Goal: Task Accomplishment & Management: Complete application form

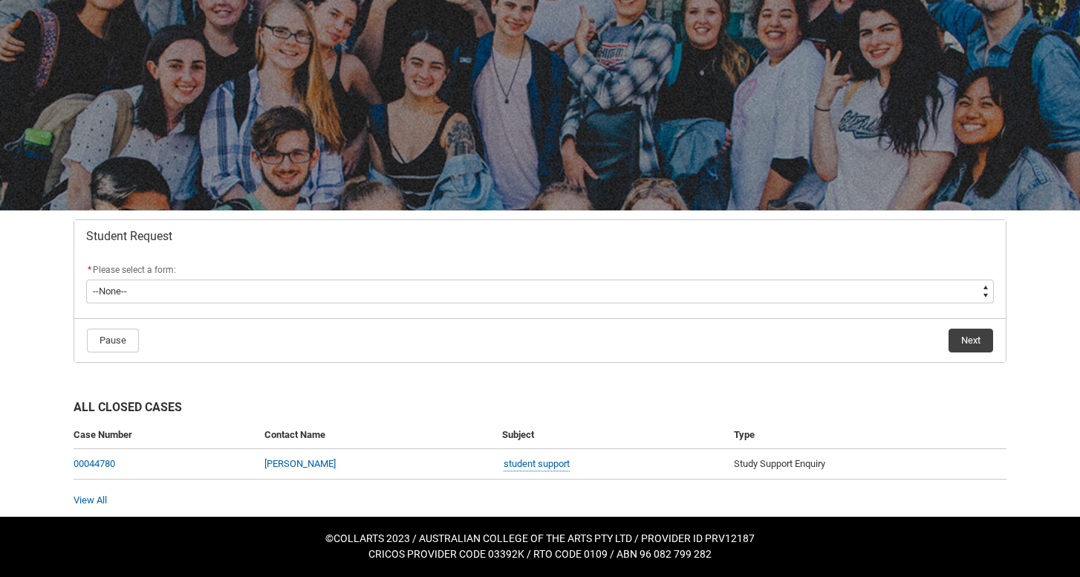
scroll to position [85, 0]
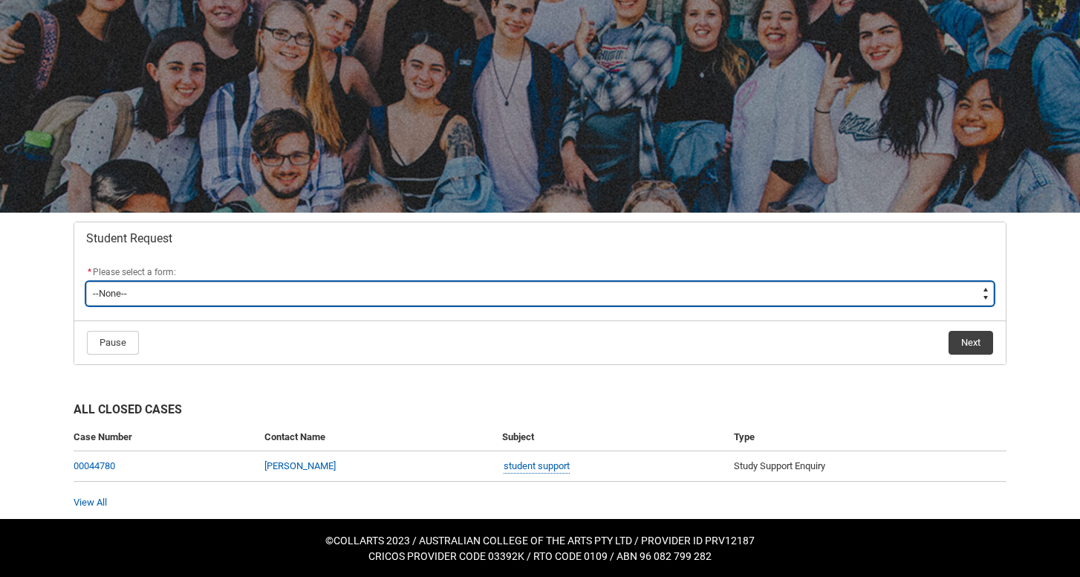
type lightning-select "Assignment_Extension_Choice"
select select "Assignment_Extension_Choice"
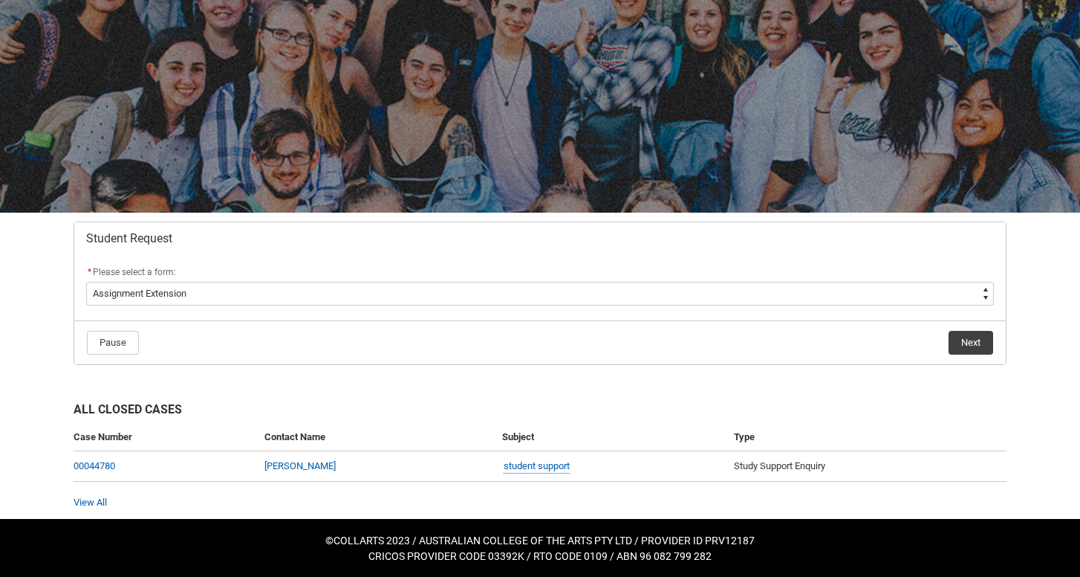
click at [974, 345] on button "Next" at bounding box center [971, 343] width 45 height 24
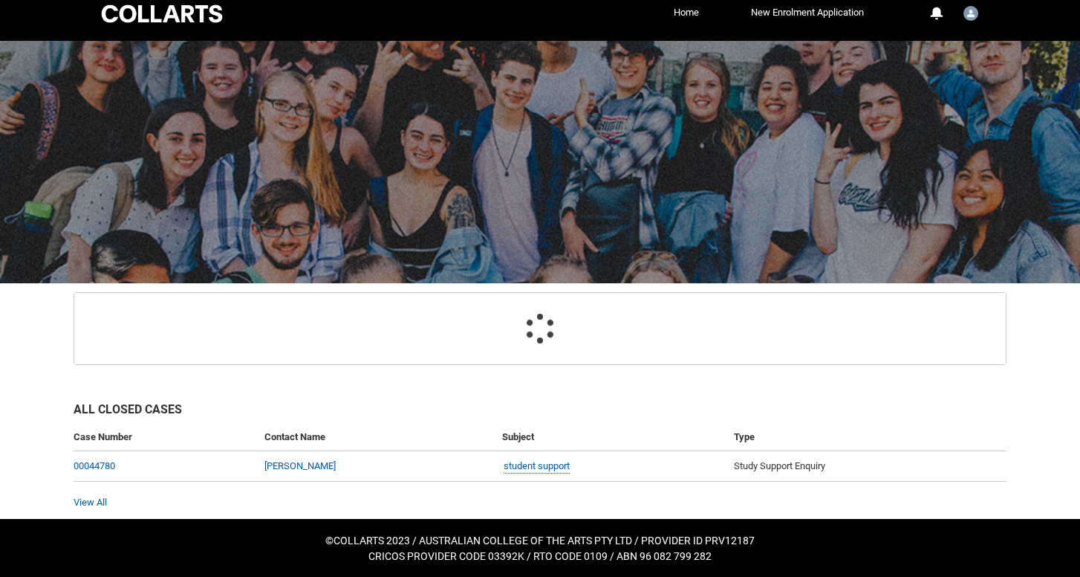
scroll to position [113, 0]
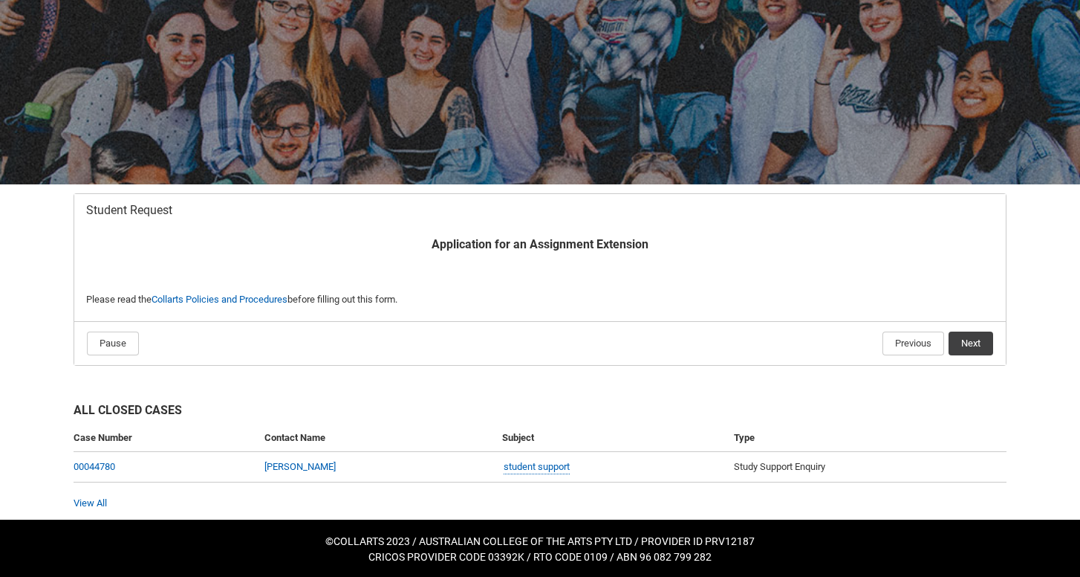
click at [973, 344] on button "Next" at bounding box center [971, 343] width 45 height 24
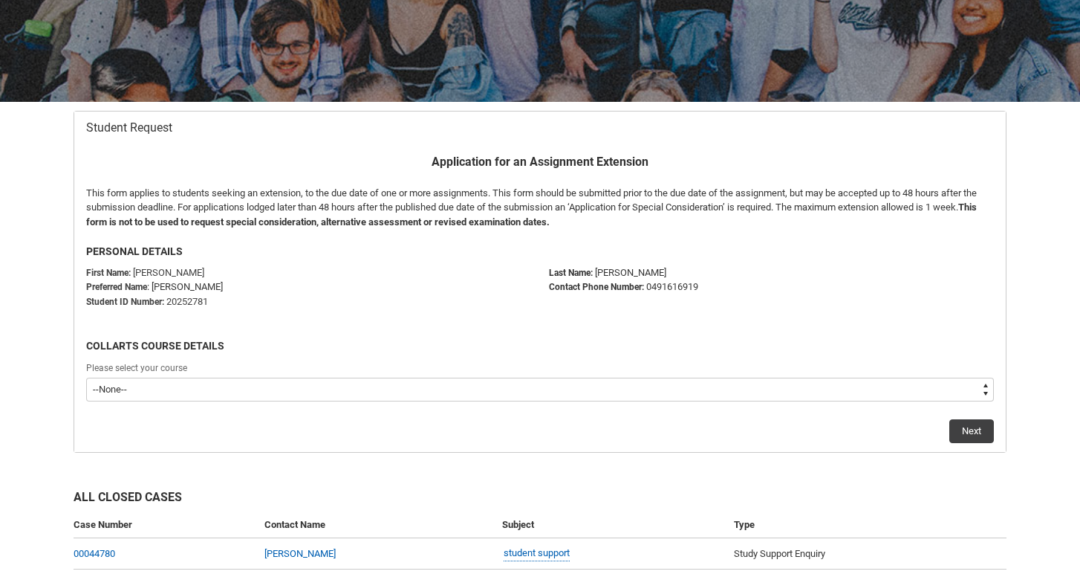
scroll to position [213, 0]
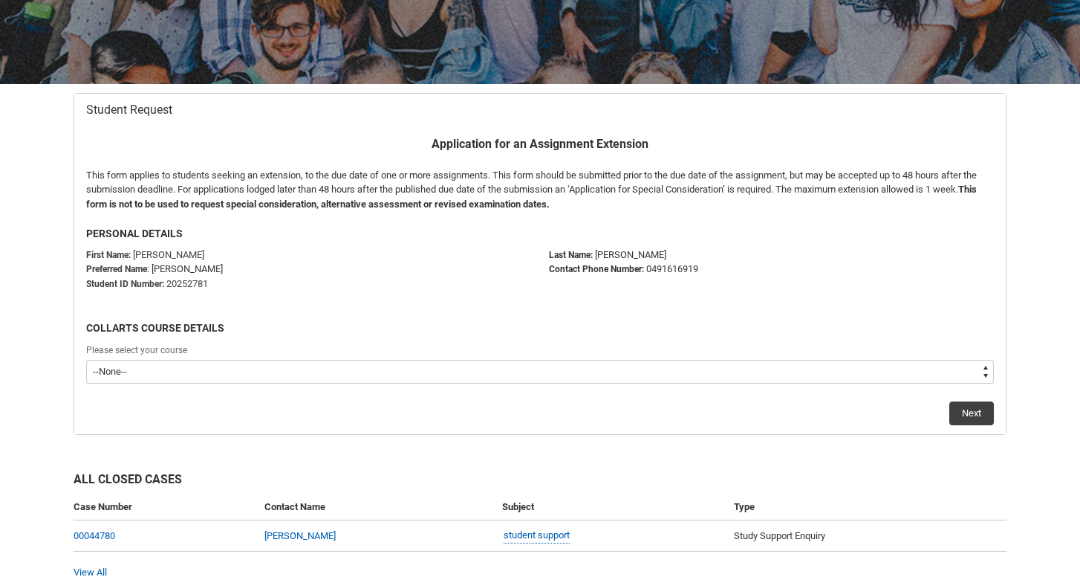
click at [598, 355] on div "Please select your course" at bounding box center [540, 351] width 908 height 18
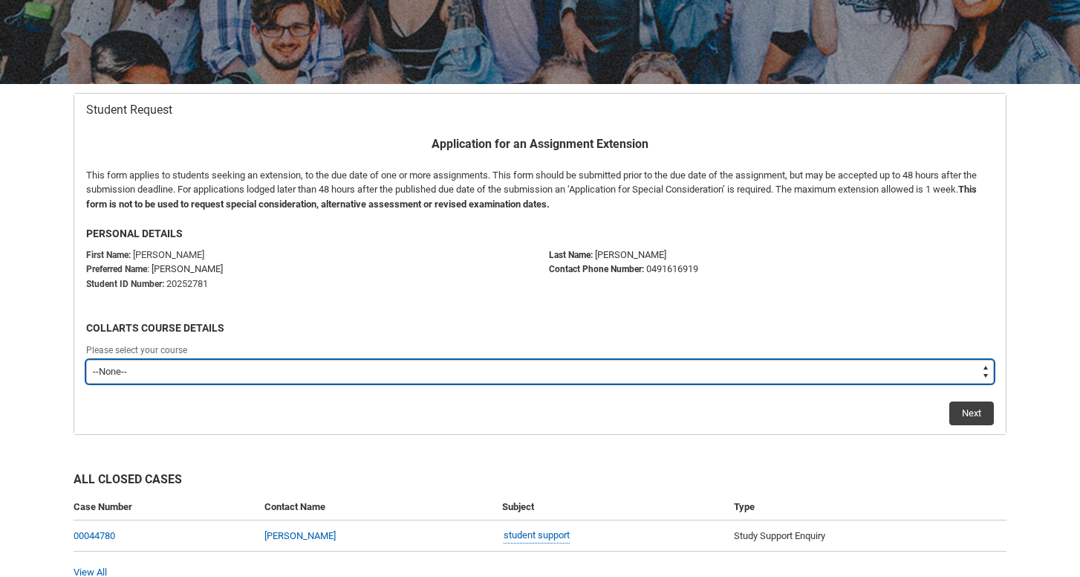
type lightning-select "recordPicklist_ProgramEnrollment.a0jOZ000003OhLRYA0"
select select "recordPicklist_ProgramEnrollment.a0jOZ000003OhLRYA0"
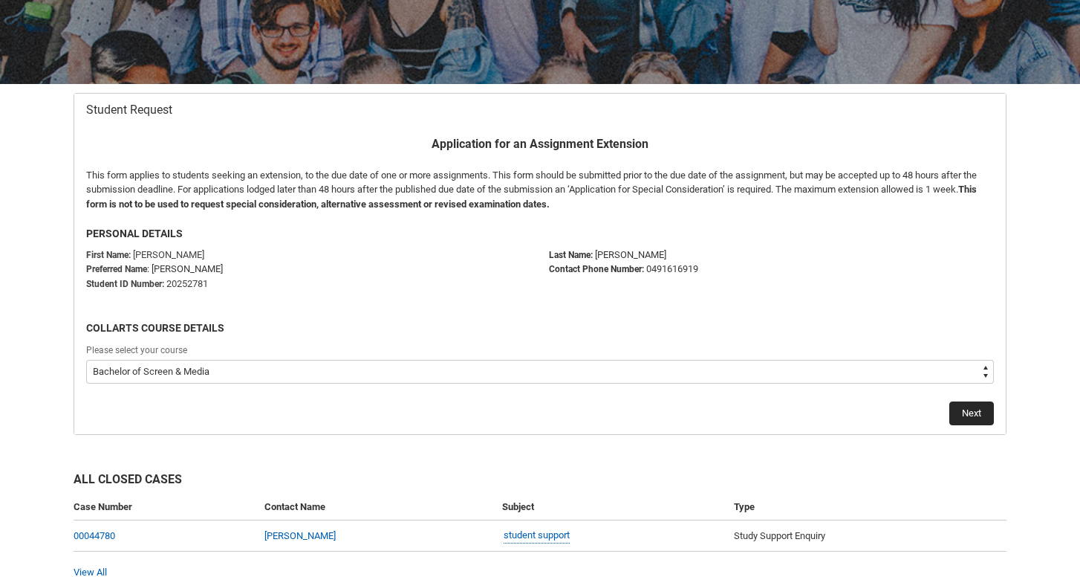
click at [968, 405] on button "Next" at bounding box center [972, 413] width 45 height 24
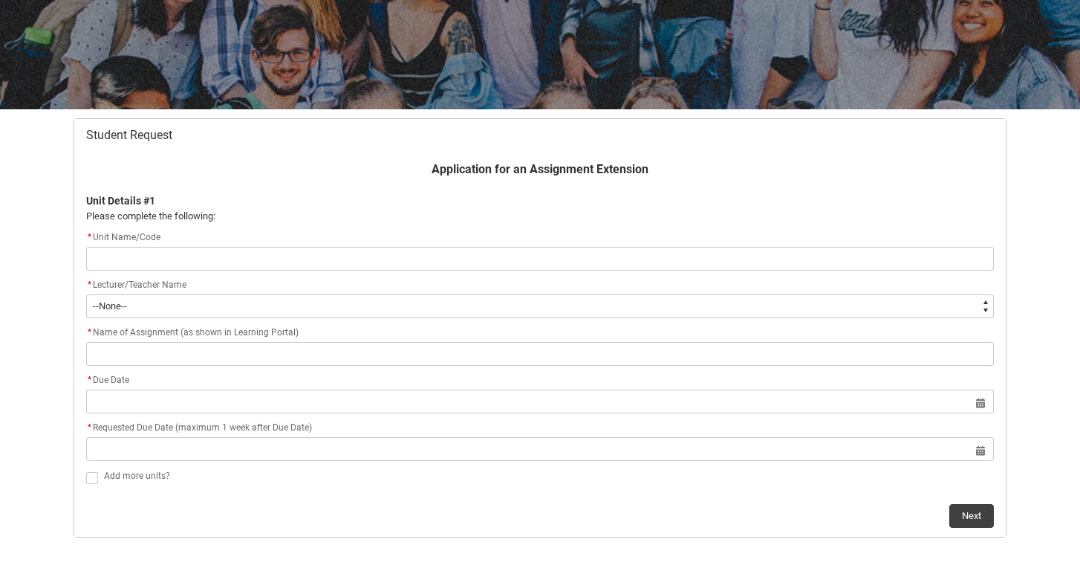
scroll to position [207, 0]
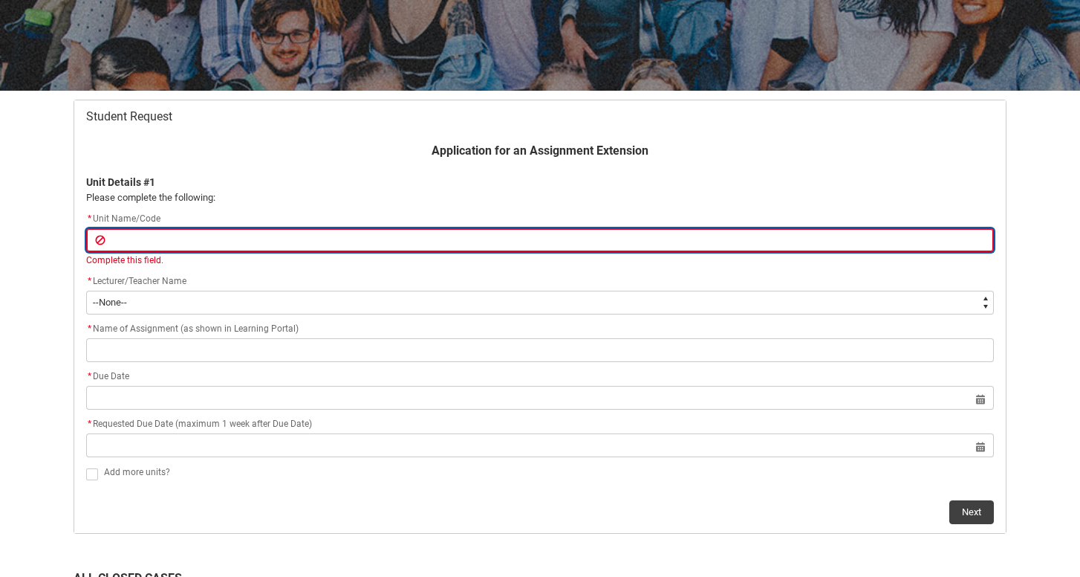
paste input "SCMSSFS"
type lightning-primitive-input-simple "SCMSSFS"
type input "SCMSSFS"
drag, startPoint x: 186, startPoint y: 238, endPoint x: 47, endPoint y: 237, distance: 138.9
click at [46, 237] on div "Skip to Main Content Collarts Education Community Home New Enrolment Applicatio…" at bounding box center [540, 269] width 1080 height 953
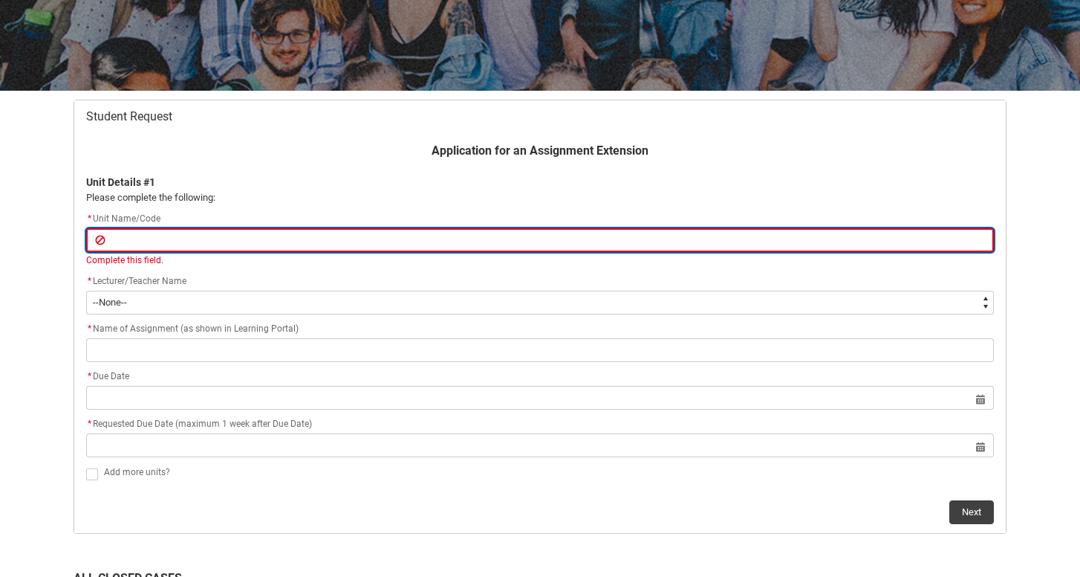
paste input "SCMSSFS"
type lightning-primitive-input-simple "SCMSSFS"
type input "SCMSSFS"
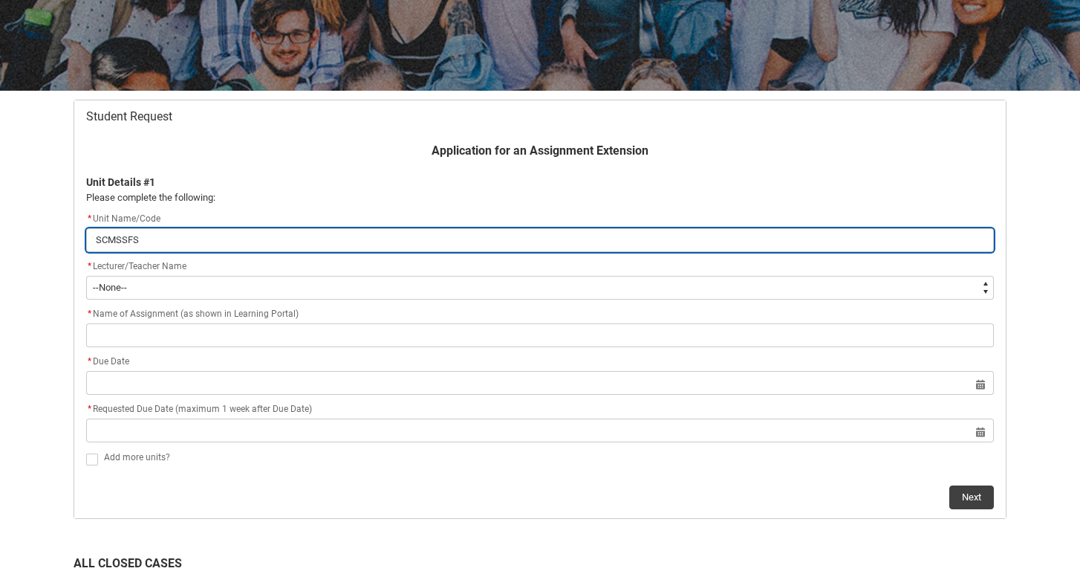
drag, startPoint x: 148, startPoint y: 238, endPoint x: 33, endPoint y: 238, distance: 114.4
click at [33, 238] on div "Skip to Main Content Collarts Education Community Home New Enrolment Applicatio…" at bounding box center [540, 262] width 1080 height 938
paste input "[SCMSSFS] Screenwriting for Short Films"
type lightning-primitive-input-simple "[SCMSSFS] Screenwriting for Short Films"
type input "[SCMSSFS] Screenwriting for Short Films"
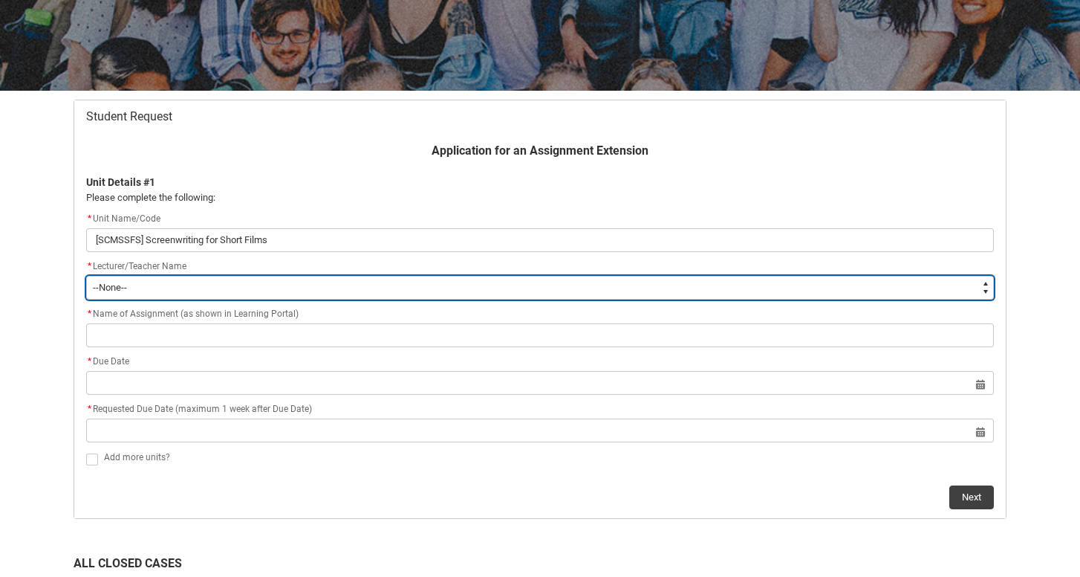
type lightning-select "Faculty_NamefromAtoM.003I7000001wyn0IAA"
select select "Faculty_NamefromAtoM.003I7000001wyn0IAA"
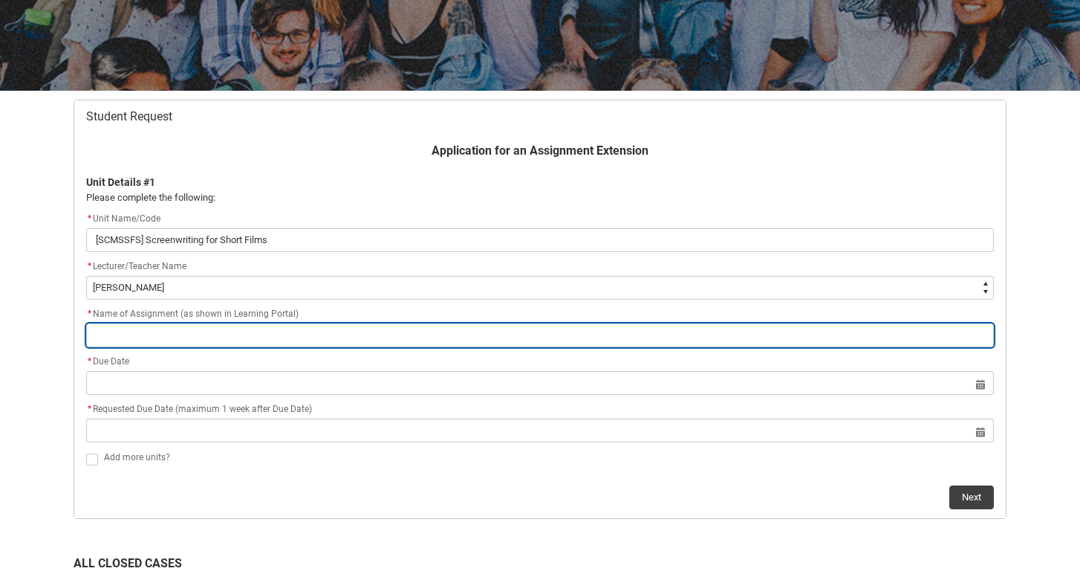
click at [215, 340] on input "Redu_Student_Request flow" at bounding box center [540, 335] width 908 height 24
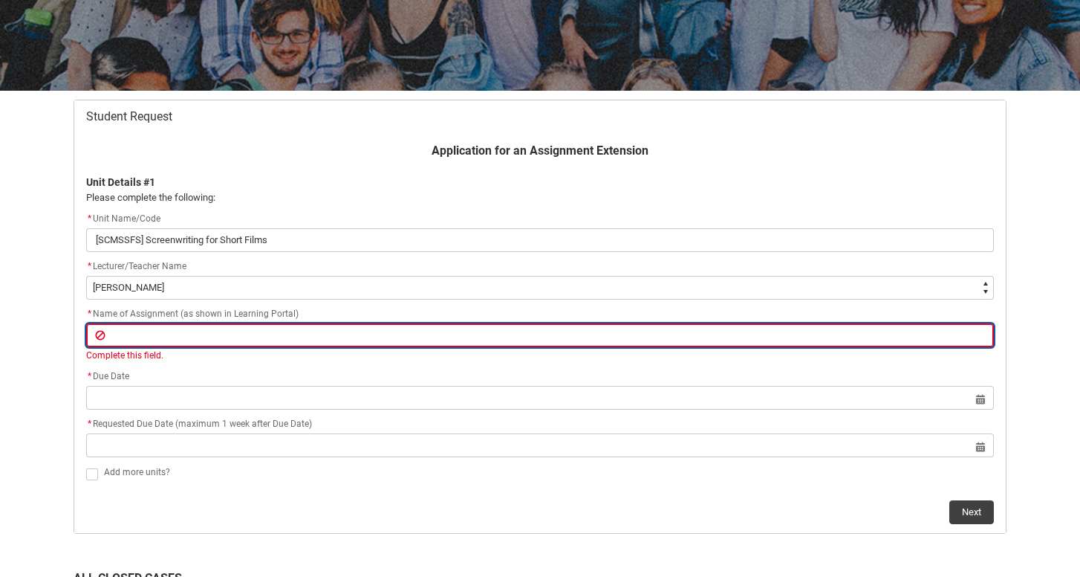
paste input "Assessment 1 – Pitch deck for a short film project 5 minutes - Due Week 4 (20%)…"
type lightning-primitive-input-simple "Assessment 1 – Pitch deck for a short film project 5 minutes - Due Week 4 (20%)…"
type input "Assessment 1 – Pitch deck for a short film project 5 minutes - Due Week 4 (20%)…"
drag, startPoint x: 516, startPoint y: 333, endPoint x: 429, endPoint y: 331, distance: 86.2
click at [429, 331] on input "Assessment 1 – Pitch deck for a short film project 5 minutes - Due Week 4 (20%)…" at bounding box center [540, 335] width 908 height 24
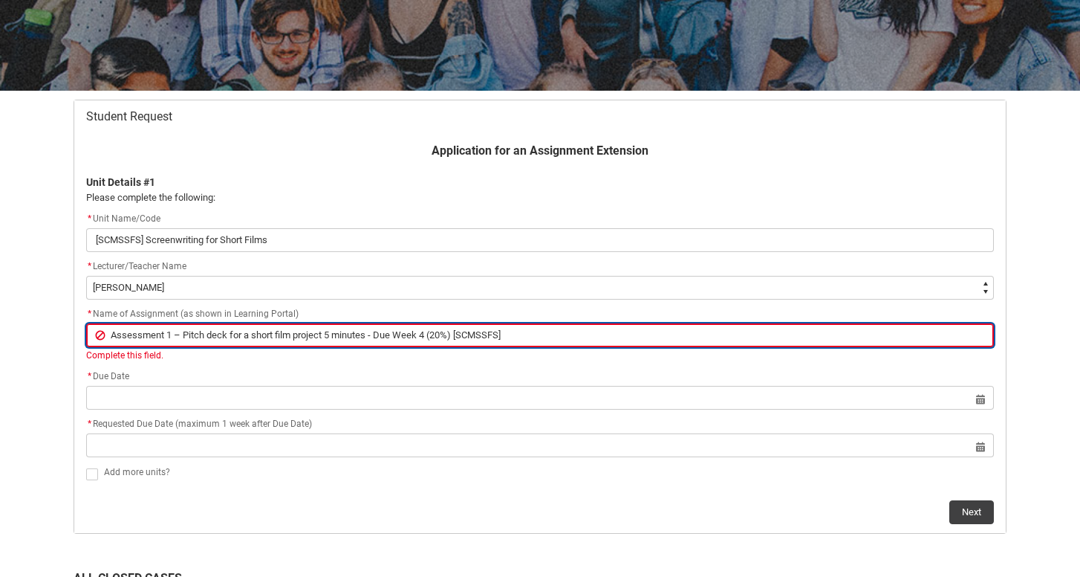
type lightning-primitive-input-simple "Assessment 1 – Pitch deck for a short film project 5 minutes - Due Week 4"
type input "Assessment 1 – Pitch deck for a short film project 5 minutes - Due Week 4"
click at [114, 332] on input "Assessment 1 – Pitch deck for a short film project 5 minutes - Due Week 4" at bounding box center [540, 335] width 908 height 24
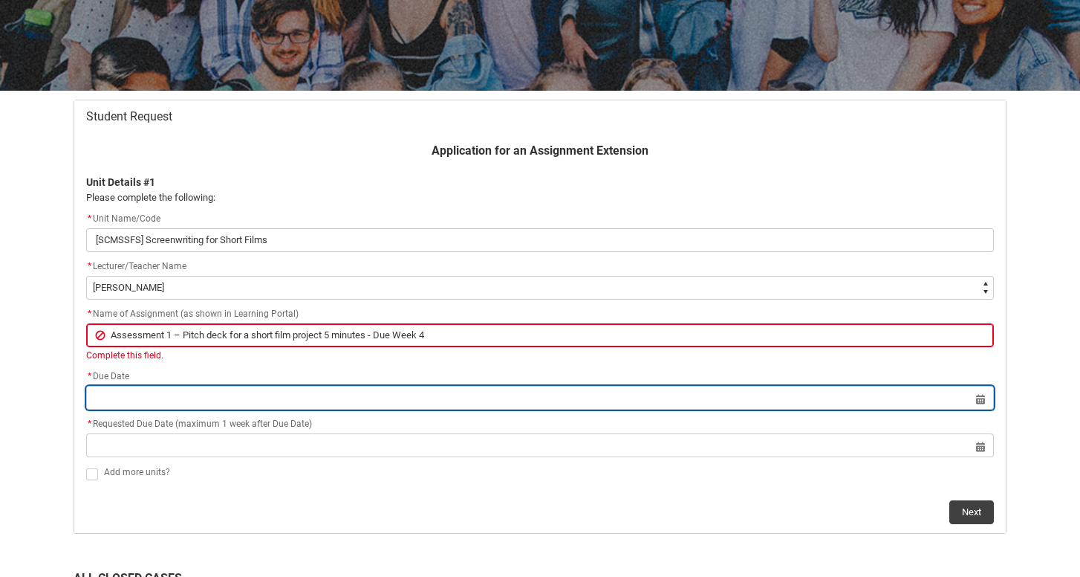
click at [351, 403] on lightning-datepicker "Select a date for Format: [DATE]" at bounding box center [540, 397] width 908 height 11
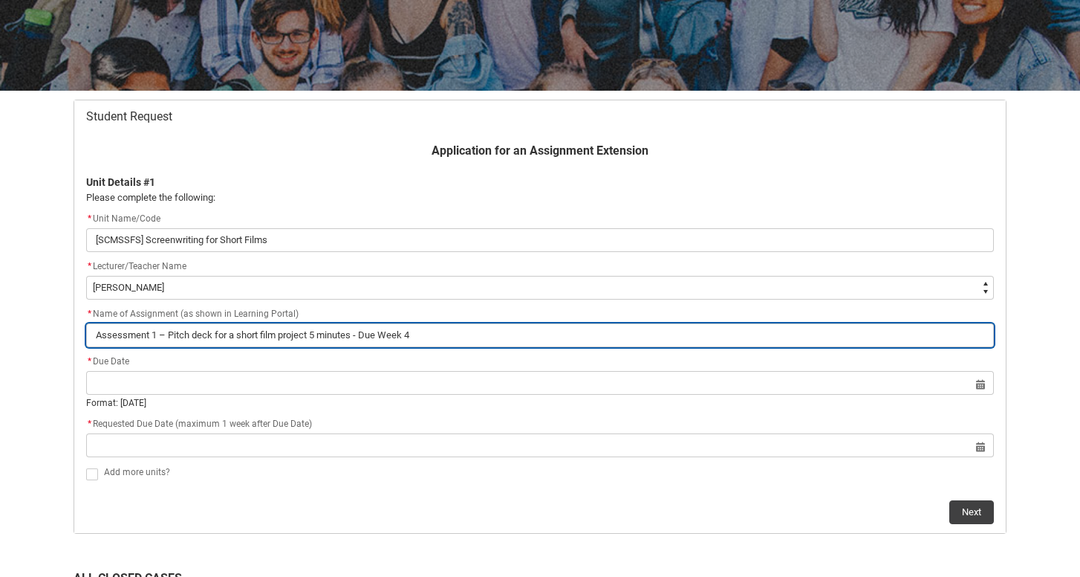
click at [166, 331] on input "Assessment 1 – Pitch deck for a short film project 5 minutes - Due Week 4" at bounding box center [540, 335] width 908 height 24
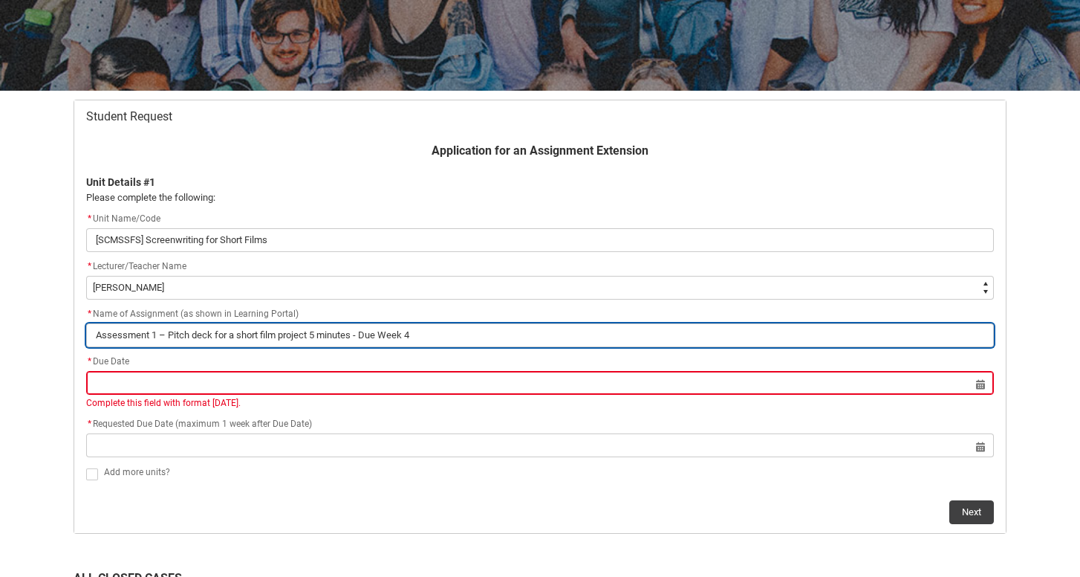
type lightning-primitive-input-simple "Assessment 1 Pitch deck for a short film project 5 minutes - Due Week 4"
type input "Assessment 1 Pitch deck for a short film project 5 minutes - Due Week 4"
type lightning-primitive-input-simple "Assessment 1 Pitch deck for a short film project 5 minutes - Due Week 4"
type input "Assessment 1 Pitch deck for a short film project 5 minutes - Due Week 4"
type lightning-primitive-input-simple "Assessment 1. Pitch deck for a short film project 5 minutes - Due Week 4"
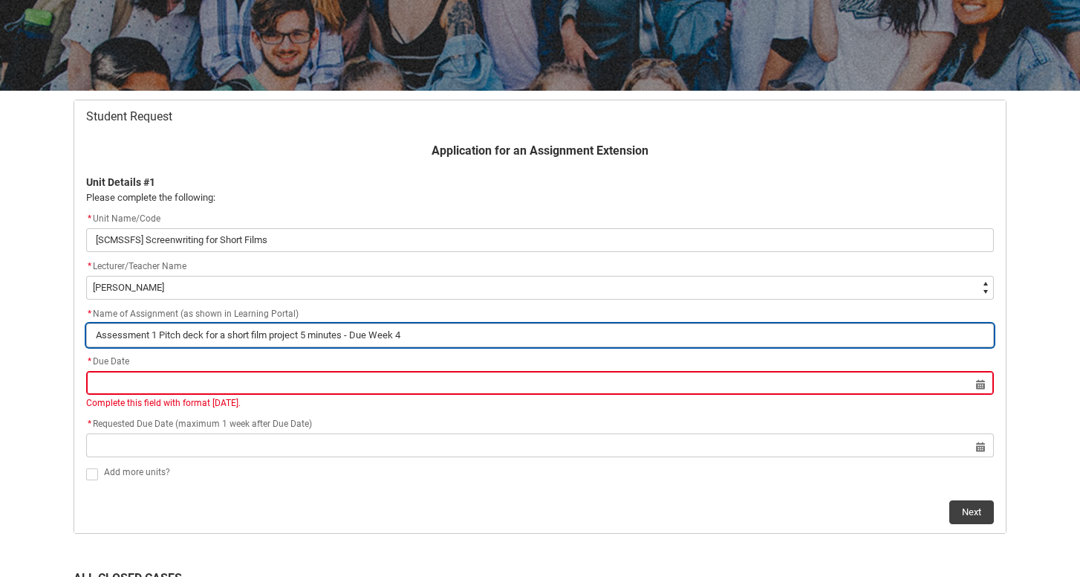
type input "Assessment 1. Pitch deck for a short film project 5 minutes - Due Week 4"
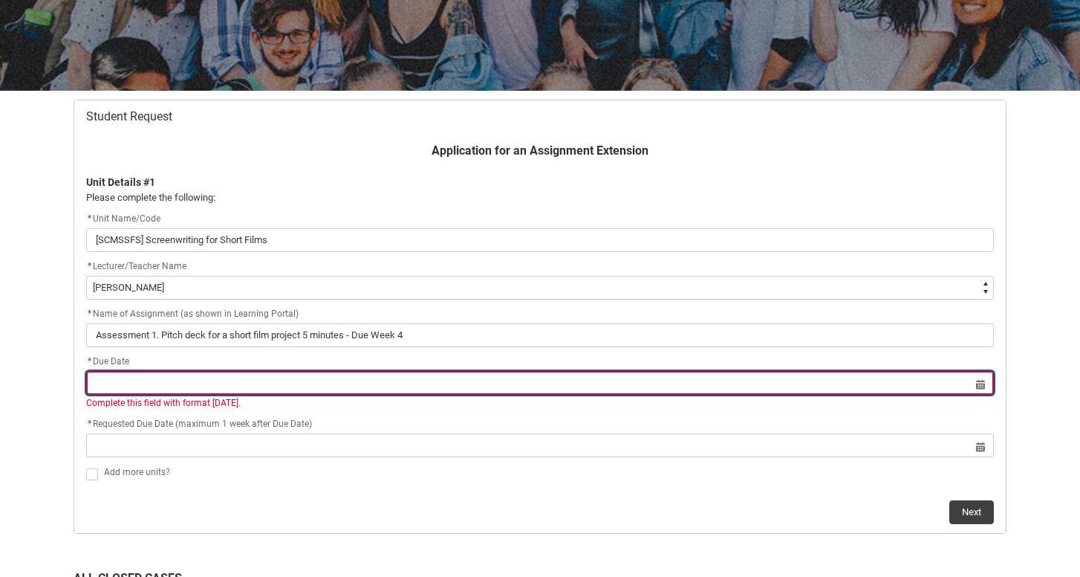
click at [387, 378] on input "Redu_Student_Request flow" at bounding box center [540, 383] width 908 height 24
select select "2025"
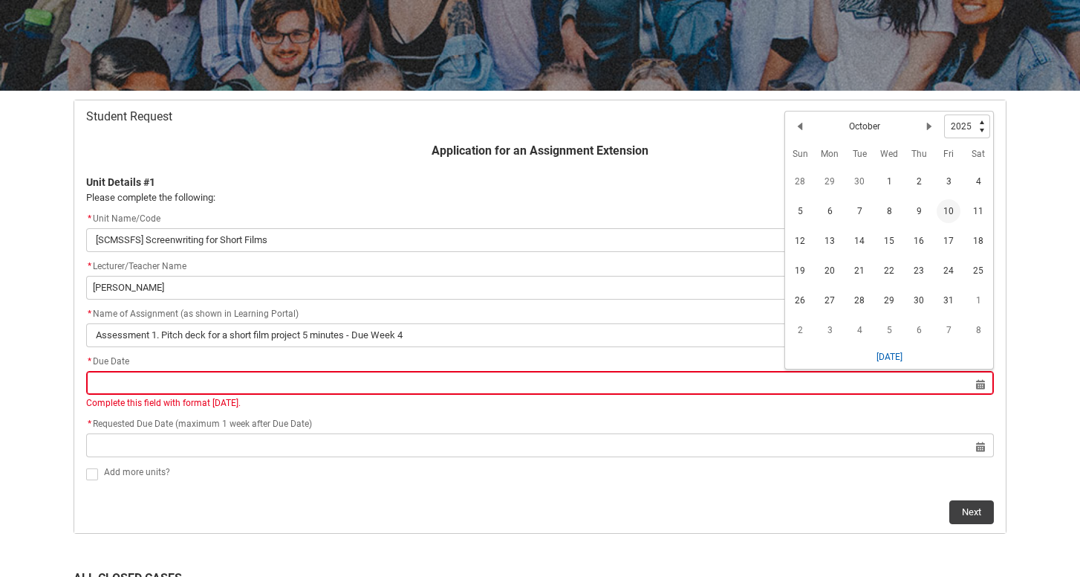
click at [952, 210] on span "10" at bounding box center [949, 211] width 24 height 24
type lightning-datepicker "[DATE]"
type lightning-input "[DATE]"
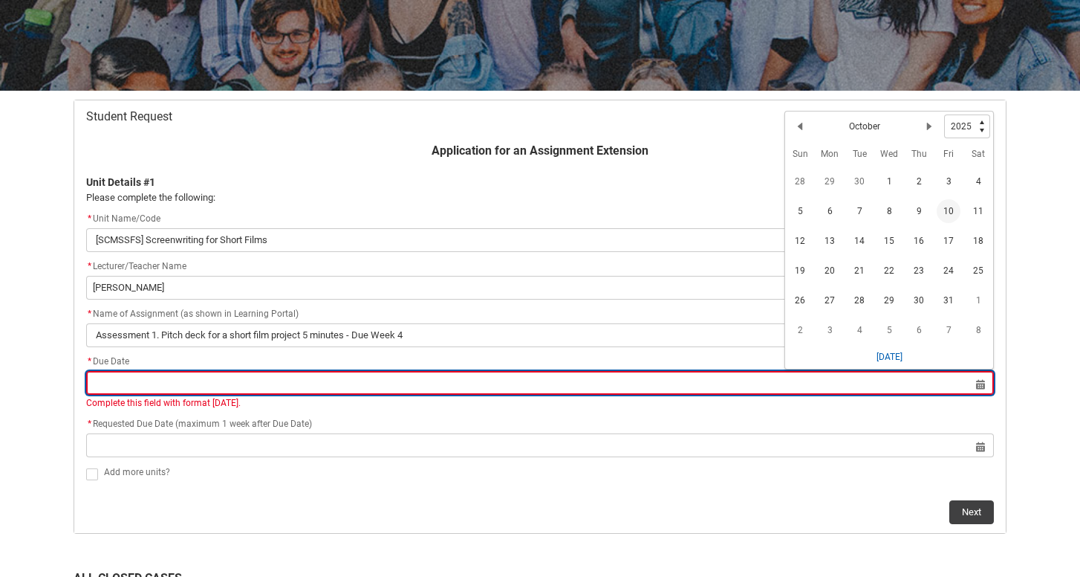
type input "[DATE]"
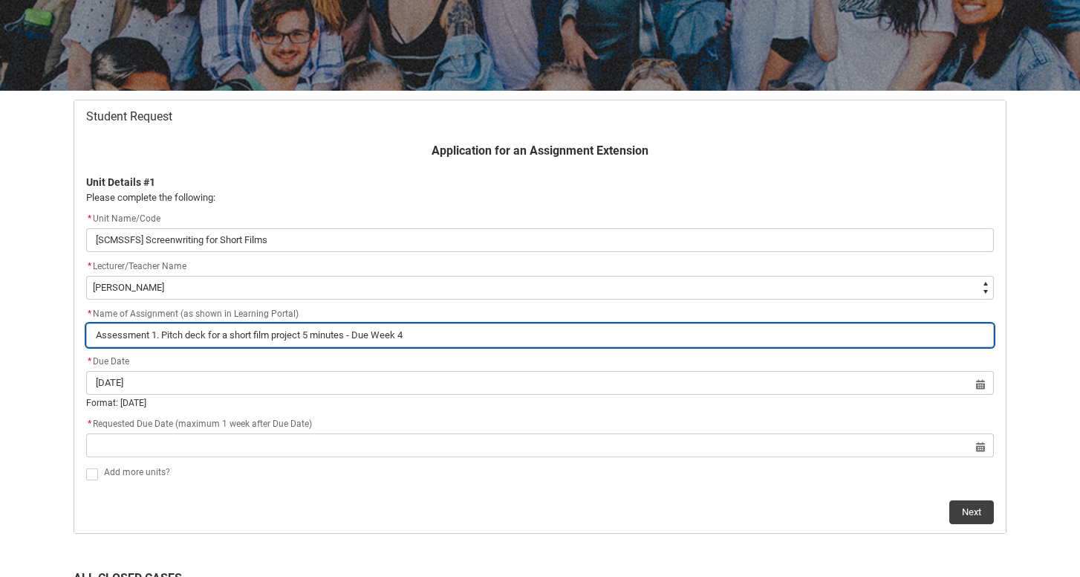
drag, startPoint x: 411, startPoint y: 334, endPoint x: 360, endPoint y: 333, distance: 51.3
click at [360, 333] on input "Assessment 1. Pitch deck for a short film project 5 minutes - Due Week 4" at bounding box center [540, 335] width 908 height 24
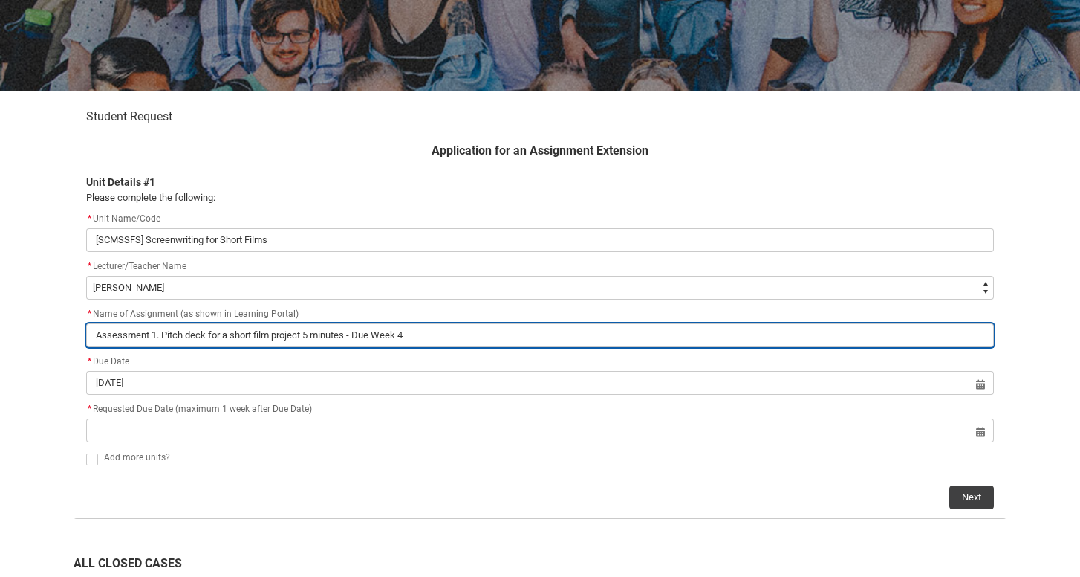
type lightning-primitive-input-simple "Assessment 1. Pitch deck for a short film project 5 minutes -"
type input "Assessment 1. Pitch deck for a short film project 5 minutes -"
type lightning-primitive-input-simple "Assessment 1. Pitch deck for a short film project 5 minutes -"
type input "Assessment 1. Pitch deck for a short film project 5 minutes -"
type lightning-primitive-input-simple "Assessment 1. Pitch deck for a short film project 5 minutes"
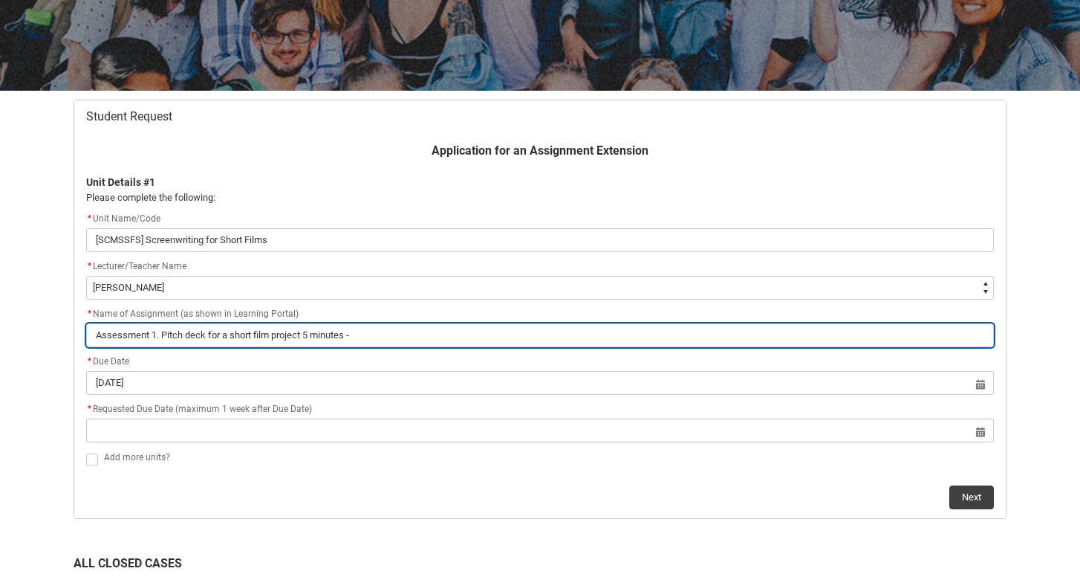
type input "Assessment 1. Pitch deck for a short film project 5 minutes"
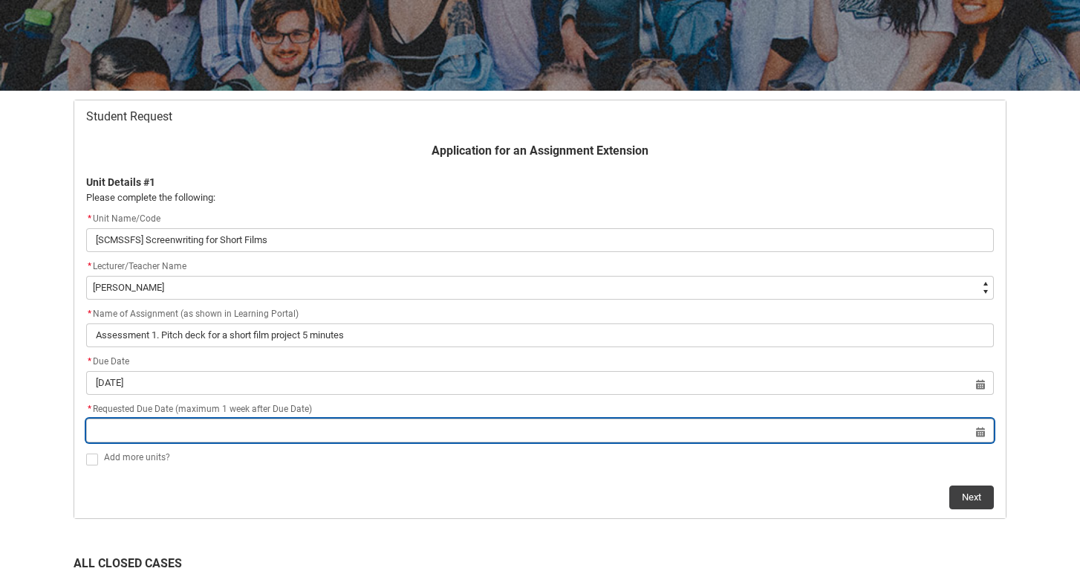
click at [312, 426] on input "Redu_Student_Request flow" at bounding box center [540, 430] width 908 height 24
select select "2025"
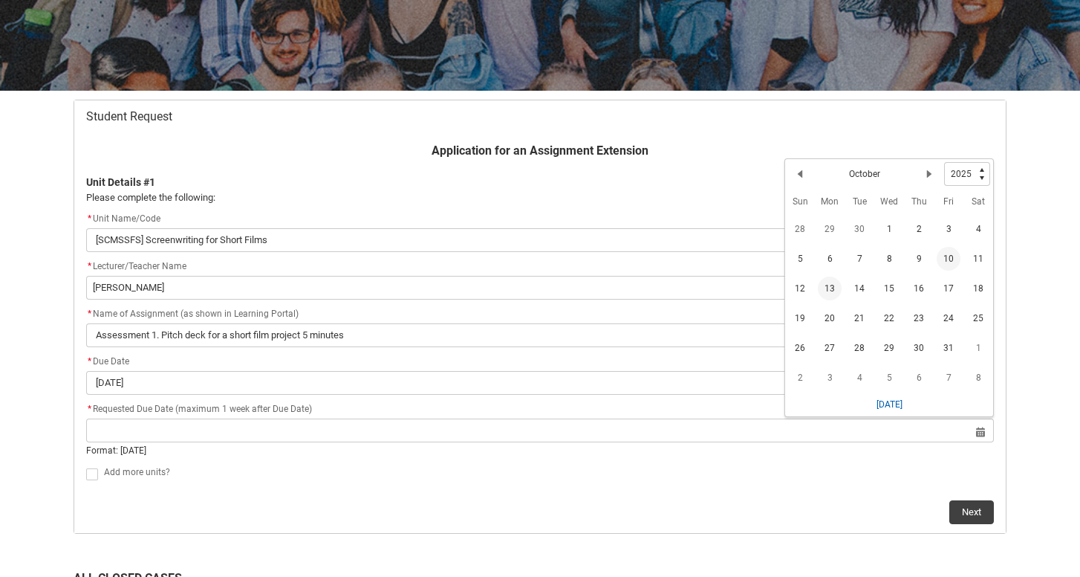
click at [834, 288] on span "13" at bounding box center [830, 288] width 24 height 24
type lightning-datepicker "[DATE]"
type lightning-input "[DATE]"
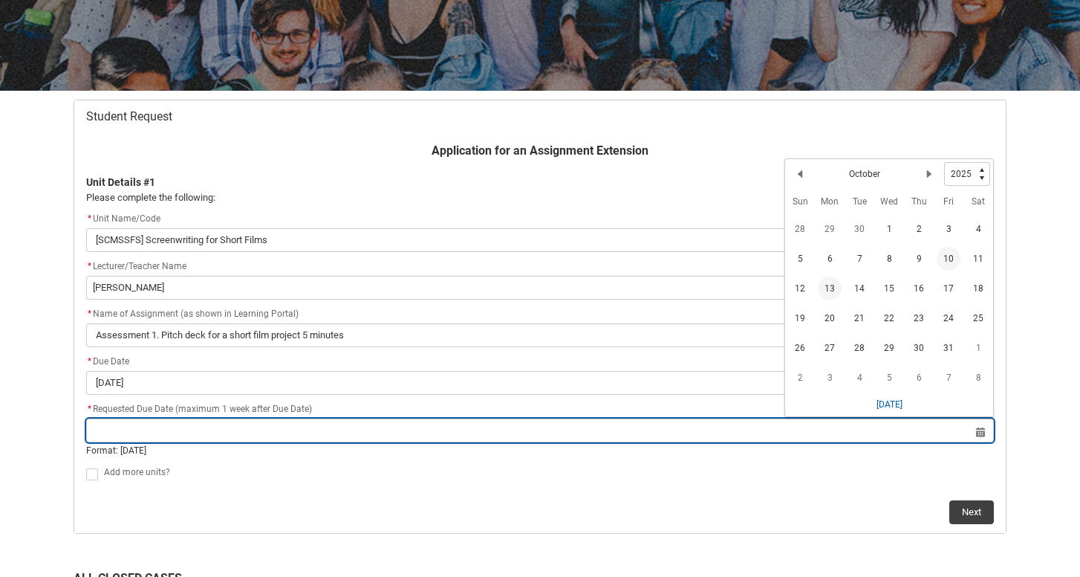
type input "[DATE]"
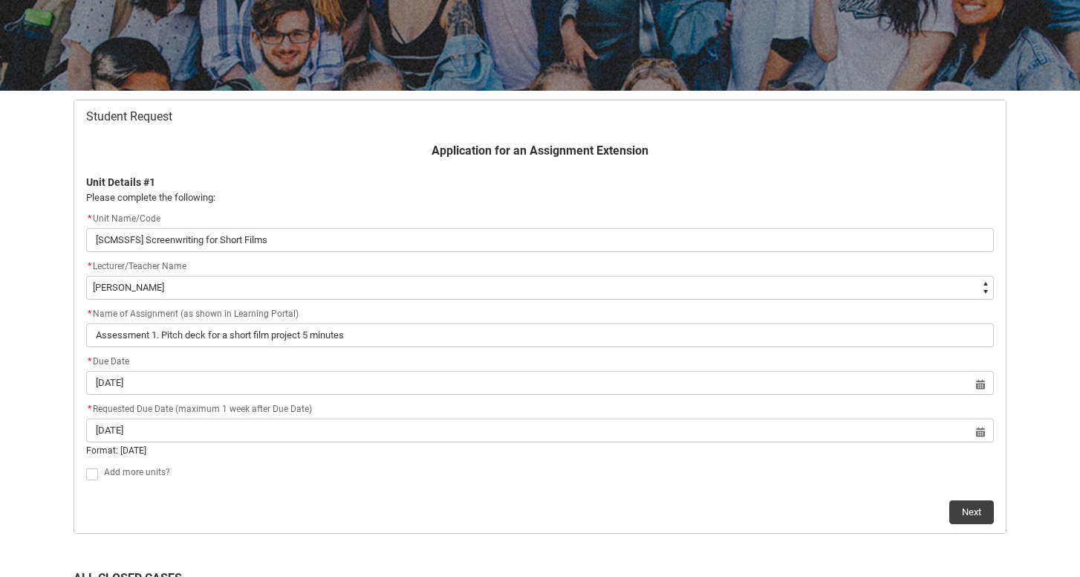
click at [94, 473] on span "Redu_Student_Request flow" at bounding box center [92, 474] width 12 height 12
click at [86, 466] on input "Redu_Student_Request flow" at bounding box center [85, 465] width 1 height 1
type lightning-input "true"
checkbox input "true"
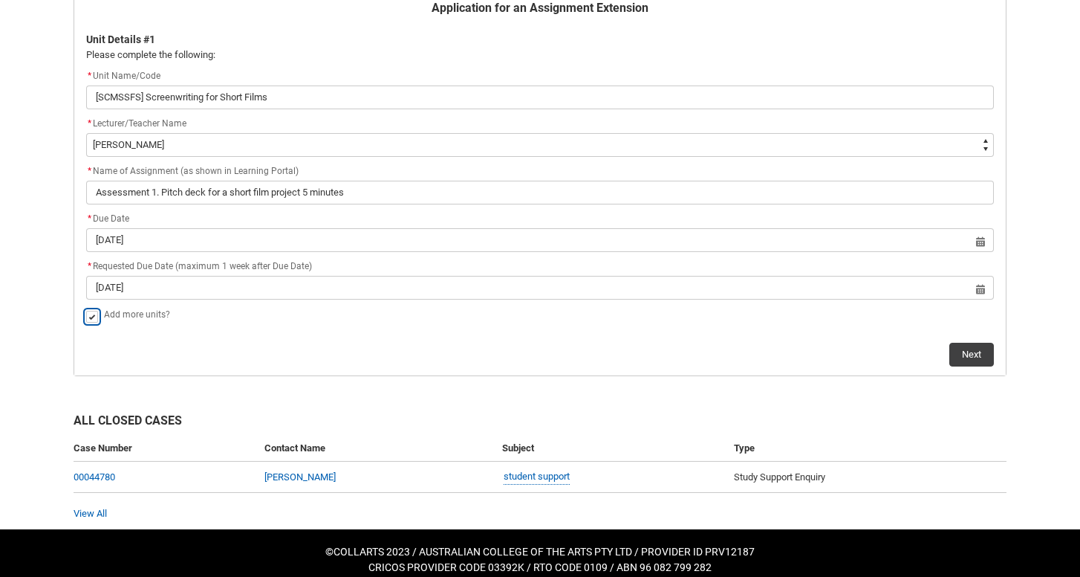
scroll to position [329, 0]
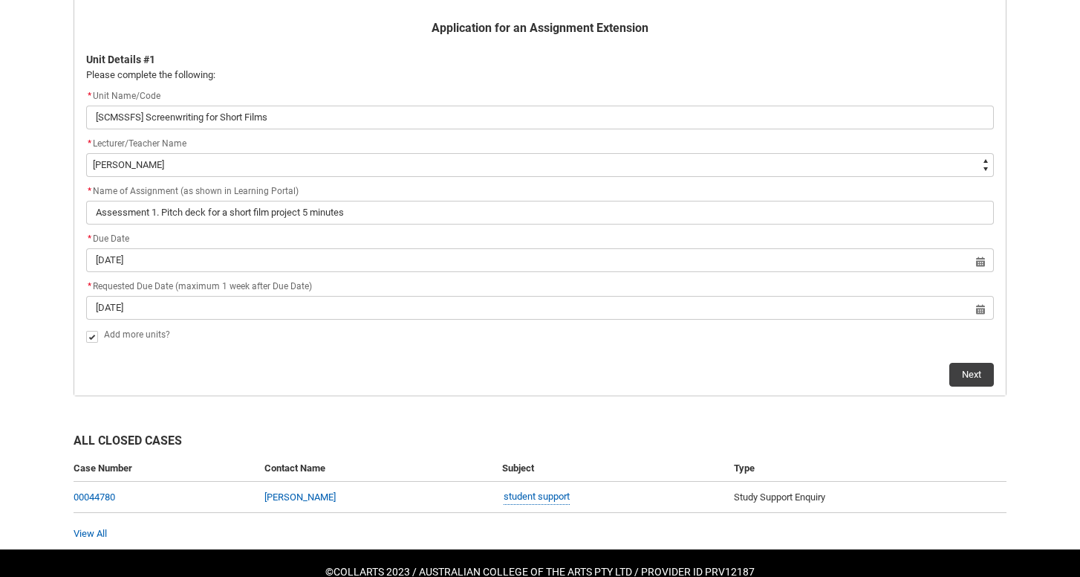
click at [92, 334] on span "Redu_Student_Request flow" at bounding box center [92, 337] width 12 height 12
click at [86, 328] on input "Redu_Student_Request flow" at bounding box center [85, 328] width 1 height 1
type lightning-input "false"
checkbox input "false"
click at [92, 334] on span "Redu_Student_Request flow" at bounding box center [92, 337] width 12 height 12
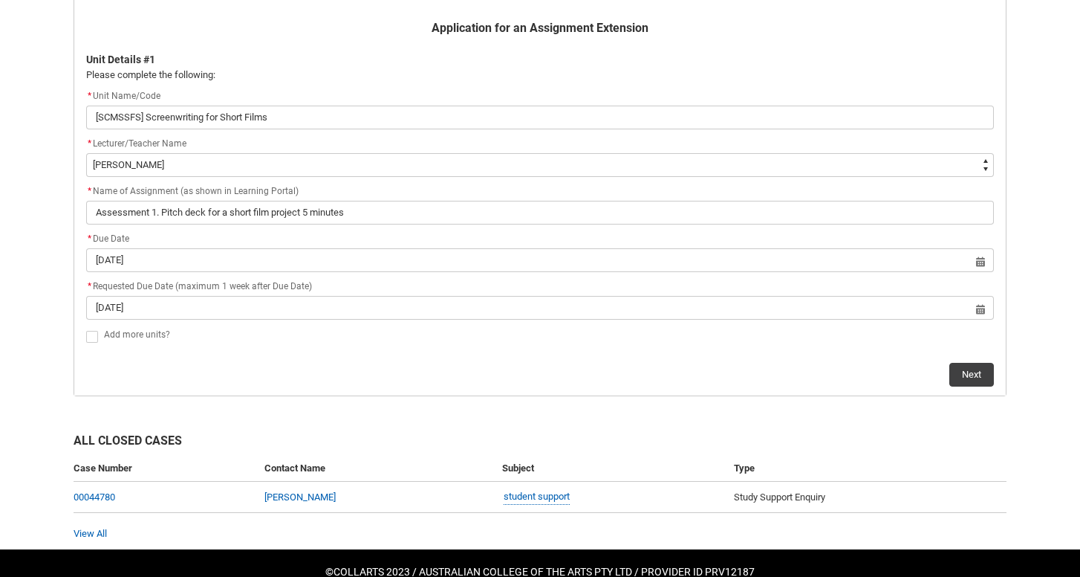
click at [86, 328] on input "Redu_Student_Request flow" at bounding box center [85, 328] width 1 height 1
type lightning-input "true"
checkbox input "true"
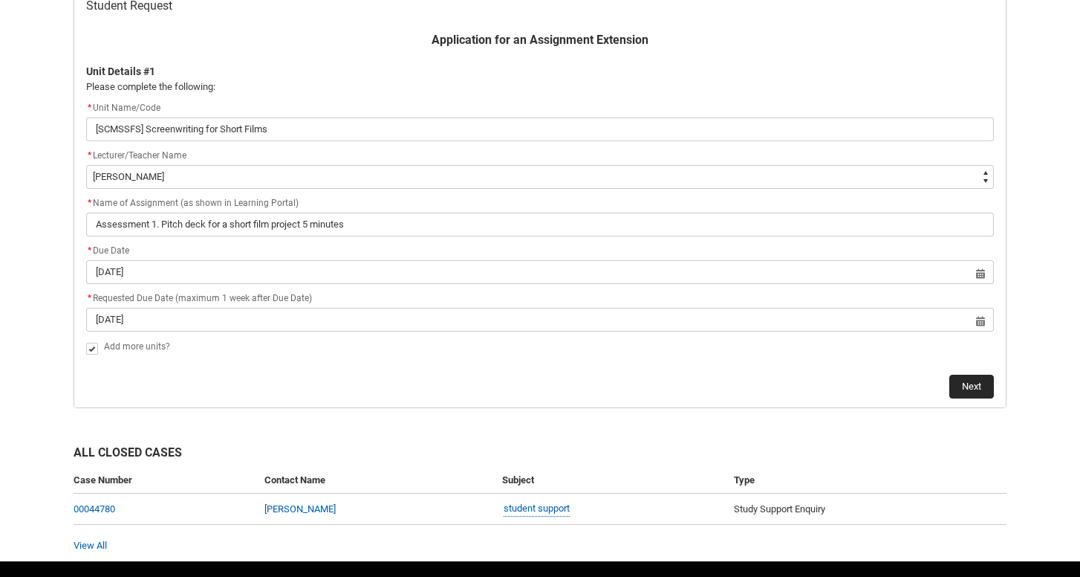
click at [974, 386] on button "Next" at bounding box center [972, 386] width 45 height 24
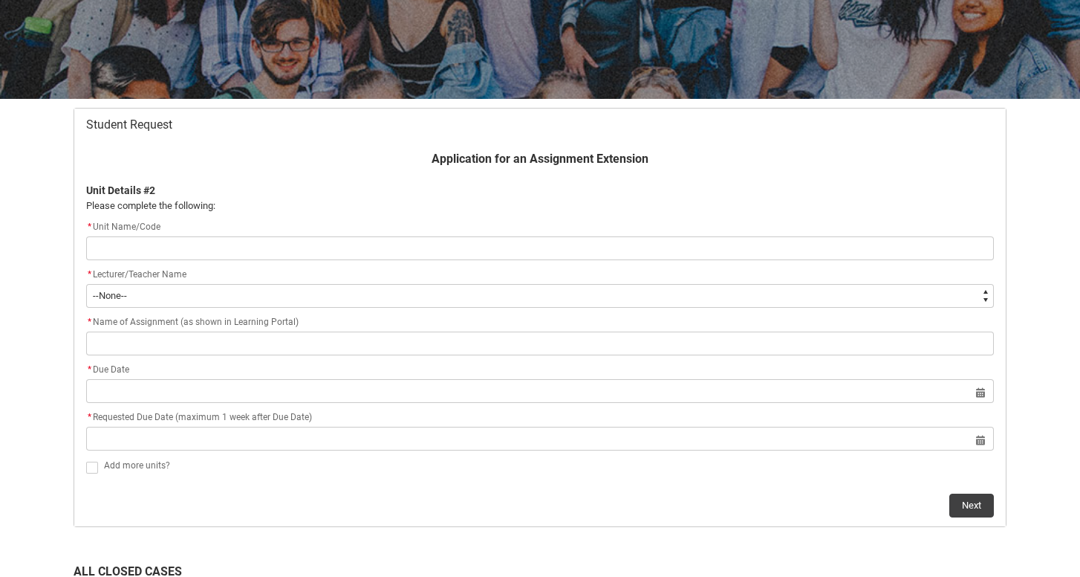
scroll to position [211, 0]
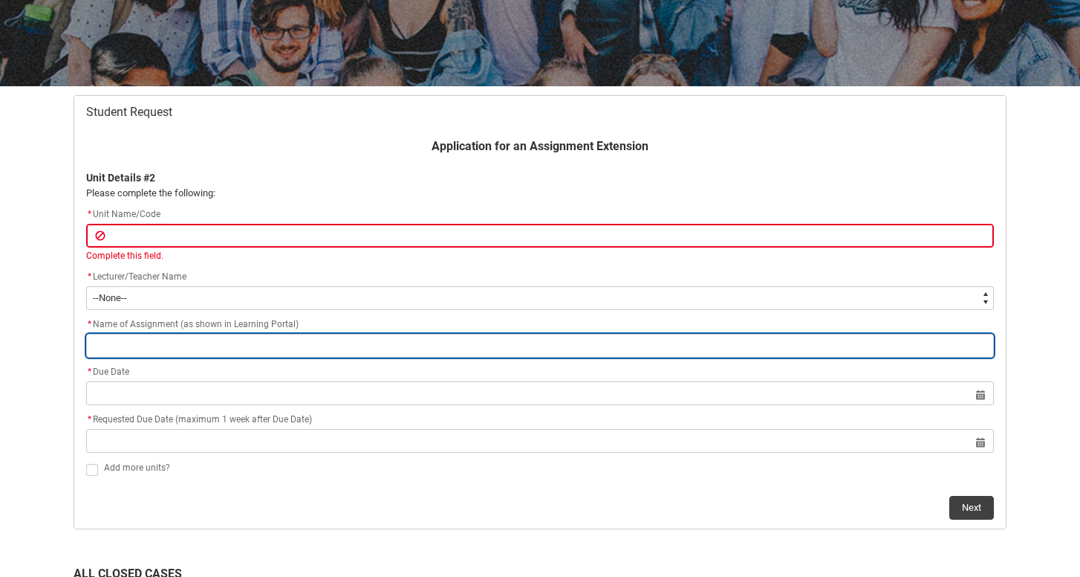
click at [207, 345] on input "Redu_Student_Request flow" at bounding box center [540, 346] width 908 height 24
paste input "Assessment 2 – Treatment for a short film project, 1000 words or equivalent - D…"
type lightning-primitive-input-simple "Assessment 2 – Treatment for a short film project, 1000 words or equivalent - D…"
type input "Assessment 2 – Treatment for a short film project, 1000 words or equivalent - D…"
click at [169, 345] on input "Assessment 2 – Treatment for a short film project, 1000 words or equivalent - D…" at bounding box center [540, 346] width 908 height 24
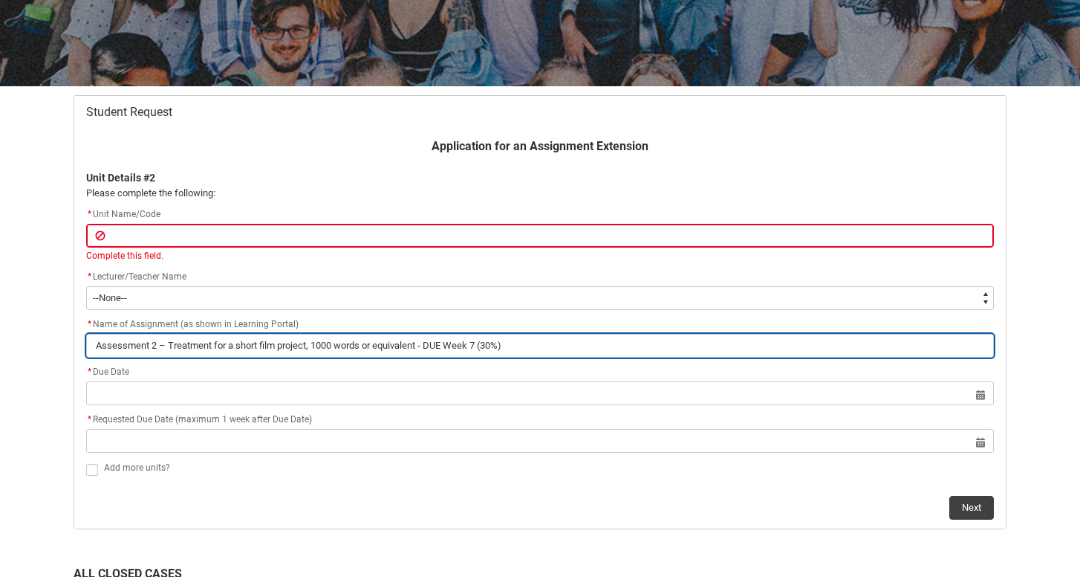
type lightning-primitive-input-simple "Assessment 2 –Treatment for a short film project, 1000 words or equivalent - DU…"
type input "Assessment 2 –Treatment for a short film project, 1000 words or equivalent - DU…"
type lightning-primitive-input-simple "Assessment 2 Treatment for a short film project, 1000 words or equivalent - DUE…"
type input "Assessment 2 Treatment for a short film project, 1000 words or equivalent - DUE…"
type lightning-primitive-input-simple "Assessment 2 .Treatment for a short film project, 1000 words or equivalent - DU…"
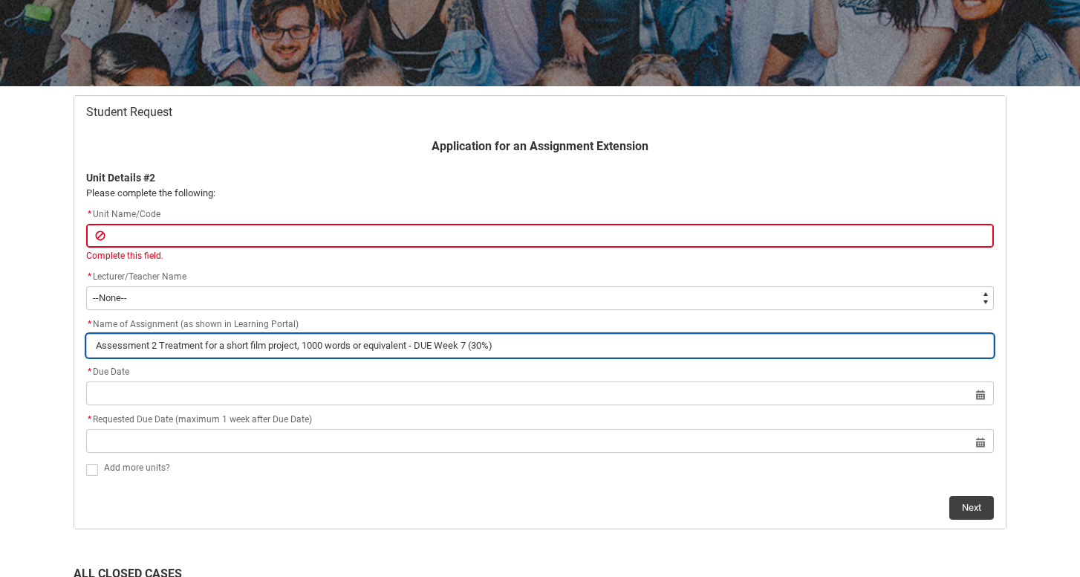
type input "Assessment 2 .Treatment for a short film project, 1000 words or equivalent - DU…"
type lightning-primitive-input-simple "Assessment 2 Treatment for a short film project, 1000 words or equivalent - DUE…"
type input "Assessment 2 Treatment for a short film project, 1000 words or equivalent - DUE…"
type lightning-primitive-input-simple "Assessment 2Treatment for a short film project, 1000 words or equivalent - DUE …"
type input "Assessment 2Treatment for a short film project, 1000 words or equivalent - DUE …"
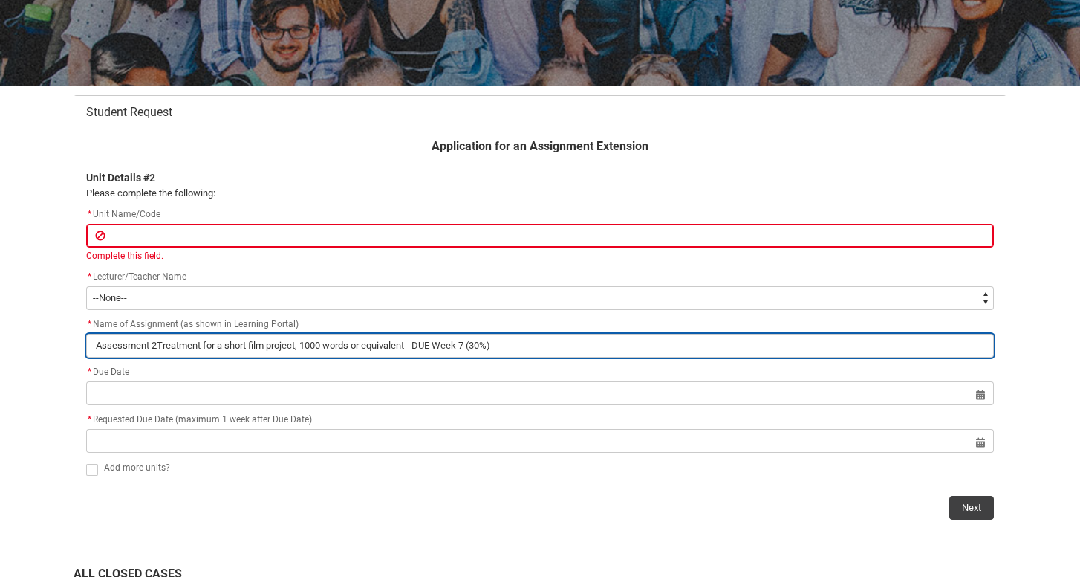
drag, startPoint x: 498, startPoint y: 347, endPoint x: 91, endPoint y: 336, distance: 406.6
click at [91, 336] on input "Assessment 2Treatment for a short film project, 1000 words or equivalent - DUE …" at bounding box center [540, 346] width 908 height 24
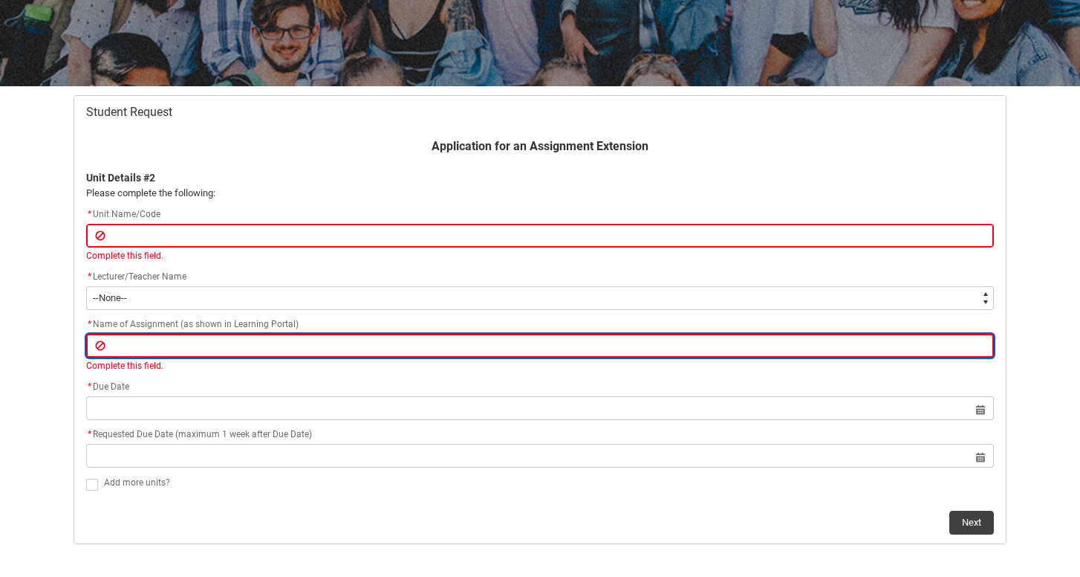
paste input "Assignment 1: Treatment Proposal DUE Week 4 - [DATE] 11.59pm"
type lightning-primitive-input-simple "Assignment 1: Treatment Proposal DUE Week 4 - [DATE] 11.59pm"
type input "Assignment 1: Treatment Proposal DUE Week 4 - [DATE] 11.59pm"
type lightning-primitive-input-simple "Assignment 1: Treatment Proposal DUE Week 4 - [DATE] 11.59p"
type input "Assignment 1: Treatment Proposal DUE Week 4 - [DATE] 11.59p"
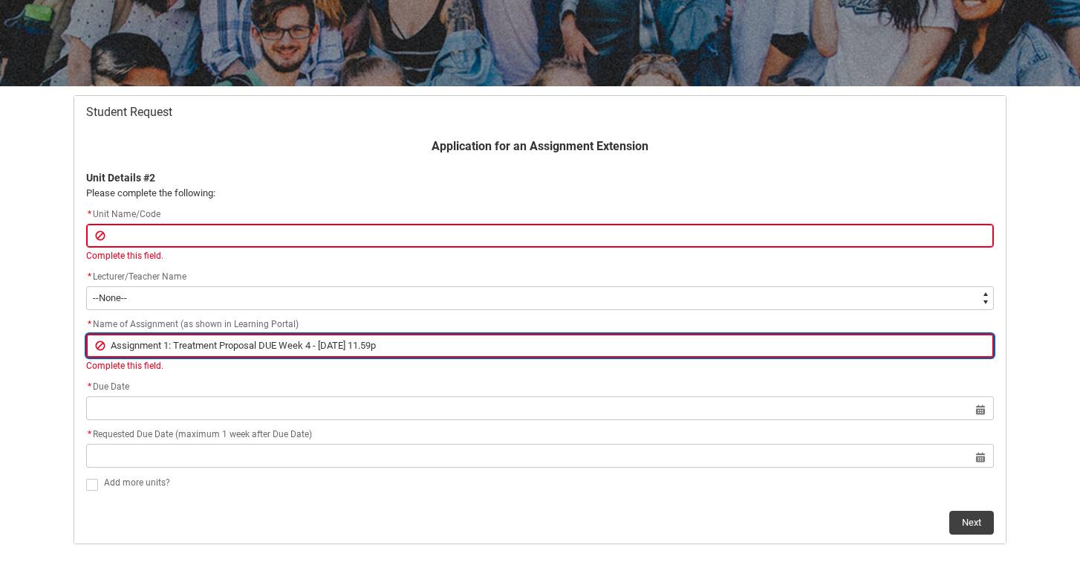
type lightning-primitive-input-simple "Assignment 1: Treatment Proposal DUE Week 4 - [DATE] 11.59"
type input "Assignment 1: Treatment Proposal DUE Week 4 - [DATE] 11.59"
type lightning-primitive-input-simple "Assignment 1: Treatment Proposal DUE Week 4 - [DATE] 11.5"
type input "Assignment 1: Treatment Proposal DUE Week 4 - [DATE] 11.5"
type lightning-primitive-input-simple "Assignment 1: Treatment Proposal DUE Week 4 - [DATE] 11."
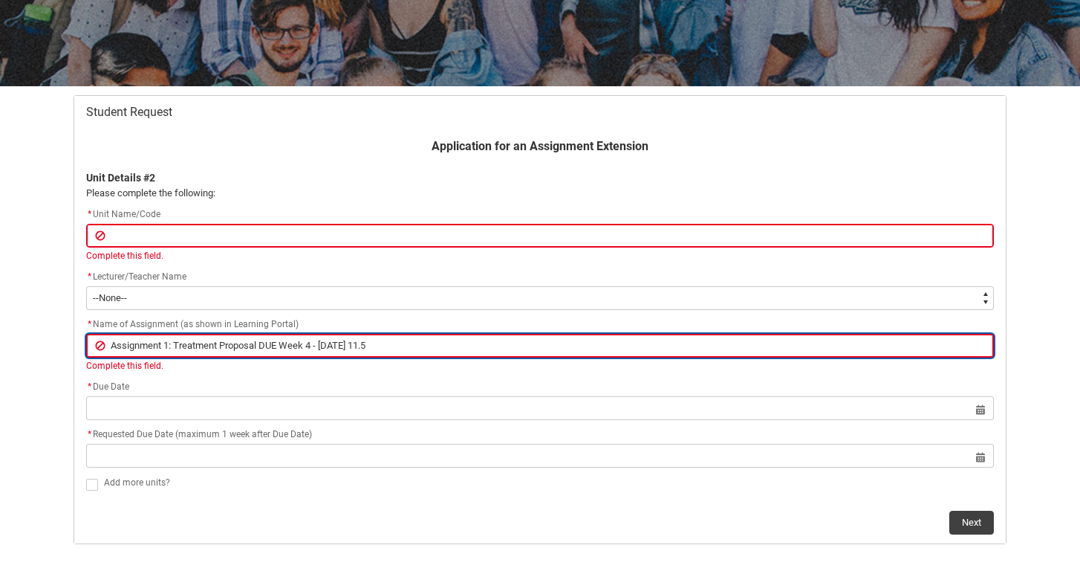
type input "Assignment 1: Treatment Proposal DUE Week 4 - [DATE] 11."
type lightning-primitive-input-simple "Assignment 1: Treatment Proposal DUE Week 4 - [DATE] 11"
type input "Assignment 1: Treatment Proposal DUE Week 4 - [DATE] 11"
type lightning-primitive-input-simple "Assignment 1: Treatment Proposal DUE Week 4 - [DATE] 1"
type input "Assignment 1: Treatment Proposal DUE Week 4 - [DATE] 1"
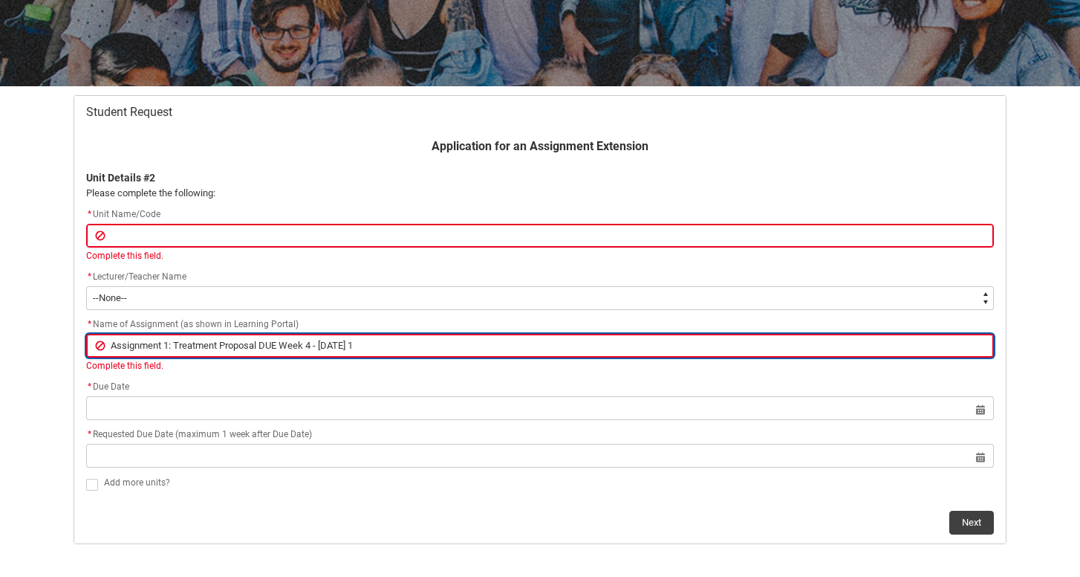
type lightning-primitive-input-simple "Assignment 1: Treatment Proposal DUE Week 4 - [DATE]"
type input "Assignment 1: Treatment Proposal DUE Week 4 - [DATE]"
type lightning-primitive-input-simple "Assignment 1: Treatment Proposal DUE Week 4 - [DATE]"
type input "Assignment 1: Treatment Proposal DUE Week 4 - [DATE]"
type lightning-primitive-input-simple "Assignment 1: Treatment Proposal DUE Week 4 - [PERSON_NAME]"
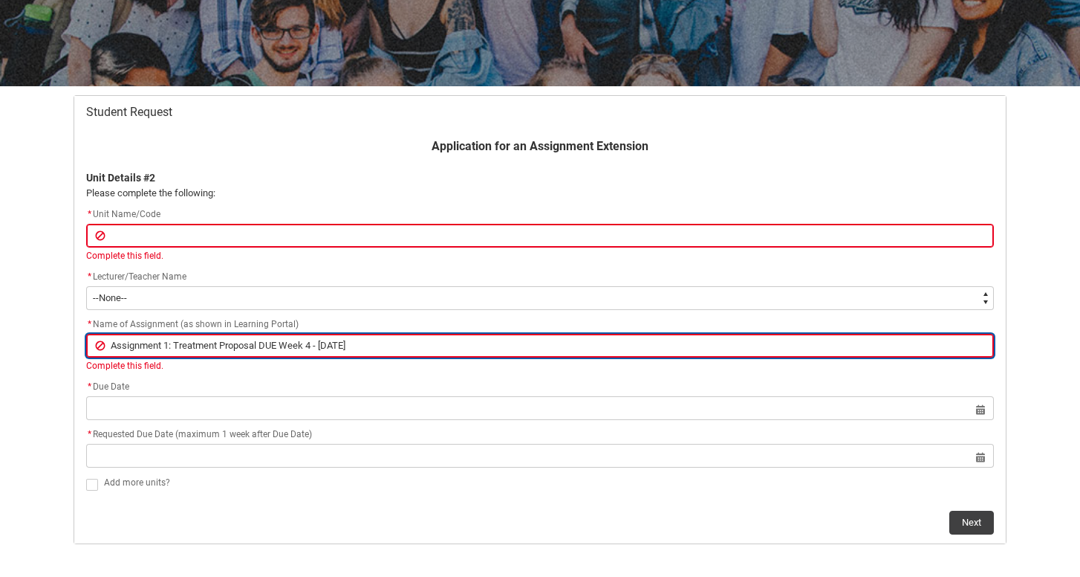
type input "Assignment 1: Treatment Proposal DUE Week 4 - [PERSON_NAME]"
type lightning-primitive-input-simple "Assignment 1: Treatment Proposal DUE Week 4 - Frid"
type input "Assignment 1: Treatment Proposal DUE Week 4 - Frid"
type lightning-primitive-input-simple "Assignment 1: Treatment Proposal DUE Week 4 - Fri"
type input "Assignment 1: Treatment Proposal DUE Week 4 - Fri"
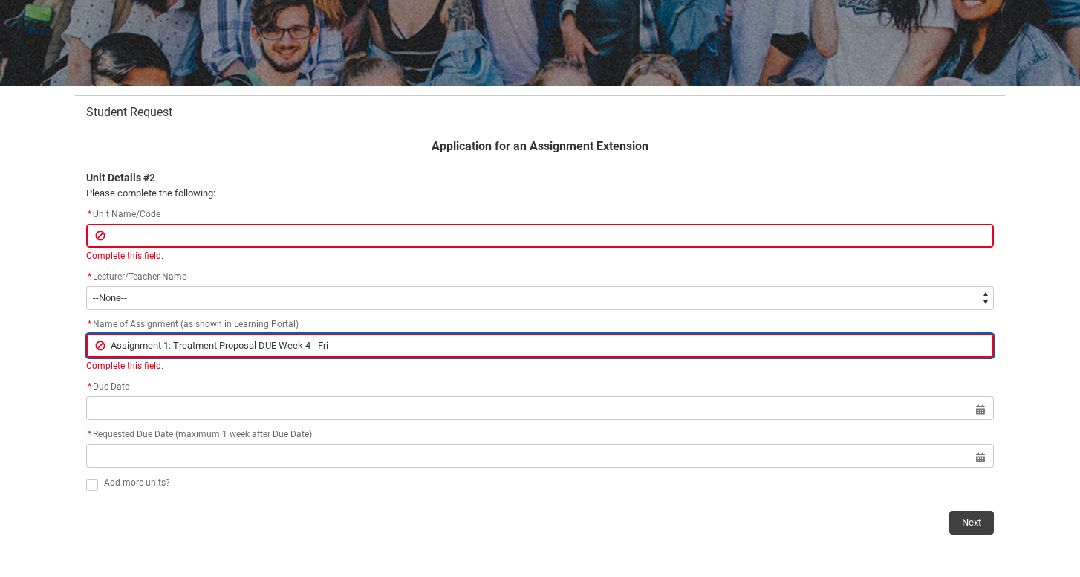
type lightning-primitive-input-simple "Assignment 1: Treatment Proposal DUE Week 4 - Fr"
type input "Assignment 1: Treatment Proposal DUE Week 4 - Fr"
type lightning-primitive-input-simple "Assignment 1: Treatment Proposal DUE Week 4 - F"
type input "Assignment 1: Treatment Proposal DUE Week 4 - F"
type lightning-primitive-input-simple "Assignment 1: Treatment Proposal DUE Week 4 -"
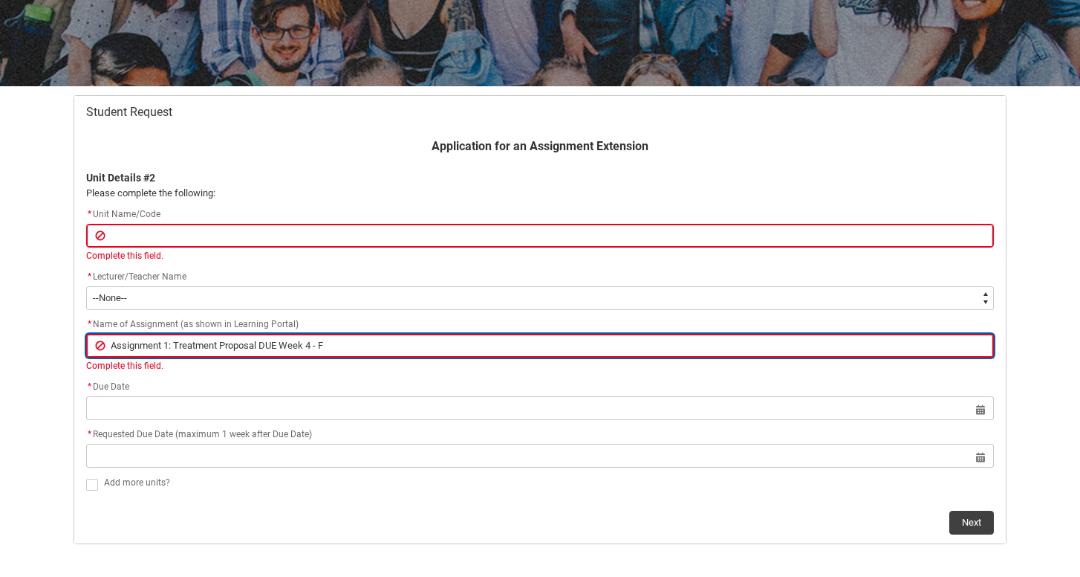
type input "Assignment 1: Treatment Proposal DUE Week 4 -"
type lightning-primitive-input-simple "Assignment 1: Treatment Proposal DUE Week 4 -"
type input "Assignment 1: Treatment Proposal DUE Week 4 -"
type lightning-primitive-input-simple "Assignment 1: Treatment Proposal DUE Week 4"
type input "Assignment 1: Treatment Proposal DUE Week 4"
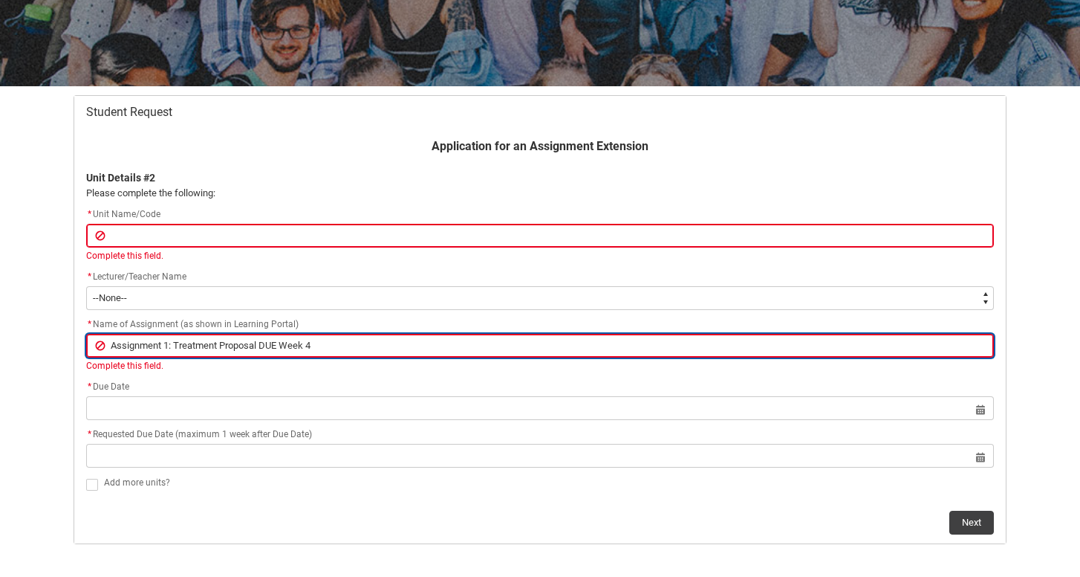
type lightning-primitive-input-simple "Assignment 1: Treatment Proposal DUE Week 4"
type input "Assignment 1: Treatment Proposal DUE Week 4"
type lightning-primitive-input-simple "Assignment 1: Treatment Proposal DUE Week 4."
type input "Assignment 1: Treatment Proposal DUE Week 4."
click at [173, 344] on input "Assignment 1: Treatment Proposal DUE Week 4." at bounding box center [540, 346] width 908 height 24
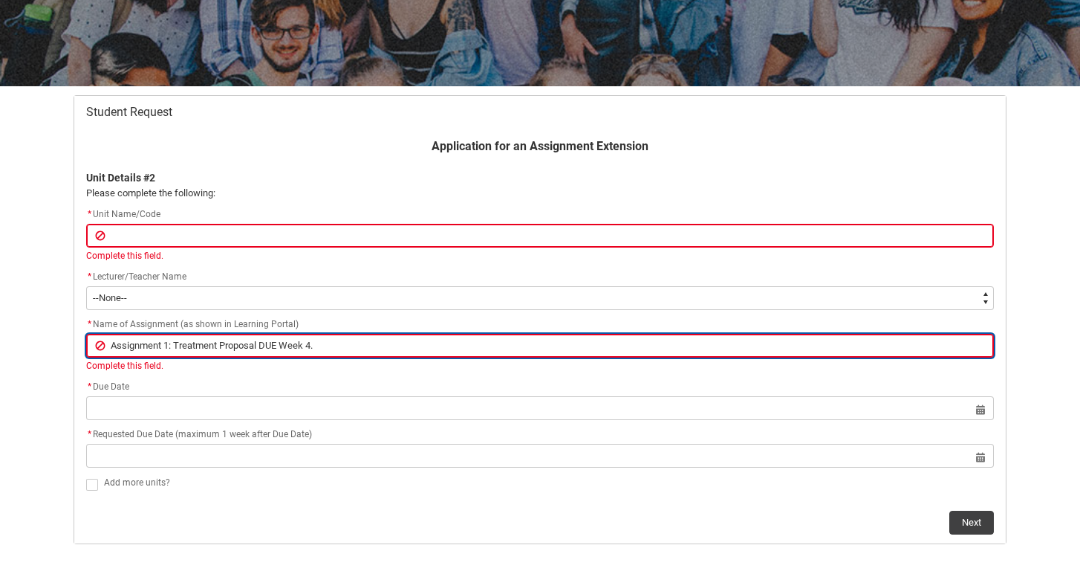
type lightning-primitive-input-simple "Assignment 1 Treatment Proposal DUE Week 4."
type input "Assignment 1 Treatment Proposal DUE Week 4."
type lightning-primitive-input-simple "Assignment 1. Treatment Proposal DUE Week 4."
type input "Assignment 1. Treatment Proposal DUE Week 4."
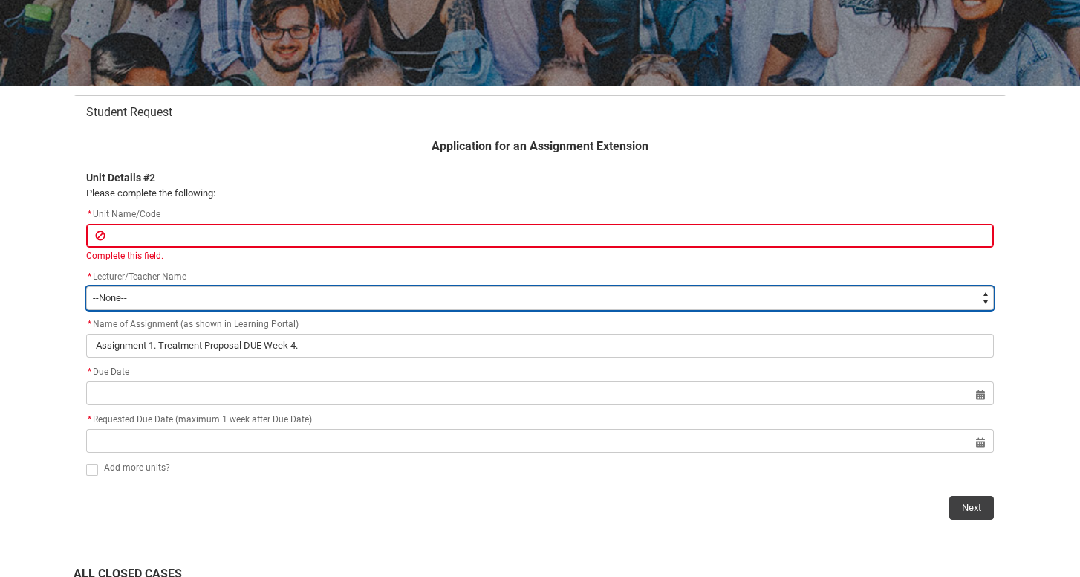
type lightning-select "Faculty_NamefromNtoZ.0035g00000e1T3bAAE"
select select "Faculty_NamefromNtoZ.0035g00000e1T3bAAE"
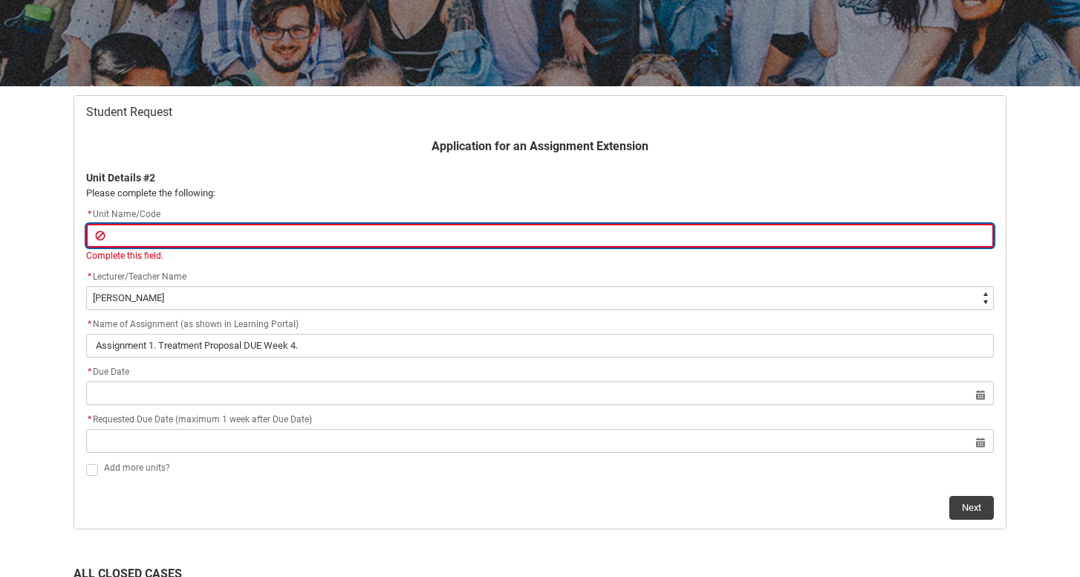
click at [172, 230] on input "Redu_Student_Request flow" at bounding box center [540, 236] width 908 height 24
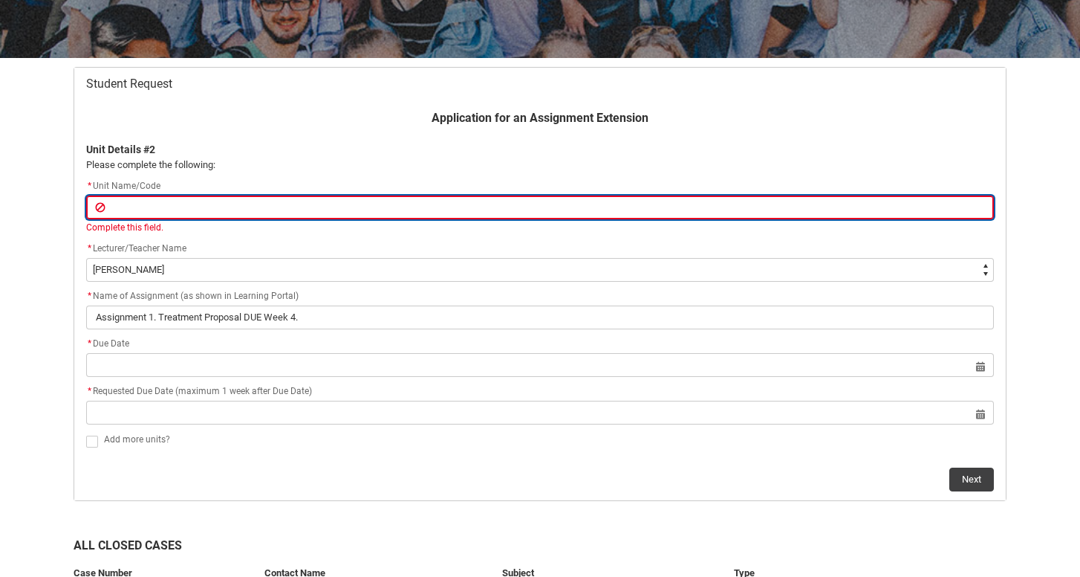
scroll to position [241, 0]
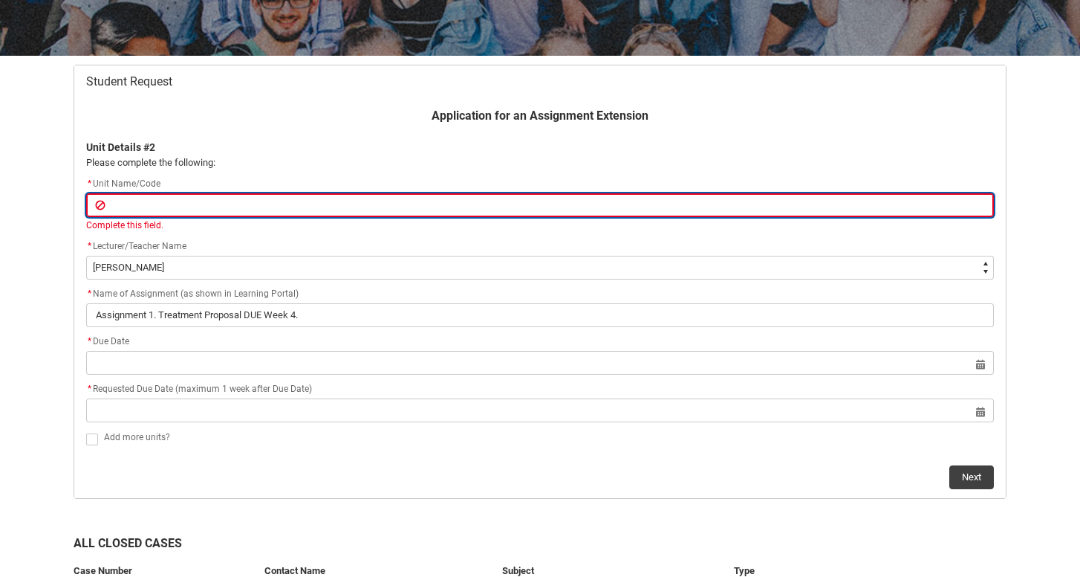
paste input "[SCMEPR3] Episodic Production"
type lightning-primitive-input-simple "[SCMEPR3] Episodic Production"
type input "[SCMEPR3] Episodic Production"
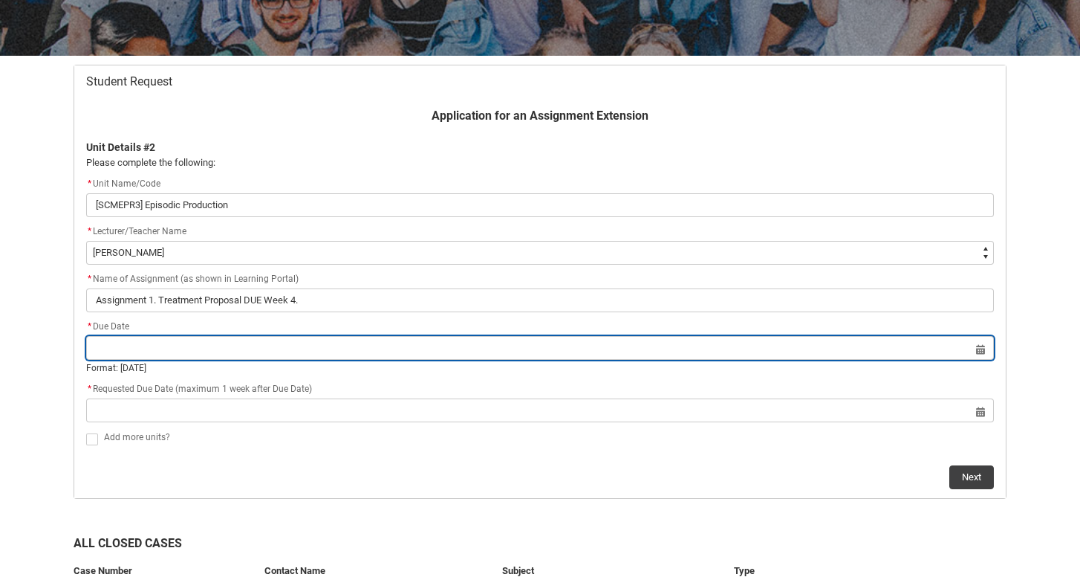
click at [311, 362] on lightning-datepicker "Select a date for Format: [DATE]" at bounding box center [540, 358] width 908 height 33
click at [988, 348] on input "Redu_Student_Request flow" at bounding box center [540, 348] width 908 height 24
select select "2025"
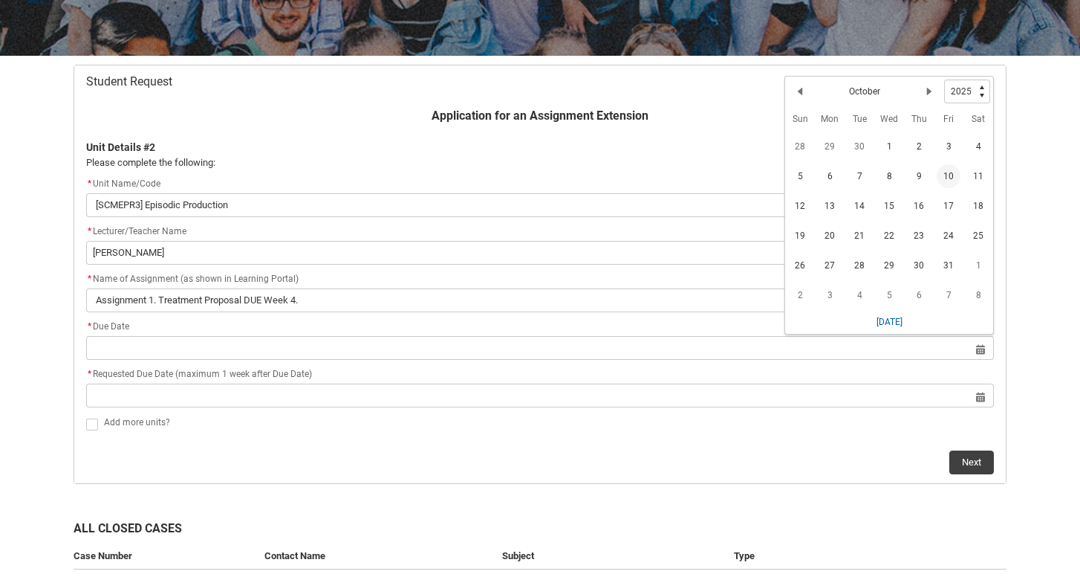
click at [952, 173] on span "10" at bounding box center [949, 176] width 24 height 24
type lightning-datepicker "[DATE]"
type lightning-input "[DATE]"
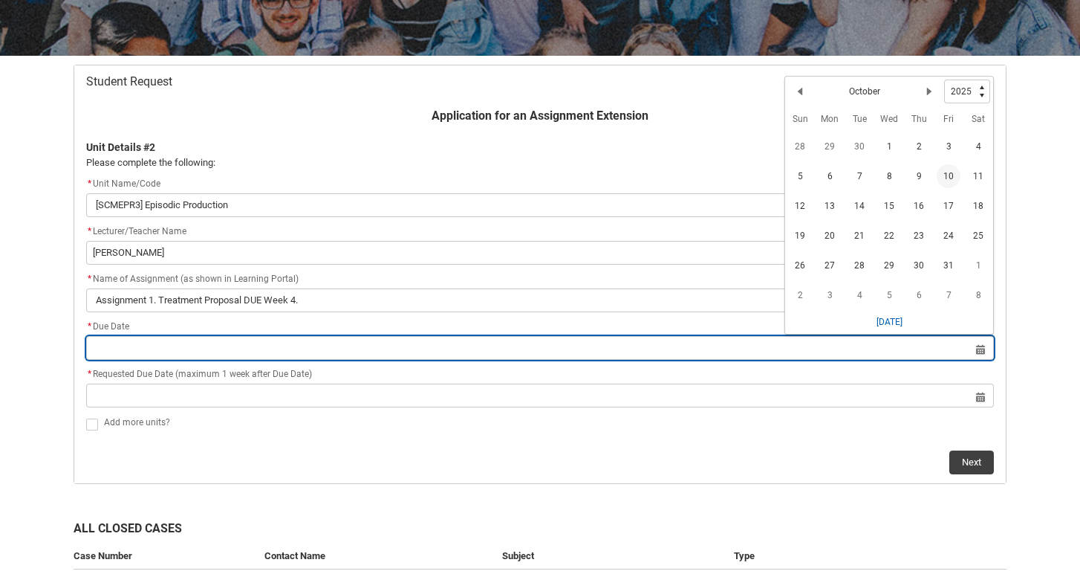
type input "[DATE]"
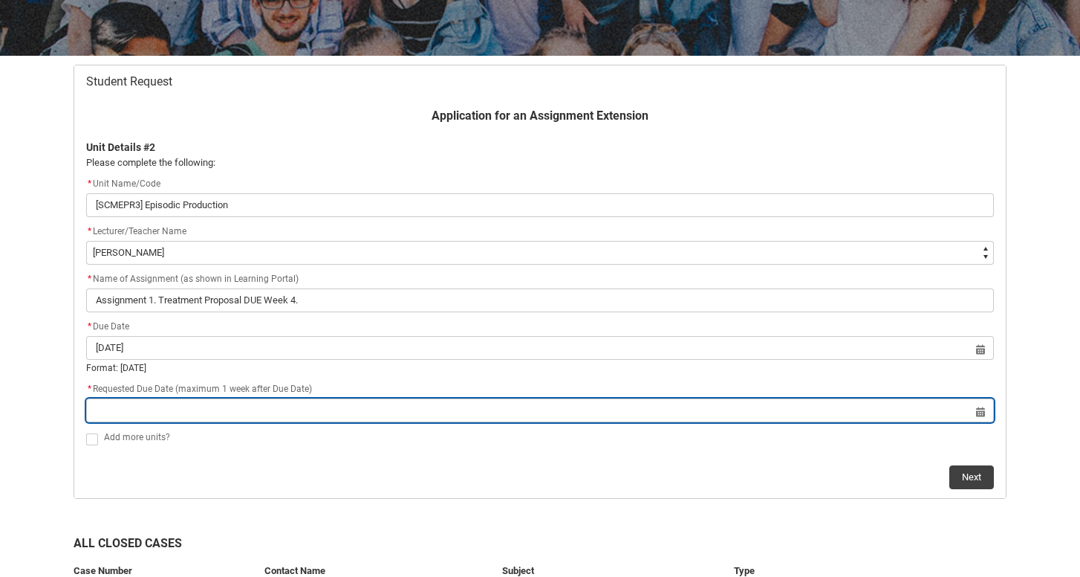
click at [213, 409] on input "Redu_Student_Request flow" at bounding box center [540, 410] width 908 height 24
select select "2025"
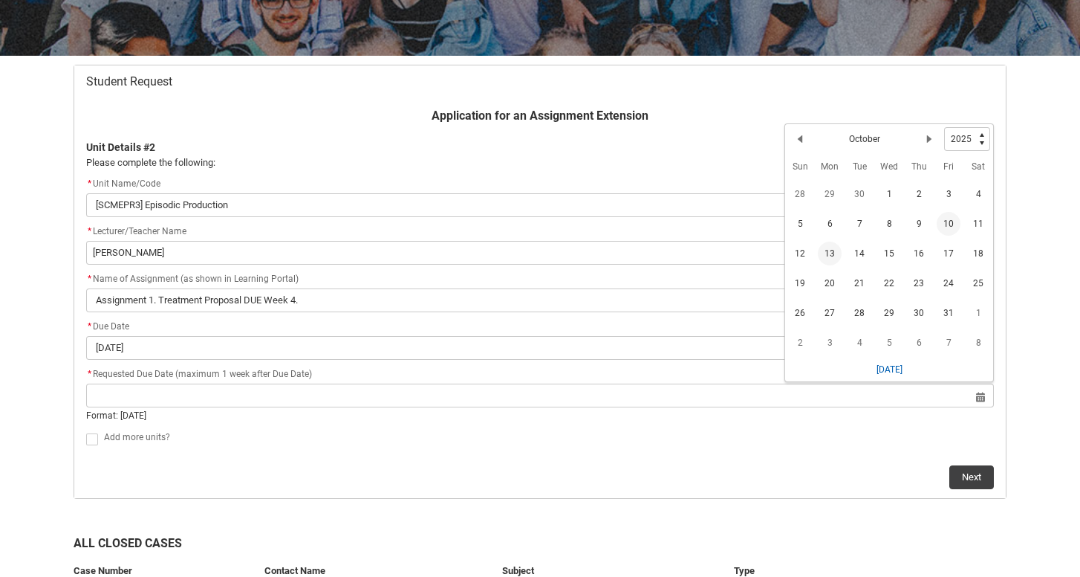
click at [833, 246] on span "13" at bounding box center [830, 253] width 24 height 24
type lightning-datepicker "[DATE]"
type lightning-input "[DATE]"
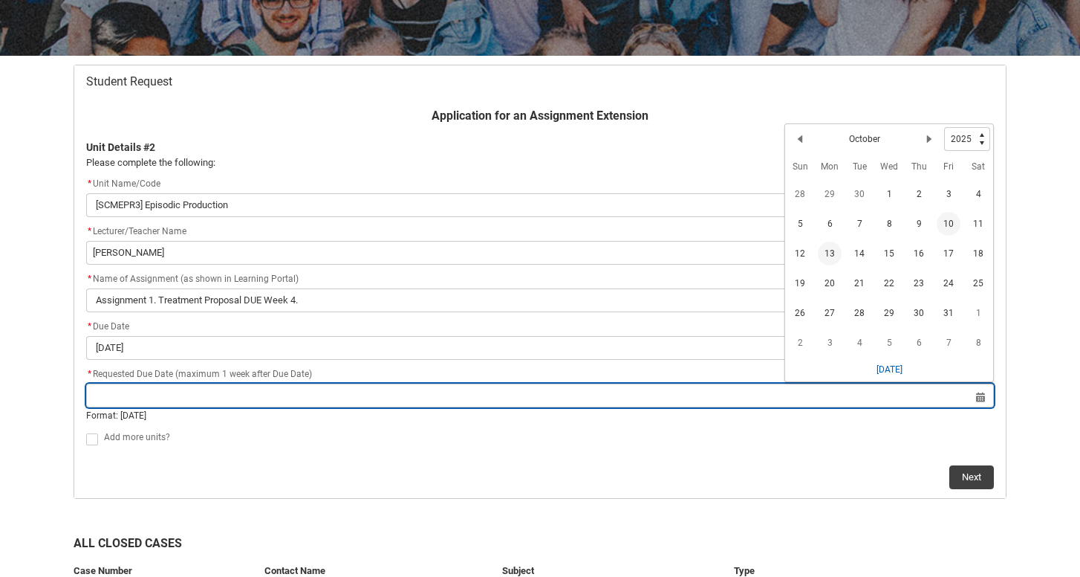
type input "[DATE]"
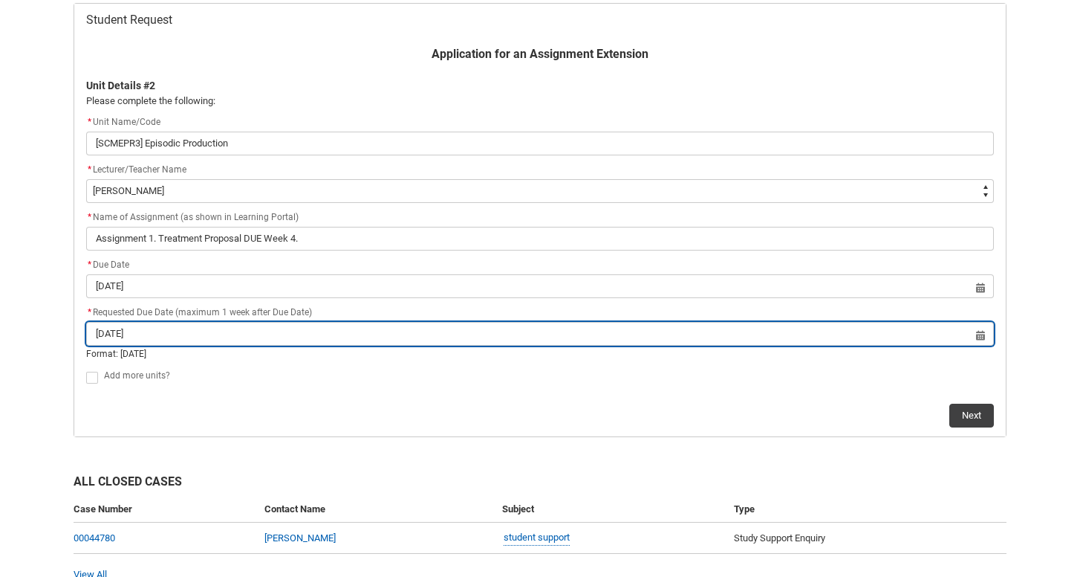
scroll to position [308, 0]
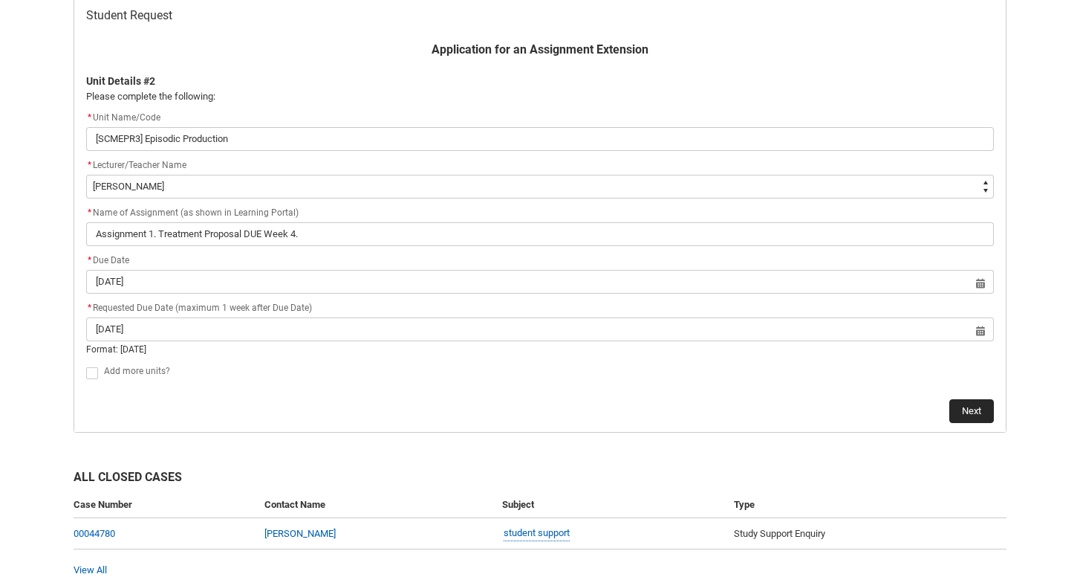
click at [972, 406] on button "Next" at bounding box center [972, 411] width 45 height 24
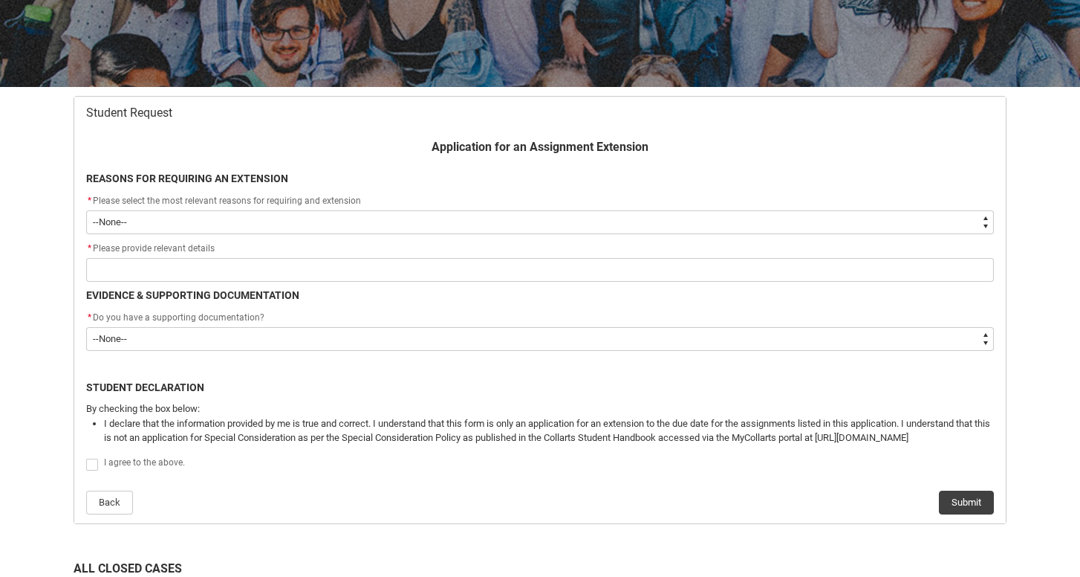
scroll to position [243, 0]
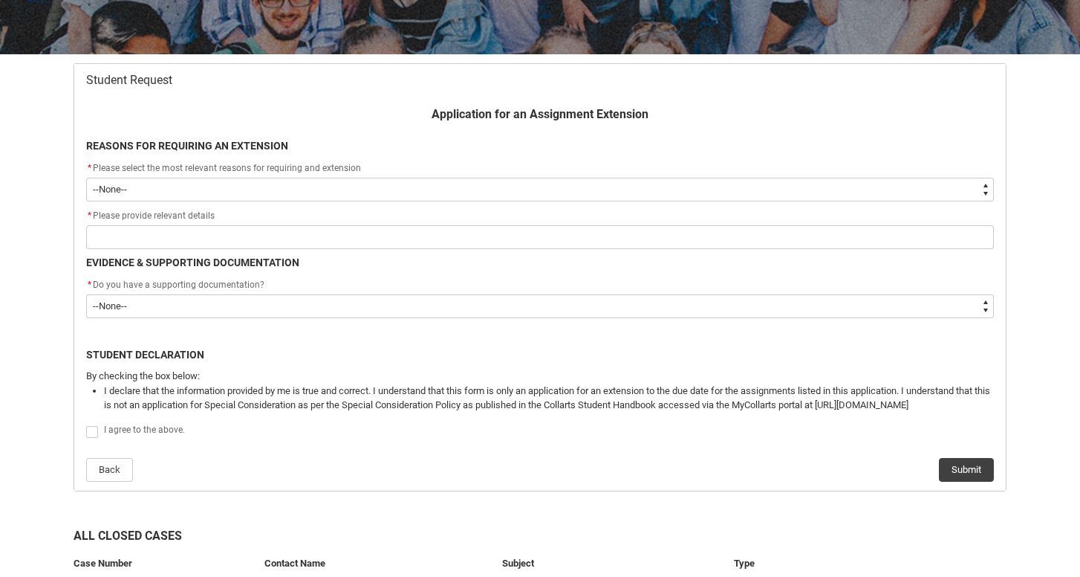
type lightning-select "choice_AssignmentExtension_Reason_MedicalReasons"
select select "choice_AssignmentExtension_Reason_MedicalReasons"
click at [326, 253] on flowruntime-screen-field "* Please provide relevant details" at bounding box center [540, 231] width 926 height 48
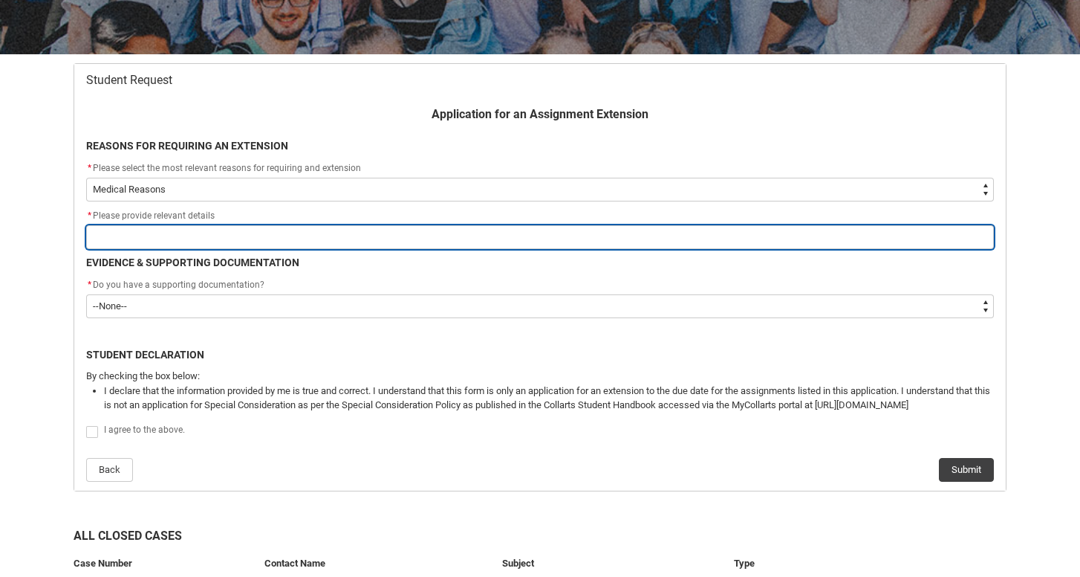
click at [313, 236] on input "Redu_Student_Request flow" at bounding box center [540, 237] width 908 height 24
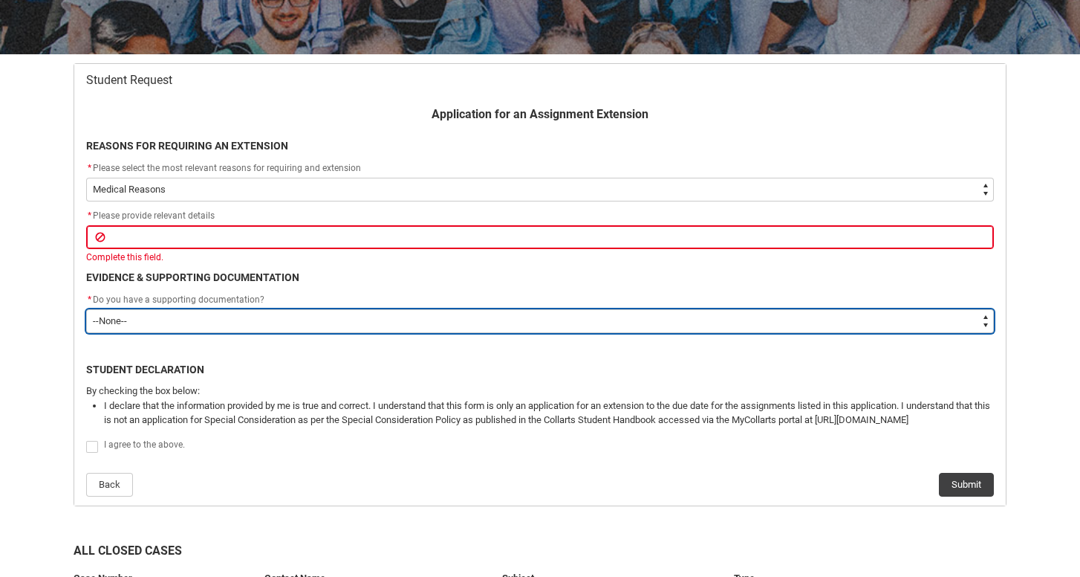
type lightning-select "Yes"
select select "Yes"
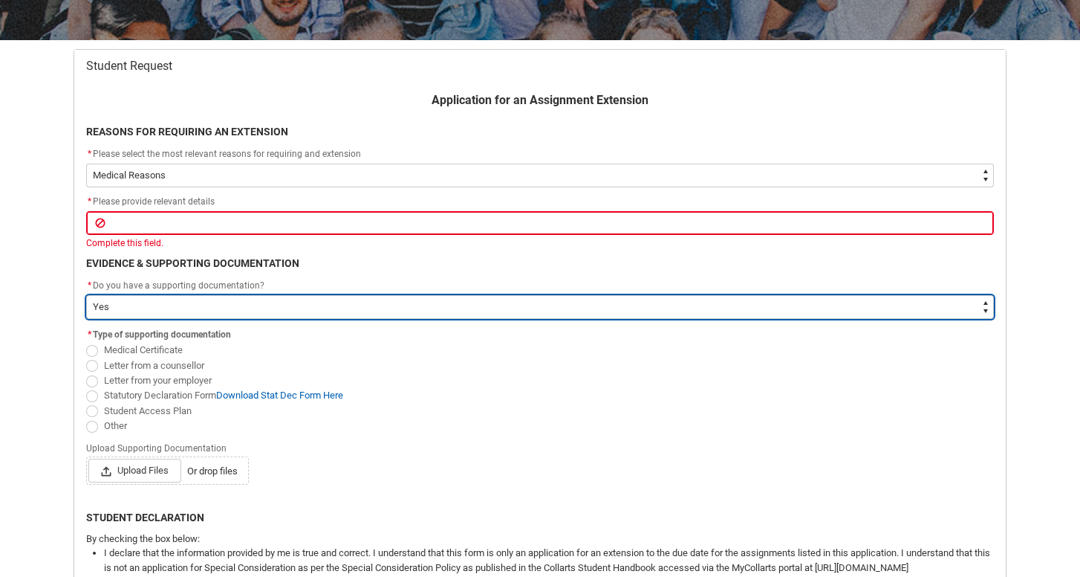
scroll to position [259, 0]
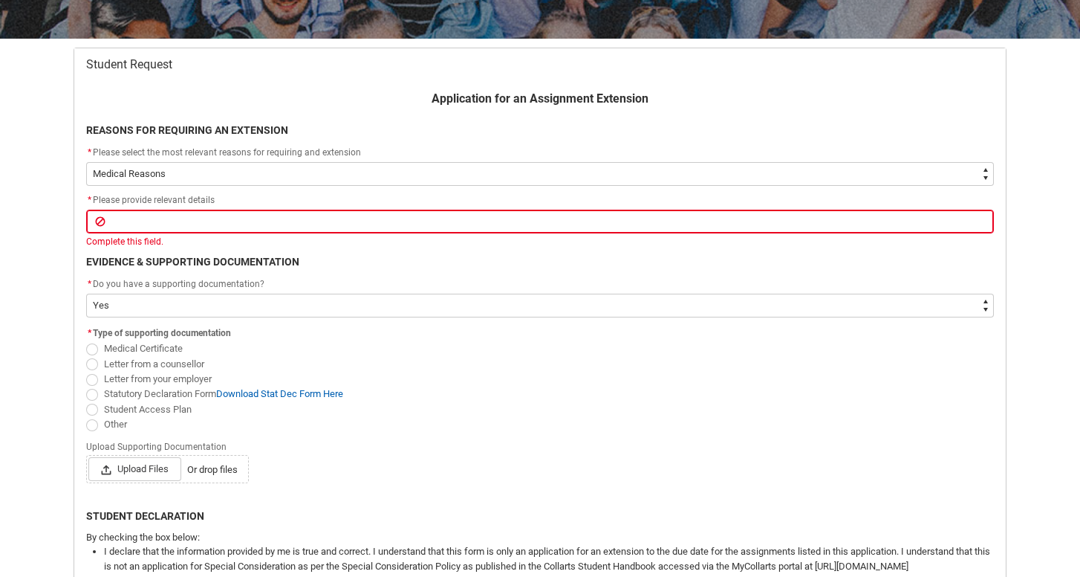
click at [91, 345] on span "Redu_Student_Request flow" at bounding box center [92, 349] width 12 height 12
click at [86, 341] on input "Medical Certificate" at bounding box center [85, 340] width 1 height 1
radio input "true"
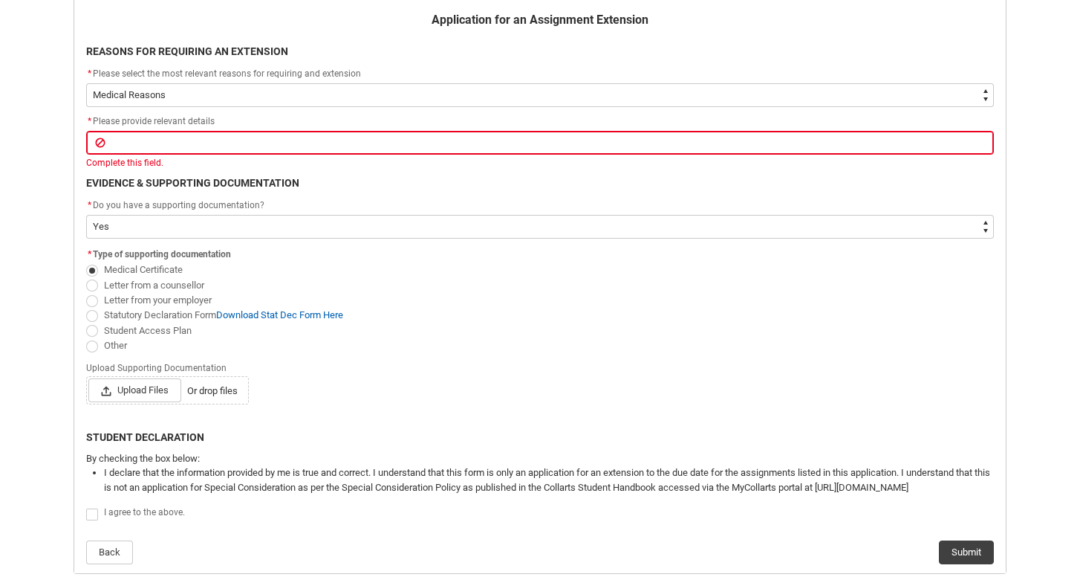
scroll to position [343, 0]
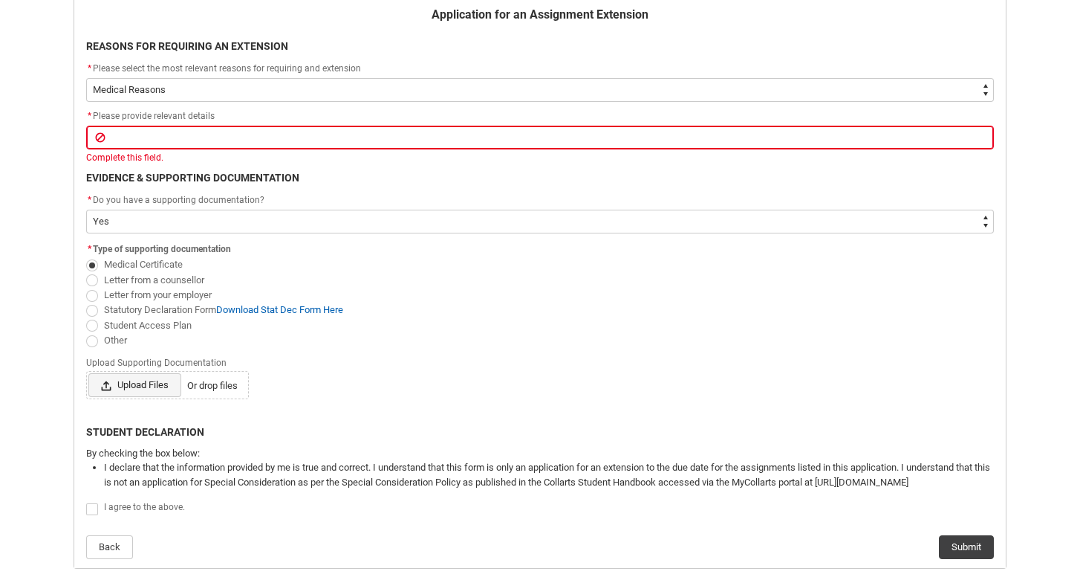
click at [141, 386] on span "Upload Files" at bounding box center [134, 385] width 93 height 24
click at [88, 373] on input "Upload Files Or drop files" at bounding box center [88, 372] width 1 height 1
click at [213, 384] on span "Or drop files" at bounding box center [212, 385] width 51 height 15
click at [88, 373] on input "Upload Files Or drop files" at bounding box center [88, 372] width 1 height 1
click at [93, 504] on span "Redu_Student_Request flow" at bounding box center [92, 509] width 12 height 12
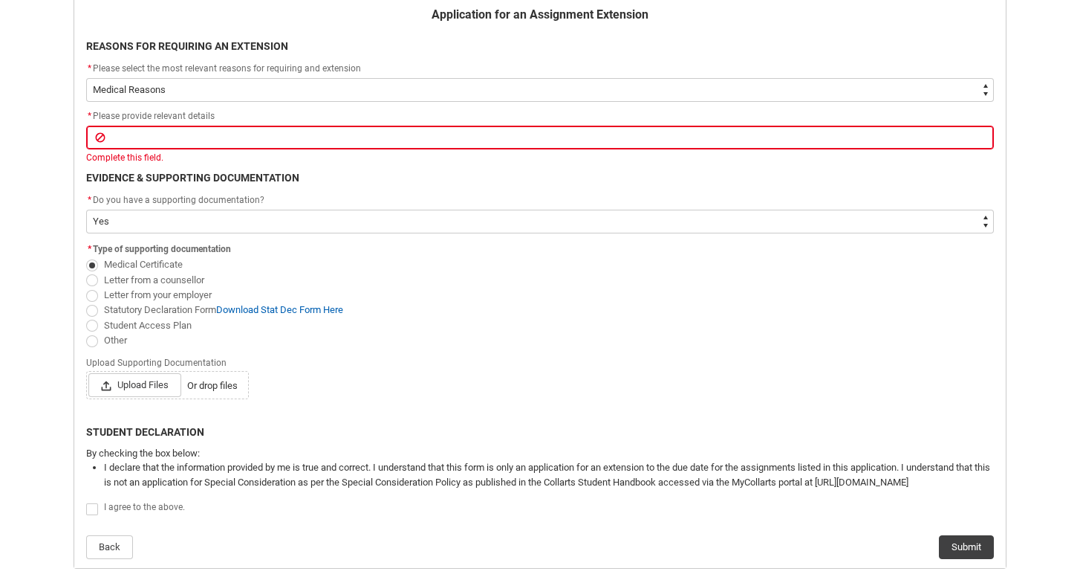
click at [86, 501] on input "Redu_Student_Request flow" at bounding box center [85, 500] width 1 height 1
type lightning-input "true"
checkbox input "true"
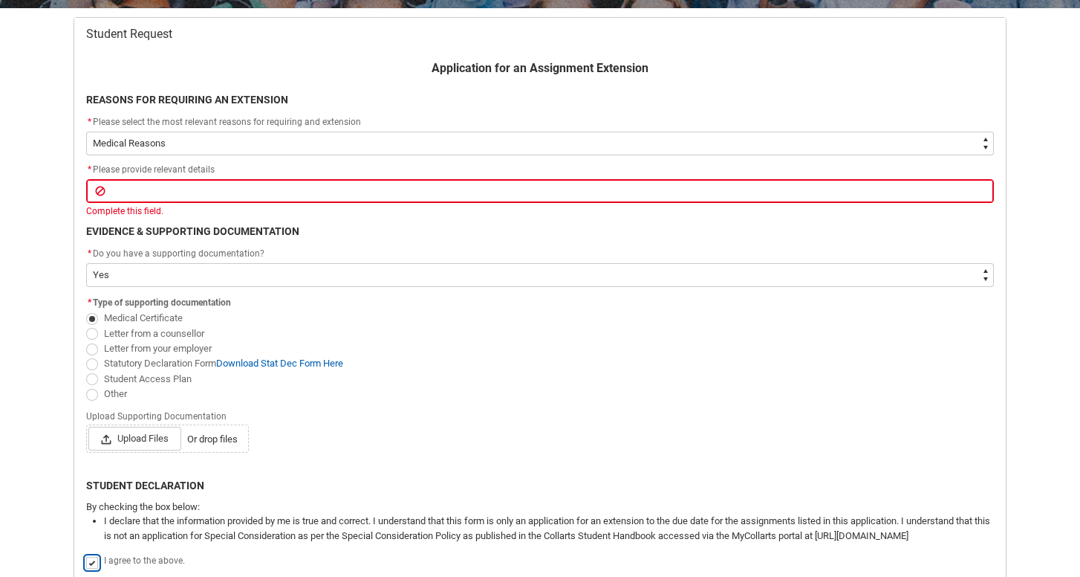
scroll to position [273, 0]
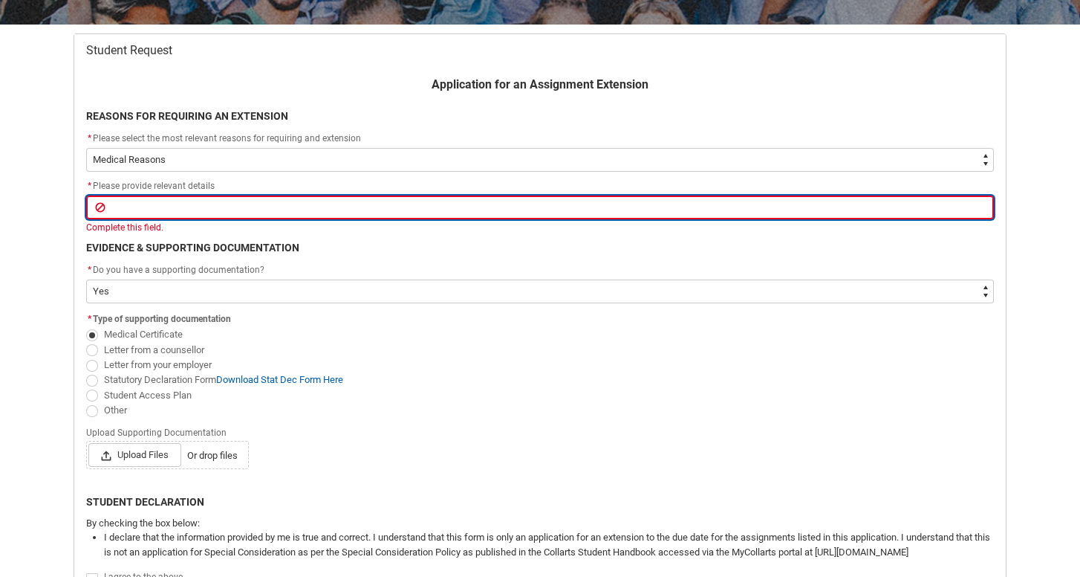
click at [242, 215] on input "Redu_Student_Request flow" at bounding box center [540, 207] width 908 height 24
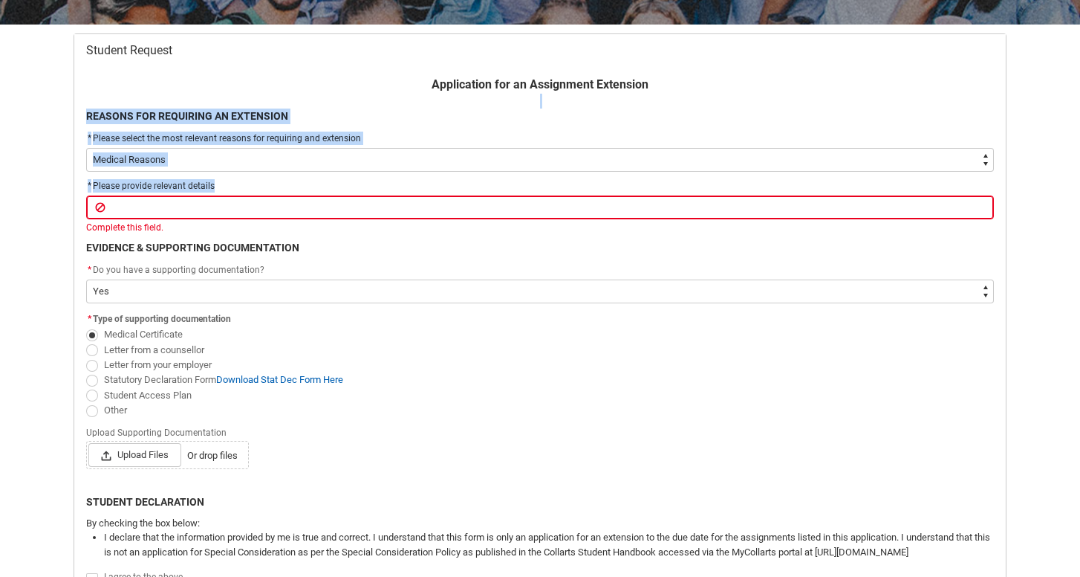
drag, startPoint x: 221, startPoint y: 184, endPoint x: 79, endPoint y: 106, distance: 161.3
click at [79, 106] on div "Application for an Assignment Extension REASONS FOR REQUIRING AN EXTENSION * Pl…" at bounding box center [540, 352] width 926 height 553
copy div "REASONS FOR REQUIRING AN EXTENSION * Please select the most relevant reasons fo…"
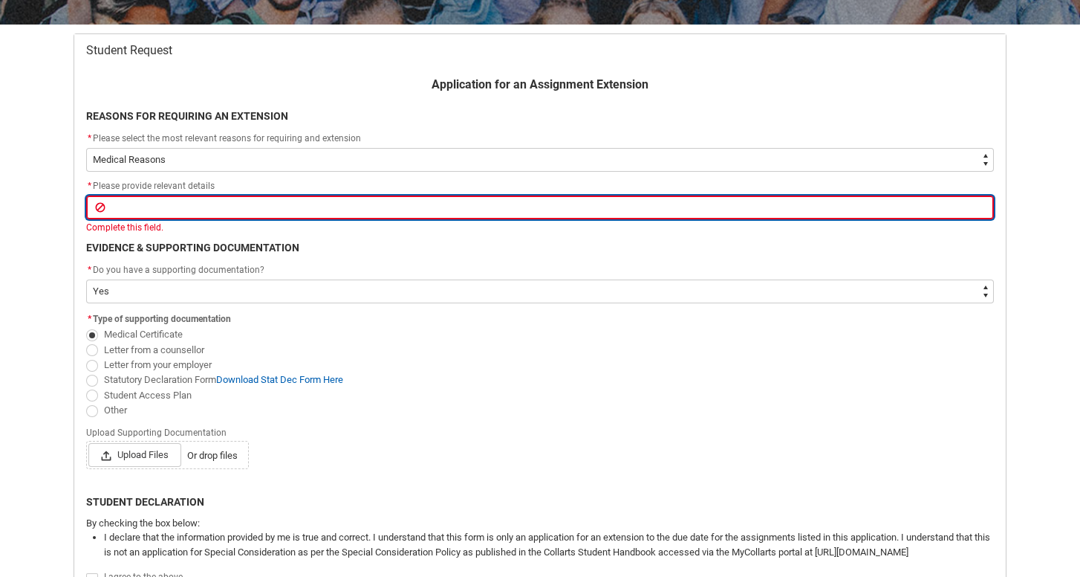
click at [236, 208] on input "Redu_Student_Request flow" at bounding box center [540, 207] width 908 height 24
paste input "I have ongoing health and concentration difficulties related to ADHD, which hav…"
type lightning-primitive-input-simple "I have ongoing health and concentration difficulties related to ADHD, which hav…"
type input "I have ongoing health and concentration difficulties related to ADHD, which hav…"
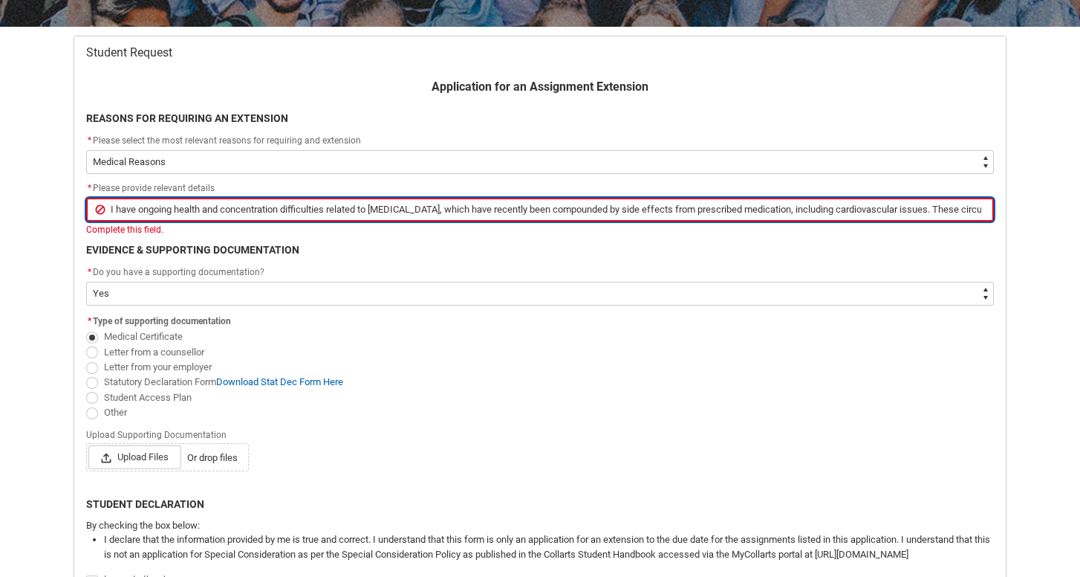
scroll to position [270, 0]
drag, startPoint x: 343, startPoint y: 207, endPoint x: 172, endPoint y: 203, distance: 170.9
click at [171, 203] on input "I have ongoing health and concentration difficulties related to ADHD, which hav…" at bounding box center [540, 210] width 908 height 24
type lightning-primitive-input-simple "I have ongoing health and concentration difficulties related to ADHD, w side ef…"
type input "I have ongoing health and concentration difficulties related to ADHD, w side ef…"
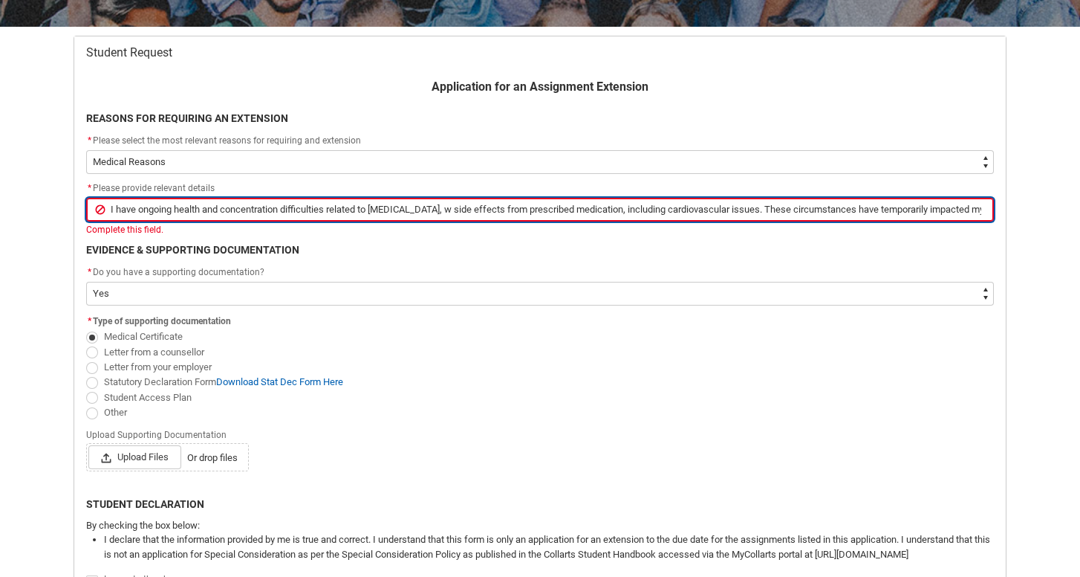
type lightning-primitive-input-simple "I have ongoing health and concentration difficulties related to ADHD, side effe…"
type input "I have ongoing health and concentration difficulties related to ADHD, side effe…"
type lightning-primitive-input-simple "I have ongoing health and concentration difficulties related to ADHD, side effe…"
type input "I have ongoing health and concentration difficulties related to ADHD, side effe…"
type lightning-primitive-input-simple "I have ongoing health and concentration difficulties related to ADHD side effec…"
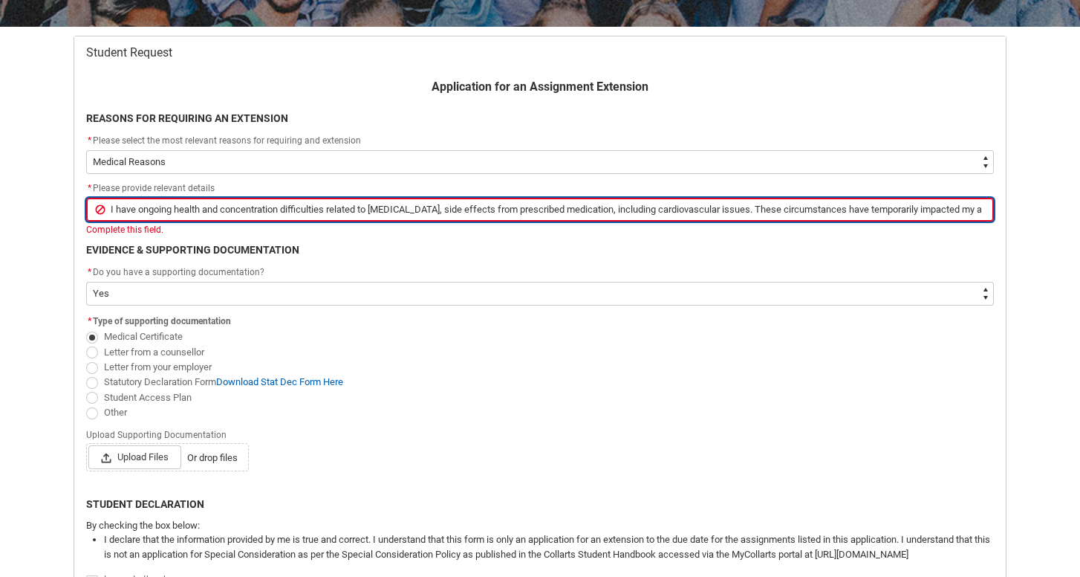
type input "I have ongoing health and concentration difficulties related to ADHD side effec…"
type lightning-primitive-input-simple "I have ongoing health and concentration difficulties related to ADHD. side effe…"
type input "I have ongoing health and concentration difficulties related to ADHD. side effe…"
type lightning-primitive-input-simple "I have ongoing health and concentration difficulties related to ADHD. side effe…"
type input "I have ongoing health and concentration difficulties related to ADHD. side effe…"
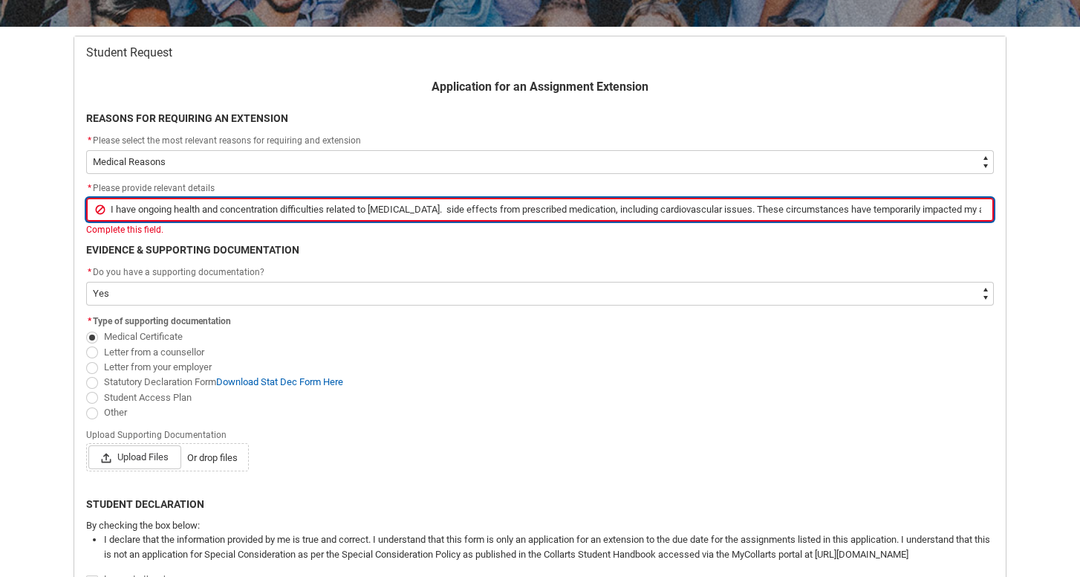
type lightning-primitive-input-simple "I have ongoing health and concentration difficulties related to ADHD. T side ef…"
type input "I have ongoing health and concentration difficulties related to ADHD. T side ef…"
type lightning-primitive-input-simple "I have ongoing health and concentration difficulties related to ADHD. Th side e…"
type input "I have ongoing health and concentration difficulties related to ADHD. Th side e…"
type lightning-primitive-input-simple "I have ongoing health and concentration difficulties related to ADHD. The side …"
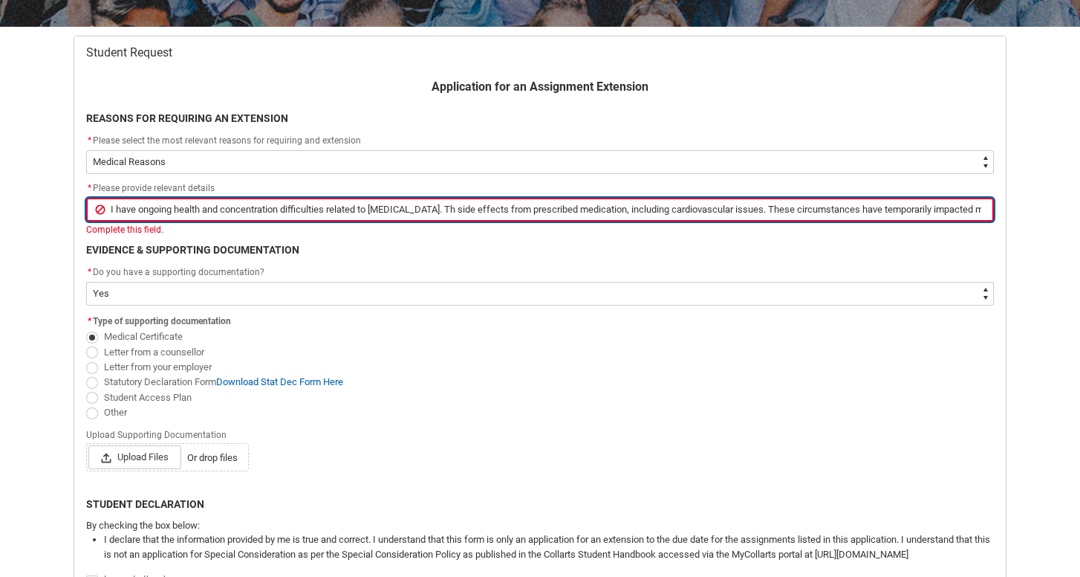
type input "I have ongoing health and concentration difficulties related to ADHD. The side …"
type lightning-primitive-input-simple "I have ongoing health and concentration difficulties related to ADHD. The side …"
type input "I have ongoing health and concentration difficulties related to ADHD. The side …"
click at [541, 208] on input "I have ongoing health and concentration difficulties related to ADHD. The side …" at bounding box center [540, 210] width 908 height 24
type lightning-primitive-input-simple "I have ongoing health and concentration difficulties related to ADHD. The side …"
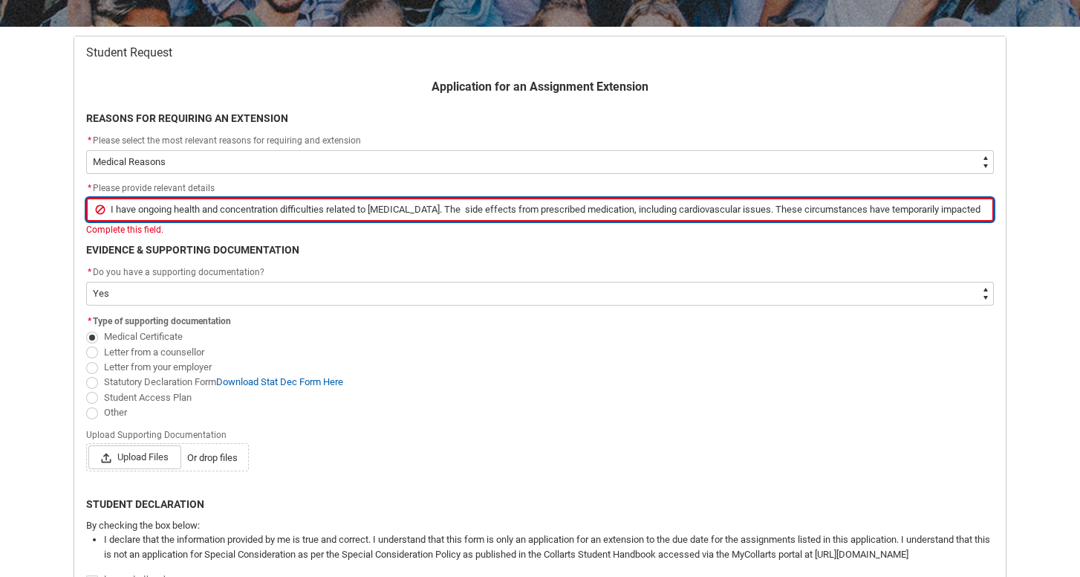
type input "I have ongoing health and concentration difficulties related to ADHD. The side …"
type lightning-primitive-input-simple "I have ongoing health and concentration difficulties related to ADHD. The side …"
type input "I have ongoing health and concentration difficulties related to ADHD. The side …"
type lightning-primitive-input-simple "I have ongoing health and concentration difficulties related to ADHD. The side …"
type input "I have ongoing health and concentration difficulties related to ADHD. The side …"
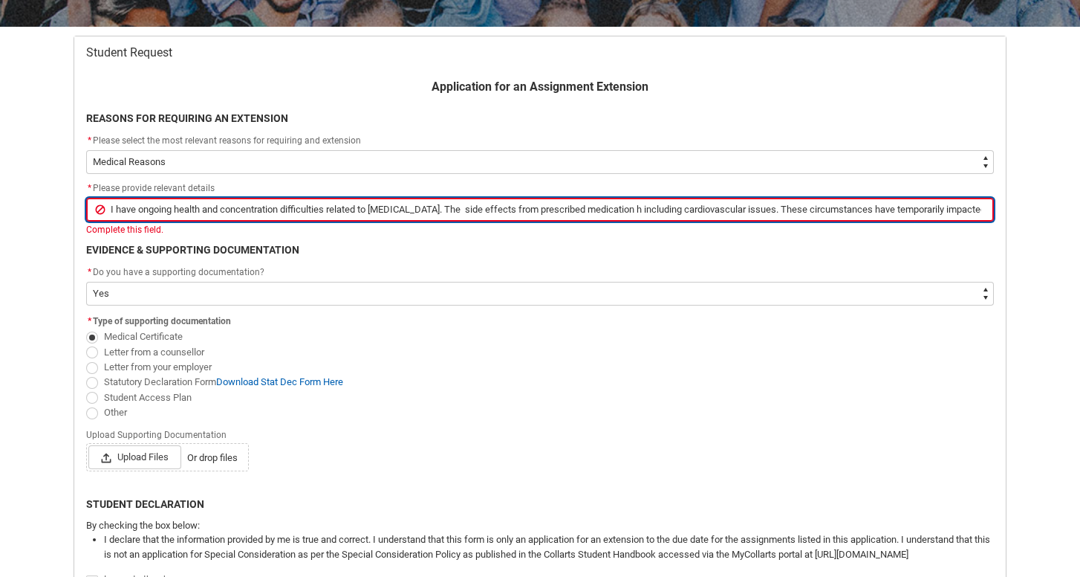
type lightning-primitive-input-simple "I have ongoing health and concentration difficulties related to ADHD. The side …"
type input "I have ongoing health and concentration difficulties related to ADHD. The side …"
type lightning-primitive-input-simple "I have ongoing health and concentration difficulties related to ADHD. The side …"
type input "I have ongoing health and concentration difficulties related to ADHD. The side …"
type lightning-primitive-input-simple "I have ongoing health and concentration difficulties related to ADHD. The side …"
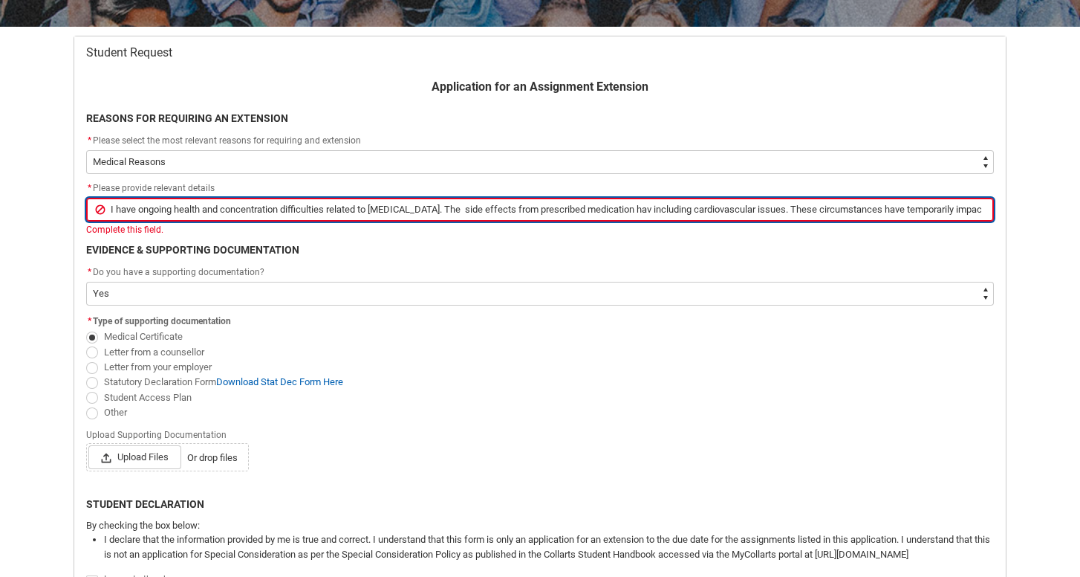
type input "I have ongoing health and concentration difficulties related to ADHD. The side …"
type lightning-primitive-input-simple "I have ongoing health and concentration difficulties related to ADHD. The side …"
type input "I have ongoing health and concentration difficulties related to ADHD. The side …"
type lightning-primitive-input-simple "I have ongoing health and concentration difficulties related to ADHD. The side …"
type input "I have ongoing health and concentration difficulties related to ADHD. The side …"
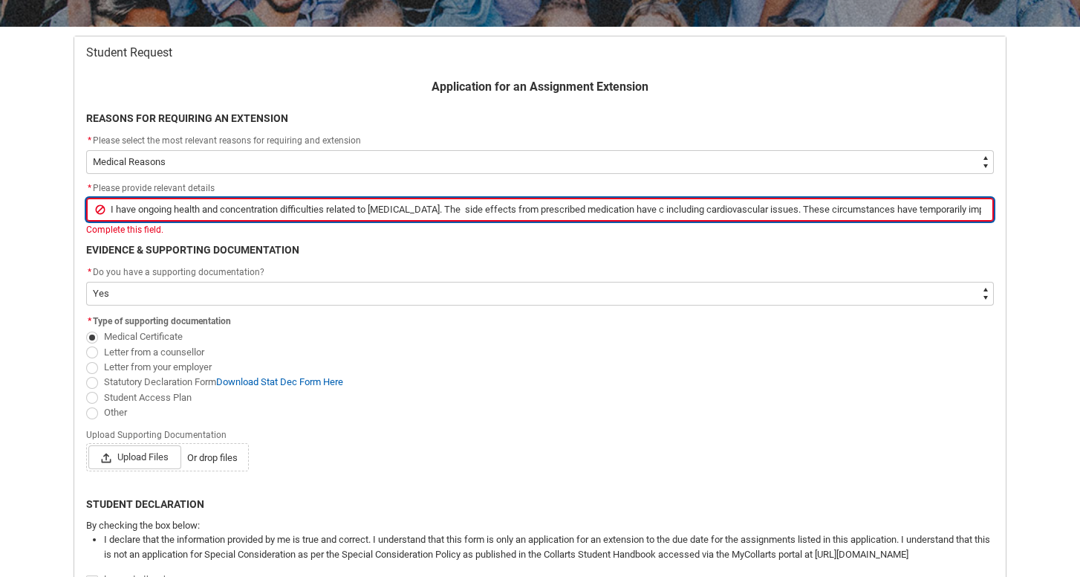
type lightning-primitive-input-simple "I have ongoing health and concentration difficulties related to ADHD. The side …"
type input "I have ongoing health and concentration difficulties related to ADHD. The side …"
type lightning-primitive-input-simple "I have ongoing health and concentration difficulties related to ADHD. The side …"
type input "I have ongoing health and concentration difficulties related to ADHD. The side …"
type lightning-primitive-input-simple "I have ongoing health and concentration difficulties related to ADHD. The side …"
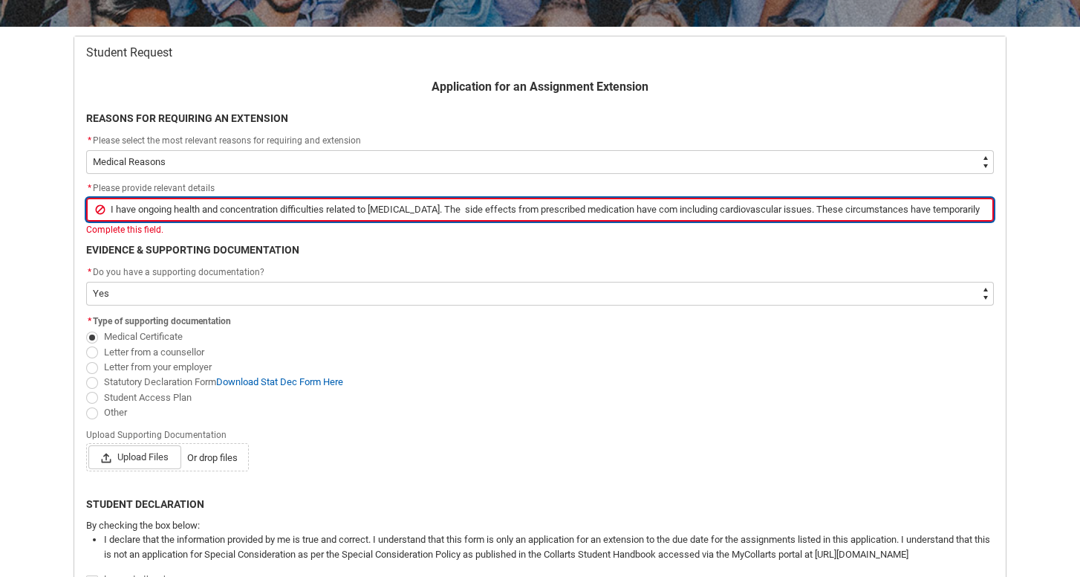
type input "I have ongoing health and concentration difficulties related to ADHD. The side …"
type lightning-primitive-input-simple "I have ongoing health and concentration difficulties related to ADHD. The side …"
type input "I have ongoing health and concentration difficulties related to ADHD. The side …"
type lightning-primitive-input-simple "I have ongoing health and concentration difficulties related to ADHD. The side …"
type input "I have ongoing health and concentration difficulties related to ADHD. The side …"
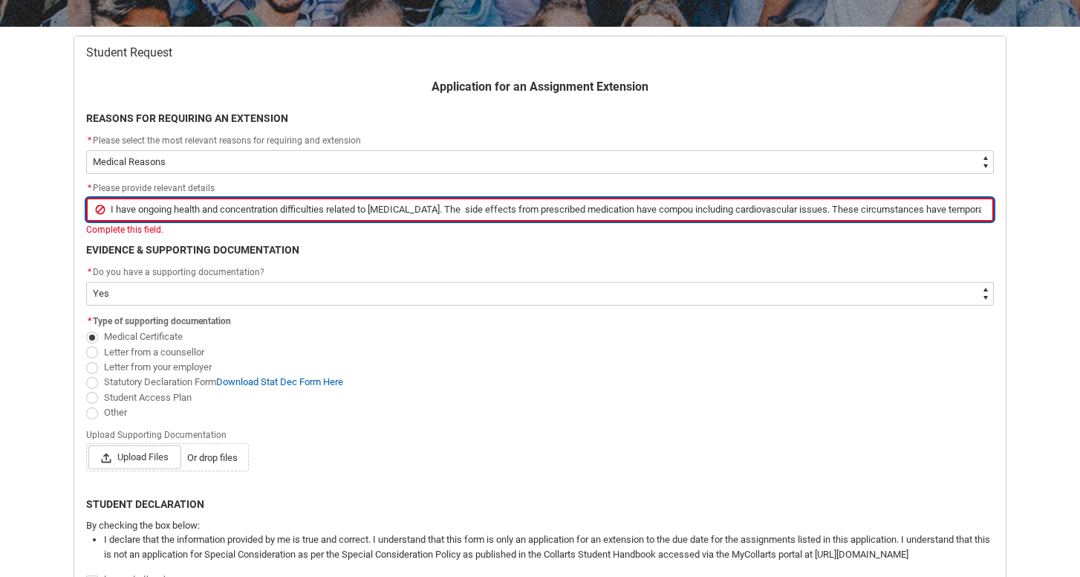
type lightning-primitive-input-simple "I have ongoing health and concentration difficulties related to ADHD. The side …"
type input "I have ongoing health and concentration difficulties related to ADHD. The side …"
type lightning-primitive-input-simple "I have ongoing health and concentration difficulties related to ADHD. The side …"
type input "I have ongoing health and concentration difficulties related to ADHD. The side …"
type lightning-primitive-input-simple "I have ongoing health and concentration difficulties related to ADHD. The side …"
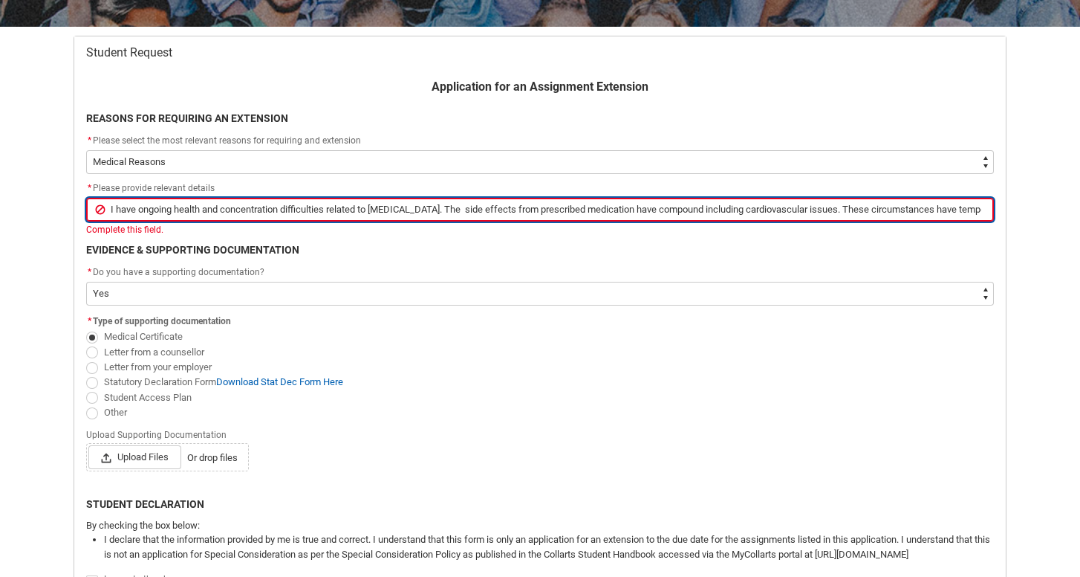
type input "I have ongoing health and concentration difficulties related to ADHD. The side …"
type lightning-primitive-input-simple "I have ongoing health and concentration difficulties related to ADHD. The side …"
type input "I have ongoing health and concentration difficulties related to ADHD. The side …"
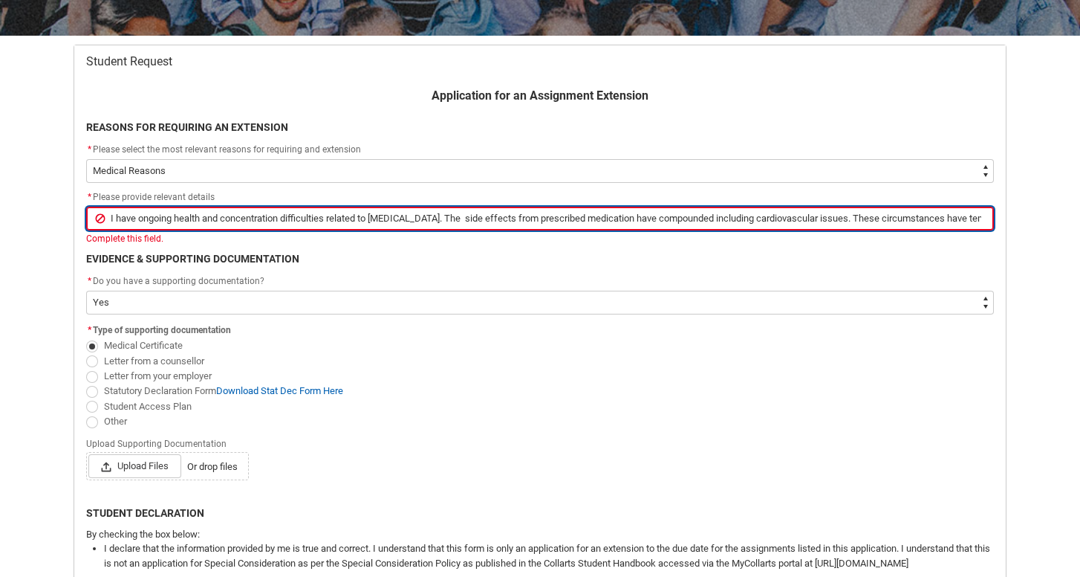
scroll to position [262, 0]
drag, startPoint x: 878, startPoint y: 217, endPoint x: 770, endPoint y: 219, distance: 107.8
click at [770, 219] on input "I have ongoing health and concentration difficulties related to ADHD. The side …" at bounding box center [540, 219] width 908 height 24
type lightning-primitive-input-simple "I have ongoing health and concentration difficulties related to ADHD. The side …"
type input "I have ongoing health and concentration difficulties related to ADHD. The side …"
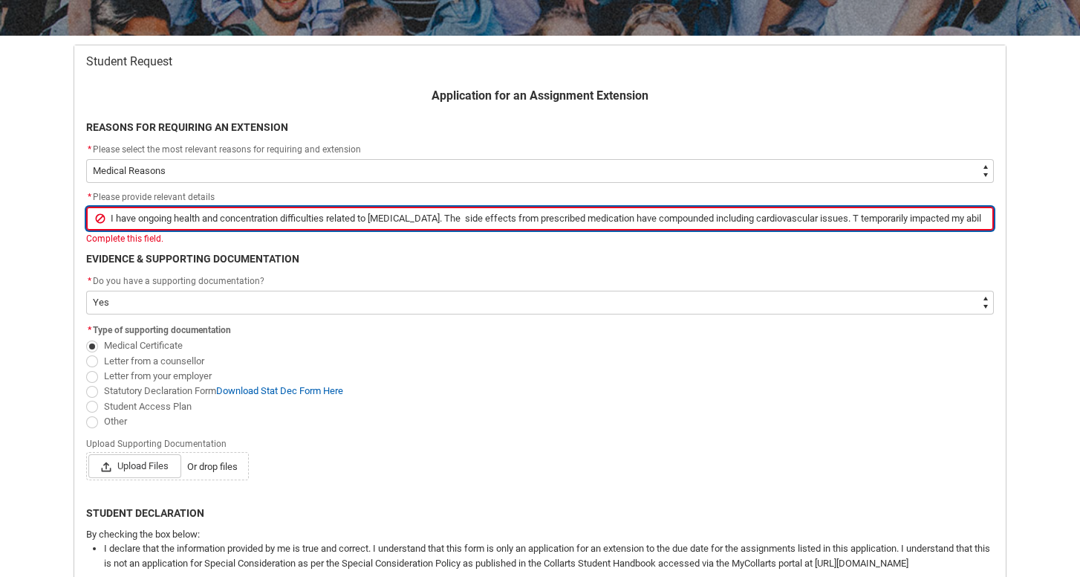
type lightning-primitive-input-simple "I have ongoing health and concentration difficulties related to ADHD. The side …"
type input "I have ongoing health and concentration difficulties related to ADHD. The side …"
type lightning-primitive-input-simple "I have ongoing health and concentration difficulties related to ADHD. The side …"
type input "I have ongoing health and concentration difficulties related to ADHD. The side …"
type lightning-primitive-input-simple "I have ongoing health and concentration difficulties related to ADHD. The side …"
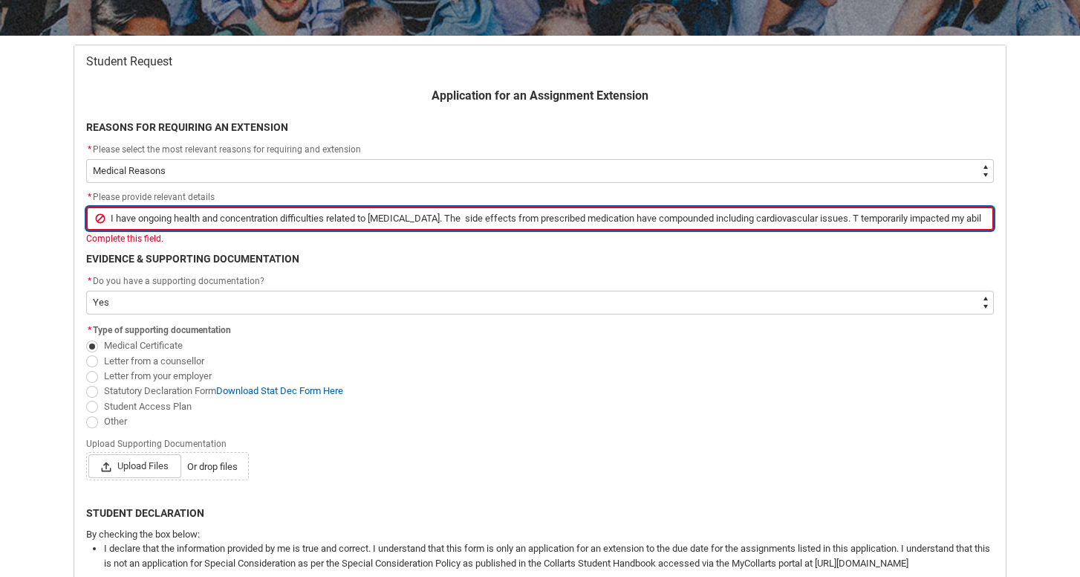
type input "I have ongoing health and concentration difficulties related to ADHD. The side …"
type lightning-primitive-input-simple "I have ongoing health and concentration difficulties related to ADHD. The side …"
type input "I have ongoing health and concentration difficulties related to ADHD. The side …"
type lightning-primitive-input-simple "I have ongoing health and concentration difficulties related to ADHD. The side …"
type input "I have ongoing health and concentration difficulties related to ADHD. The side …"
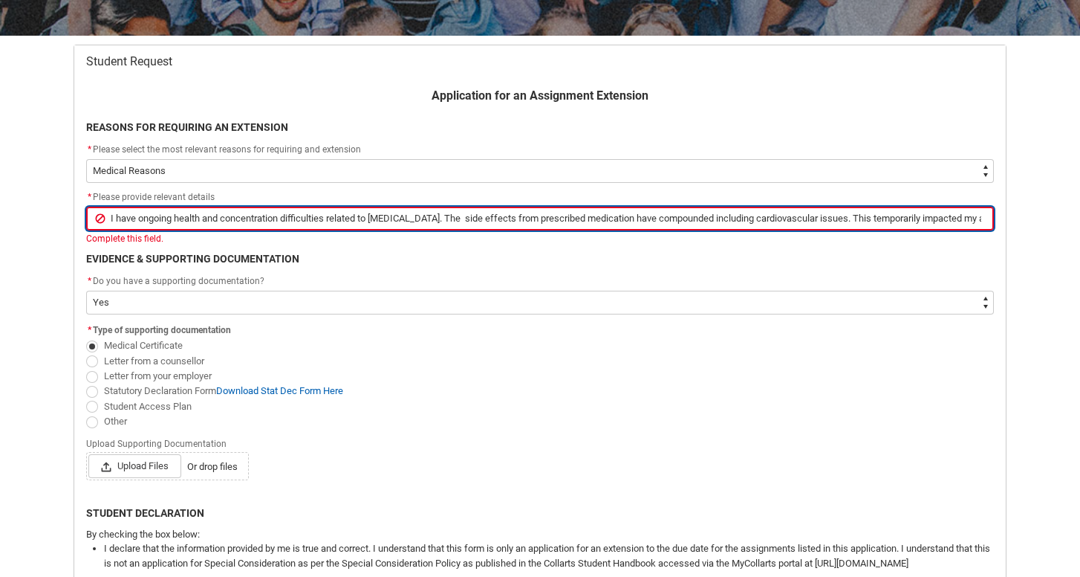
drag, startPoint x: 846, startPoint y: 217, endPoint x: 799, endPoint y: 215, distance: 46.8
click at [799, 215] on input "I have ongoing health and concentration difficulties related to ADHD. The side …" at bounding box center [540, 219] width 908 height 24
type lightning-primitive-input-simple "I have ongoing health and concentration difficulties related to ADHD. The side …"
type input "I have ongoing health and concentration difficulties related to ADHD. The side …"
type lightning-primitive-input-simple "I have ongoing health and concentration difficulties related to ADHD. The side …"
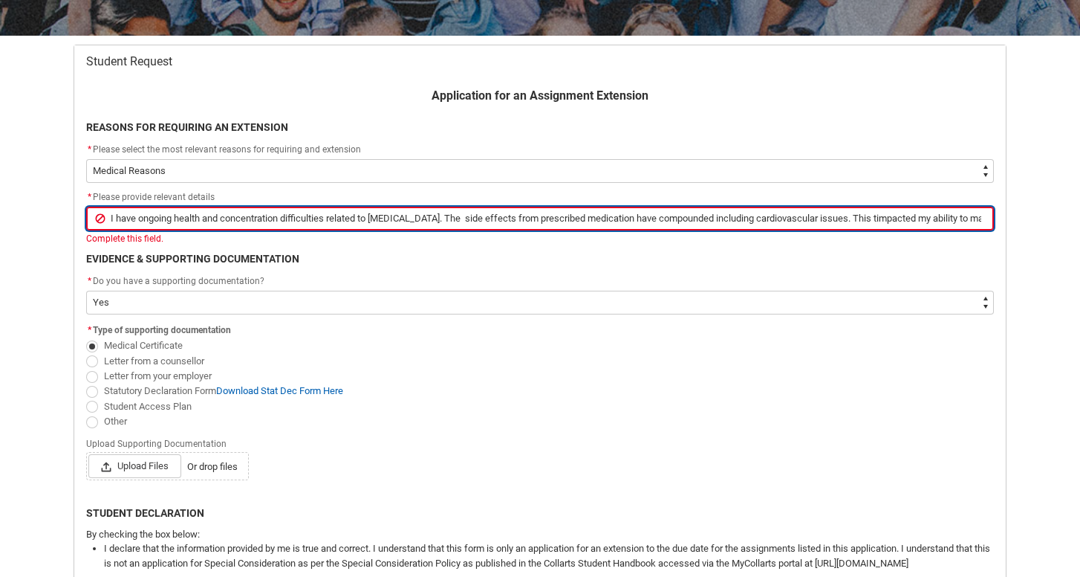
type input "I have ongoing health and concentration difficulties related to ADHD. The side …"
type lightning-primitive-input-simple "I have ongoing health and concentration difficulties related to ADHD. The side …"
type input "I have ongoing health and concentration difficulties related to ADHD. The side …"
type lightning-primitive-input-simple "I have ongoing health and concentration difficulties related to ADHD. The side …"
type input "I have ongoing health and concentration difficulties related to ADHD. The side …"
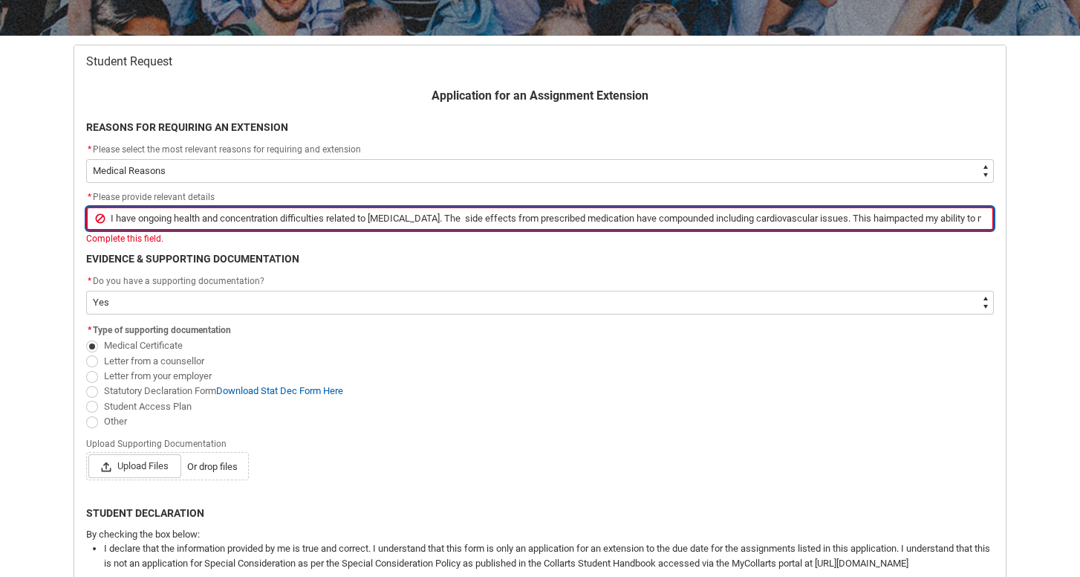
type lightning-primitive-input-simple "I have ongoing health and concentration difficulties related to ADHD. The side …"
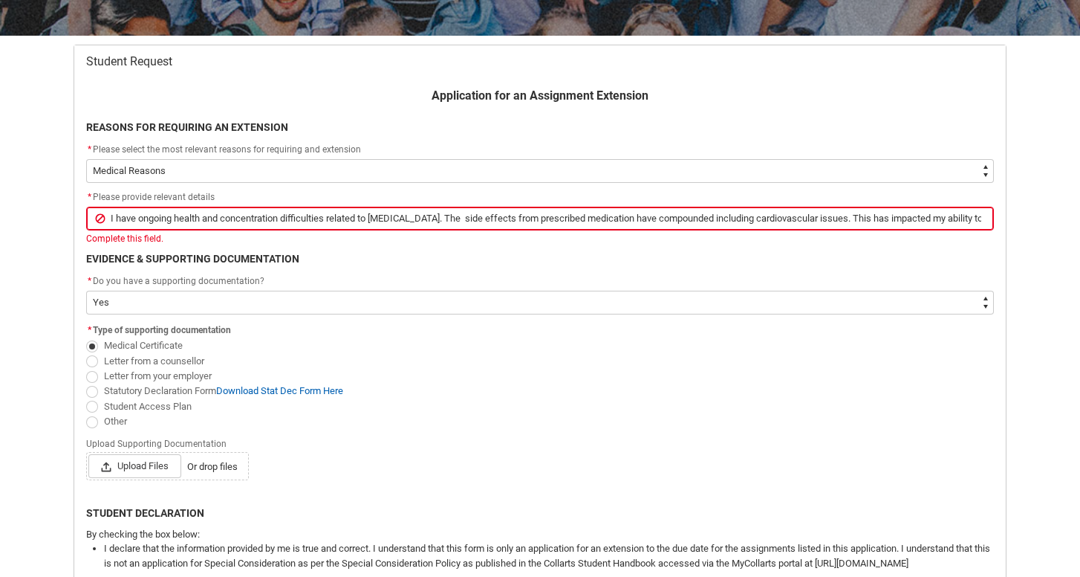
click at [1009, 213] on div "Student Request Application for an Assignment Extension REASONS FOR REQUIRING A…" at bounding box center [540, 347] width 951 height 623
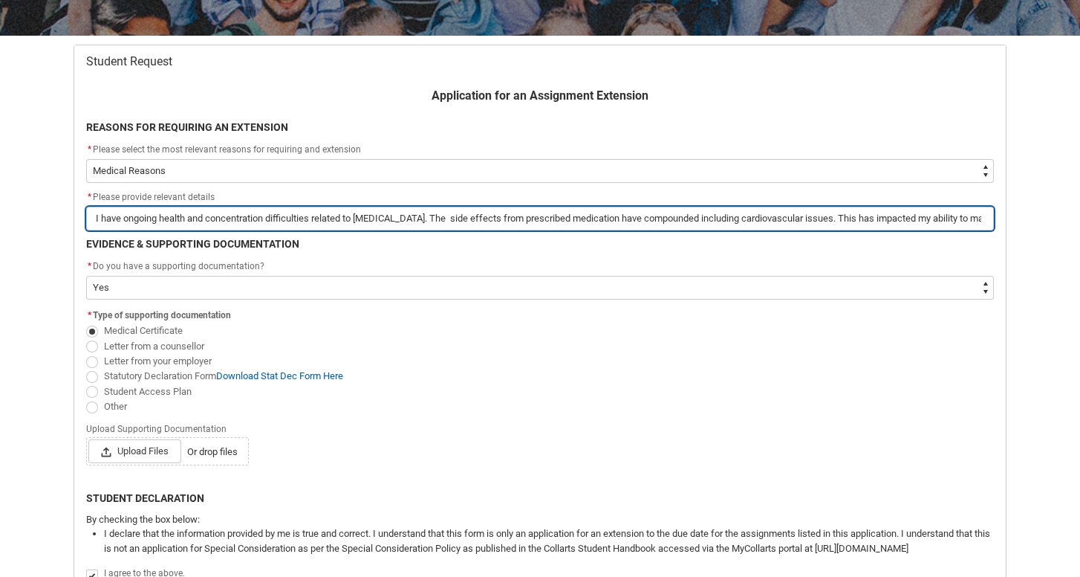
click at [976, 215] on input "I have ongoing health and concentration difficulties related to ADHD. The side …" at bounding box center [540, 219] width 908 height 24
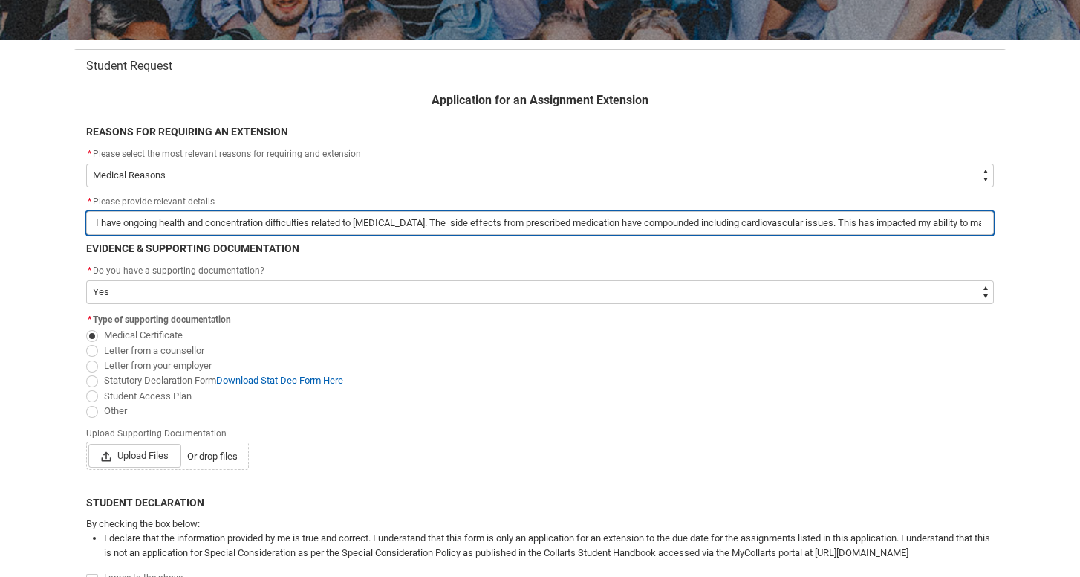
scroll to position [257, 0]
click at [127, 221] on input "I have ongoing health and concentration difficulties related to ADHD. The side …" at bounding box center [540, 223] width 908 height 24
click at [386, 220] on input "Ongoing health and concentration difficulties related to ADHD. The side effects…" at bounding box center [540, 223] width 908 height 24
click at [972, 221] on input "Ongoing health and concentration difficulties related to ADHD. The side effects…" at bounding box center [540, 223] width 908 height 24
drag, startPoint x: 963, startPoint y: 228, endPoint x: 959, endPoint y: 221, distance: 7.6
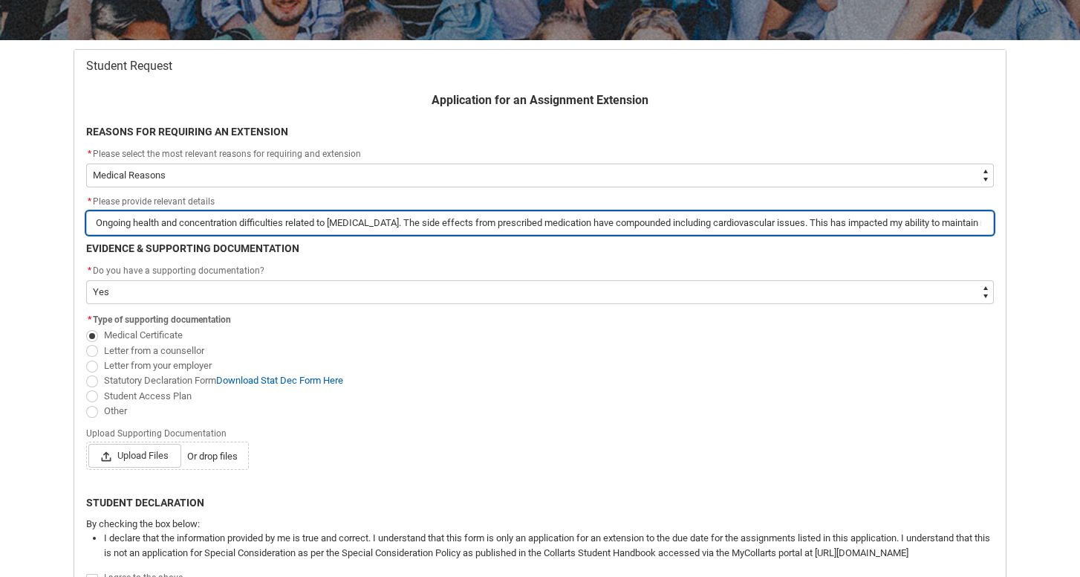
click at [959, 221] on input "Ongoing health and concentration difficulties related to ADHD. The side effects…" at bounding box center [540, 223] width 908 height 24
click at [987, 221] on input "Ongoing health and concentration difficulties related to ADHD. The side effects…" at bounding box center [540, 223] width 908 height 24
click at [941, 217] on input "Ongoing health and concentration difficulties related to ADHD. The side effects…" at bounding box center [540, 223] width 908 height 24
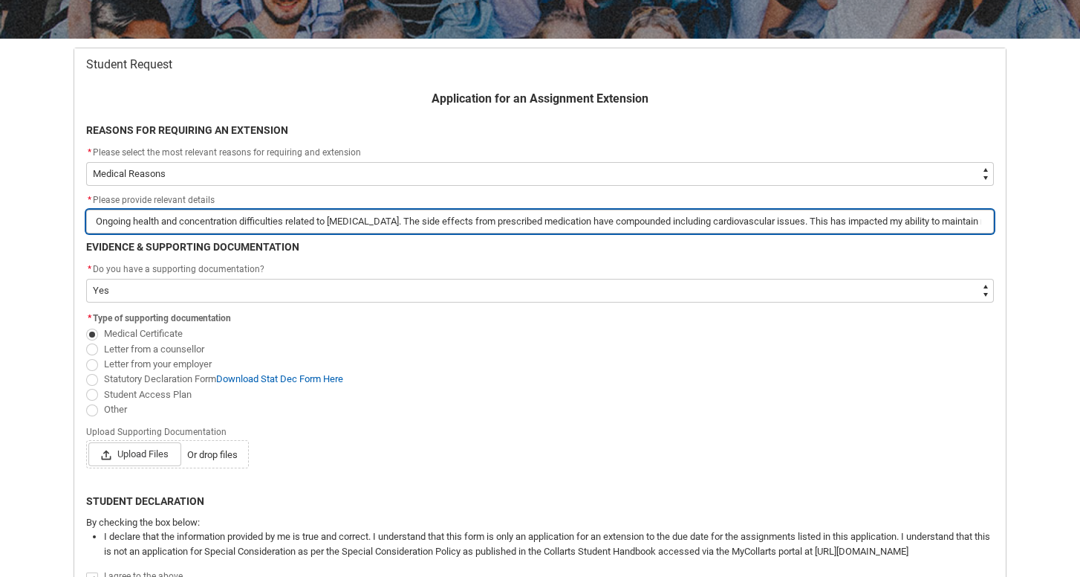
scroll to position [260, 0]
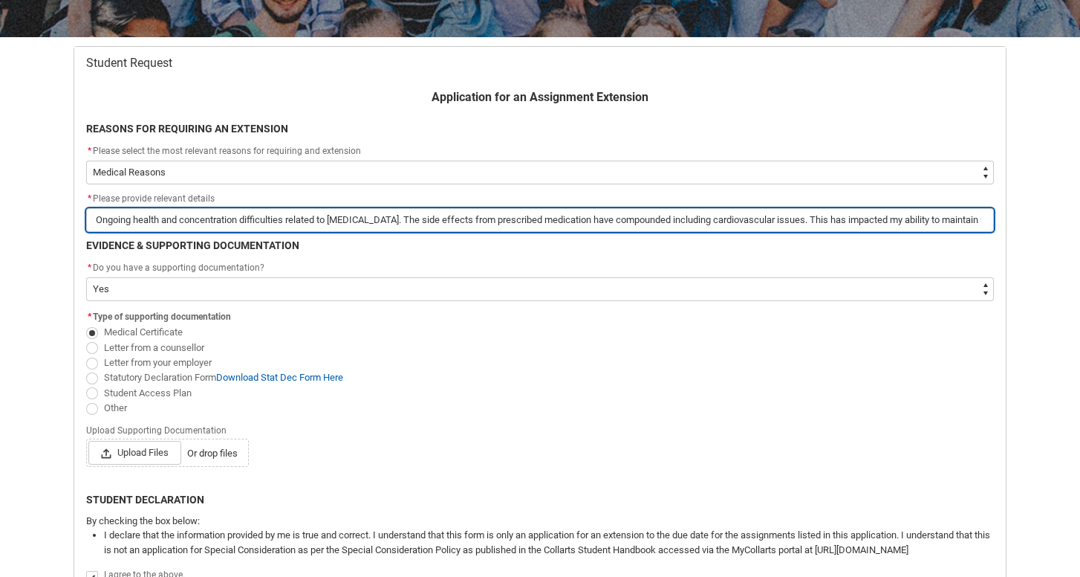
click at [332, 220] on input "Ongoing health and concentration difficulties related to ADHD. The side effects…" at bounding box center [540, 220] width 908 height 24
click at [161, 212] on input "Ongoing health and concentration difficulties related to ADHD. The side effects…" at bounding box center [540, 220] width 908 height 24
click at [97, 217] on input "Ongoing health and concentration difficulties related to ADHD. The side effects…" at bounding box center [540, 220] width 908 height 24
click at [92, 217] on input "Ongoing health and concentration difficulties related to ADHD. The side effects…" at bounding box center [540, 220] width 908 height 24
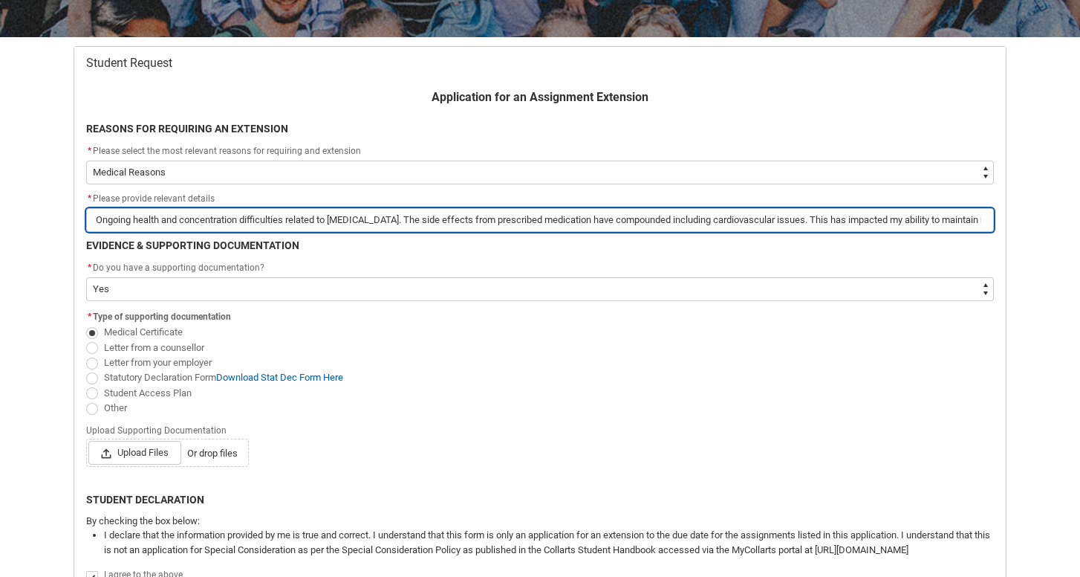
click at [93, 217] on input "Ongoing health and concentration difficulties related to ADHD. The side effects…" at bounding box center [540, 220] width 908 height 24
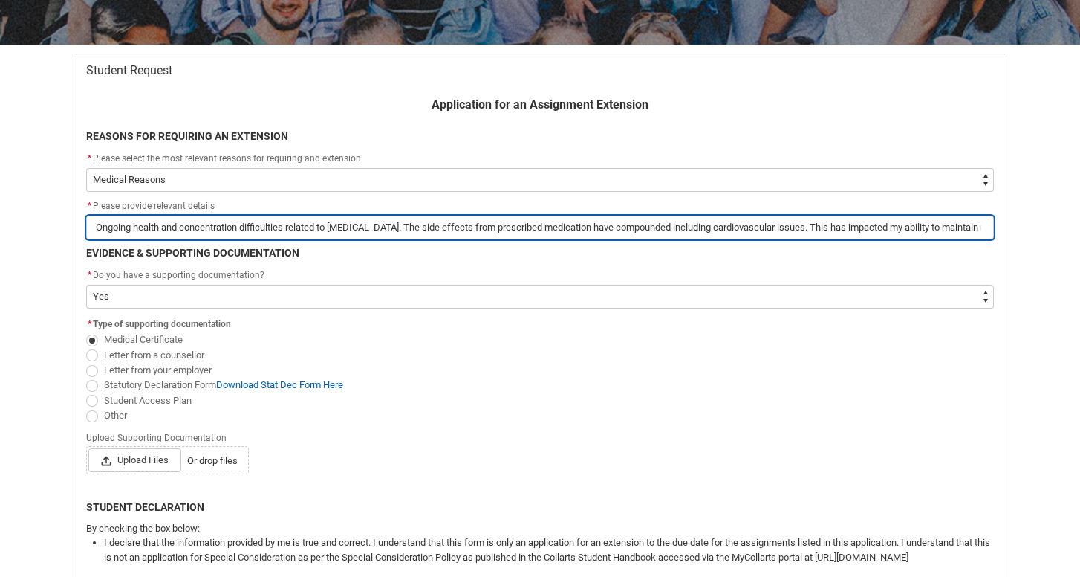
scroll to position [251, 0]
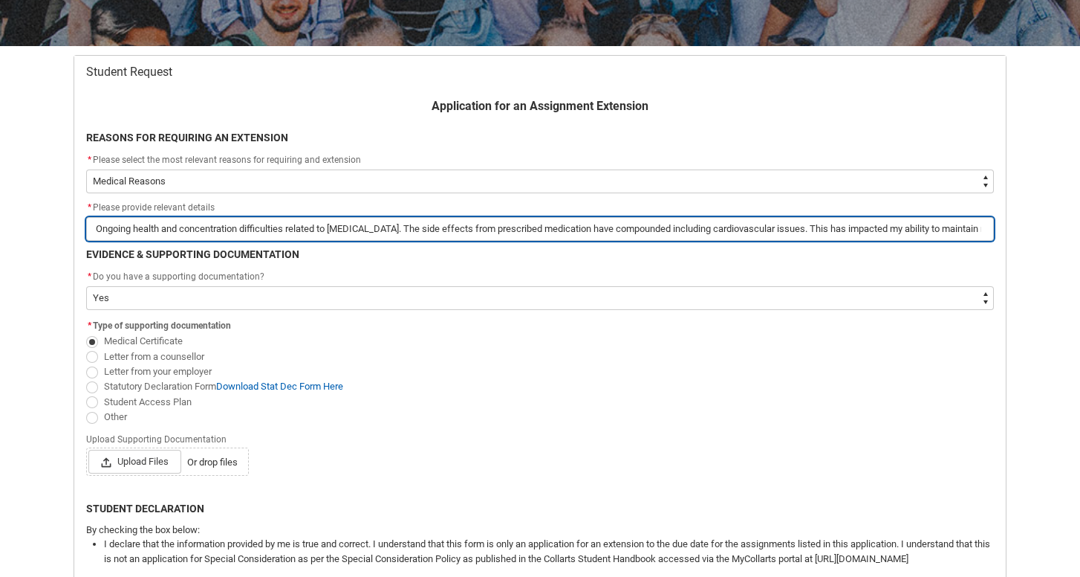
click at [985, 224] on input "Ongoing health and concentration difficulties related to ADHD. The side effects…" at bounding box center [540, 229] width 908 height 24
click at [987, 230] on input "Ongoing health and concentration difficulties related to ADHD. The side effects…" at bounding box center [540, 229] width 908 height 24
click at [979, 231] on input "Ongoing health and concentration difficulties related to ADHD. The side effects…" at bounding box center [540, 229] width 908 height 24
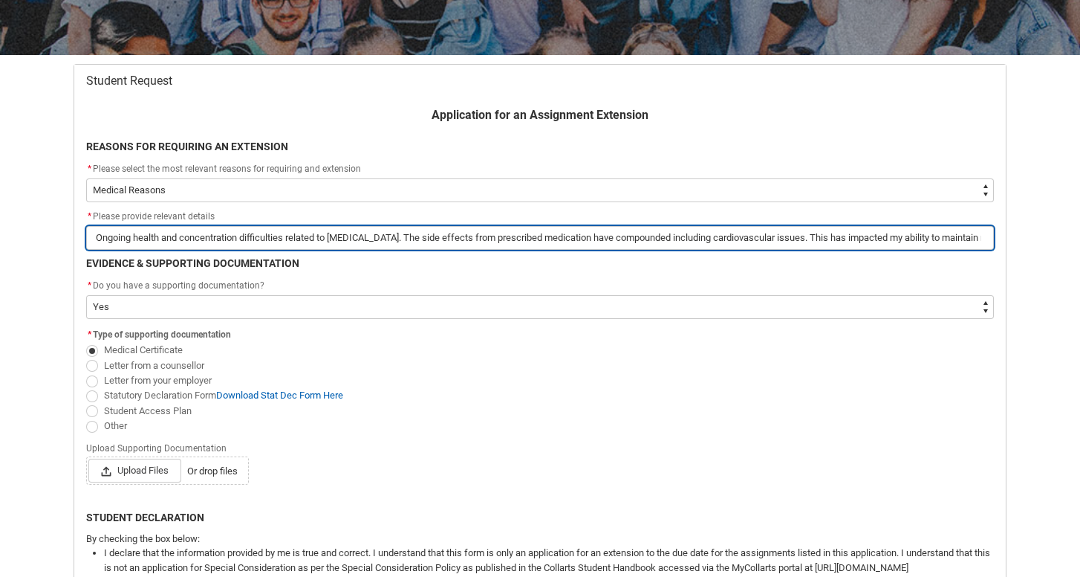
scroll to position [242, 0]
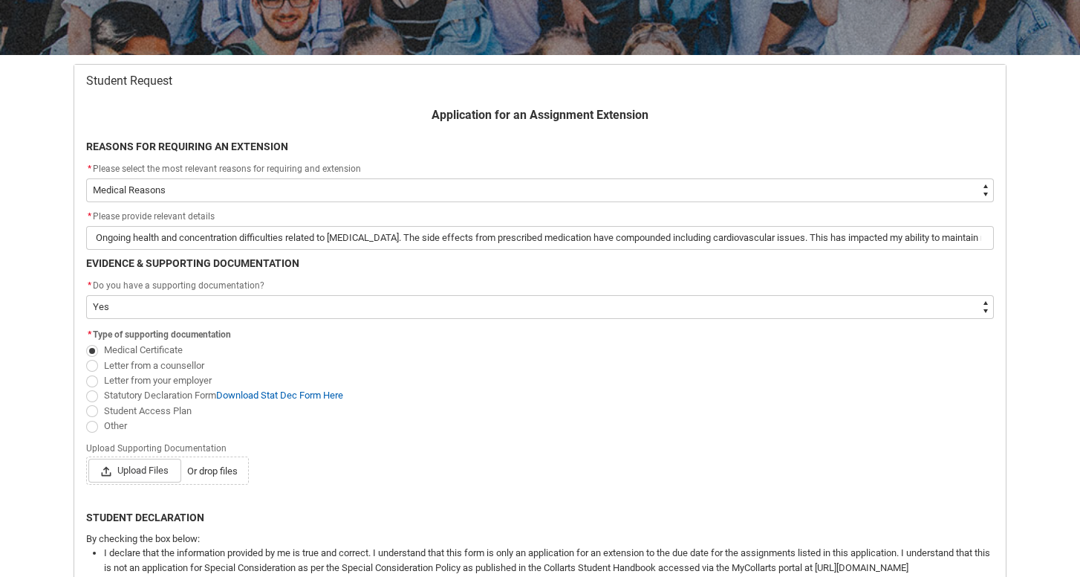
click at [824, 220] on div "* Please provide relevant details" at bounding box center [540, 217] width 908 height 18
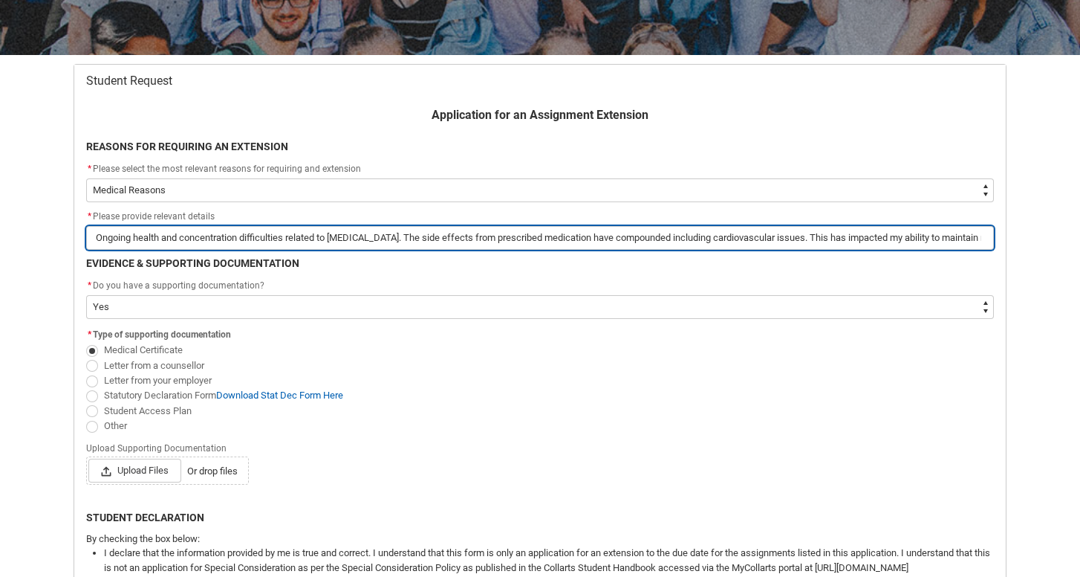
click at [824, 230] on input "Ongoing health and concentration difficulties related to ADHD. The side effects…" at bounding box center [540, 238] width 908 height 24
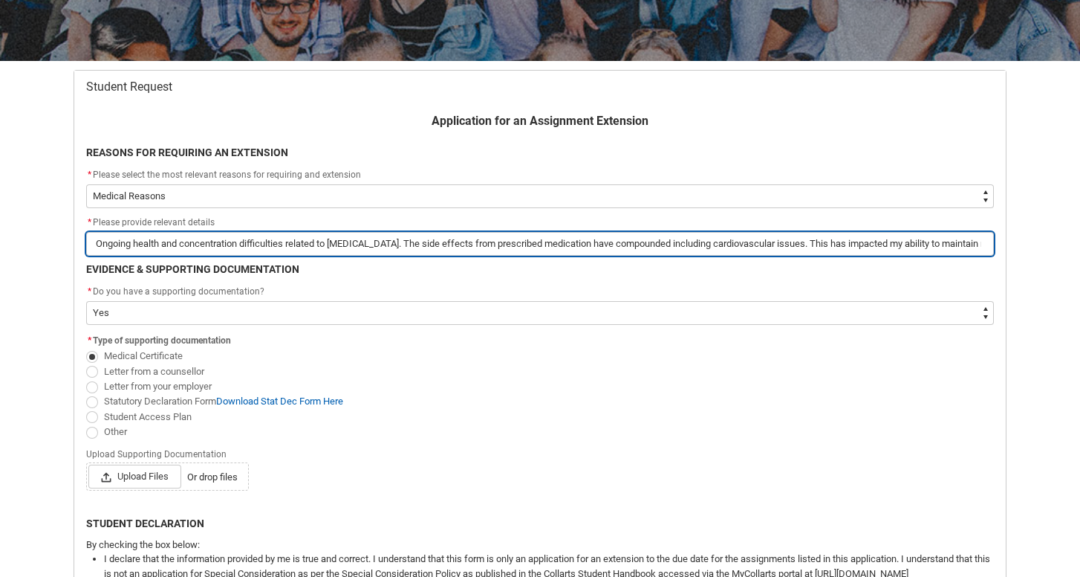
scroll to position [232, 0]
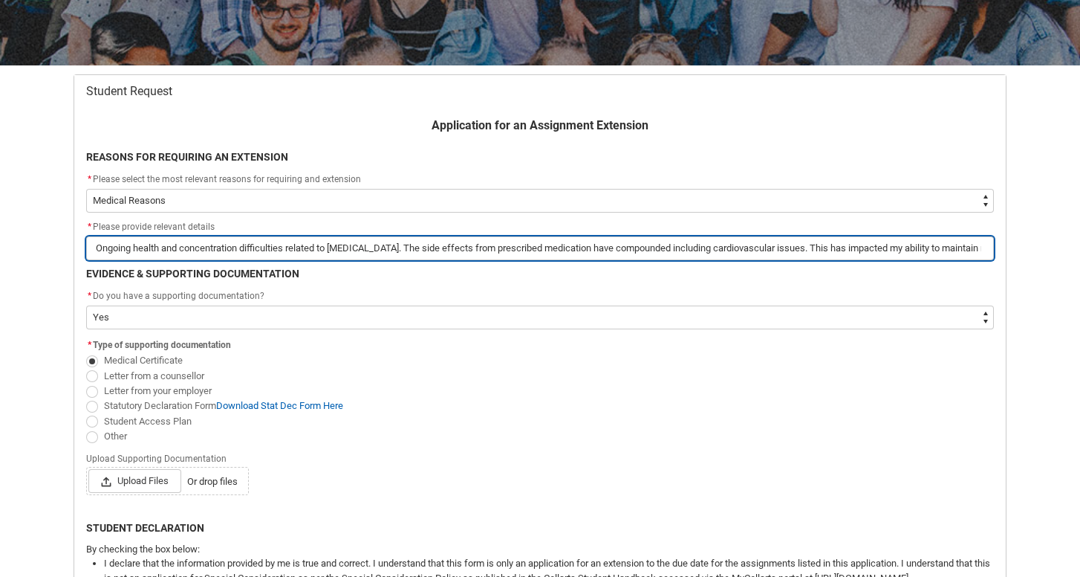
click at [978, 245] on input "Ongoing health and concentration difficulties related to ADHD. The side effects…" at bounding box center [540, 248] width 908 height 24
click at [987, 245] on input "Ongoing health and concentration difficulties related to ADHD. The side effects…" at bounding box center [540, 248] width 908 height 24
click at [988, 245] on input "Ongoing health and concentration difficulties related to ADHD. The side effects…" at bounding box center [540, 248] width 908 height 24
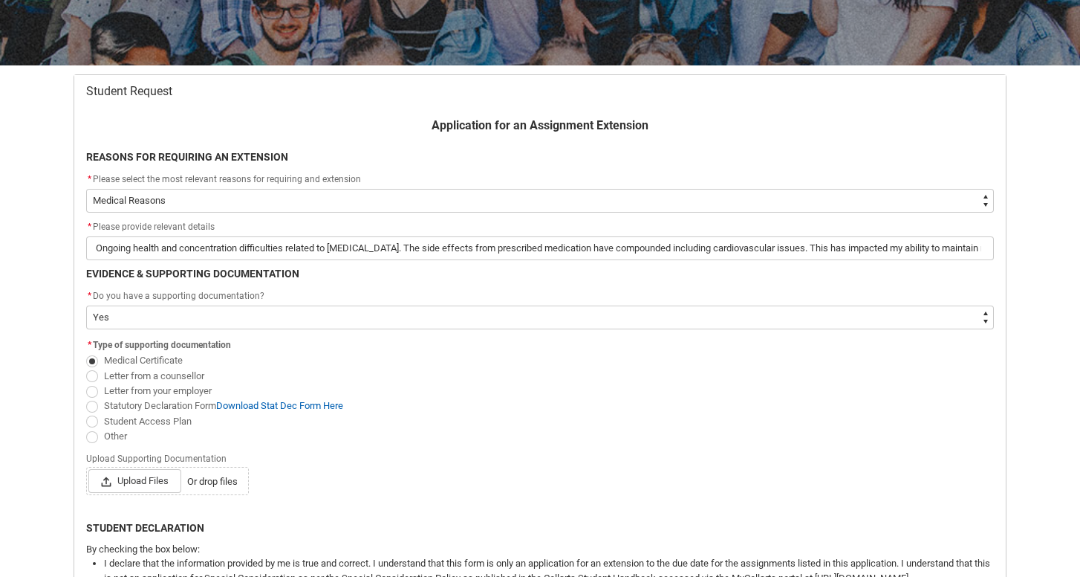
click at [941, 362] on span "Medical Certificate" at bounding box center [540, 360] width 908 height 15
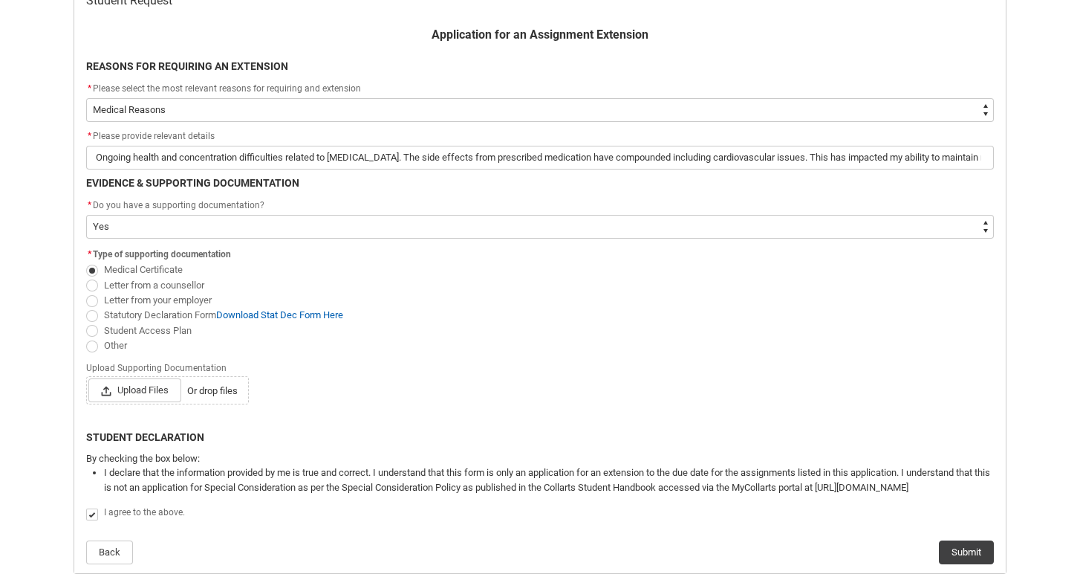
scroll to position [374, 0]
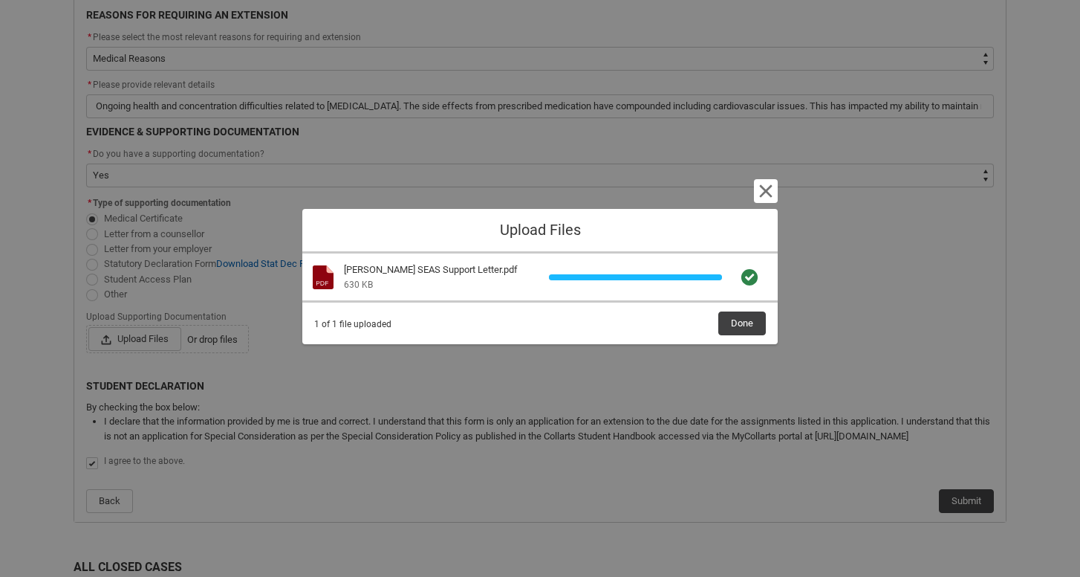
click at [473, 269] on div "Lucy Ryan SEAS Support Letter.pdf" at bounding box center [442, 269] width 196 height 15
click at [499, 269] on div "Lucy Ryan SEAS Support Letter.pdf" at bounding box center [442, 269] width 196 height 15
click at [760, 181] on button "Cancel and close" at bounding box center [766, 191] width 24 height 24
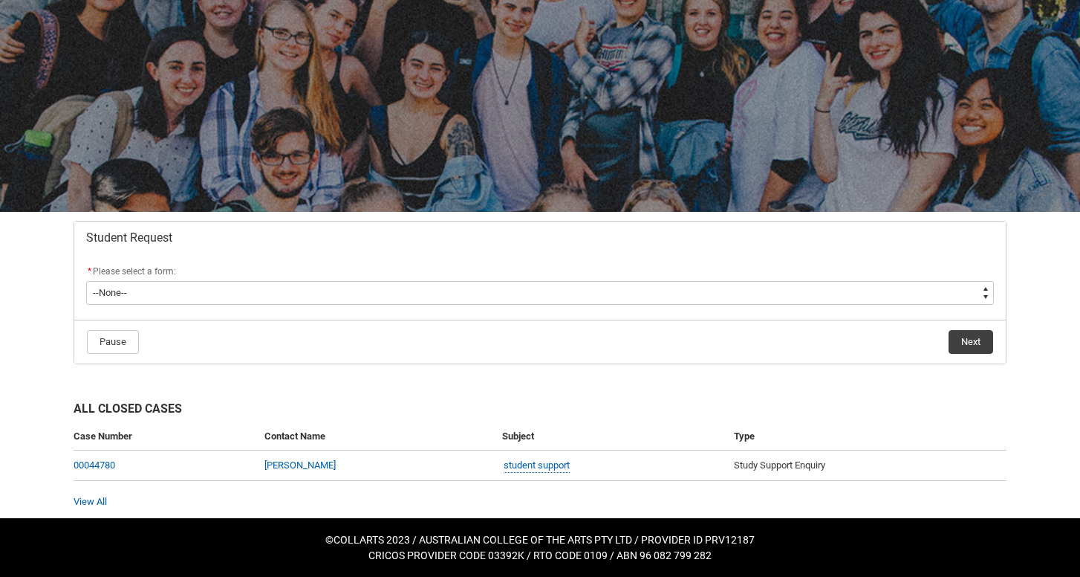
scroll to position [85, 0]
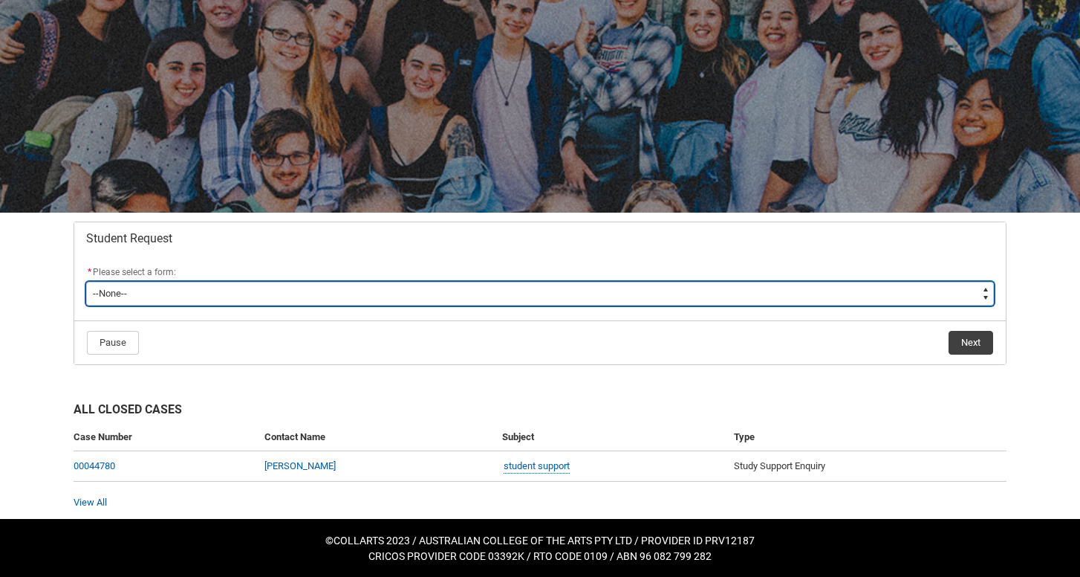
type lightning-select "Assignment_Extension_Choice"
select select "Assignment_Extension_Choice"
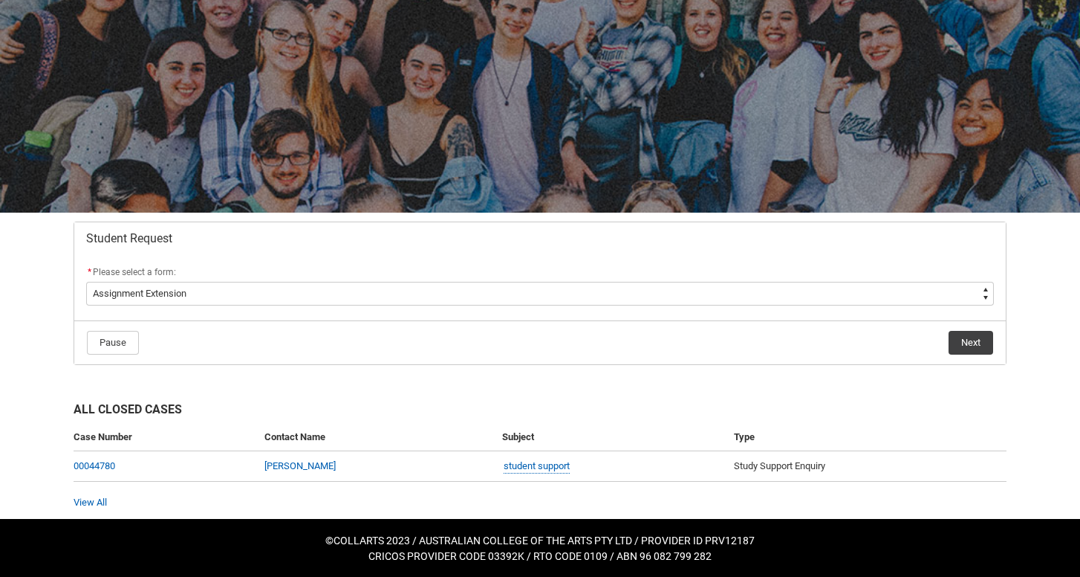
click at [960, 345] on button "Next" at bounding box center [971, 343] width 45 height 24
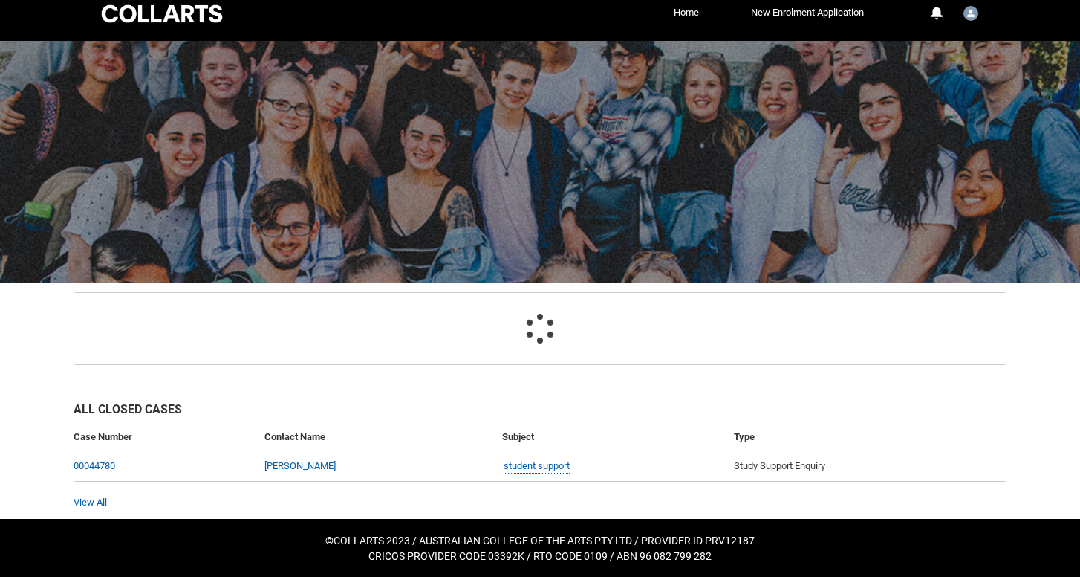
scroll to position [113, 0]
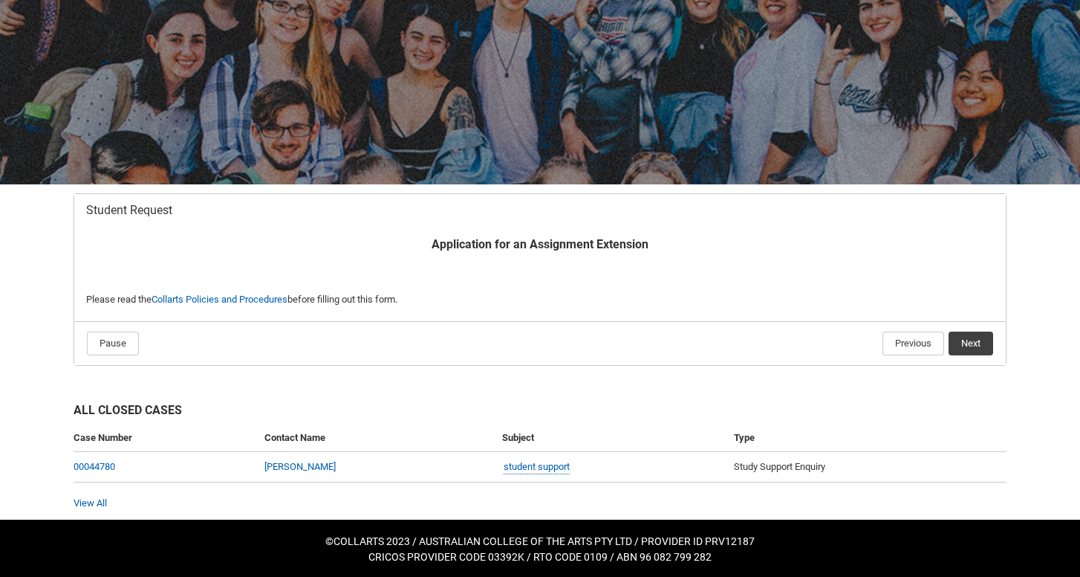
click at [982, 342] on button "Next" at bounding box center [971, 343] width 45 height 24
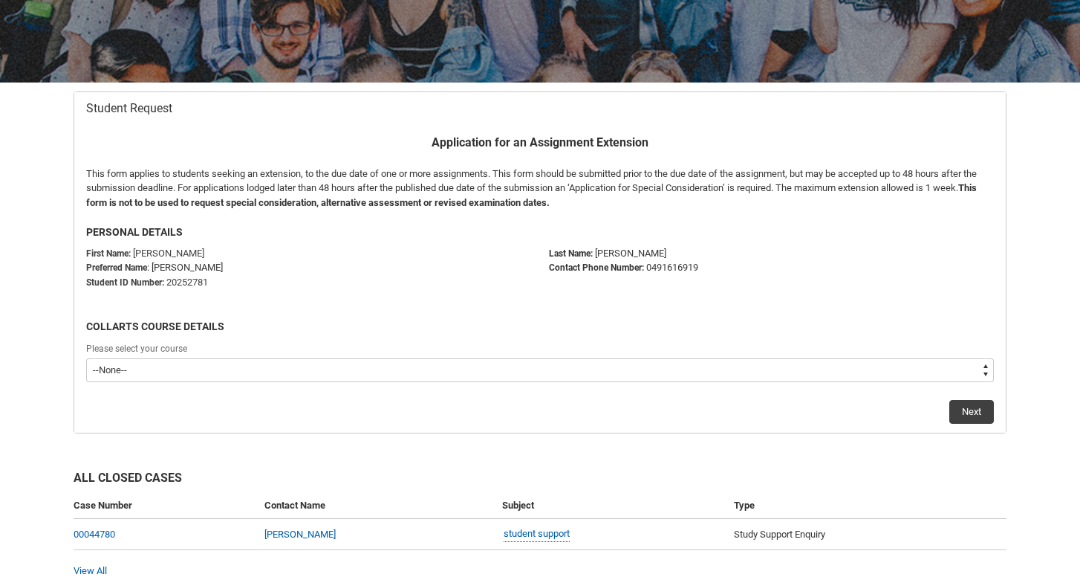
scroll to position [217, 0]
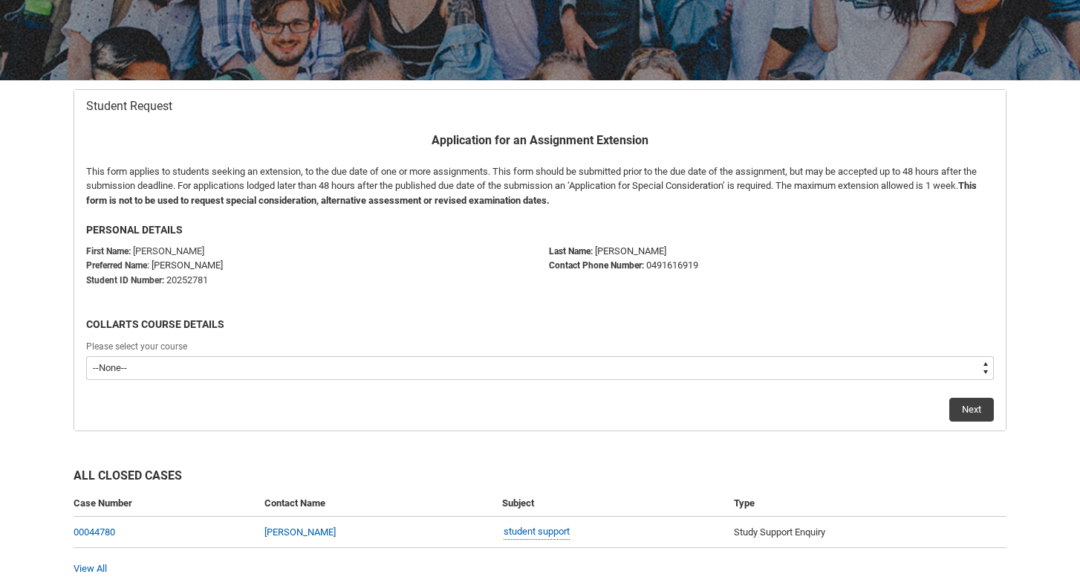
type lightning-select "recordPicklist_ProgramEnrollment.a0jOZ000003OhLRYA0"
select select "recordPicklist_ProgramEnrollment.a0jOZ000003OhLRYA0"
click at [992, 412] on button "Next" at bounding box center [972, 409] width 45 height 24
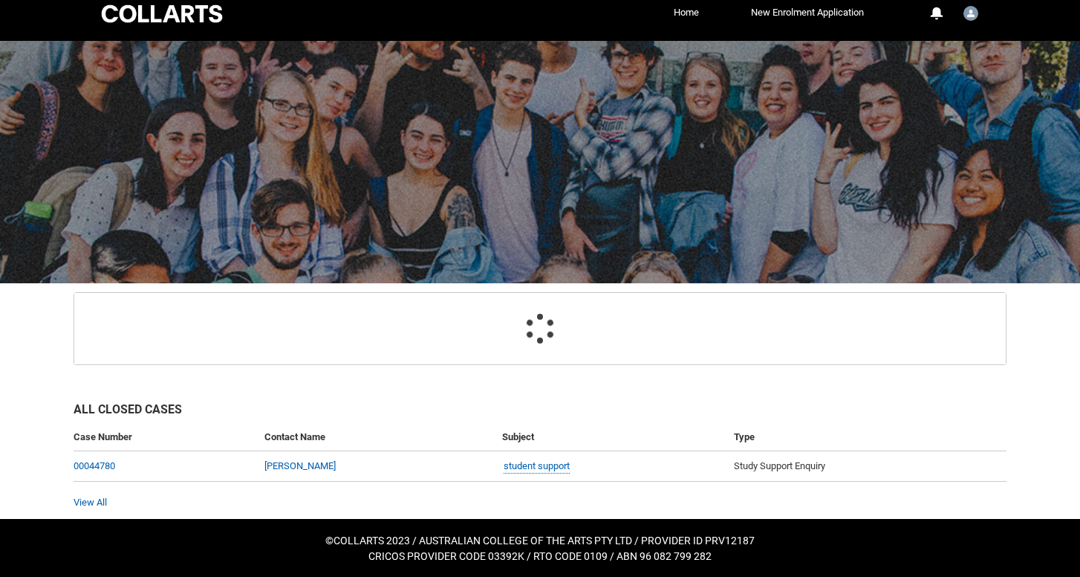
scroll to position [19, 0]
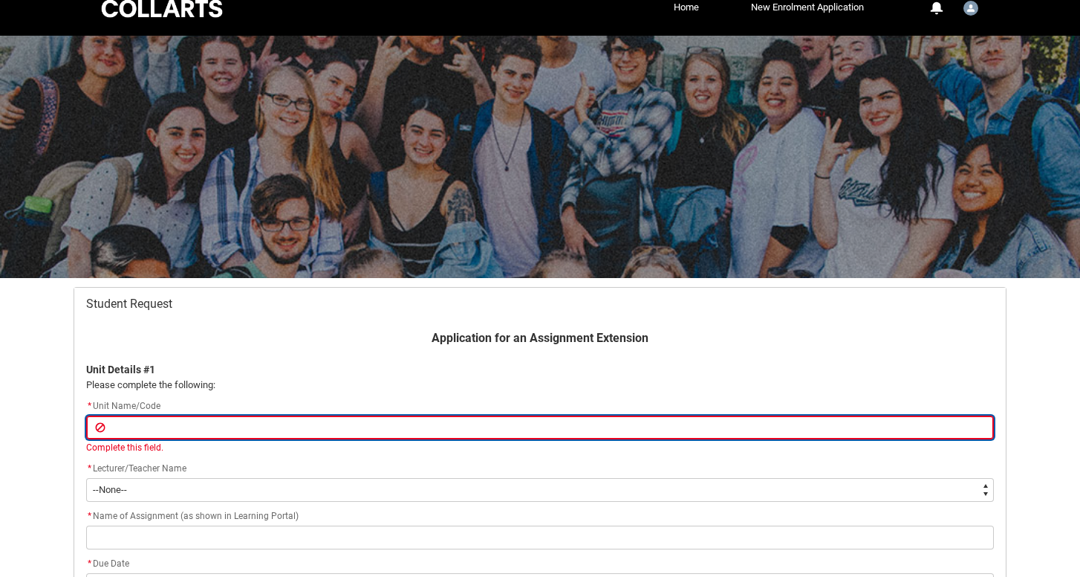
paste input "[SCMSSFS] Screenwriting for Short Films"
type lightning-primitive-input-simple "[SCMSSFS] Screenwriting for Short Films"
type input "[SCMSSFS] Screenwriting for Short Films"
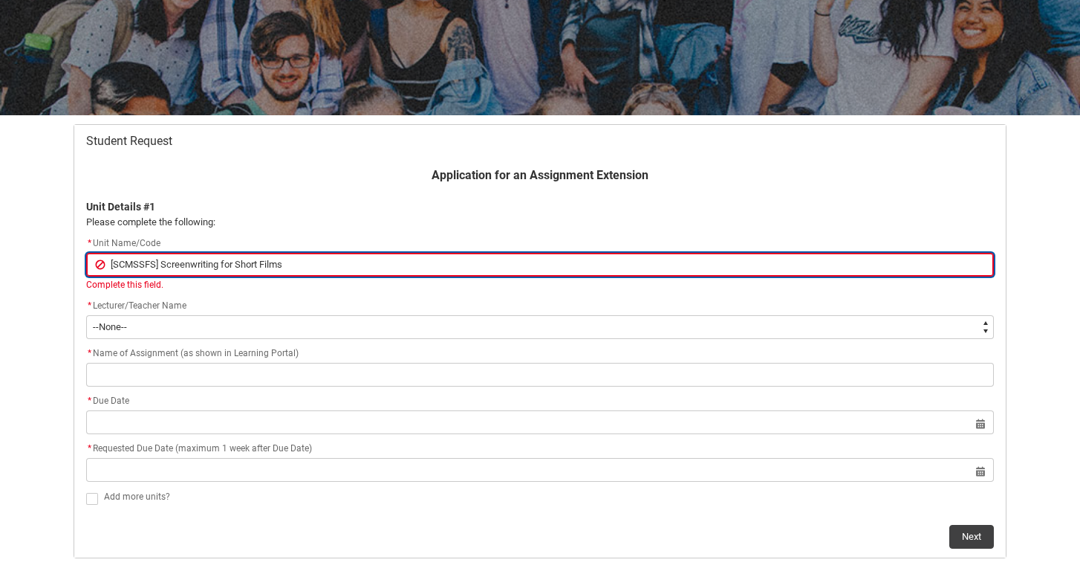
scroll to position [192, 0]
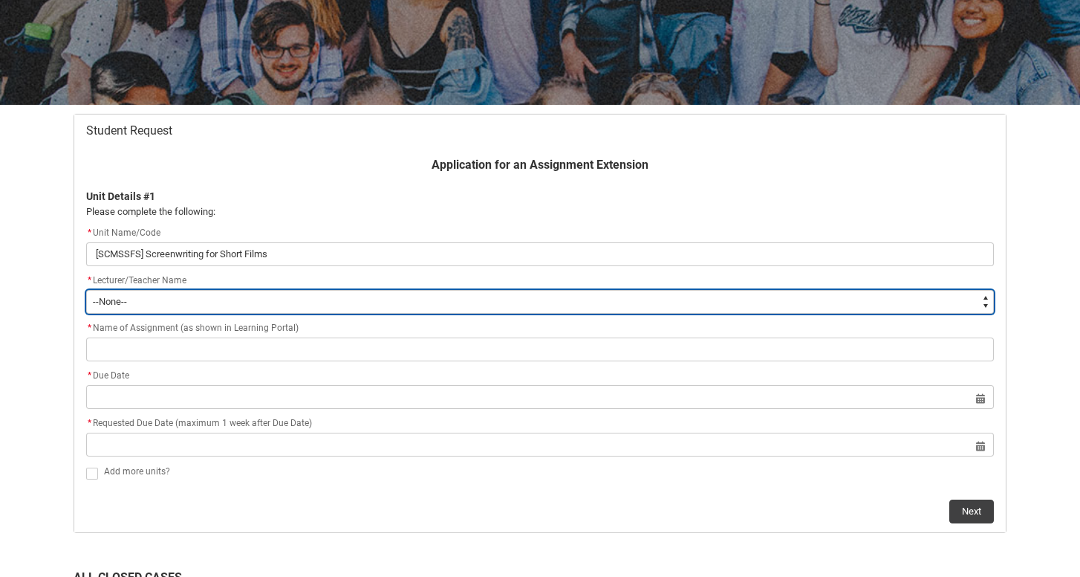
type lightning-select "Faculty_NamefromAtoM.003I7000001wyn0IAA"
select select "Faculty_NamefromAtoM.003I7000001wyn0IAA"
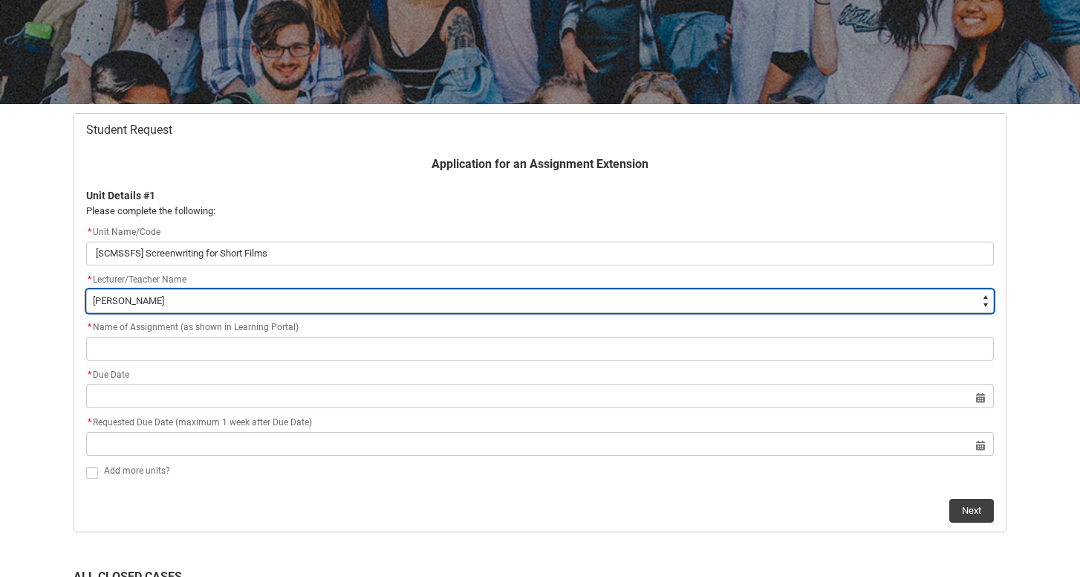
scroll to position [288, 0]
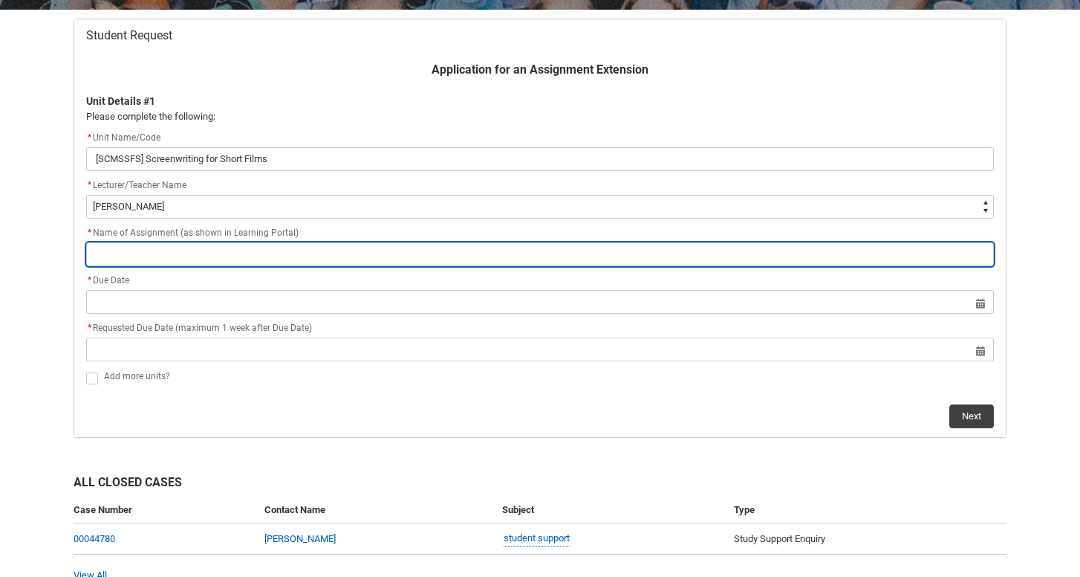
click at [203, 252] on input "Redu_Student_Request flow" at bounding box center [540, 254] width 908 height 24
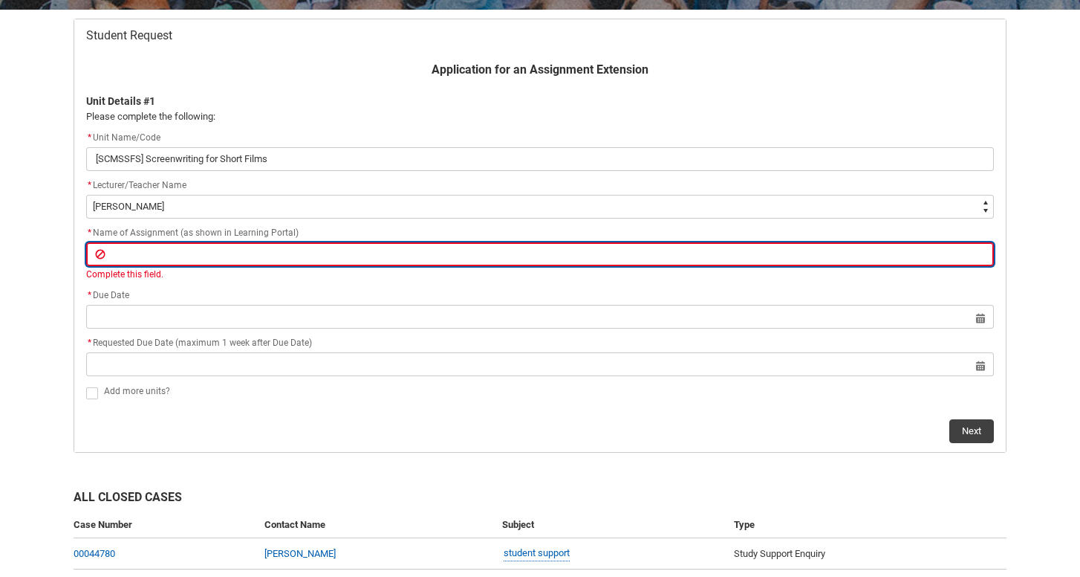
paste input "Assessment 1 – Pitch deck for a short film project 5 minutes - Due Week 4 (20%)"
type lightning-primitive-input-simple "Assessment 1 – Pitch deck for a short film project 5 minutes - Due Week 4 (20%)"
type input "Assessment 1 – Pitch deck for a short film project 5 minutes - Due Week 4 (20%)"
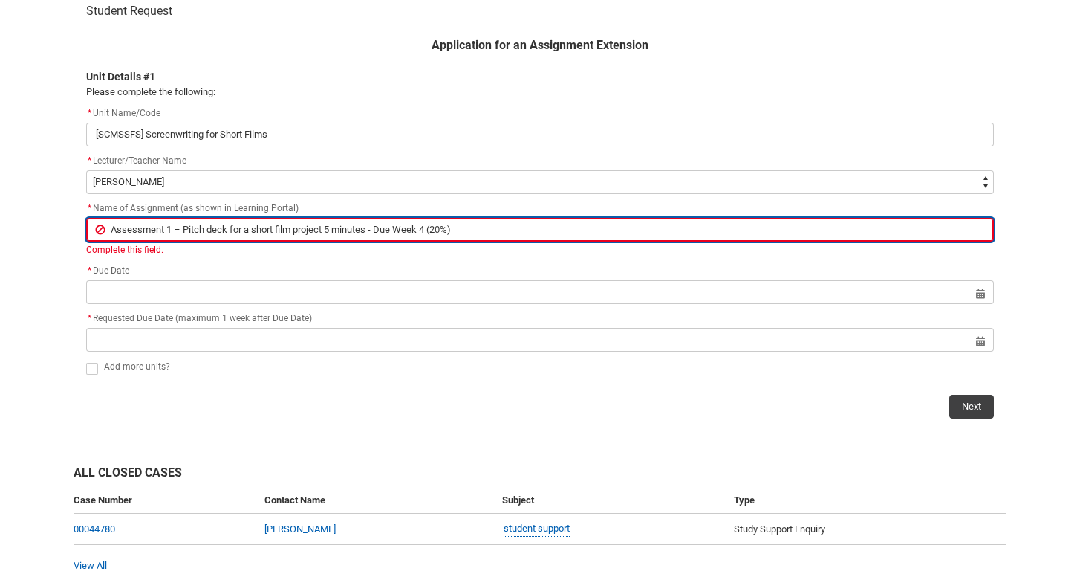
scroll to position [337, 0]
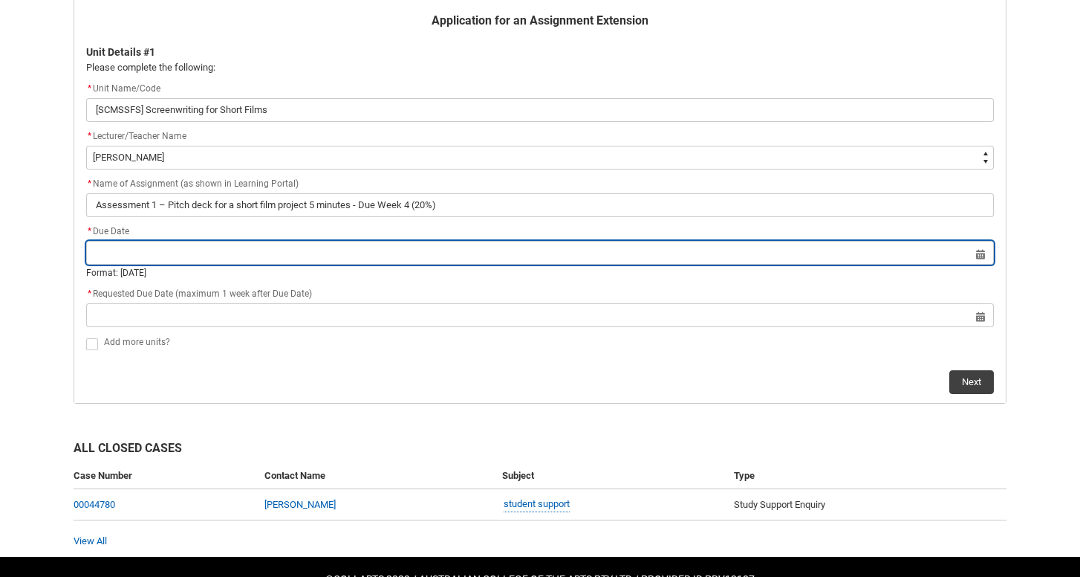
click at [339, 267] on lightning-datepicker "Select a date for Format: [DATE]" at bounding box center [540, 263] width 908 height 33
click at [982, 249] on input "Redu_Student_Request flow" at bounding box center [540, 253] width 908 height 24
select select "2025"
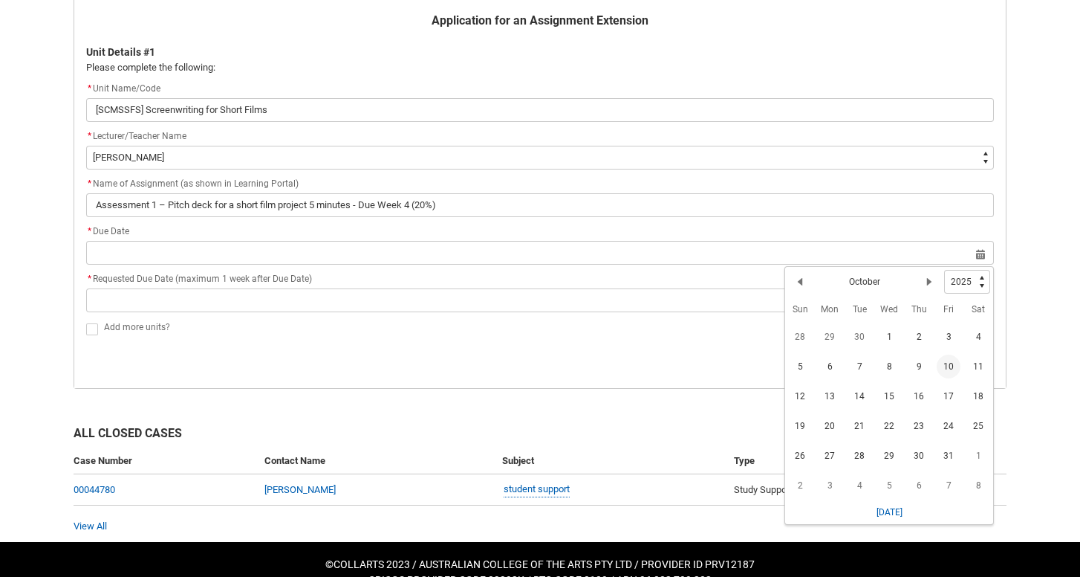
click at [955, 369] on span "10" at bounding box center [949, 366] width 24 height 24
type lightning-datepicker "[DATE]"
type lightning-input "[DATE]"
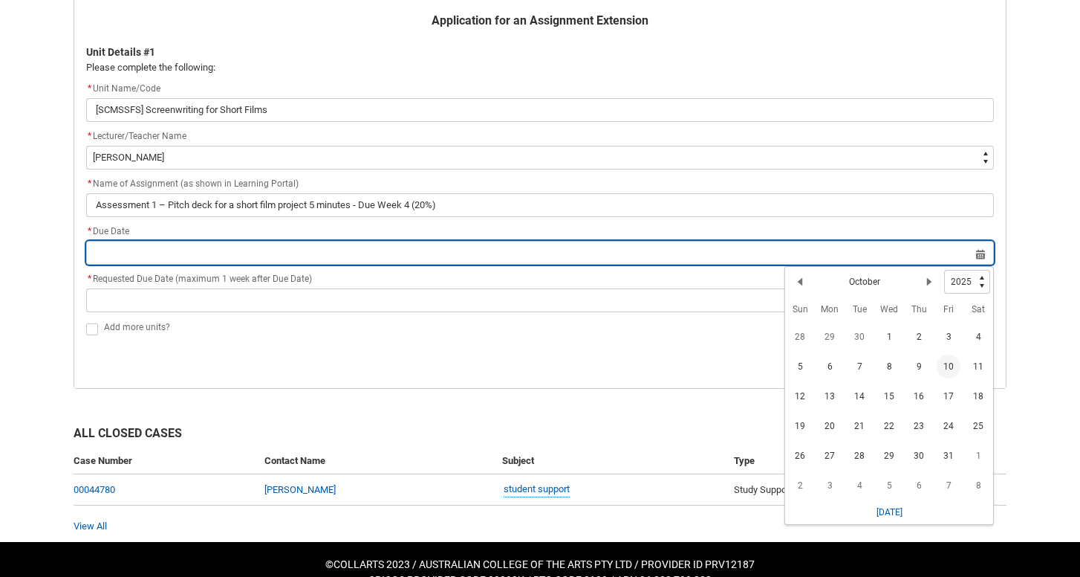
type input "[DATE]"
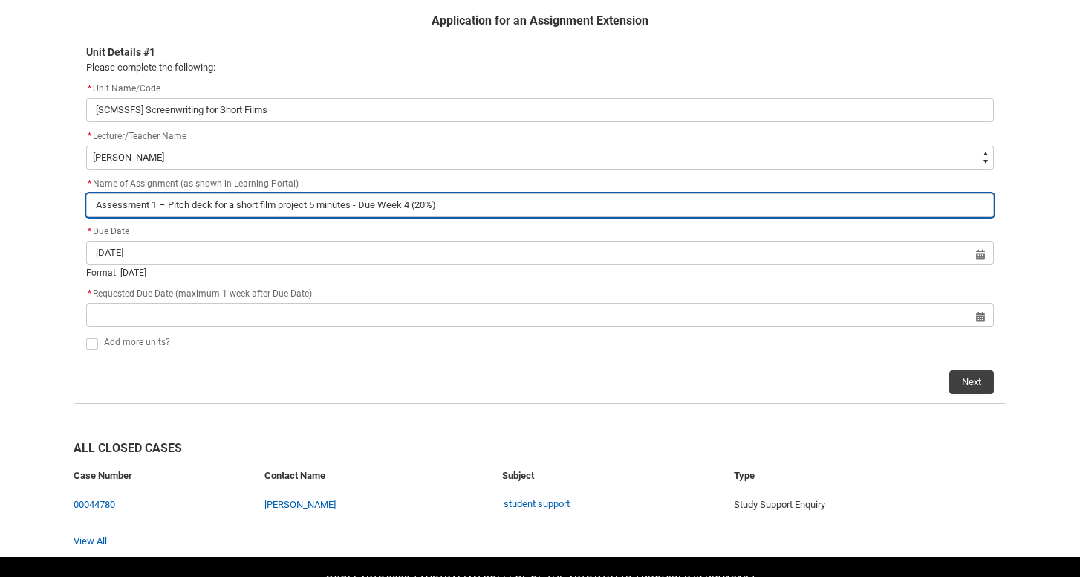
click at [566, 201] on input "Assessment 1 – Pitch deck for a short film project 5 minutes - Due Week 4 (20%)" at bounding box center [540, 205] width 908 height 24
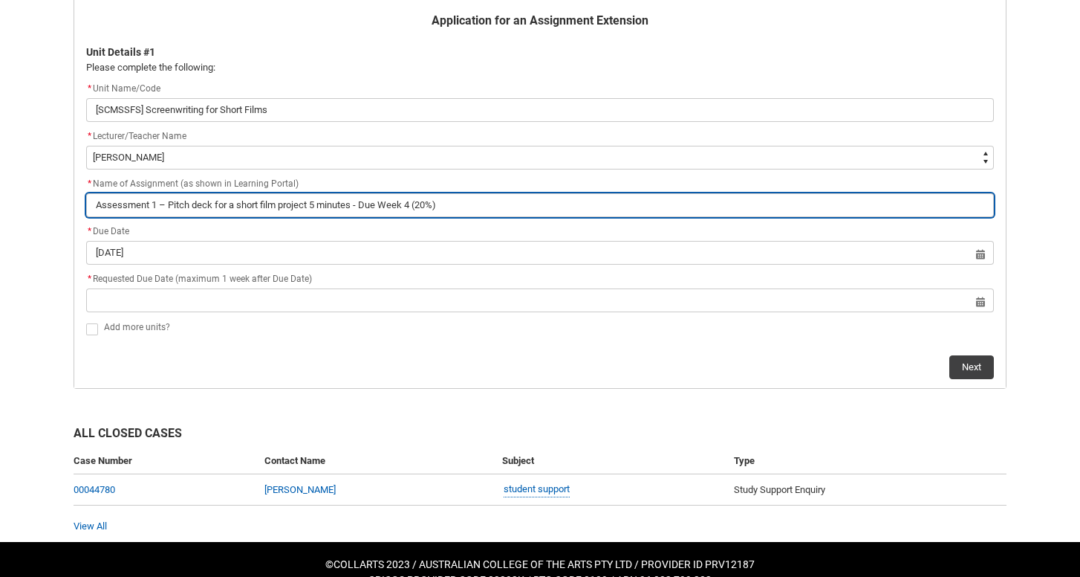
type lightning-primitive-input-simple "Assessment 1 – Pitch deck for a short film project 5 minutes - Due Week 4 (20%"
type input "Assessment 1 – Pitch deck for a short film project 5 minutes - Due Week 4 (20%"
type lightning-primitive-input-simple "Assessment 1 – Pitch deck for a short film project 5 minutes - Due Week 4 (20"
type input "Assessment 1 – Pitch deck for a short film project 5 minutes - Due Week 4 (20"
type lightning-primitive-input-simple "Assessment 1 – Pitch deck for a short film project 5 minutes - Due Week 4 (2"
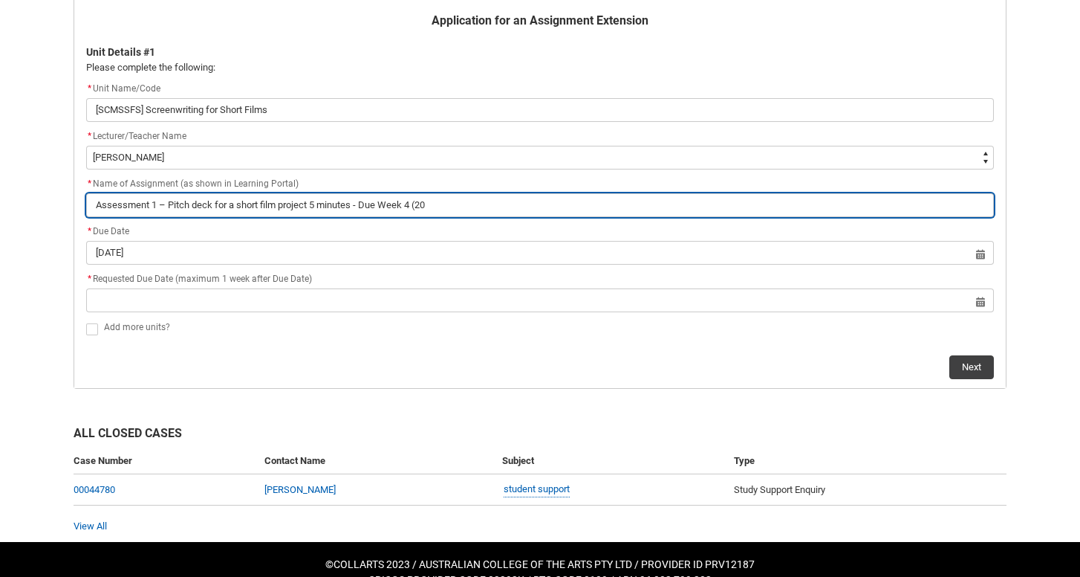
type input "Assessment 1 – Pitch deck for a short film project 5 minutes - Due Week 4 (2"
type lightning-primitive-input-simple "Assessment 1 – Pitch deck for a short film project 5 minutes - Due Week 4 ("
type input "Assessment 1 – Pitch deck for a short film project 5 minutes - Due Week 4 ("
type lightning-primitive-input-simple "Assessment 1 – Pitch deck for a short film project 5 minutes - Due Week 4"
type input "Assessment 1 – Pitch deck for a short film project 5 minutes - Due Week 4"
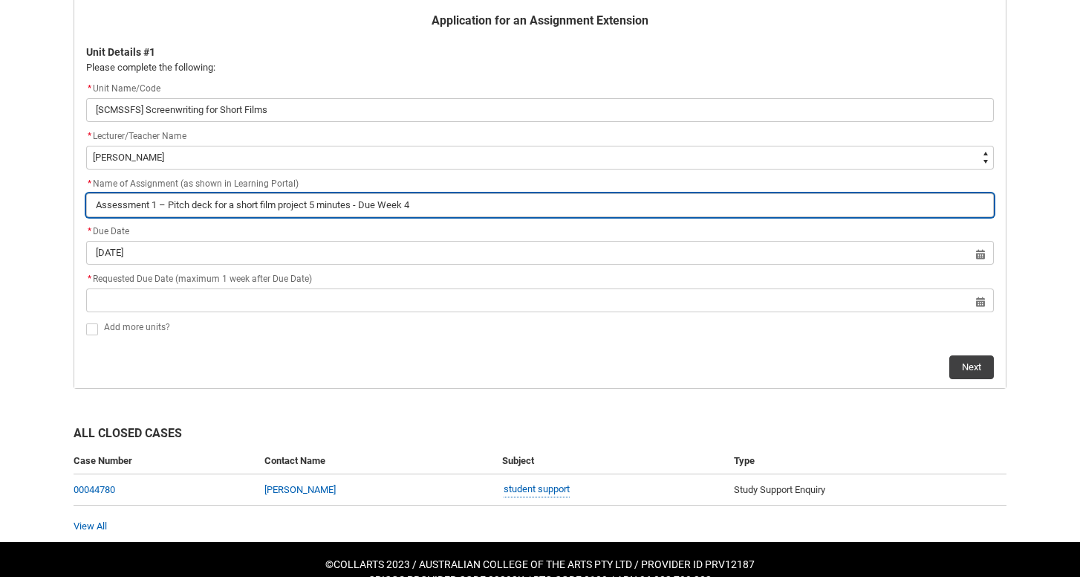
type lightning-primitive-input-simple "Assessment 1 – Pitch deck for a short film project 5 minutes - Due Week 4"
type input "Assessment 1 – Pitch deck for a short film project 5 minutes - Due Week 4"
type lightning-primitive-input-simple "Assessment 1 – Pitch deck for a short film project 5 minutes - Due Week"
type input "Assessment 1 – Pitch deck for a short film project 5 minutes - Due Week"
type lightning-primitive-input-simple "Assessment 1 – Pitch deck for a short film project 5 minutes - Due Week"
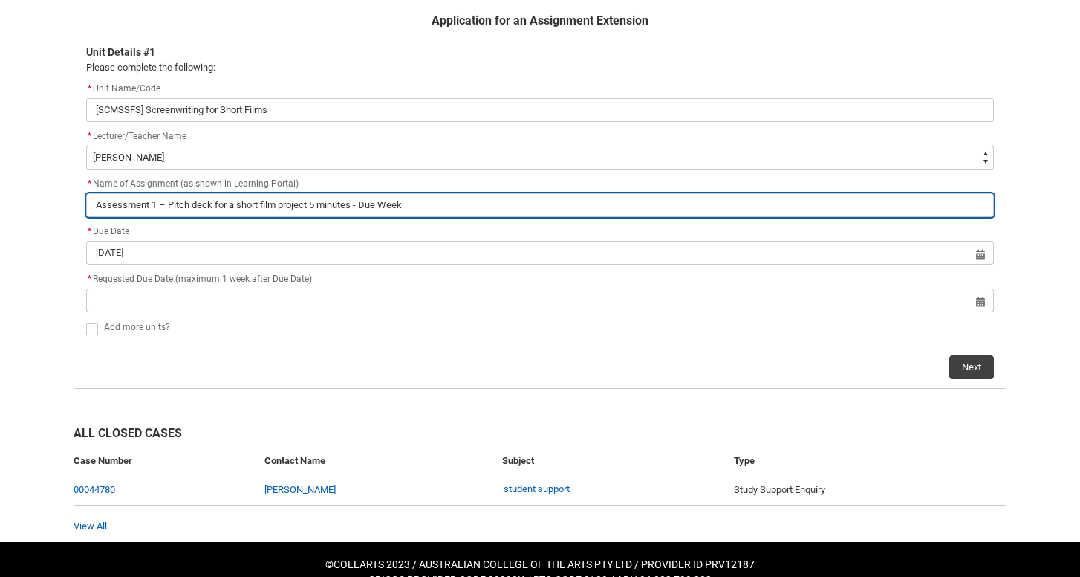
type input "Assessment 1 – Pitch deck for a short film project 5 minutes - Due Week"
type lightning-primitive-input-simple "Assessment 1 – Pitch deck for a short film project 5 minutes - Due Wee"
type input "Assessment 1 – Pitch deck for a short film project 5 minutes - Due Wee"
type lightning-primitive-input-simple "Assessment 1 – Pitch deck for a short film project 5 minutes - Due We"
type input "Assessment 1 – Pitch deck for a short film project 5 minutes - Due We"
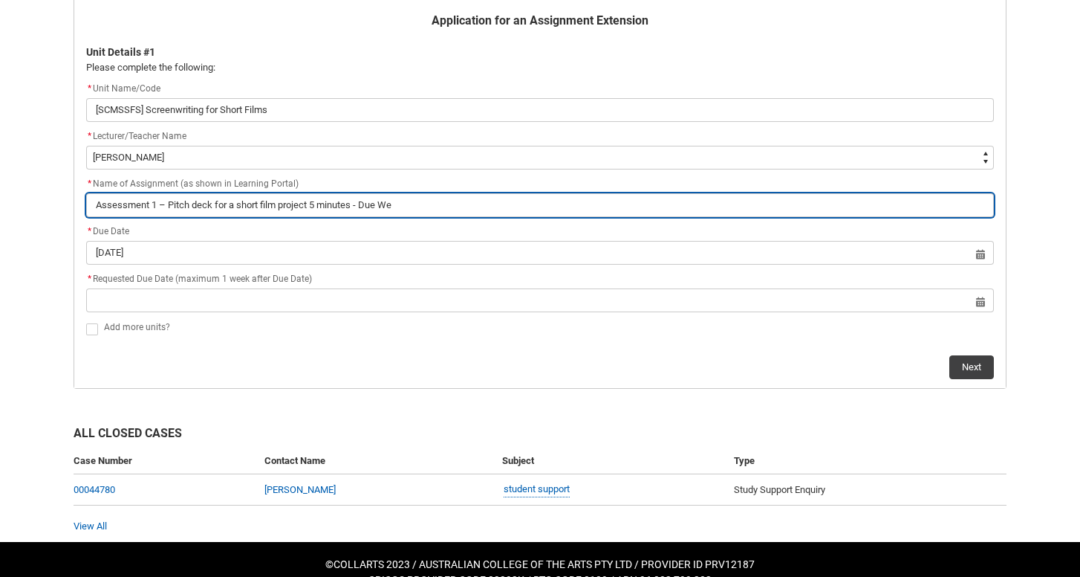
type lightning-primitive-input-simple "Assessment 1 – Pitch deck for a short film project 5 minutes - Due W"
type input "Assessment 1 – Pitch deck for a short film project 5 minutes - Due W"
type lightning-primitive-input-simple "Assessment 1 – Pitch deck for a short film project 5 minutes - Due"
type input "Assessment 1 – Pitch deck for a short film project 5 minutes - Due"
type lightning-primitive-input-simple "Assessment 1 – Pitch deck for a short film project 5 minutes - Due"
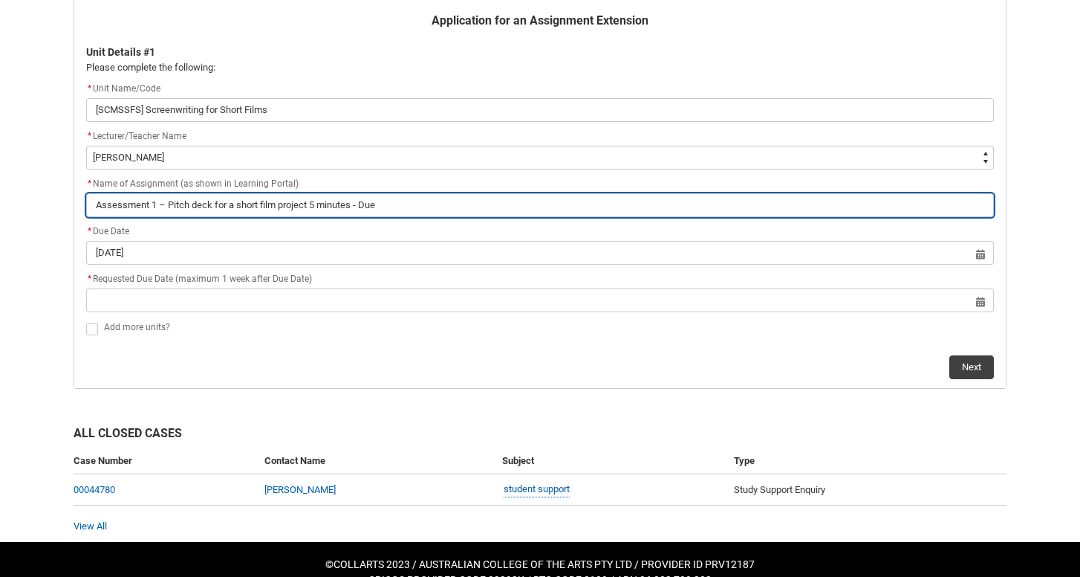
type input "Assessment 1 – Pitch deck for a short film project 5 minutes - Due"
type lightning-primitive-input-simple "Assessment 1 – Pitch deck for a short film project 5 minutes - Du"
type input "Assessment 1 – Pitch deck for a short film project 5 minutes - Du"
type lightning-primitive-input-simple "Assessment 1 – Pitch deck for a short film project 5 minutes - D"
type input "Assessment 1 – Pitch deck for a short film project 5 minutes - D"
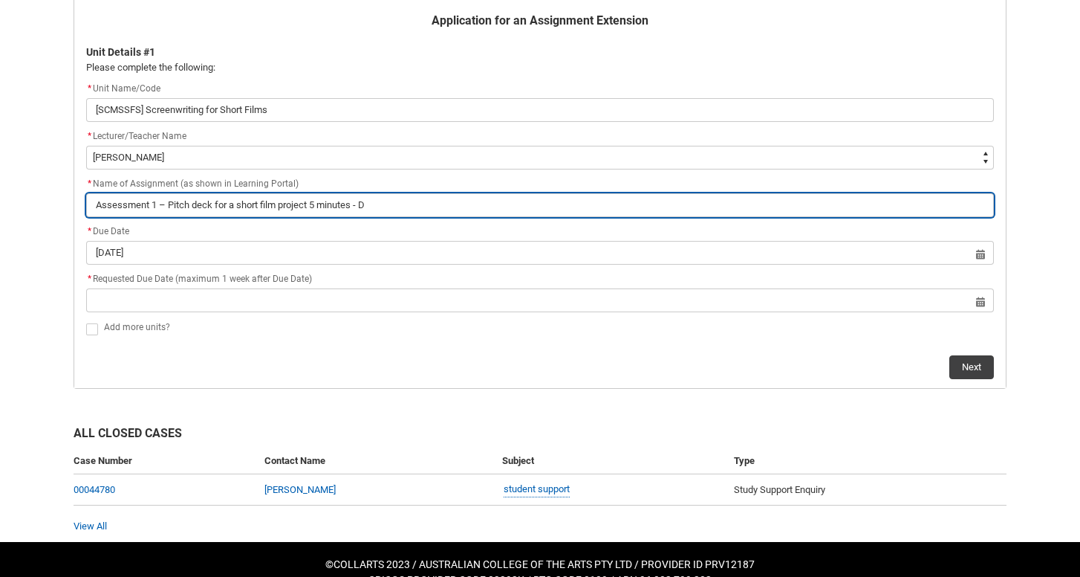
type lightning-primitive-input-simple "Assessment 1 – Pitch deck for a short film project 5 minutes -"
type input "Assessment 1 – Pitch deck for a short film project 5 minutes -"
type lightning-primitive-input-simple "Assessment 1 – Pitch deck for a short film project 5 minutes -"
type input "Assessment 1 – Pitch deck for a short film project 5 minutes -"
type lightning-primitive-input-simple "Assessment 1 – Pitch deck for a short film project 5 minutes"
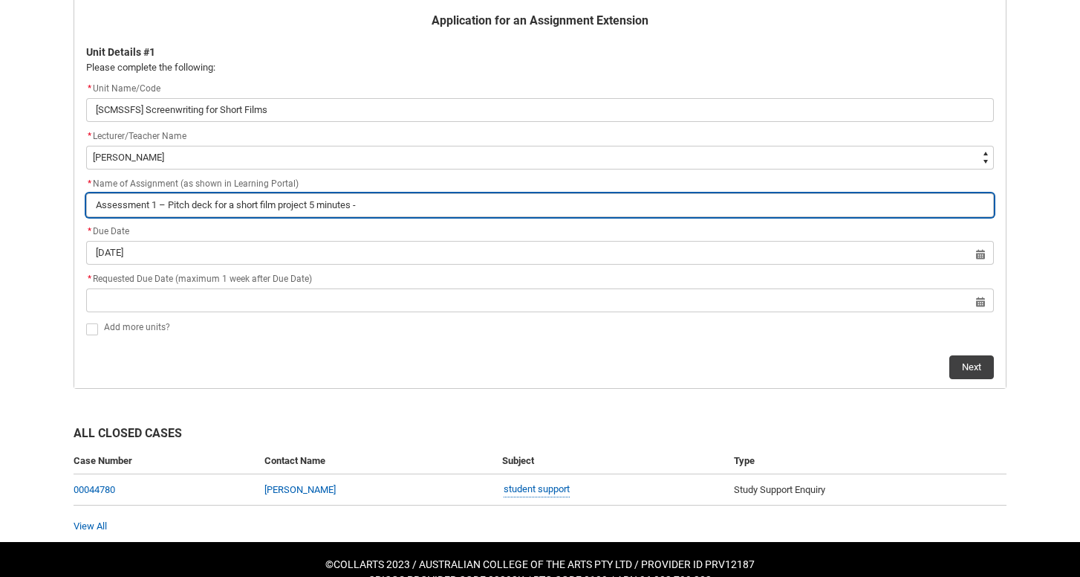
type input "Assessment 1 – Pitch deck for a short film project 5 minutes"
type lightning-primitive-input-simple "Assessment 1 – Pitch deck for a short film project 5 minutes"
type input "Assessment 1 – Pitch deck for a short film project 5 minutes"
type lightning-primitive-input-simple "Assessment 1 – Pitch deck for a short film project 5 minutes."
type input "Assessment 1 – Pitch deck for a short film project 5 minutes."
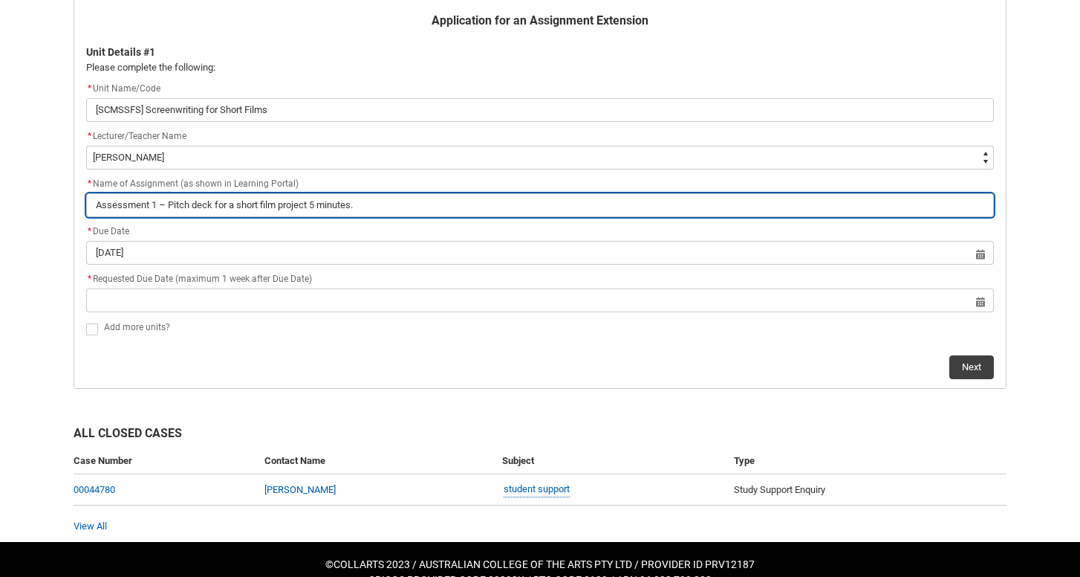
type lightning-primitive-input-simple "Assessment 1 – Pitch deck for a short film project 5 minutes"
type input "Assessment 1 – Pitch deck for a short film project 5 minutes"
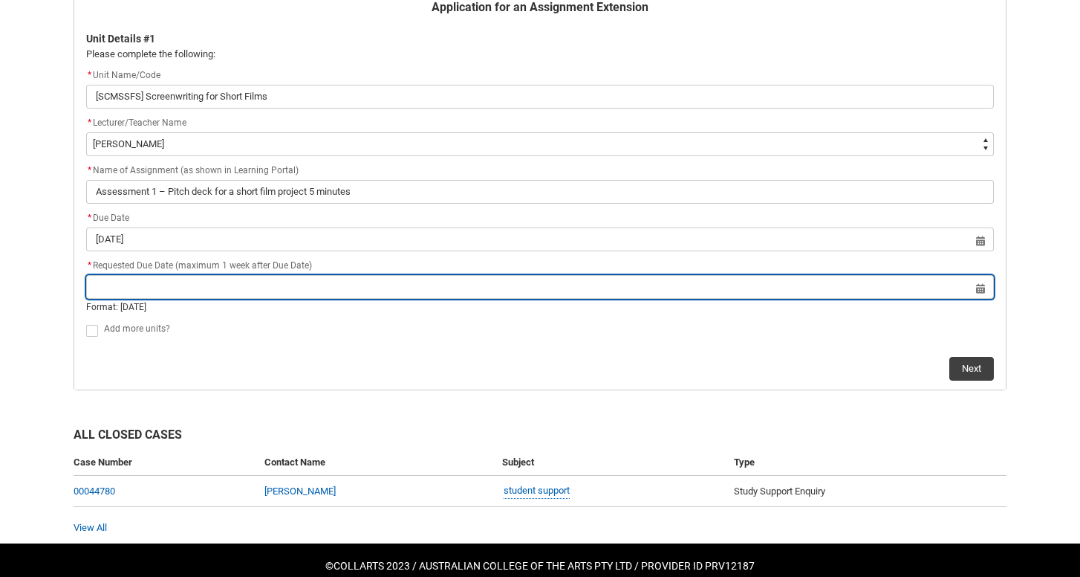
click at [481, 287] on input "Redu_Student_Request flow" at bounding box center [540, 287] width 908 height 24
select select "2025"
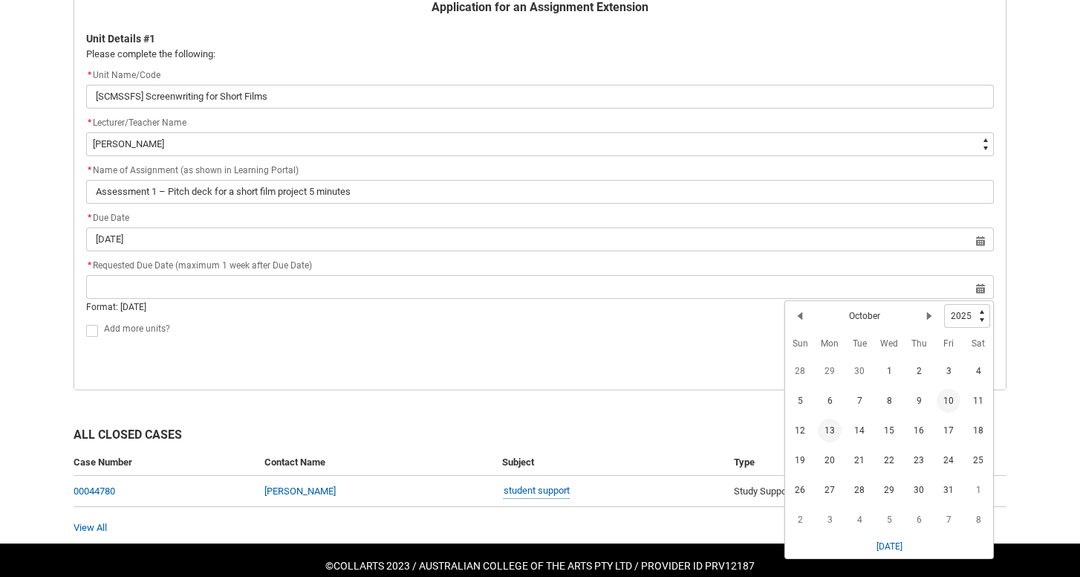
click at [823, 429] on span "13" at bounding box center [830, 430] width 24 height 24
type lightning-datepicker "[DATE]"
type lightning-input "[DATE]"
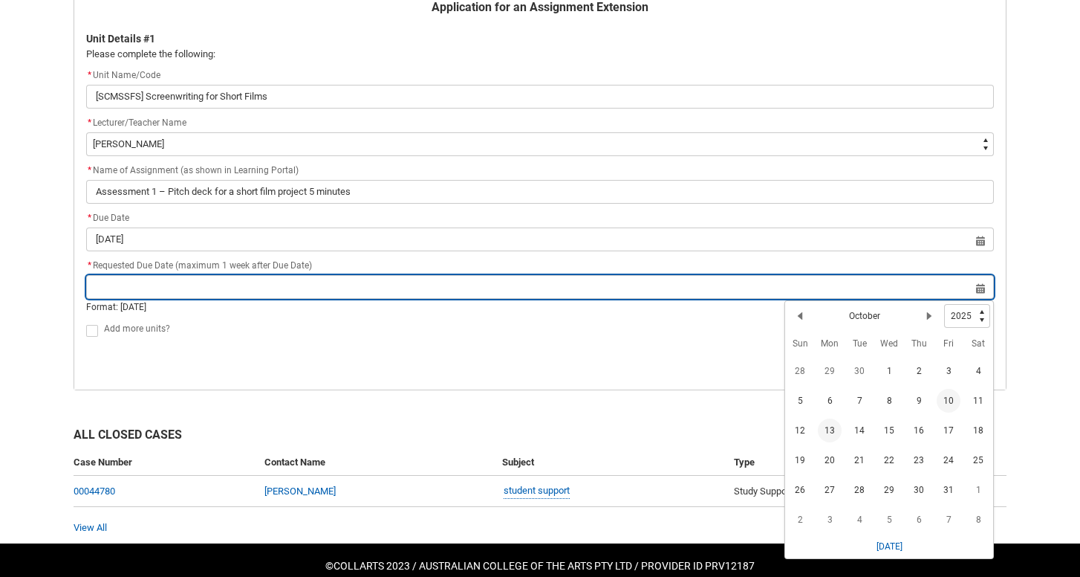
type input "[DATE]"
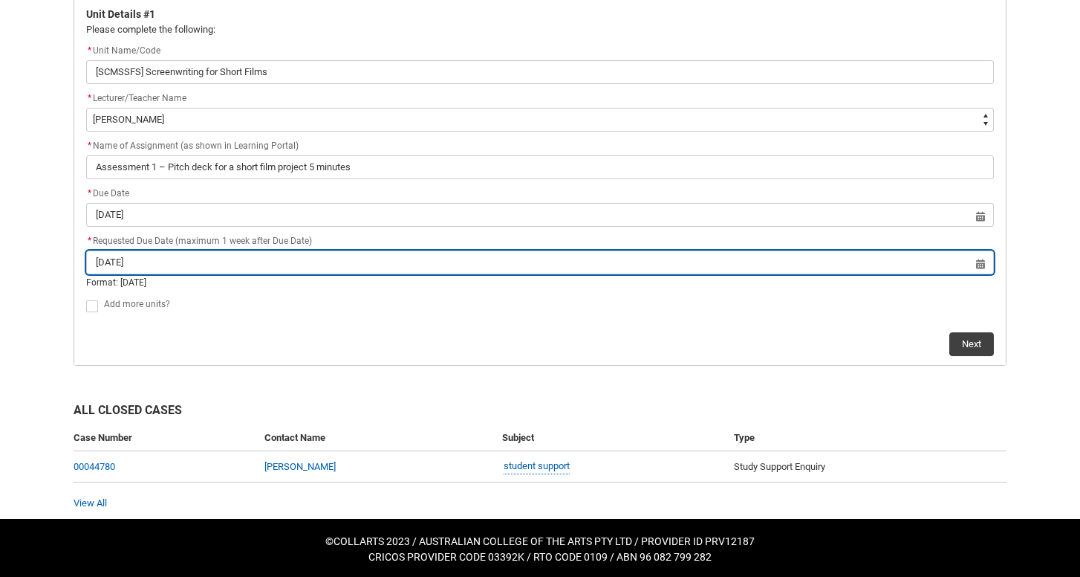
scroll to position [374, 0]
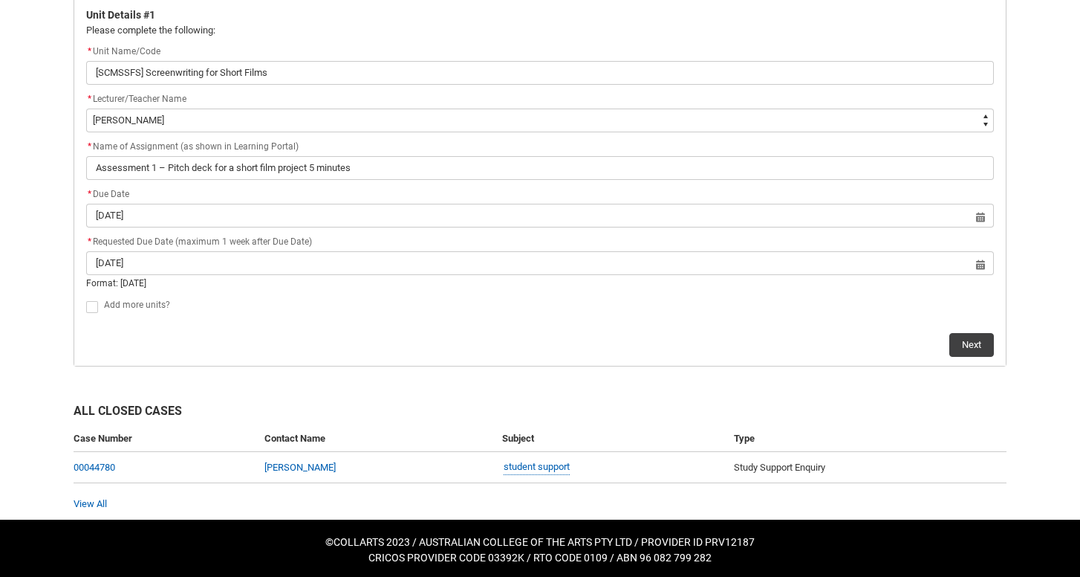
click at [87, 302] on span "Redu_Student_Request flow" at bounding box center [92, 307] width 12 height 12
click at [86, 299] on input "Redu_Student_Request flow" at bounding box center [85, 298] width 1 height 1
type lightning-input "true"
checkbox input "true"
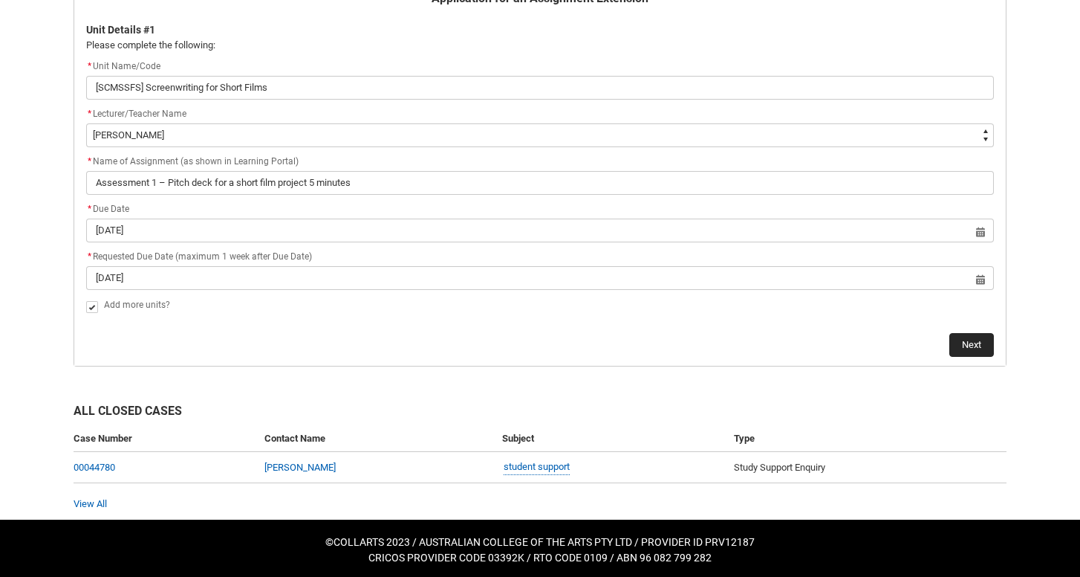
click at [973, 337] on button "Next" at bounding box center [972, 345] width 45 height 24
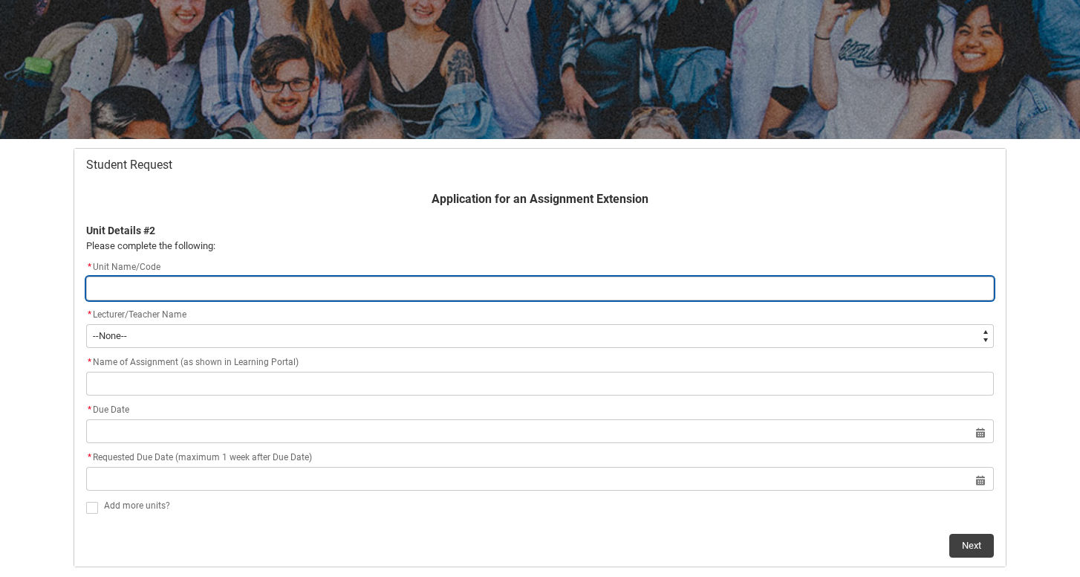
scroll to position [258, 0]
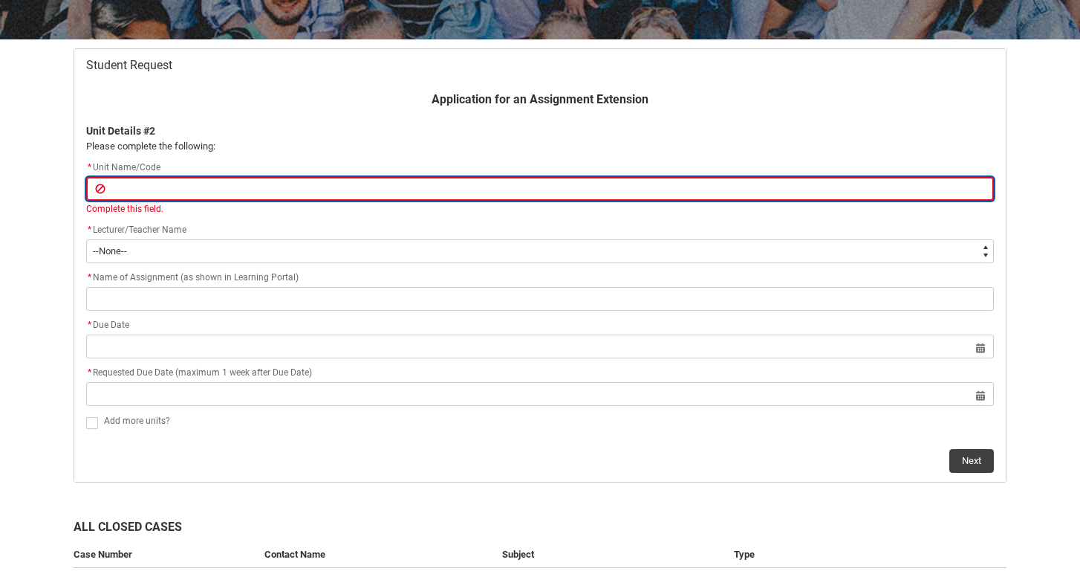
paste input "[SCMP3] Screen Craft"
type lightning-primitive-input-simple "[SCMP3] Screen Craft"
type input "[SCMP3] Screen Craft"
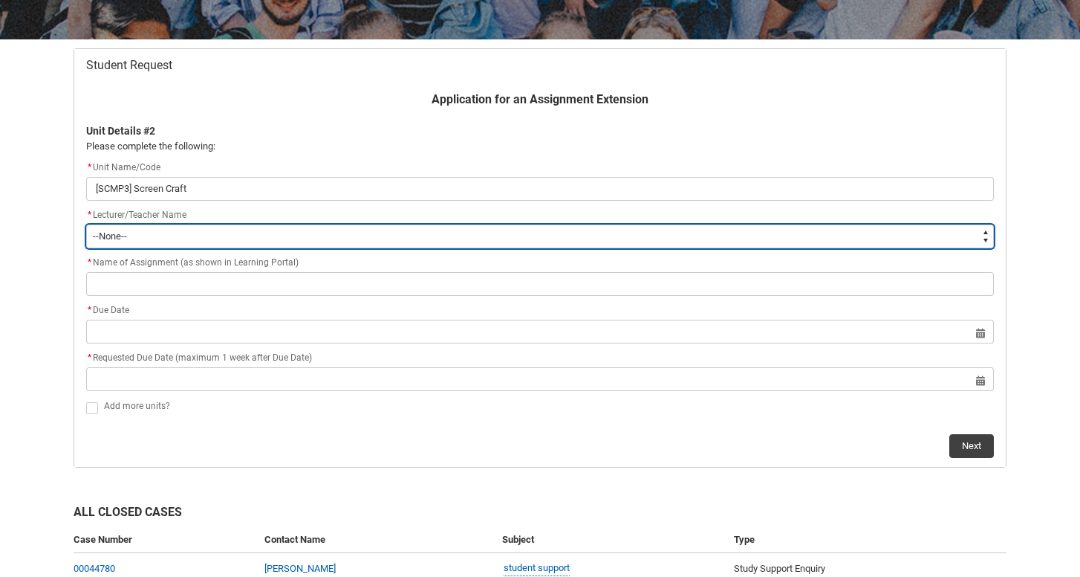
type lightning-select "Faculty_NamefromNtoZ.0035g00000e1T3bAAE"
select select "Faculty_NamefromNtoZ.0035g00000e1T3bAAE"
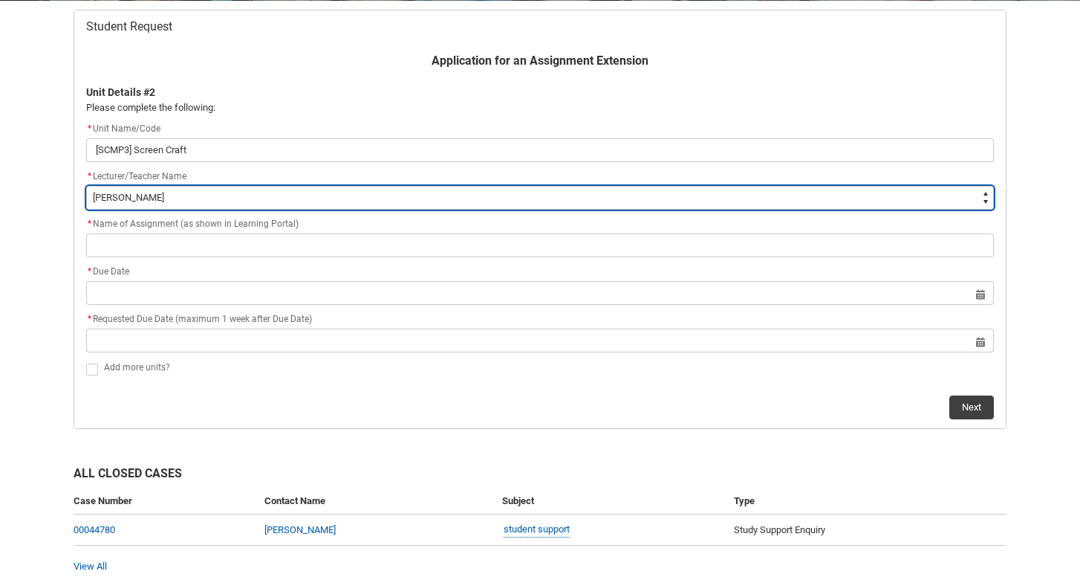
scroll to position [306, 0]
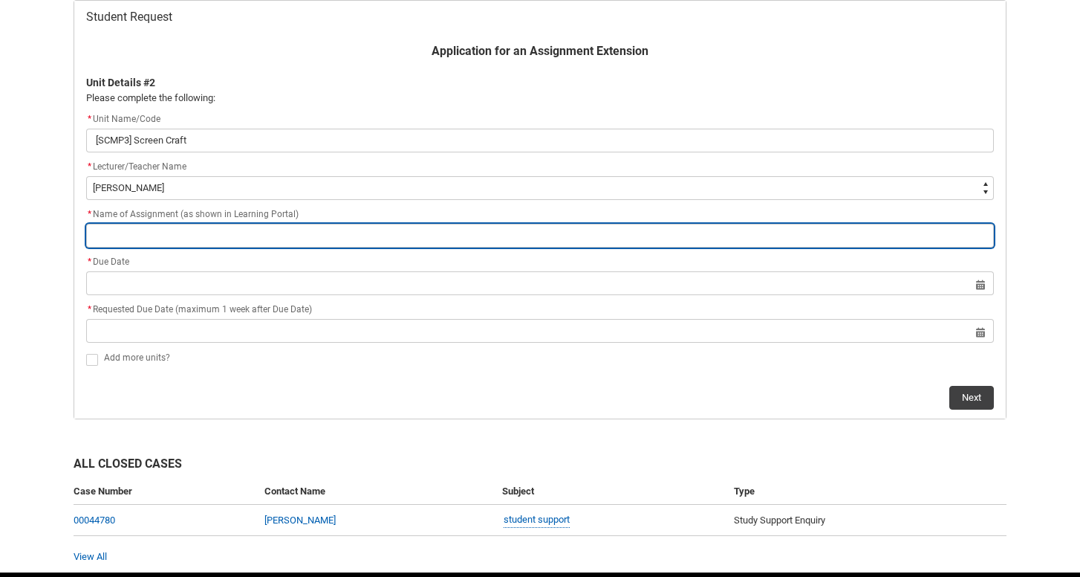
click at [194, 236] on input "Redu_Student_Request flow" at bounding box center [540, 236] width 908 height 24
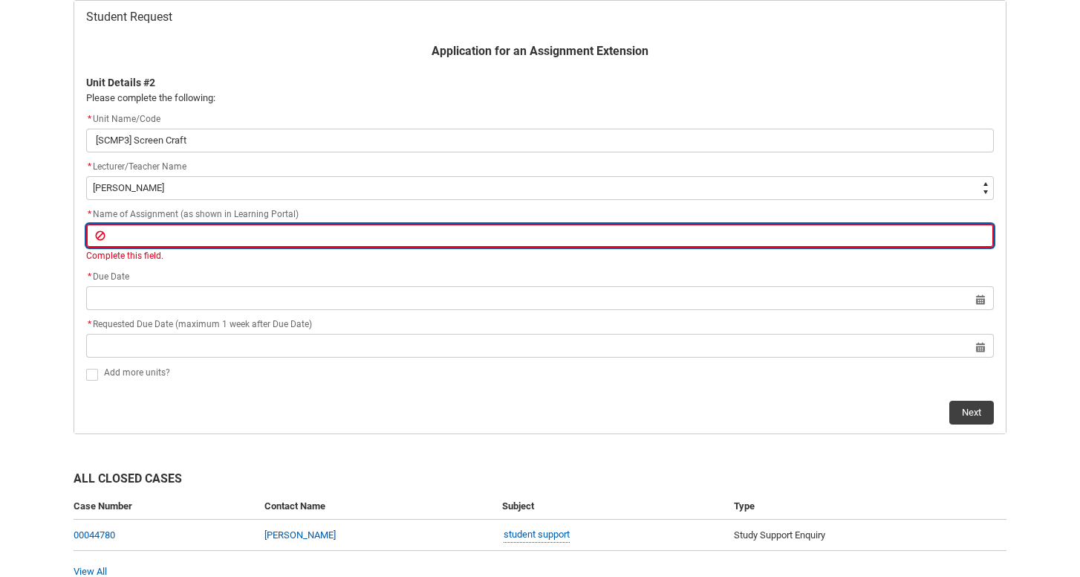
paste input "Assignment 1: Treatment Proposal DUE Week 4 - [DATE] 11.59pm"
type lightning-primitive-input-simple "Assignment 1: Treatment Proposal DUE Week 4 - [DATE] 11.59pm"
type input "Assignment 1: Treatment Proposal DUE Week 4 - [DATE] 11.59pm"
type lightning-primitive-input-simple "Assignment 1: Treatment Proposal DUE Week 4 - [DATE] 11.59p"
type input "Assignment 1: Treatment Proposal DUE Week 4 - [DATE] 11.59p"
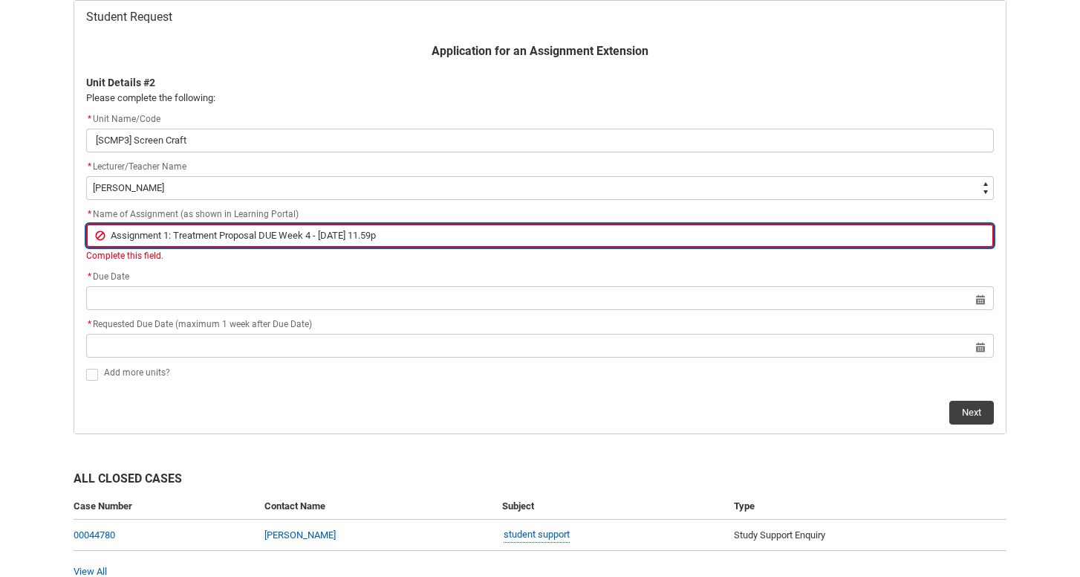
type lightning-primitive-input-simple "Assignment 1: Treatment Proposal DUE Week 4 - [DATE] 11.59"
type input "Assignment 1: Treatment Proposal DUE Week 4 - [DATE] 11.59"
type lightning-primitive-input-simple "Assignment 1: Treatment Proposal DUE Week 4 - [DATE] 11.5"
type input "Assignment 1: Treatment Proposal DUE Week 4 - [DATE] 11.5"
type lightning-primitive-input-simple "Assignment 1: Treatment Proposal DUE Week 4 - [DATE] 11."
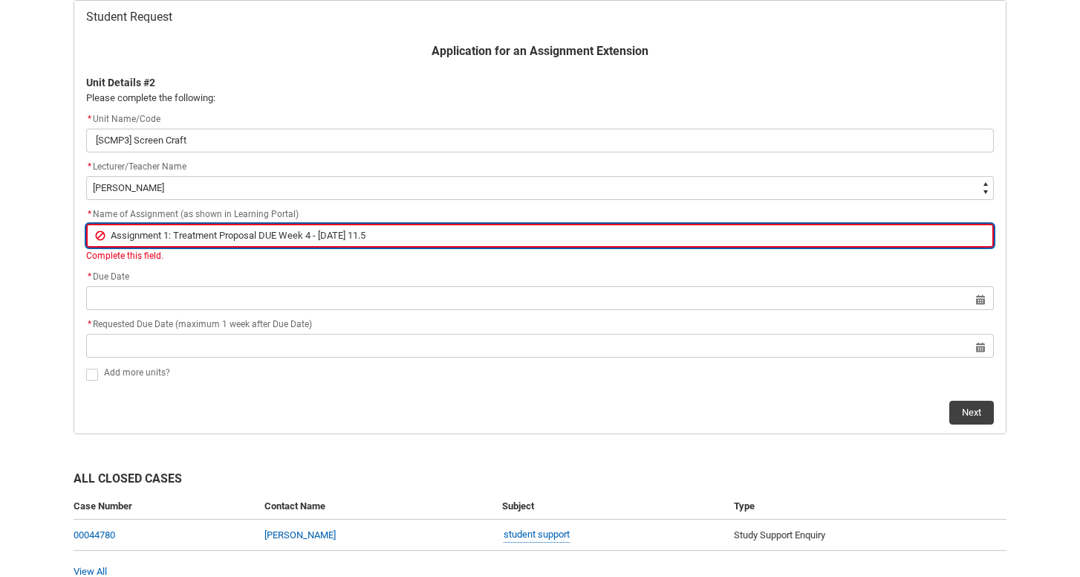
type input "Assignment 1: Treatment Proposal DUE Week 4 - [DATE] 11."
type lightning-primitive-input-simple "Assignment 1: Treatment Proposal DUE Week 4 - [DATE] 11"
type input "Assignment 1: Treatment Proposal DUE Week 4 - [DATE] 11"
type lightning-primitive-input-simple "Assignment 1: Treatment Proposal DUE Week 4 - [DATE] 1"
type input "Assignment 1: Treatment Proposal DUE Week 4 - [DATE] 1"
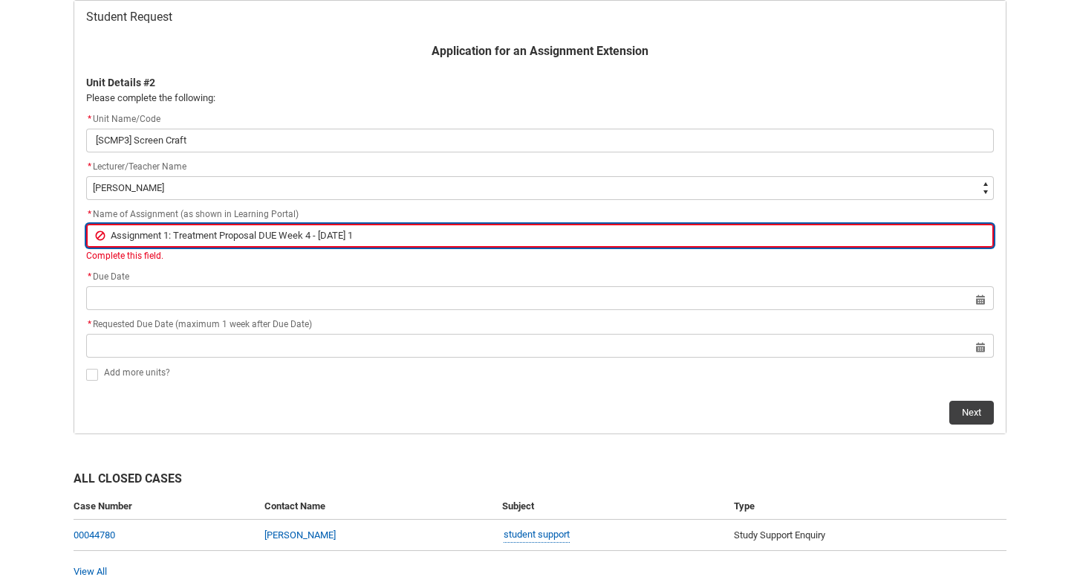
type lightning-primitive-input-simple "Assignment 1: Treatment Proposal DUE Week 4 - [DATE]"
type input "Assignment 1: Treatment Proposal DUE Week 4 - [DATE]"
type lightning-primitive-input-simple "Assignment 1: Treatment Proposal DUE Week 4 - [DATE]"
type input "Assignment 1: Treatment Proposal DUE Week 4 - [DATE]"
type lightning-primitive-input-simple "Assignment 1: Treatment Proposal DUE Week 4 - [PERSON_NAME]"
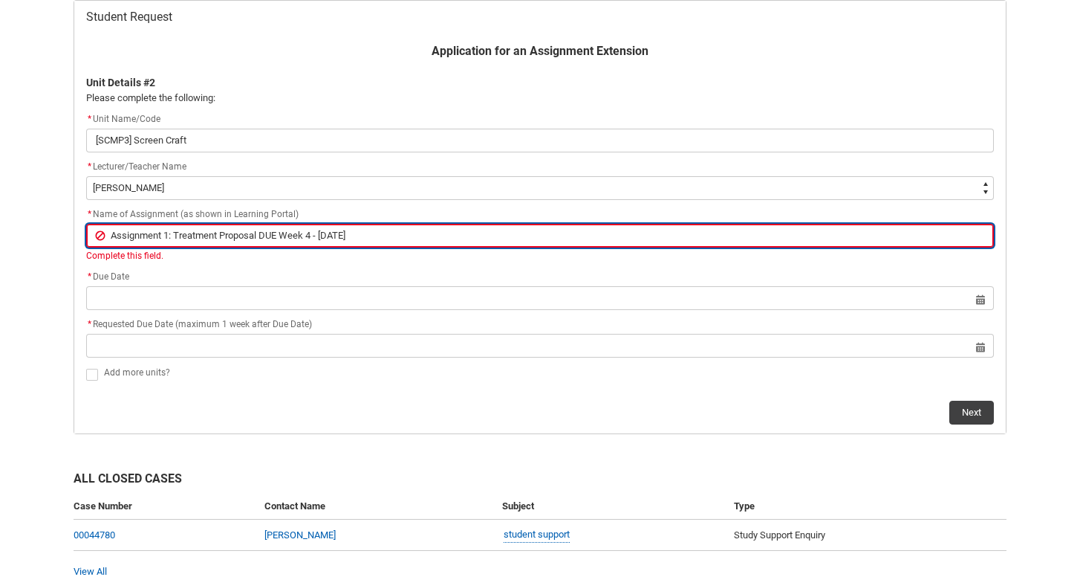
type input "Assignment 1: Treatment Proposal DUE Week 4 - [PERSON_NAME]"
type lightning-primitive-input-simple "Assignment 1: Treatment Proposal DUE Week 4 - Frid"
type input "Assignment 1: Treatment Proposal DUE Week 4 - Frid"
type lightning-primitive-input-simple "Assignment 1: Treatment Proposal DUE Week 4 - Fri"
type input "Assignment 1: Treatment Proposal DUE Week 4 - Fri"
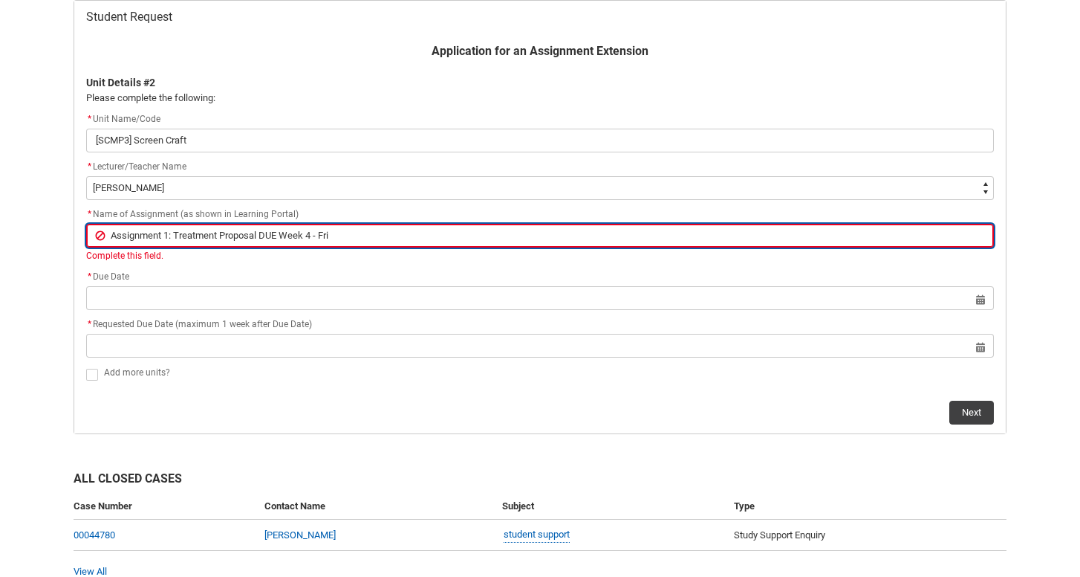
type lightning-primitive-input-simple "Assignment 1: Treatment Proposal DUE Week 4 - Fr"
type input "Assignment 1: Treatment Proposal DUE Week 4 - Fr"
type lightning-primitive-input-simple "Assignment 1: Treatment Proposal DUE Week 4 - F"
type input "Assignment 1: Treatment Proposal DUE Week 4 - F"
type lightning-primitive-input-simple "Assignment 1: Treatment Proposal DUE Week 4 -"
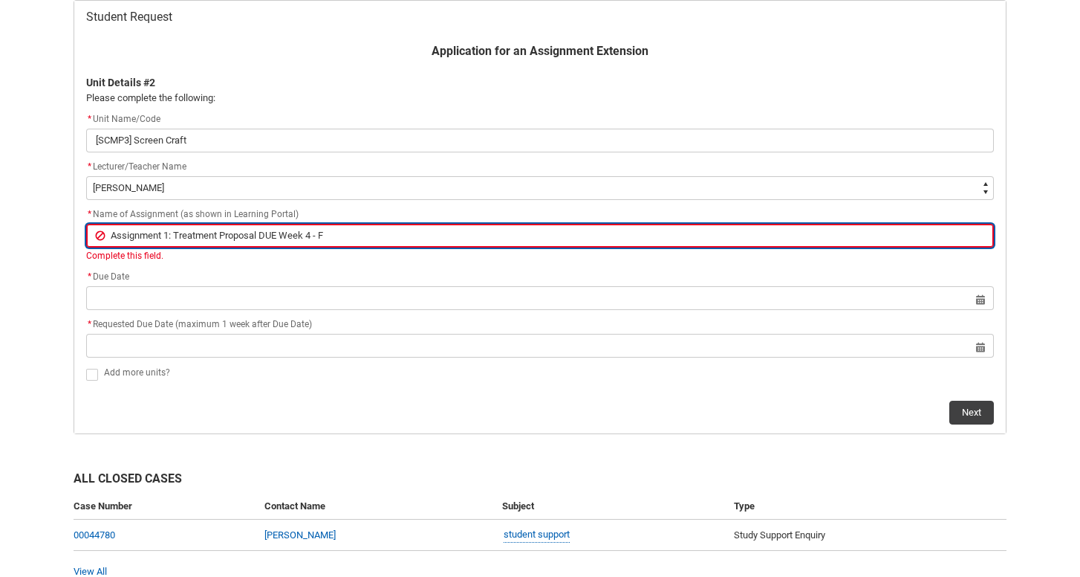
type input "Assignment 1: Treatment Proposal DUE Week 4 -"
type lightning-primitive-input-simple "Assignment 1: Treatment Proposal DUE Week 4 -"
type input "Assignment 1: Treatment Proposal DUE Week 4 -"
type lightning-primitive-input-simple "Assignment 1: Treatment Proposal DUE Week 4"
type input "Assignment 1: Treatment Proposal DUE Week 4"
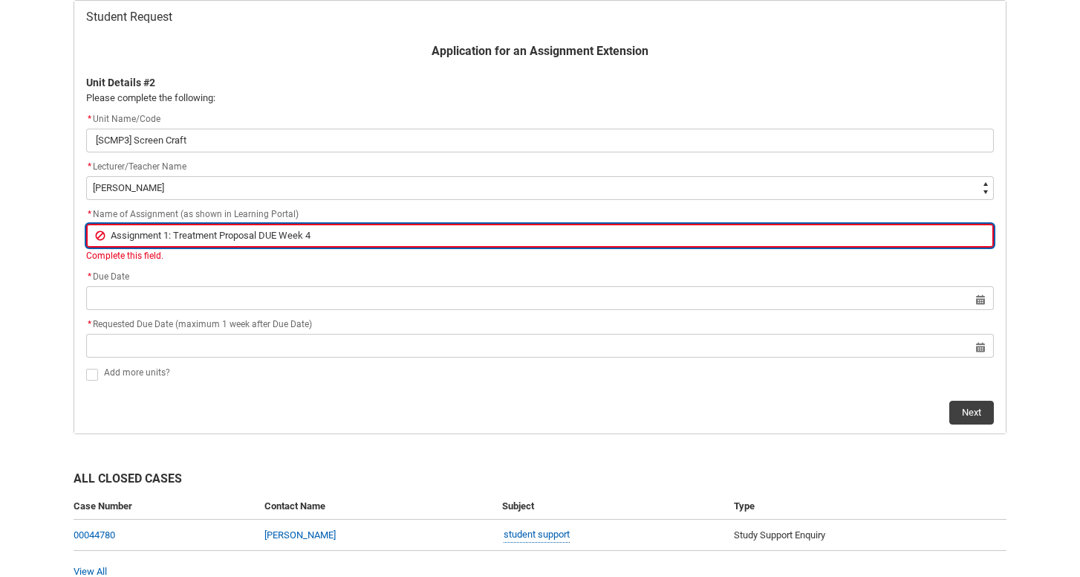
type lightning-primitive-input-simple "Assignment 1: Treatment Proposal DUE Week 4"
type input "Assignment 1: Treatment Proposal DUE Week 4"
type lightning-primitive-input-simple "Assignment 1: Treatment Proposal DUE Week 4."
type input "Assignment 1: Treatment Proposal DUE Week 4."
click at [111, 233] on input "Assignment 1: Treatment Proposal DUE Week 4." at bounding box center [540, 236] width 908 height 24
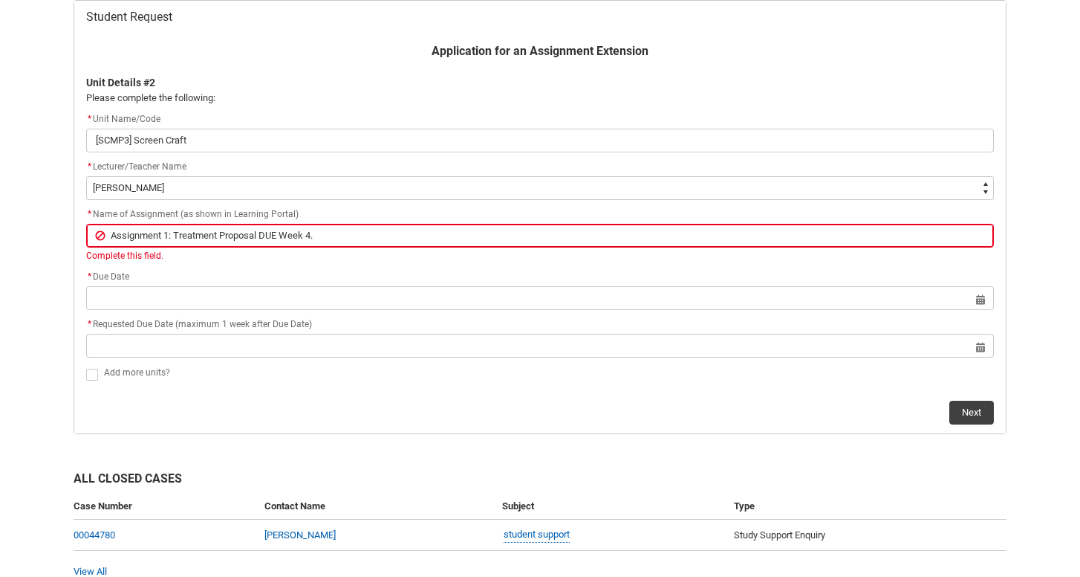
click at [244, 152] on flowruntime-screen-field "* Unit Name/Code [SCMP3] Screen Craft" at bounding box center [540, 135] width 926 height 48
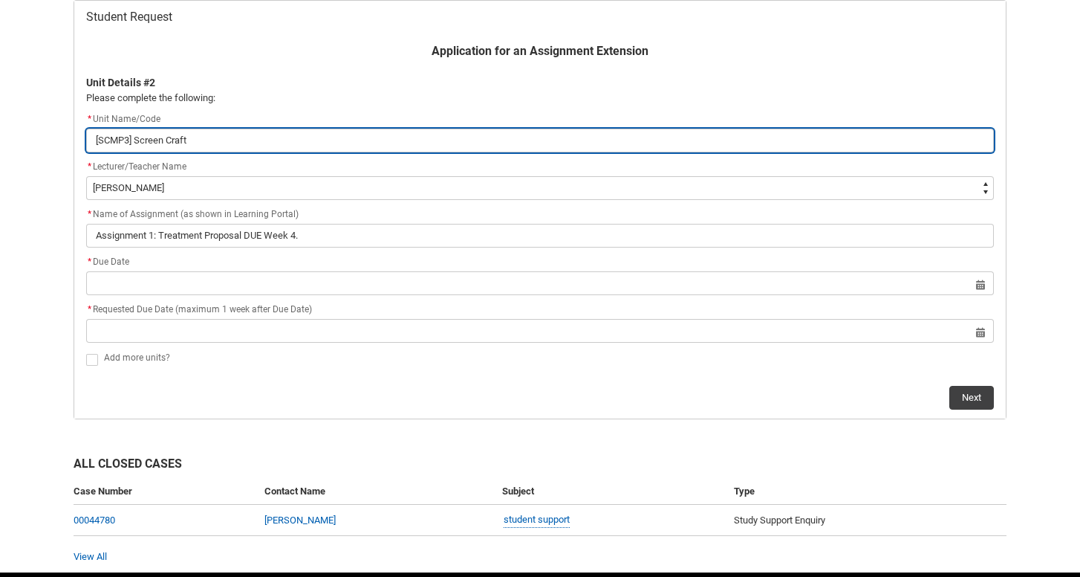
click at [236, 147] on input "[SCMP3] Screen Craft" at bounding box center [540, 141] width 908 height 24
drag, startPoint x: 214, startPoint y: 138, endPoint x: 69, endPoint y: 134, distance: 144.9
click at [69, 134] on div "Student Request Application for an Assignment Extension Unit Details #2 Please …" at bounding box center [540, 209] width 951 height 437
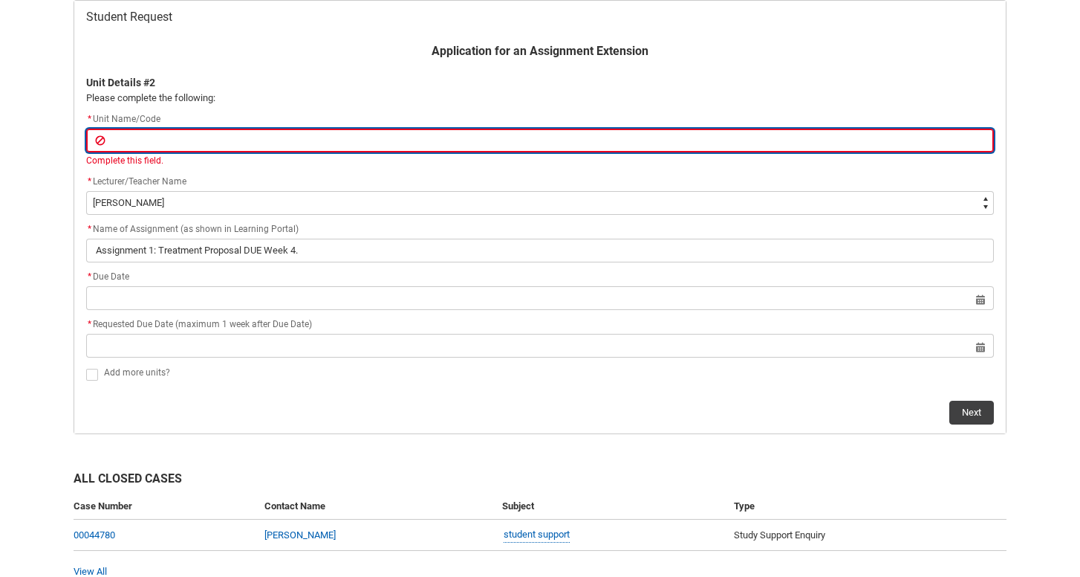
paste input "[SCMEPR3] Episodic Production"
type lightning-primitive-input-simple "[SCMEPR3] Episodic Production"
type input "[SCMEPR3] Episodic Production"
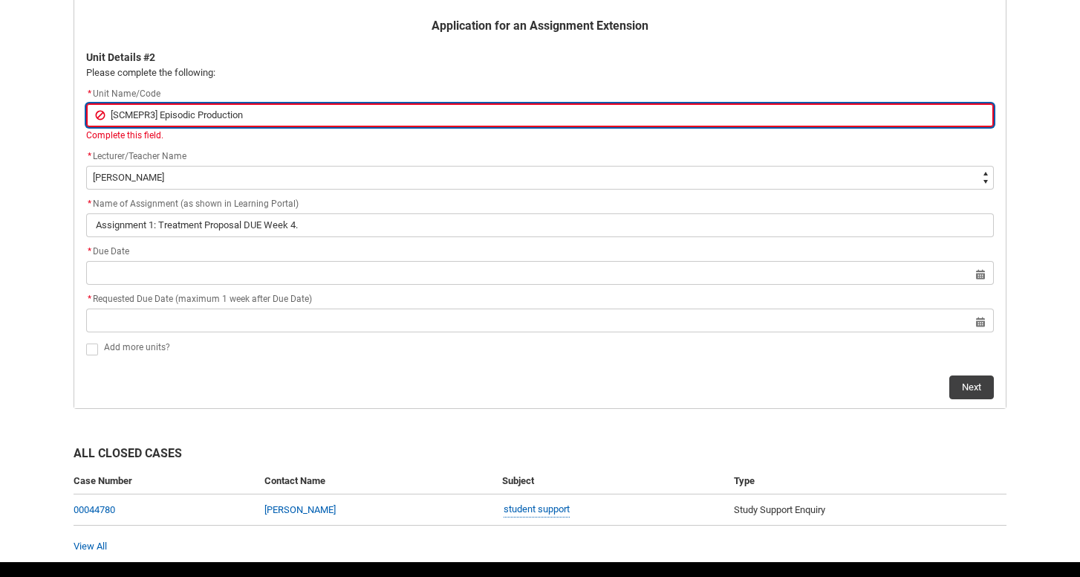
scroll to position [334, 0]
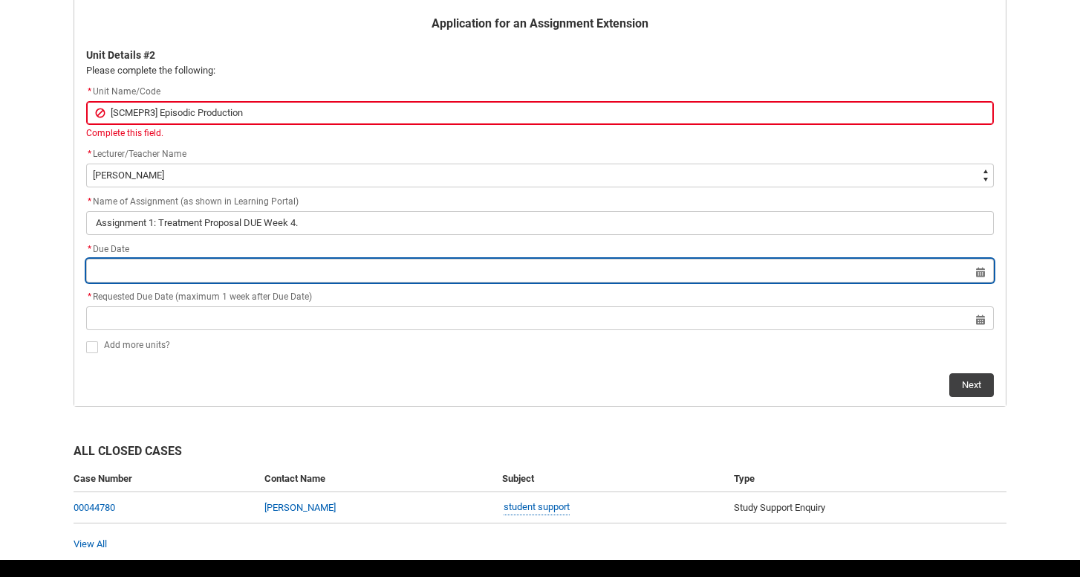
click at [222, 267] on lightning-input "Select a date for Format: [DATE]" at bounding box center [540, 271] width 908 height 24
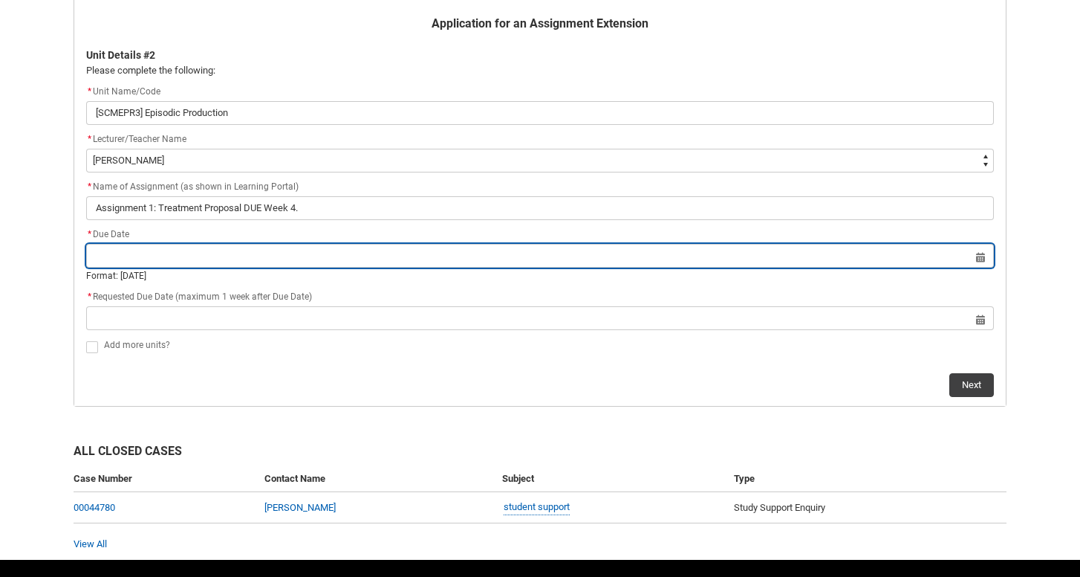
click at [981, 250] on input "Redu_Student_Request flow" at bounding box center [540, 256] width 908 height 24
select select "2025"
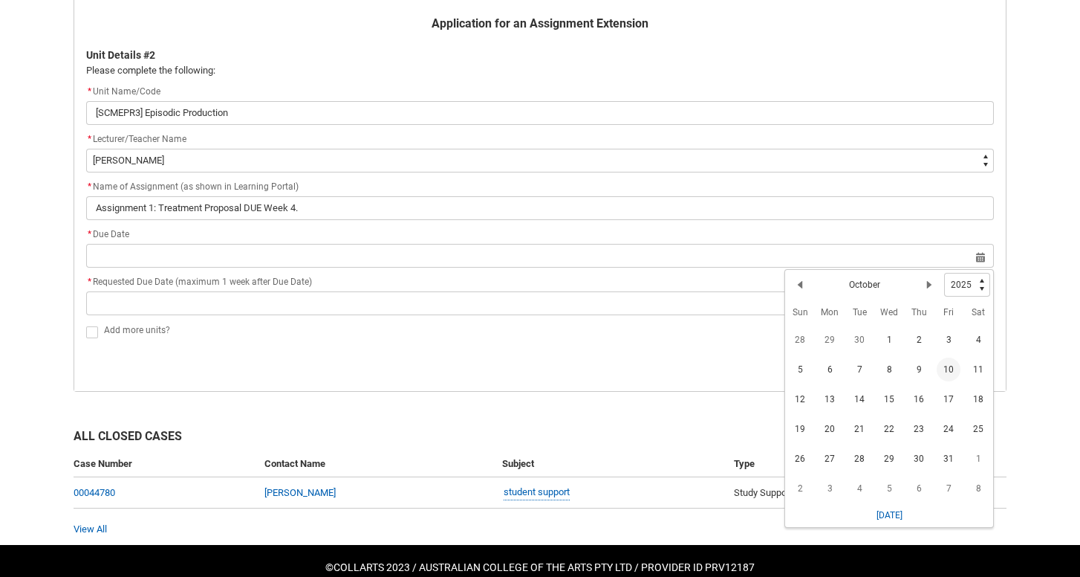
click at [955, 369] on span "10" at bounding box center [949, 369] width 24 height 24
type lightning-datepicker "[DATE]"
type lightning-input "[DATE]"
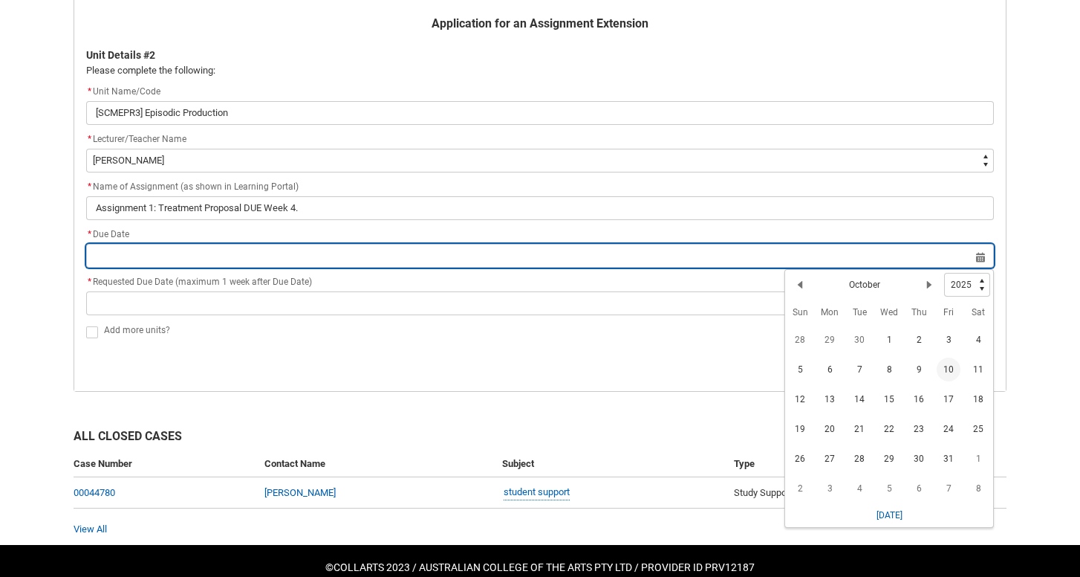
type input "[DATE]"
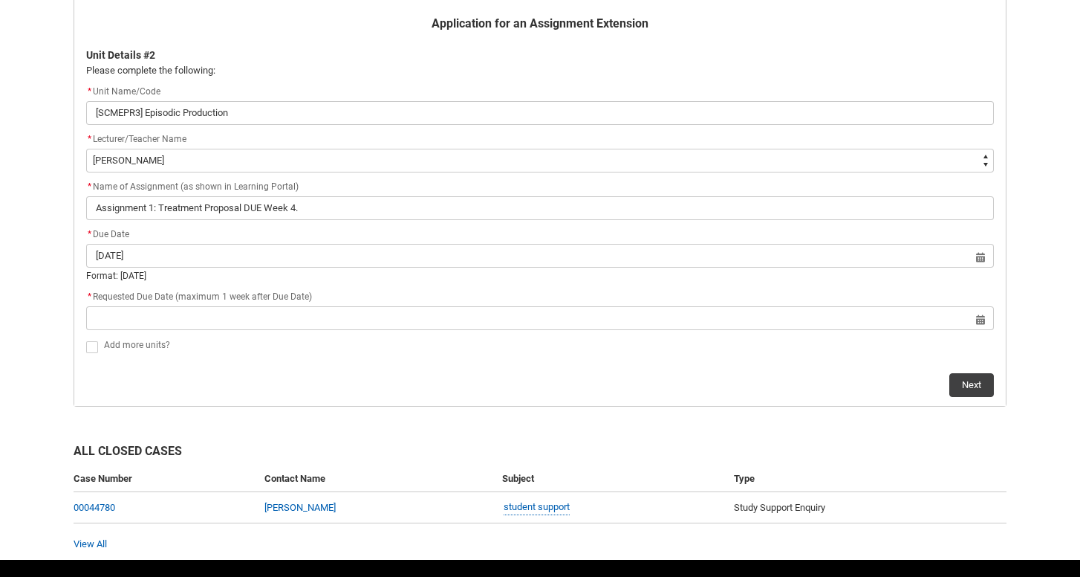
click at [383, 332] on flowruntime-screen-field "* Requested Due Date (maximum 1 week after Due Date) Select a date for Format: …" at bounding box center [540, 312] width 926 height 48
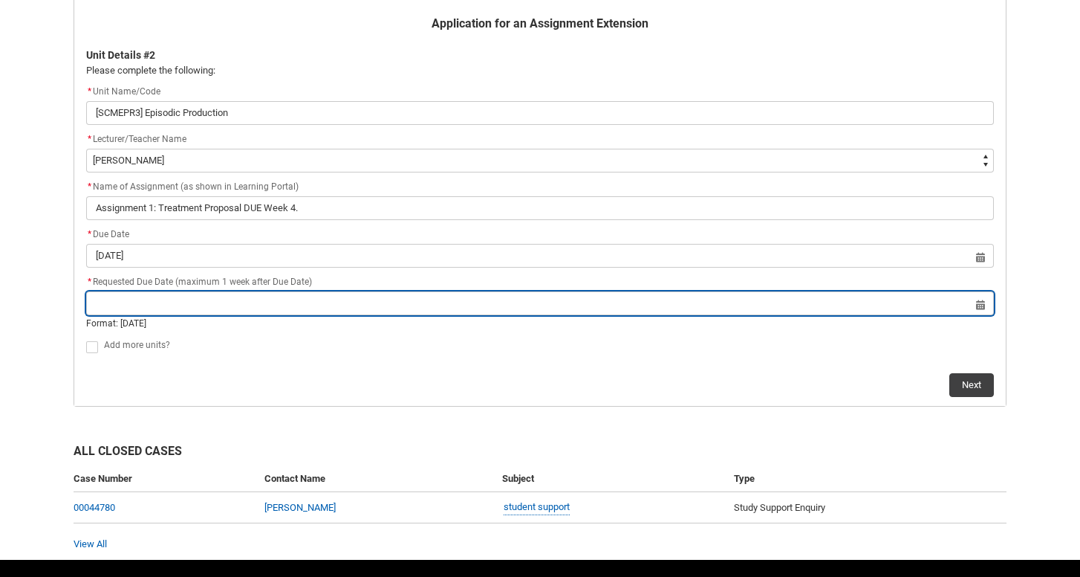
click at [324, 308] on input "Redu_Student_Request flow" at bounding box center [540, 303] width 908 height 24
select select "2025"
type input "13"
click at [979, 304] on input "13" at bounding box center [540, 303] width 908 height 24
select select "2025"
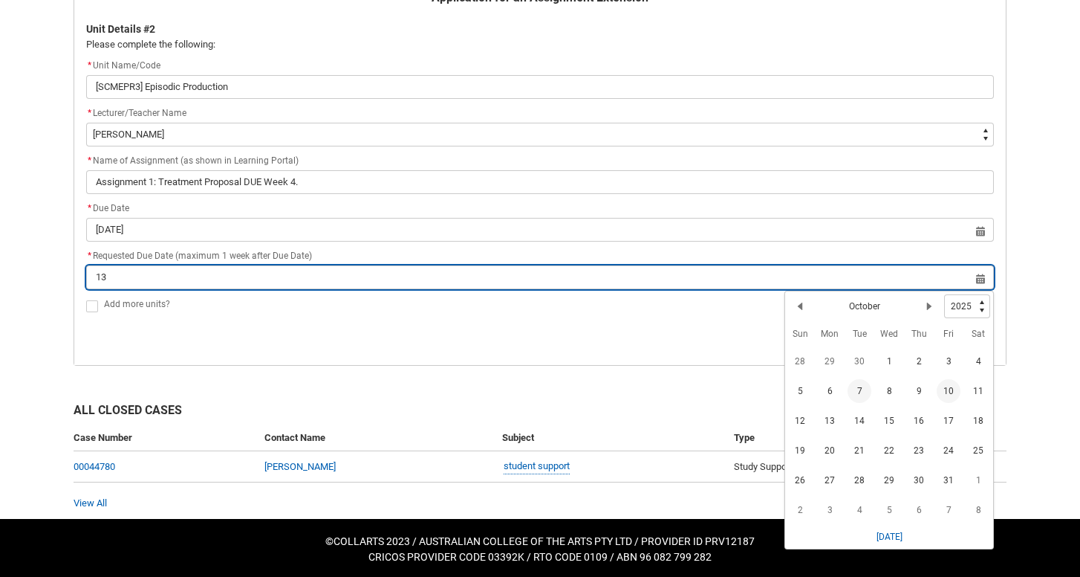
scroll to position [359, 0]
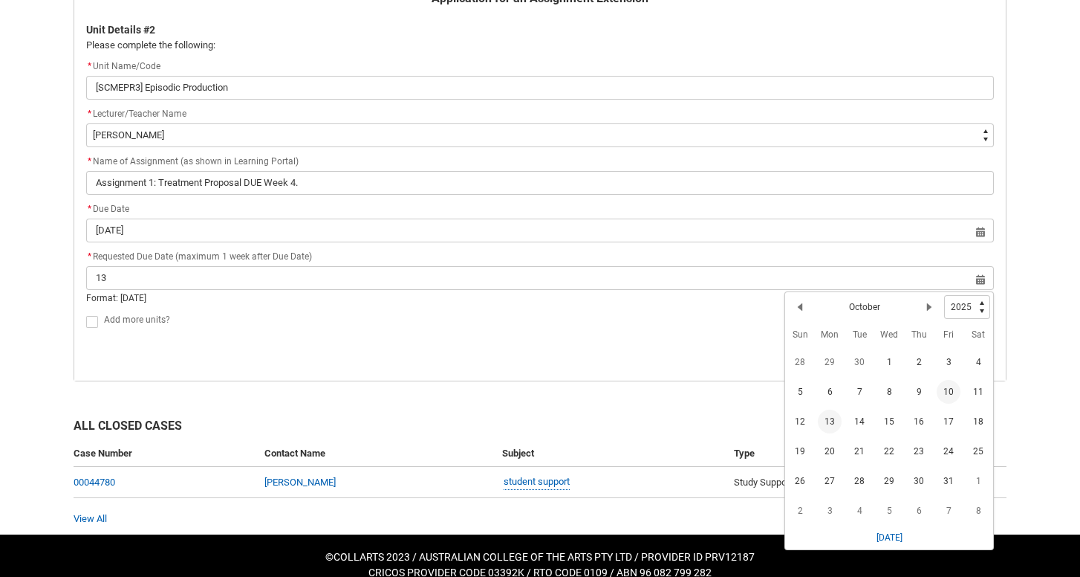
click at [825, 418] on span "13" at bounding box center [830, 421] width 24 height 24
type lightning-datepicker "[DATE]"
type lightning-input "[DATE]"
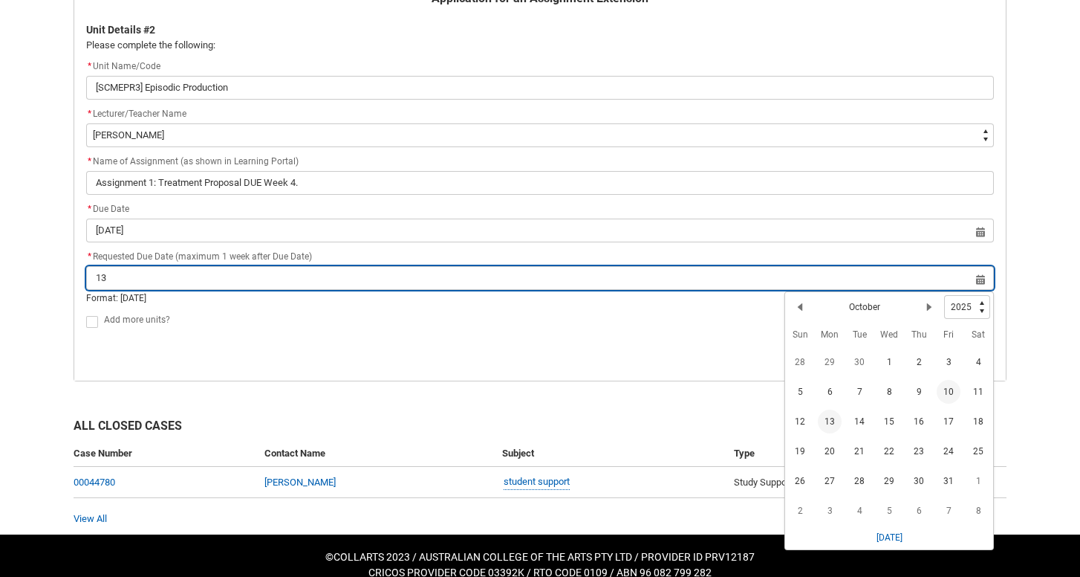
type input "[DATE]"
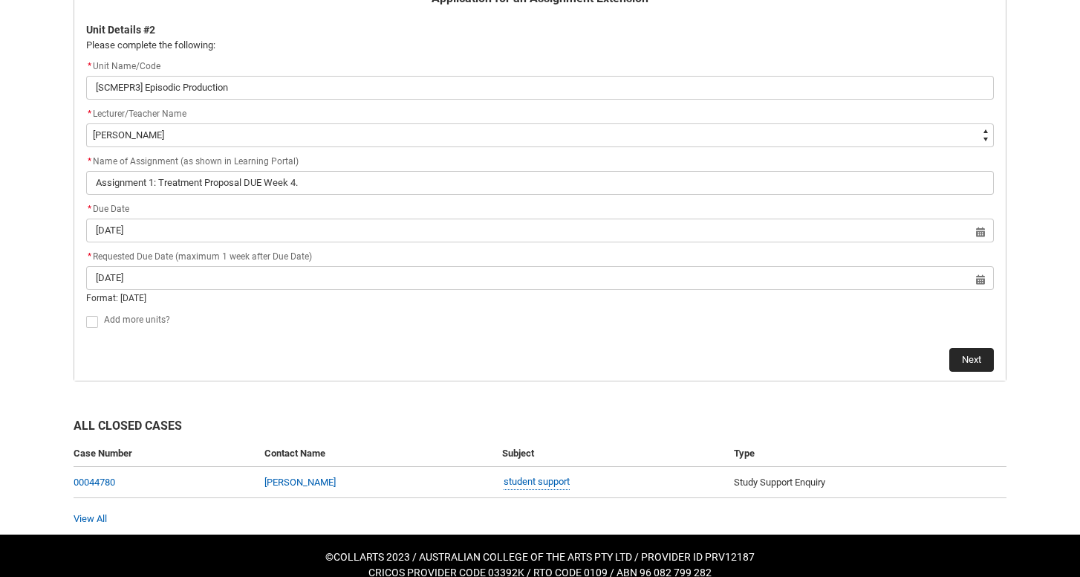
click at [969, 358] on button "Next" at bounding box center [972, 360] width 45 height 24
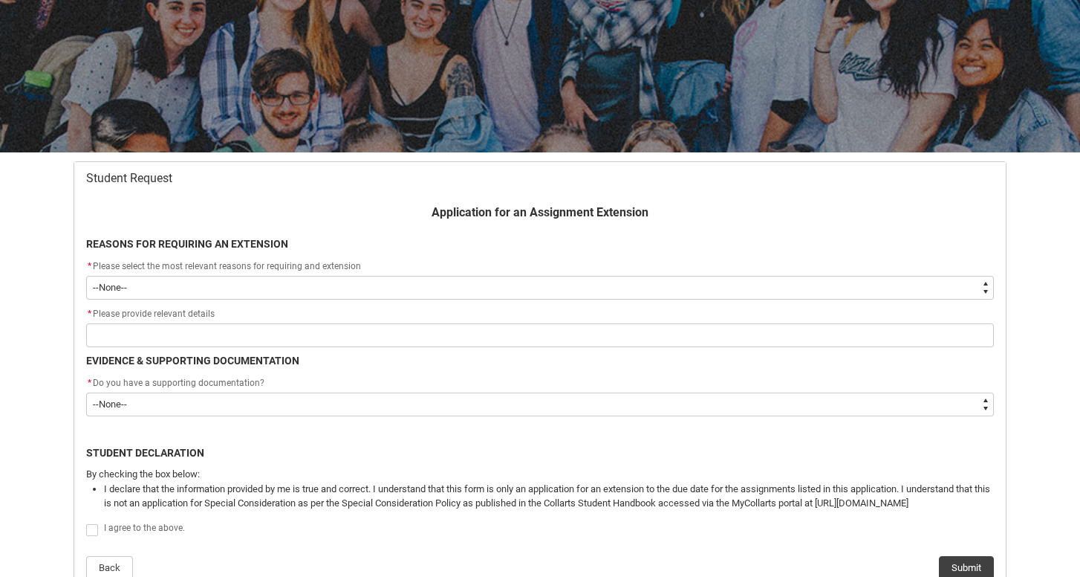
scroll to position [174, 0]
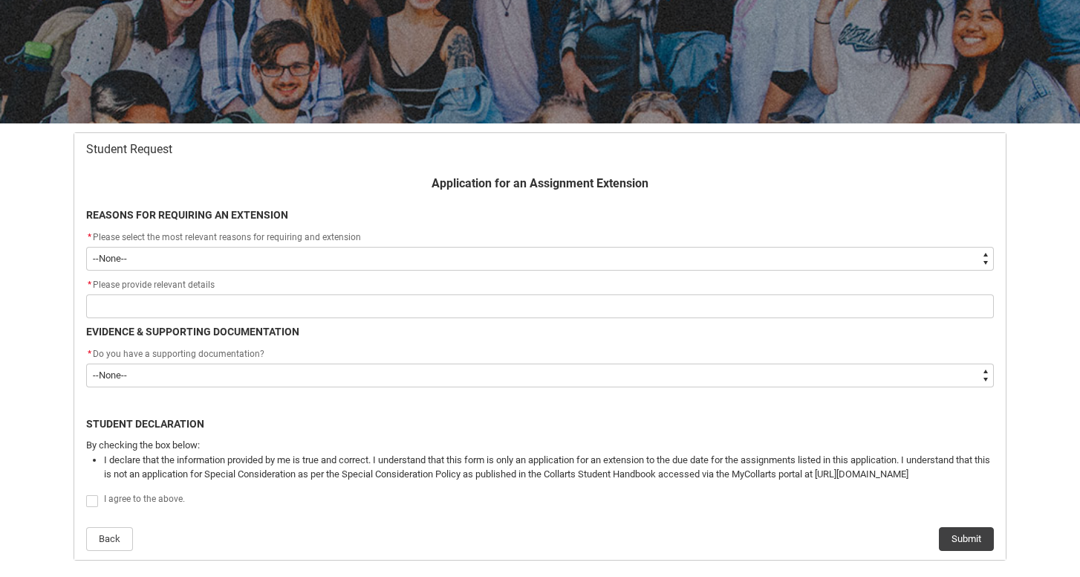
type lightning-select "choice_AssignmentExtension_Reason_MedicalReasons"
select select "choice_AssignmentExtension_Reason_MedicalReasons"
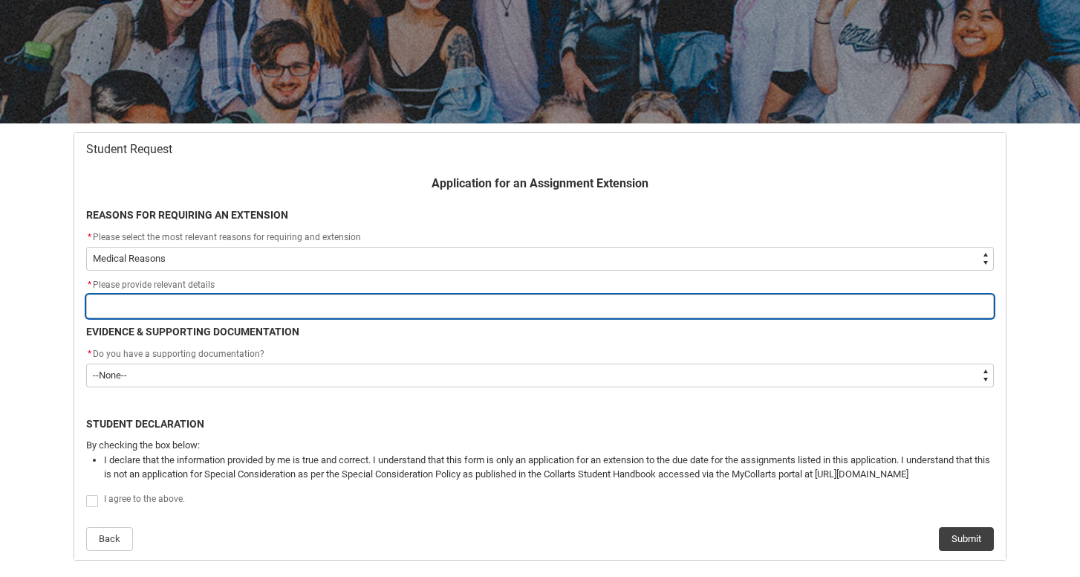
click at [175, 300] on input "Redu_Student_Request flow" at bounding box center [540, 306] width 908 height 24
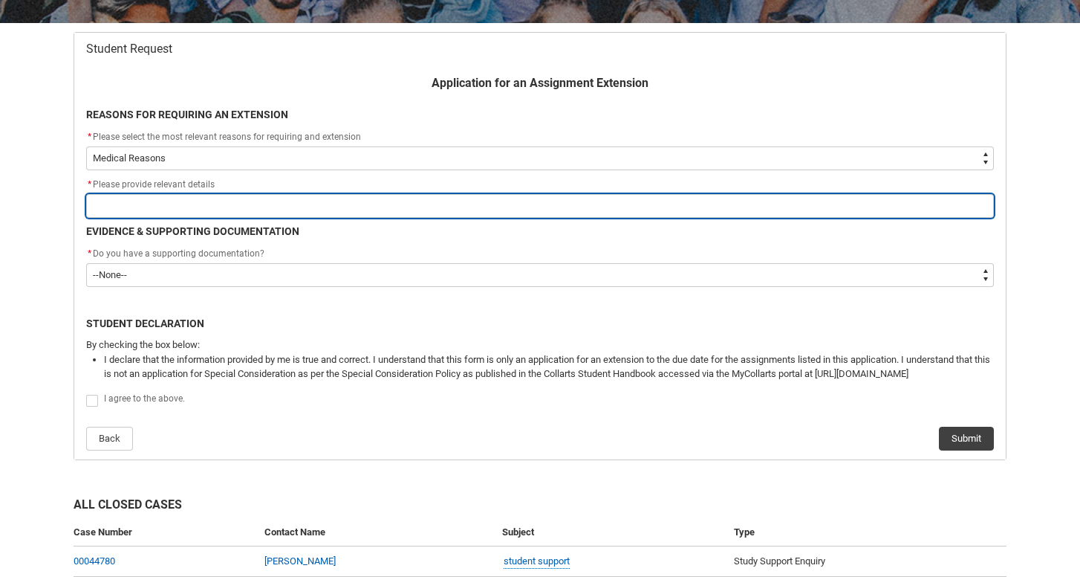
scroll to position [271, 0]
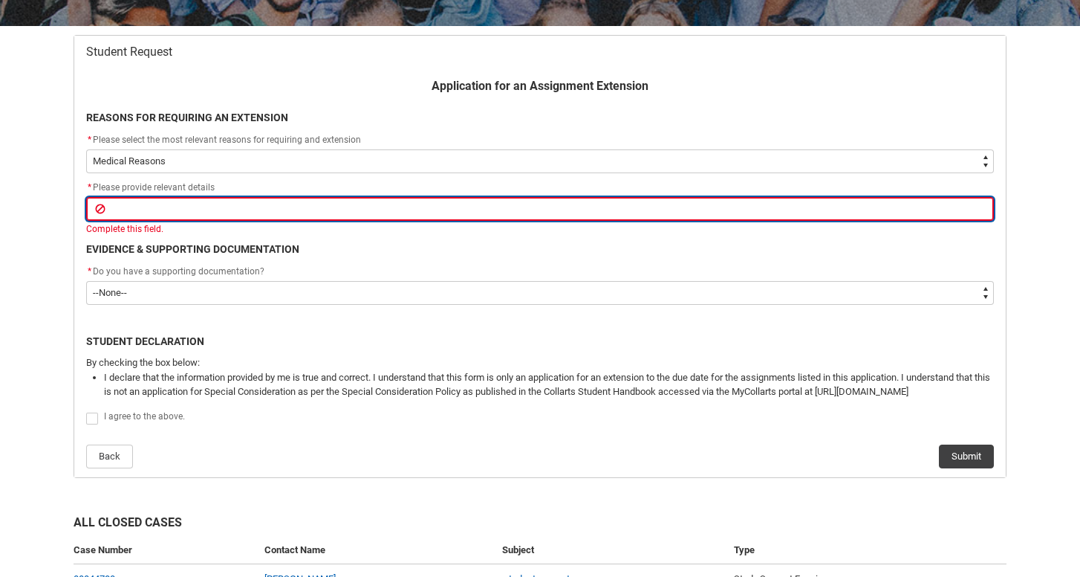
paste input "[SCMEPR3] Episodic Production"
type lightning-primitive-input-simple "[SCMEPR3] Episodic Production"
type input "[SCMEPR3] Episodic Production"
drag, startPoint x: 267, startPoint y: 209, endPoint x: 77, endPoint y: 198, distance: 191.3
click at [77, 198] on div "Application for an Assignment Extension REASONS FOR REQUIRING AN EXTENSION * Pl…" at bounding box center [540, 272] width 932 height 391
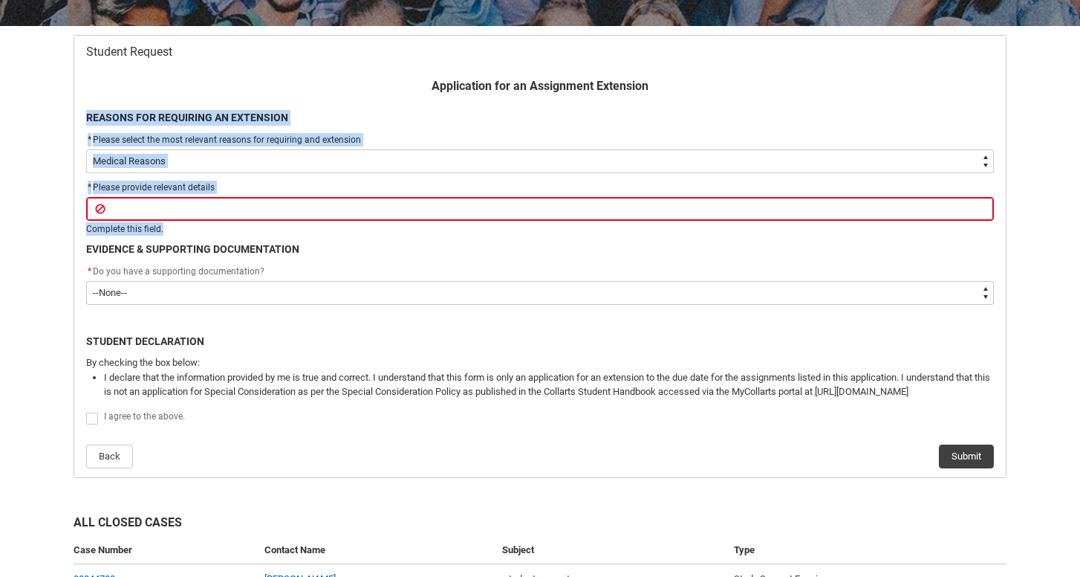
drag, startPoint x: 250, startPoint y: 221, endPoint x: 81, endPoint y: 110, distance: 202.8
click at [81, 110] on div "Application for an Assignment Extension REASONS FOR REQUIRING AN EXTENSION * Pl…" at bounding box center [540, 272] width 926 height 391
copy div "REASONS FOR REQUIRING AN EXTENSION * Please select the most relevant reasons fo…"
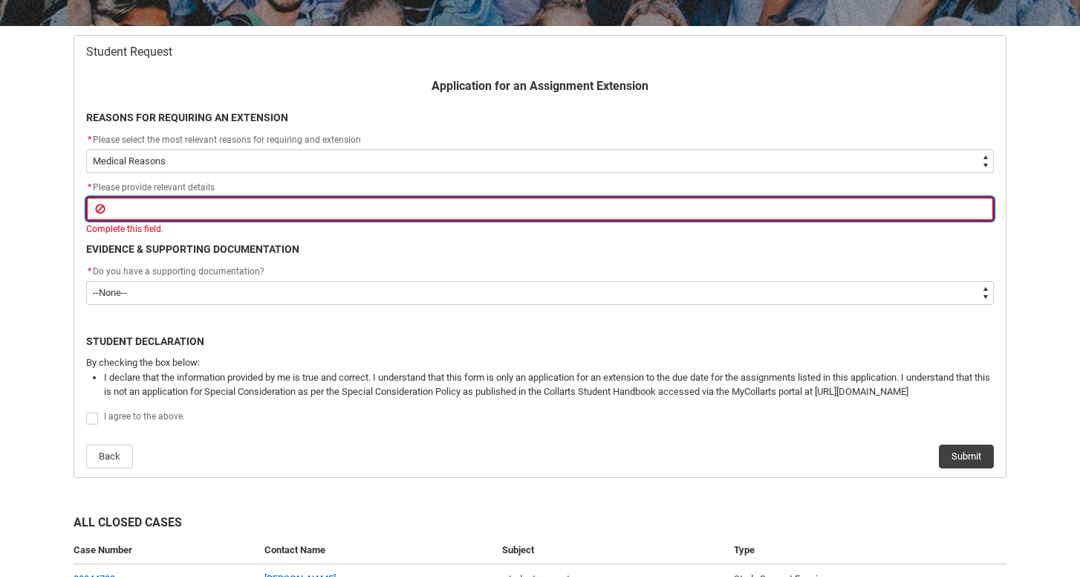
click at [302, 216] on input "Redu_Student_Request flow" at bounding box center [540, 209] width 908 height 24
paste input "I am requesting an extension due to recent cardiovascular-related health issues…"
type lightning-primitive-input-simple "I am requesting an extension due to recent cardiovascular-related health issues…"
type input "I am requesting an extension due to recent cardiovascular-related health issues…"
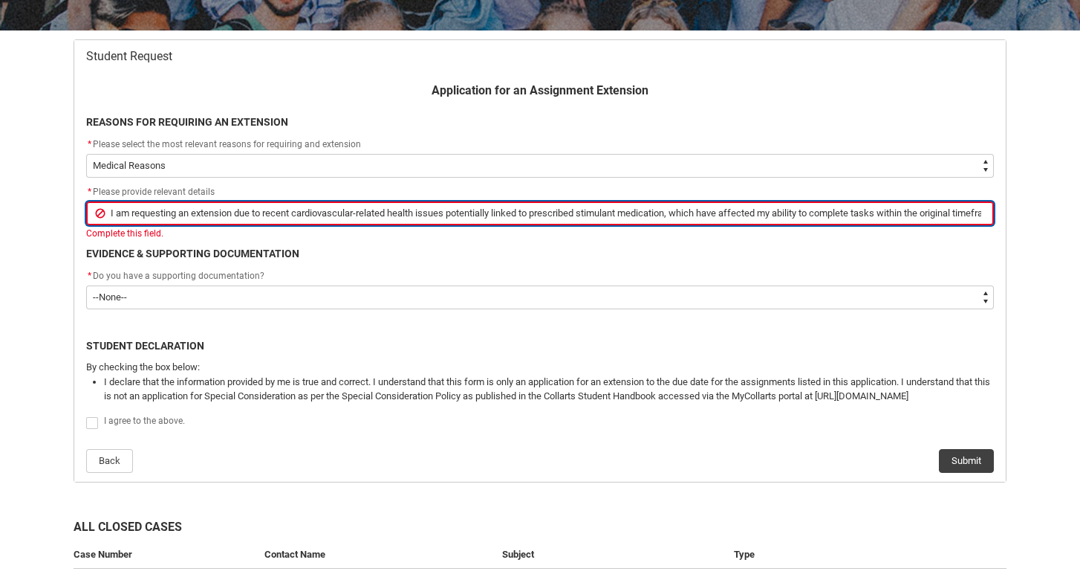
scroll to position [262, 0]
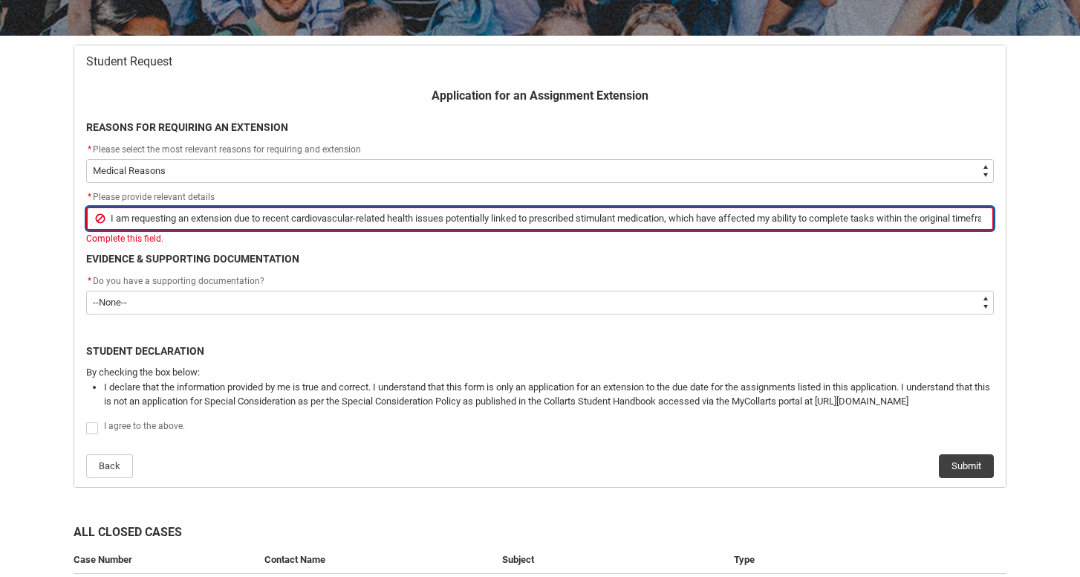
click at [127, 215] on input "I am requesting an extension due to recent cardiovascular-related health issues…" at bounding box center [540, 219] width 908 height 24
drag, startPoint x: 108, startPoint y: 215, endPoint x: 77, endPoint y: 215, distance: 30.5
click at [77, 215] on flowruntime-screen-field "* Please provide relevant details I am requesting an extension due to recent ca…" at bounding box center [540, 220] width 926 height 62
click at [281, 213] on input "I am requesting an extension due to recent cardiovascular-related health issues…" at bounding box center [540, 219] width 908 height 24
drag, startPoint x: 497, startPoint y: 215, endPoint x: 466, endPoint y: 215, distance: 31.2
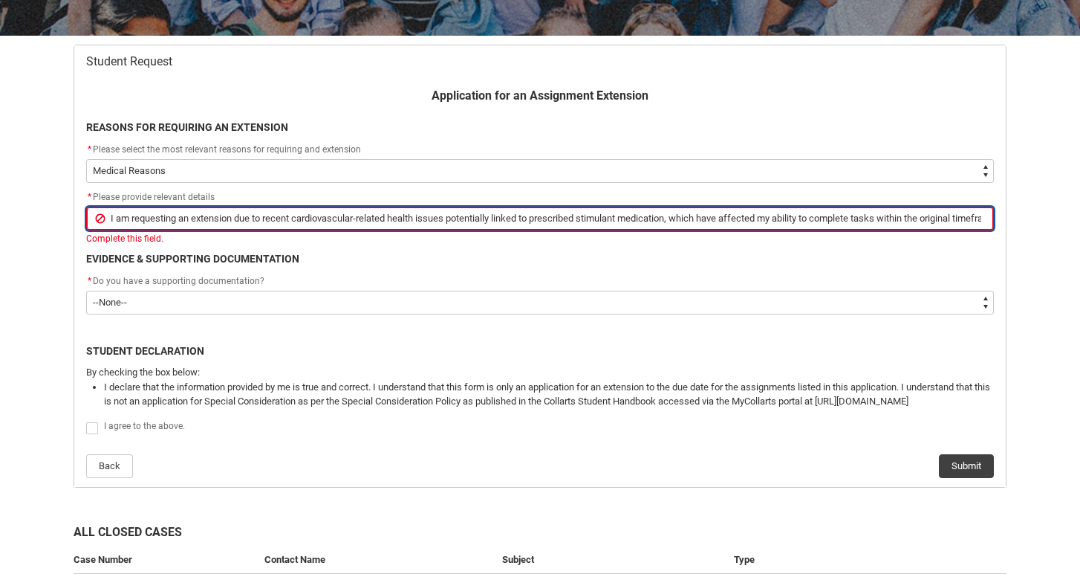
click at [466, 215] on input "I am requesting an extension due to recent cardiovascular-related health issues…" at bounding box center [540, 219] width 908 height 24
type lightning-primitive-input-simple "I am requesting an extension due to recent cardiovascular-related health issues…"
type input "I am requesting an extension due to recent cardiovascular-related health issues…"
type lightning-primitive-input-simple "I am requesting an extension due to recent cardiovascular-related health issues…"
type input "I am requesting an extension due to recent cardiovascular-related health issues…"
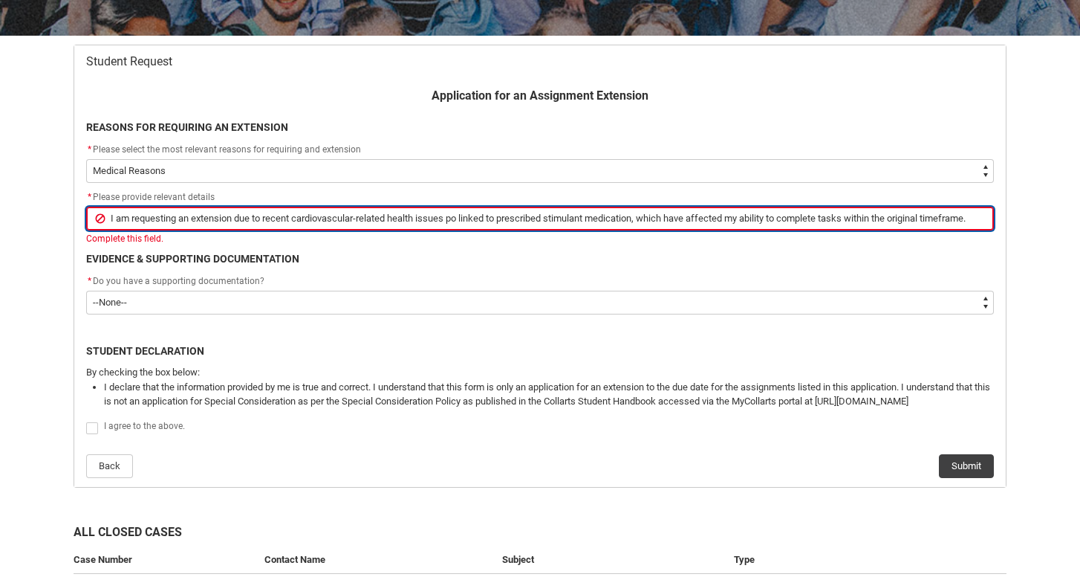
type lightning-primitive-input-simple "I am requesting an extension due to recent cardiovascular-related health issues…"
type input "I am requesting an extension due to recent cardiovascular-related health issues…"
type lightning-primitive-input-simple "I am requesting an extension due to recent cardiovascular-related health issues…"
type input "I am requesting an extension due to recent cardiovascular-related health issues…"
type lightning-primitive-input-simple "I am requesting an extension due to recent cardiovascular-related health issues…"
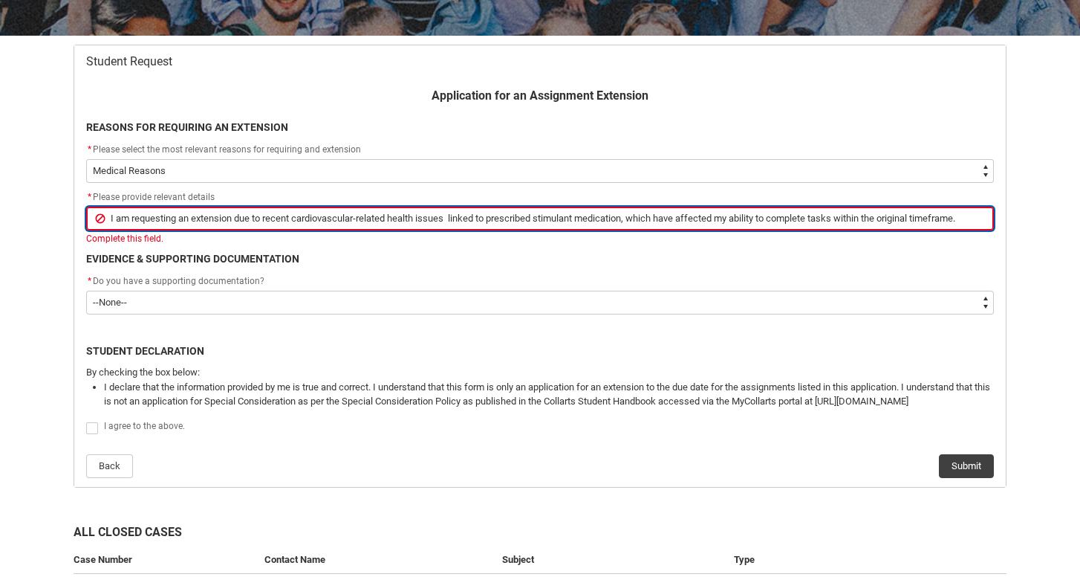
type input "I am requesting an extension due to recent cardiovascular-related health issues…"
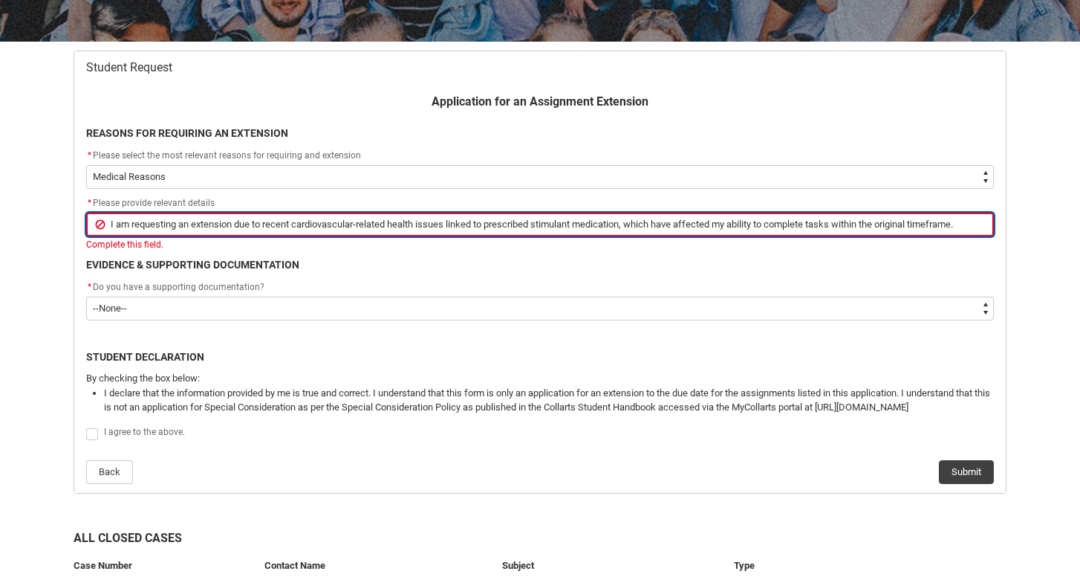
scroll to position [256, 0]
click at [921, 222] on input "I am requesting an extension due to recent cardiovascular-related health issues…" at bounding box center [540, 224] width 908 height 24
type lightning-primitive-input-simple "I am requesting an extension due to recent cardiovascular-related health issues…"
type input "I am requesting an extension due to recent cardiovascular-related health issues…"
type lightning-primitive-input-simple "I am requesting an extension due to recent cardiovascular-related health issues…"
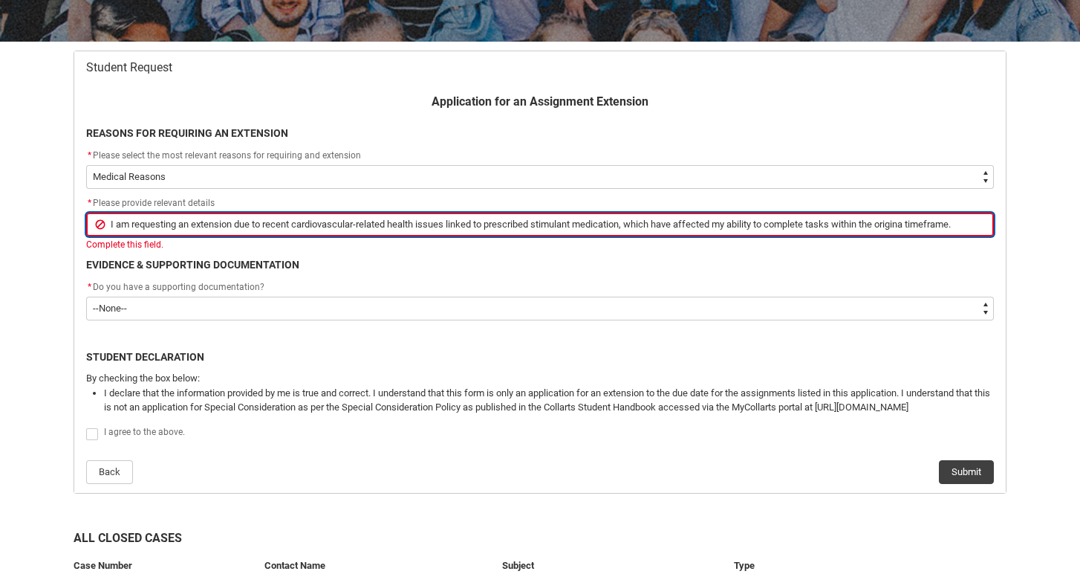
type input "I am requesting an extension due to recent cardiovascular-related health issues…"
type lightning-primitive-input-simple "I am requesting an extension due to recent cardiovascular-related health issues…"
type input "I am requesting an extension due to recent cardiovascular-related health issues…"
type lightning-primitive-input-simple "I am requesting an extension due to recent cardiovascular-related health issues…"
type input "I am requesting an extension due to recent cardiovascular-related health issues…"
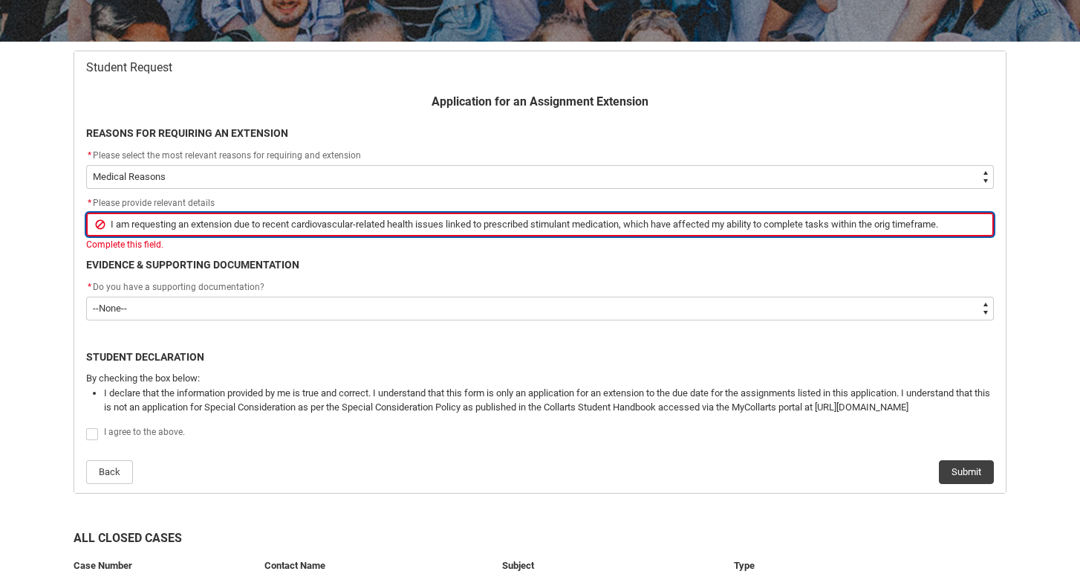
type lightning-primitive-input-simple "I am requesting an extension due to recent cardiovascular-related health issues…"
type input "I am requesting an extension due to recent cardiovascular-related health issues…"
type lightning-primitive-input-simple "I am requesting an extension due to recent cardiovascular-related health issues…"
type input "I am requesting an extension due to recent cardiovascular-related health issues…"
type lightning-primitive-input-simple "I am requesting an extension due to recent cardiovascular-related health issues…"
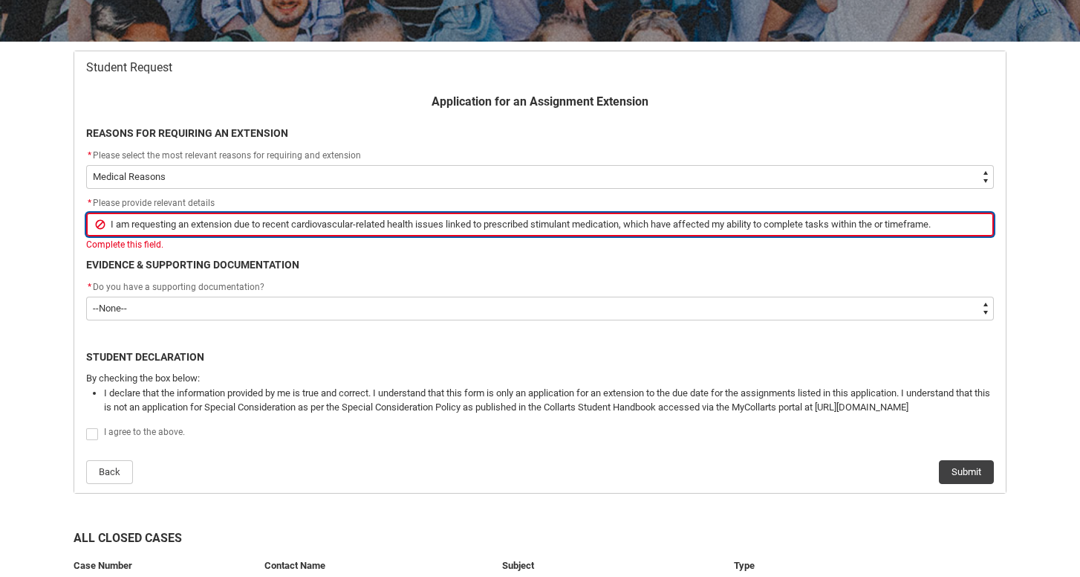
type input "I am requesting an extension due to recent cardiovascular-related health issues…"
type lightning-primitive-input-simple "I am requesting an extension due to recent cardiovascular-related health issues…"
type input "I am requesting an extension due to recent cardiovascular-related health issues…"
type lightning-primitive-input-simple "I am requesting an extension due to recent cardiovascular-related health issues…"
type input "I am requesting an extension due to recent cardiovascular-related health issues…"
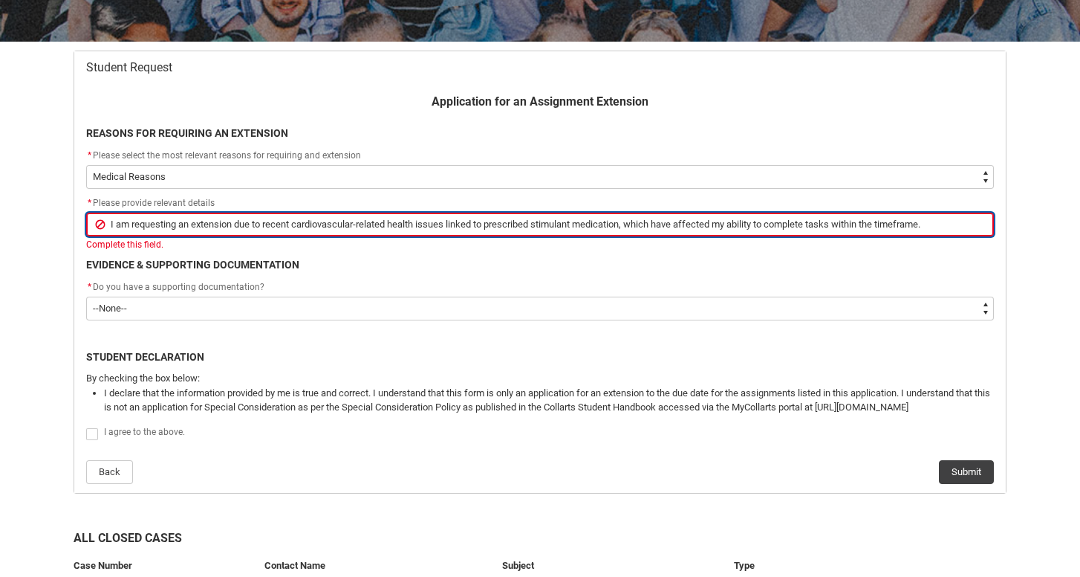
click at [684, 224] on input "I am requesting an extension due to recent cardiovascular-related health issues…" at bounding box center [540, 224] width 908 height 24
type lightning-primitive-input-simple "I am requesting an extension due to recent cardiovascular-related health issues…"
type input "I am requesting an extension due to recent cardiovascular-related health issues…"
type lightning-primitive-input-simple "I am requesting an extension due to recent cardiovascular-related health issues…"
type input "I am requesting an extension due to recent cardiovascular-related health issues…"
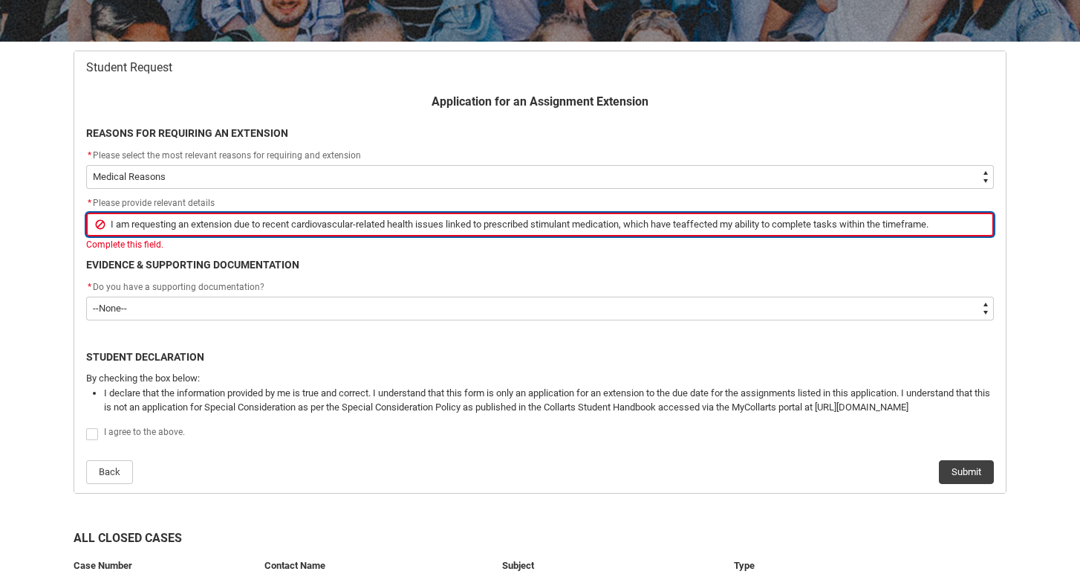
type lightning-primitive-input-simple "I am requesting an extension due to recent cardiovascular-related health issues…"
type input "I am requesting an extension due to recent cardiovascular-related health issues…"
type lightning-primitive-input-simple "I am requesting an extension due to recent cardiovascular-related health issues…"
type input "I am requesting an extension due to recent cardiovascular-related health issues…"
type lightning-primitive-input-simple "I am requesting an extension due to recent cardiovascular-related health issues…"
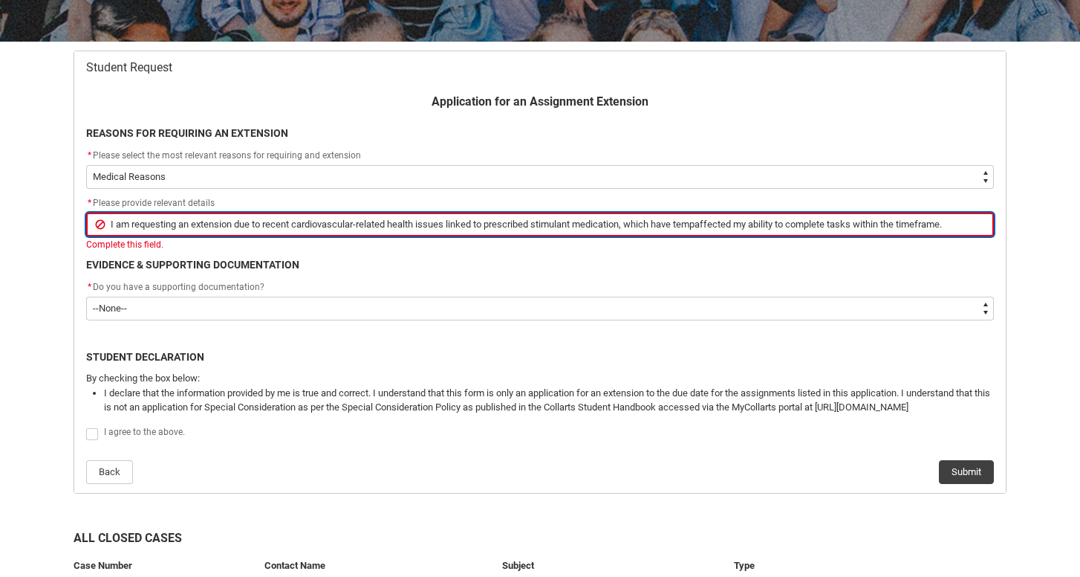
type input "I am requesting an extension due to recent cardiovascular-related health issues…"
type lightning-primitive-input-simple "I am requesting an extension due to recent cardiovascular-related health issues…"
type input "I am requesting an extension due to recent cardiovascular-related health issues…"
type lightning-primitive-input-simple "I am requesting an extension due to recent cardiovascular-related health issues…"
type input "I am requesting an extension due to recent cardiovascular-related health issues…"
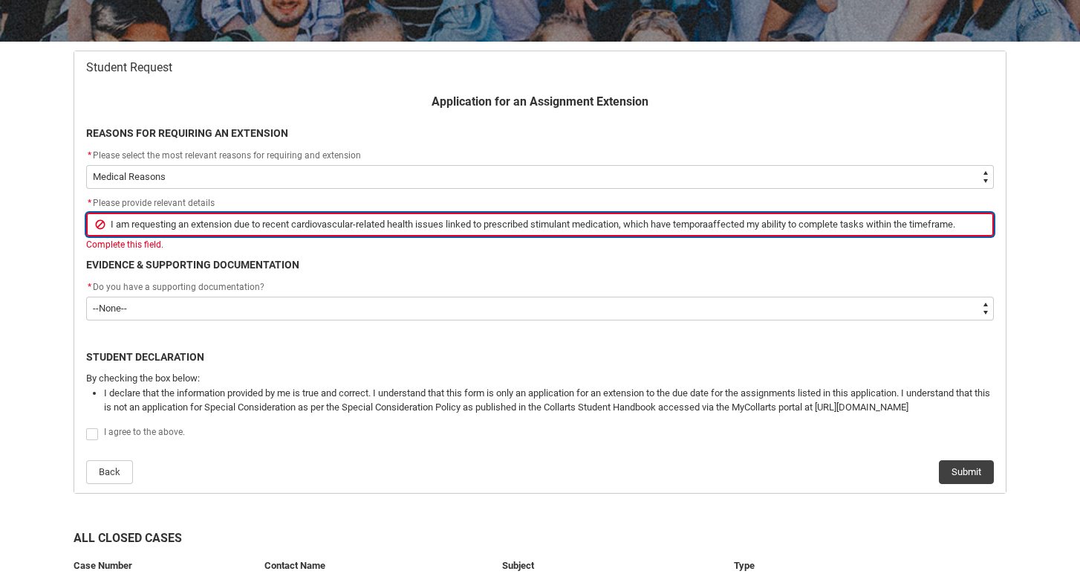
type lightning-primitive-input-simple "I am requesting an extension due to recent cardiovascular-related health issues…"
type input "I am requesting an extension due to recent cardiovascular-related health issues…"
type lightning-primitive-input-simple "I am requesting an extension due to recent cardiovascular-related health issues…"
type input "I am requesting an extension due to recent cardiovascular-related health issues…"
type lightning-primitive-input-simple "I am requesting an extension due to recent cardiovascular-related health issues…"
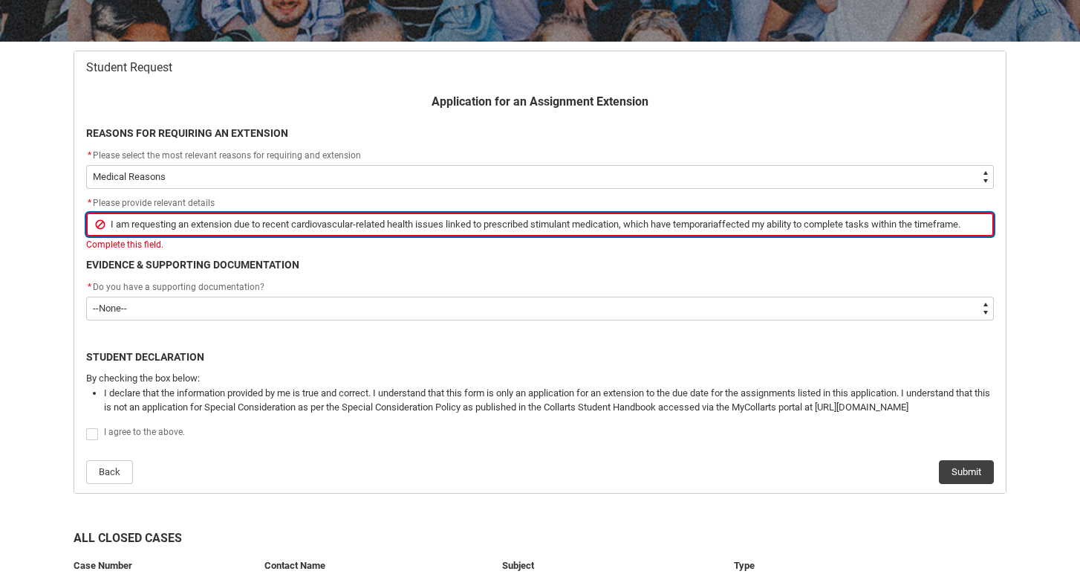
type input "I am requesting an extension due to recent cardiovascular-related health issues…"
type lightning-primitive-input-simple "I am requesting an extension due to recent cardiovascular-related health issues…"
type input "I am requesting an extension due to recent cardiovascular-related health issues…"
type lightning-primitive-input-simple "I am requesting an extension due to recent cardiovascular-related health issues…"
type input "I am requesting an extension due to recent cardiovascular-related health issues…"
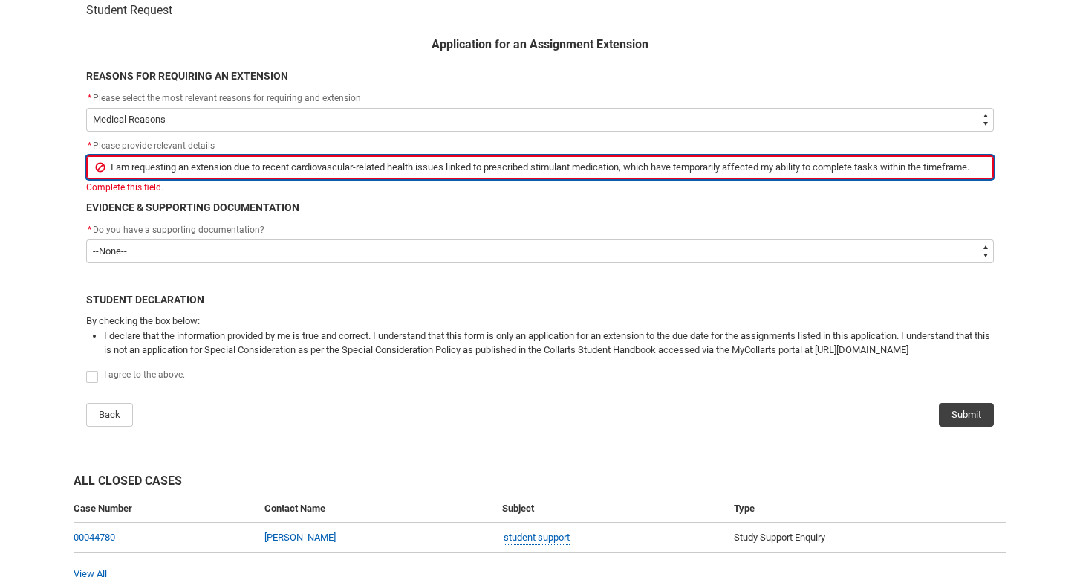
scroll to position [320, 0]
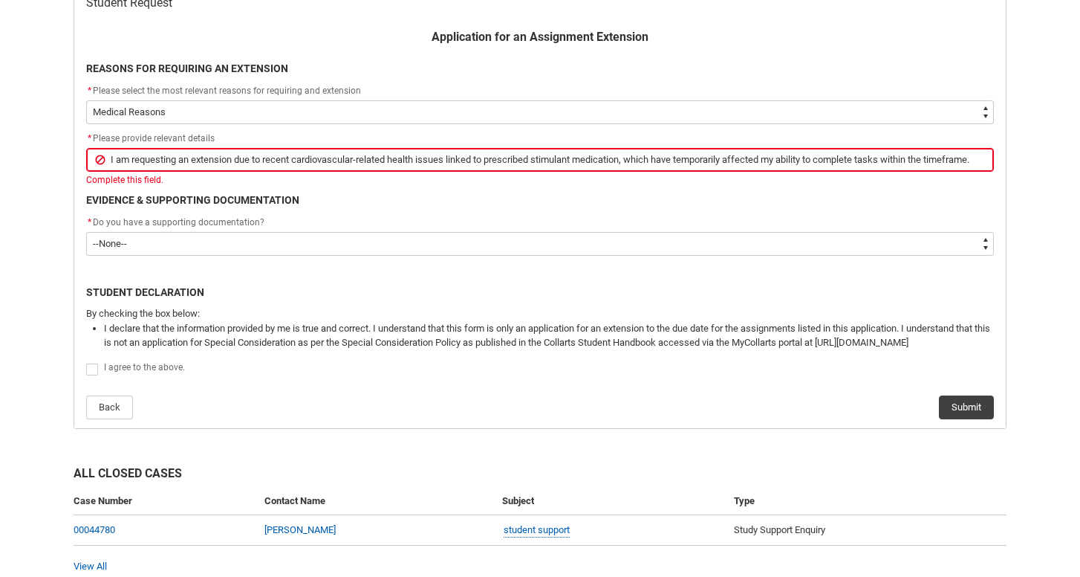
click at [587, 264] on div "Application for an Assignment Extension REASONS FOR REQUIRING AN EXTENSION * Pl…" at bounding box center [540, 223] width 926 height 391
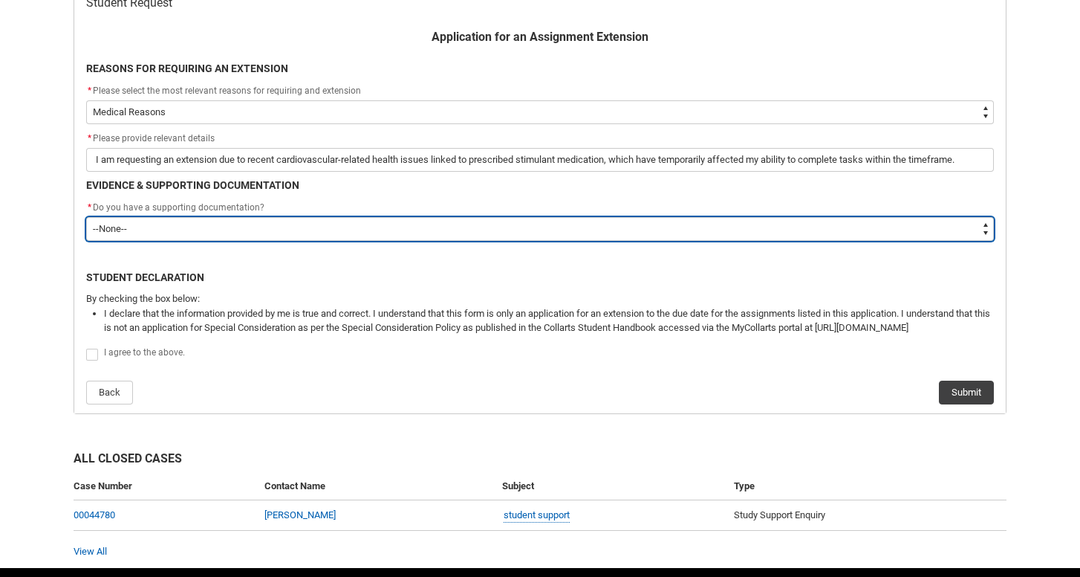
type lightning-select "Yes"
select select "Yes"
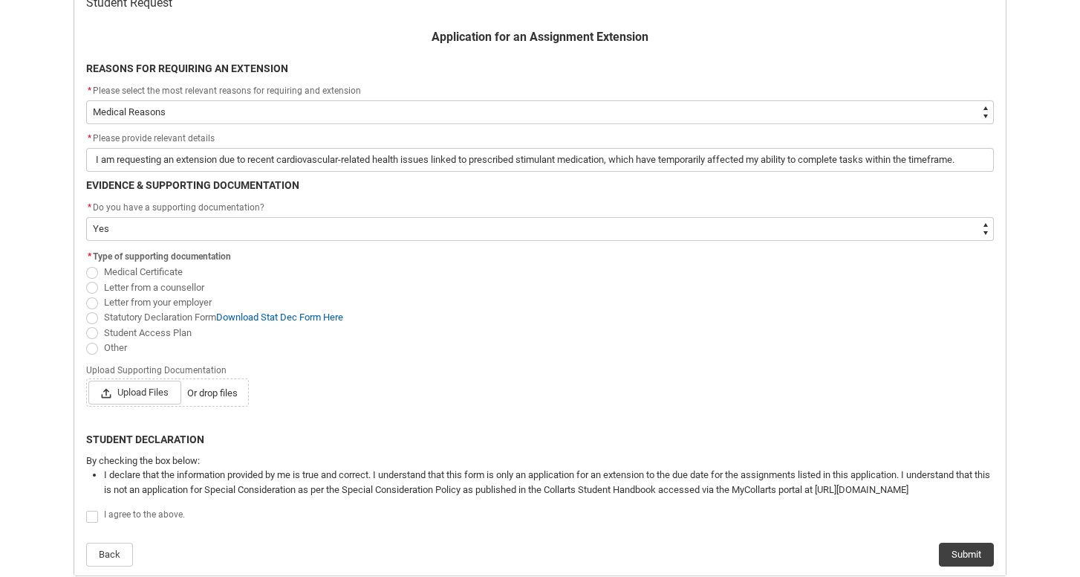
click at [85, 267] on flowruntime-screen-field "* Type of supporting documentation Medical Certificate Letter from a counsellor…" at bounding box center [540, 304] width 926 height 114
click at [91, 269] on span "Redu_Student_Request flow" at bounding box center [92, 273] width 12 height 12
click at [86, 264] on input "Medical Certificate" at bounding box center [85, 264] width 1 height 1
radio input "true"
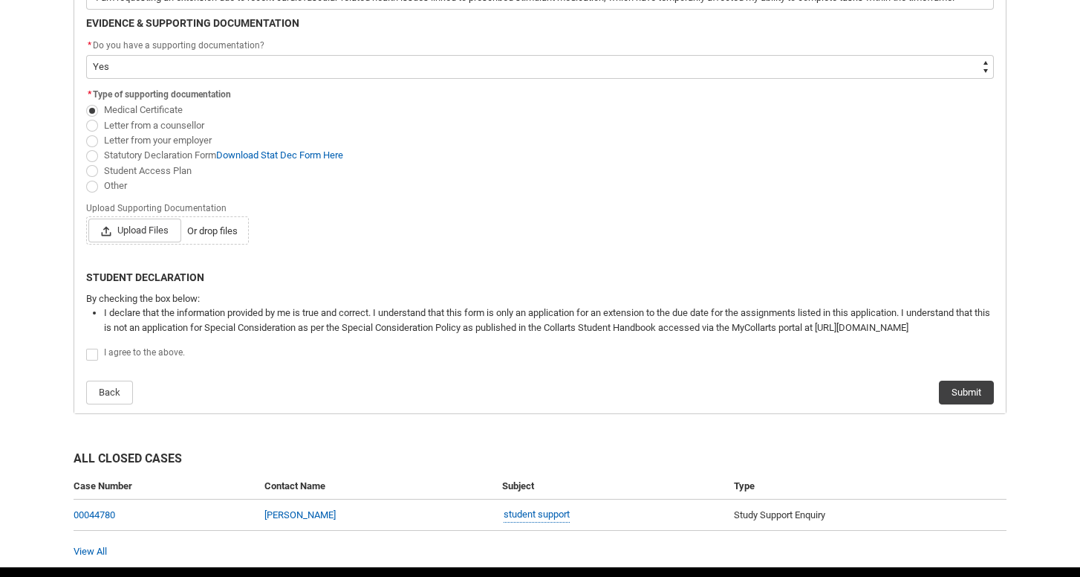
scroll to position [484, 0]
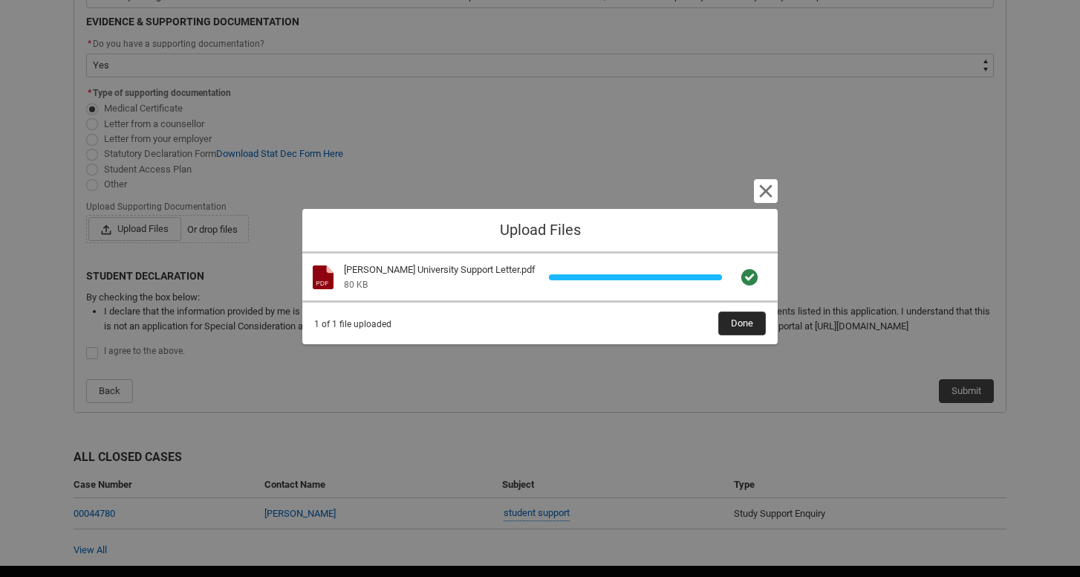
click at [749, 319] on span "Done" at bounding box center [742, 323] width 22 height 22
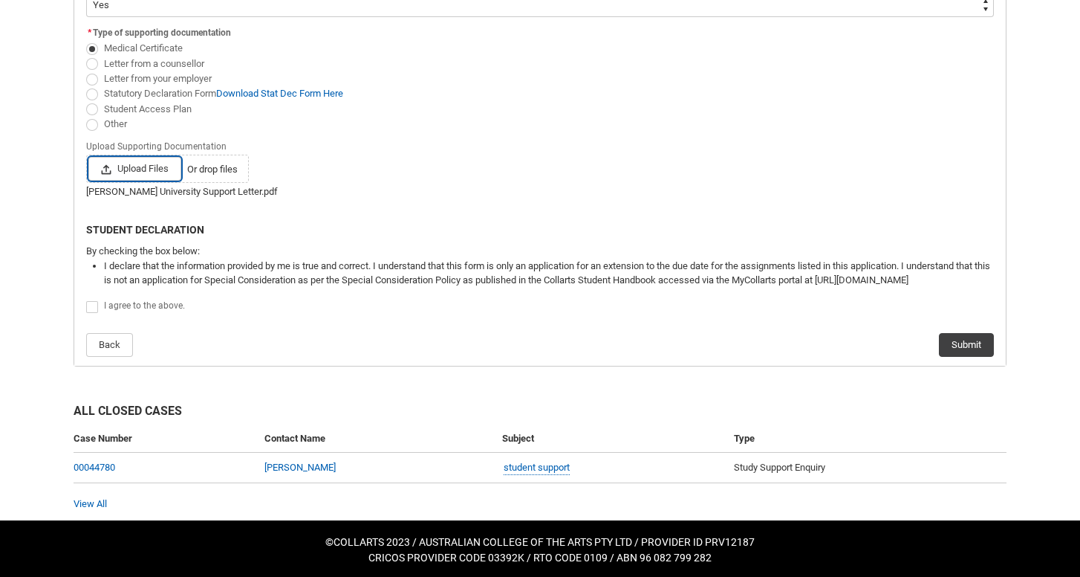
scroll to position [542, 0]
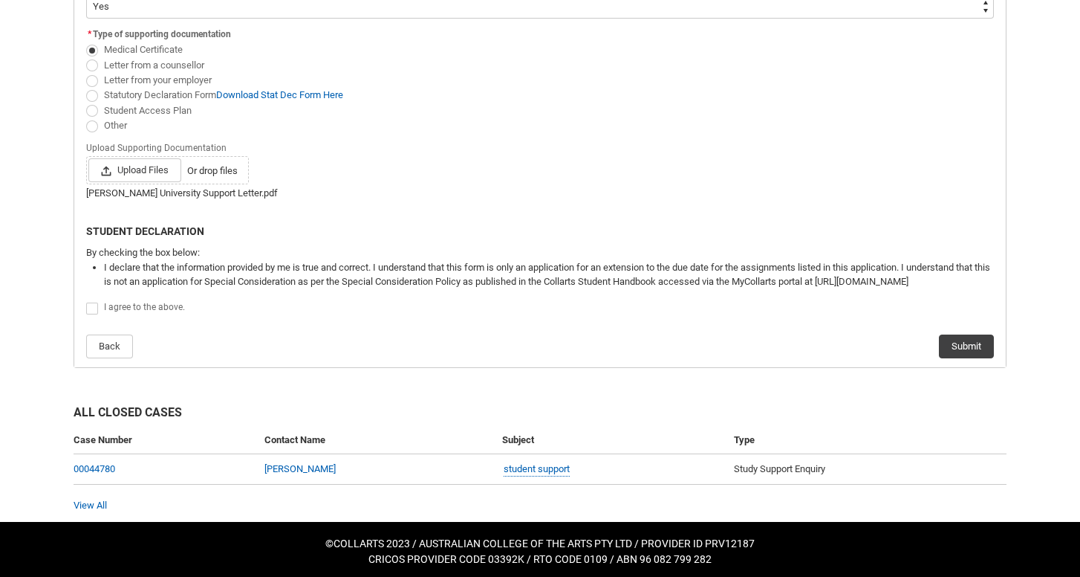
click at [91, 304] on span "Redu_Student_Request flow" at bounding box center [92, 308] width 12 height 12
click at [86, 301] on input "Redu_Student_Request flow" at bounding box center [85, 300] width 1 height 1
type lightning-input "true"
checkbox input "true"
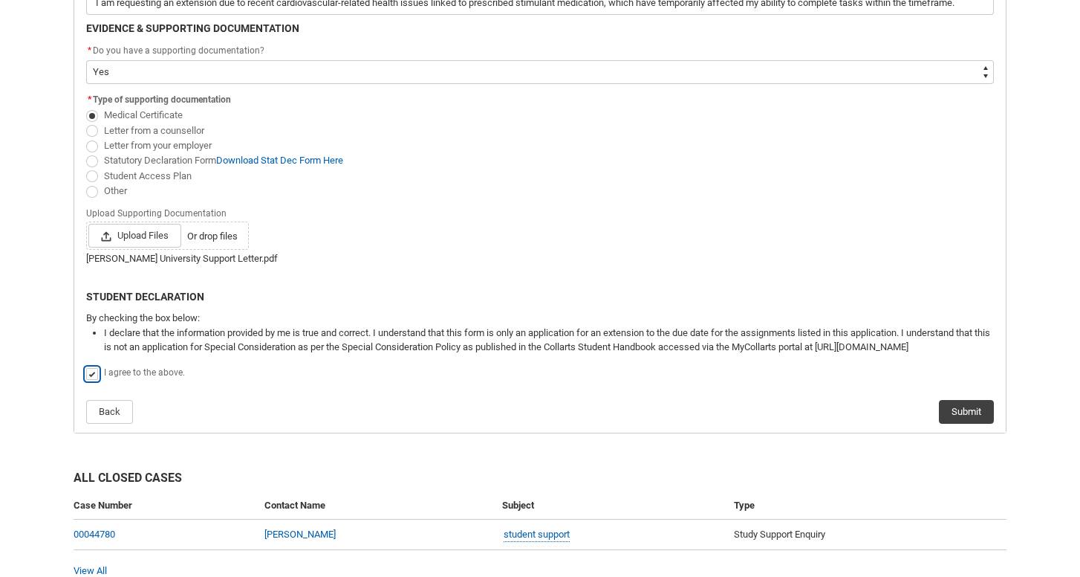
scroll to position [478, 0]
click at [965, 406] on button "Submit" at bounding box center [966, 411] width 55 height 24
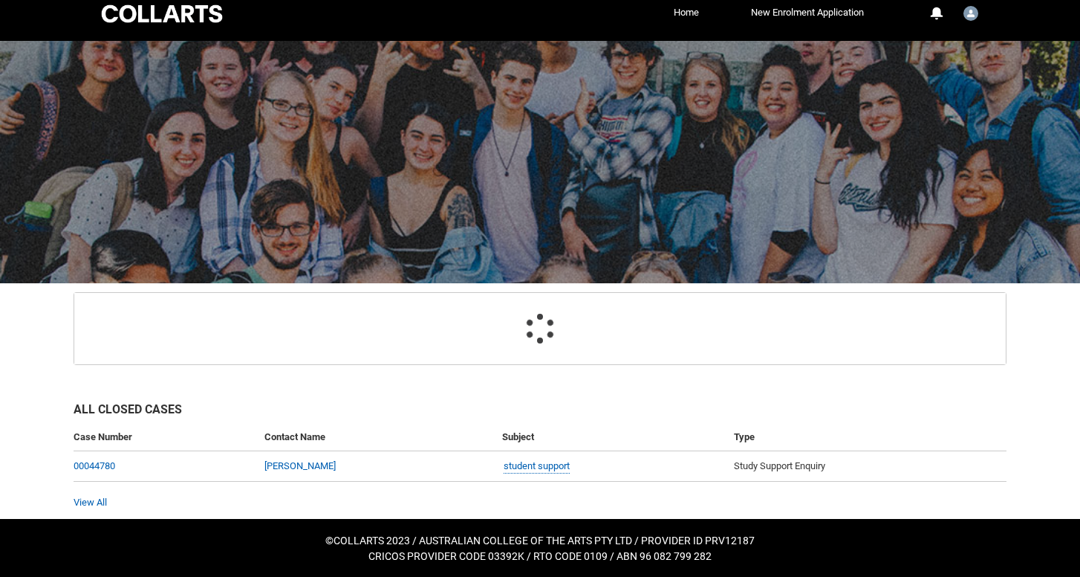
scroll to position [56, 0]
